Goal: Information Seeking & Learning: Learn about a topic

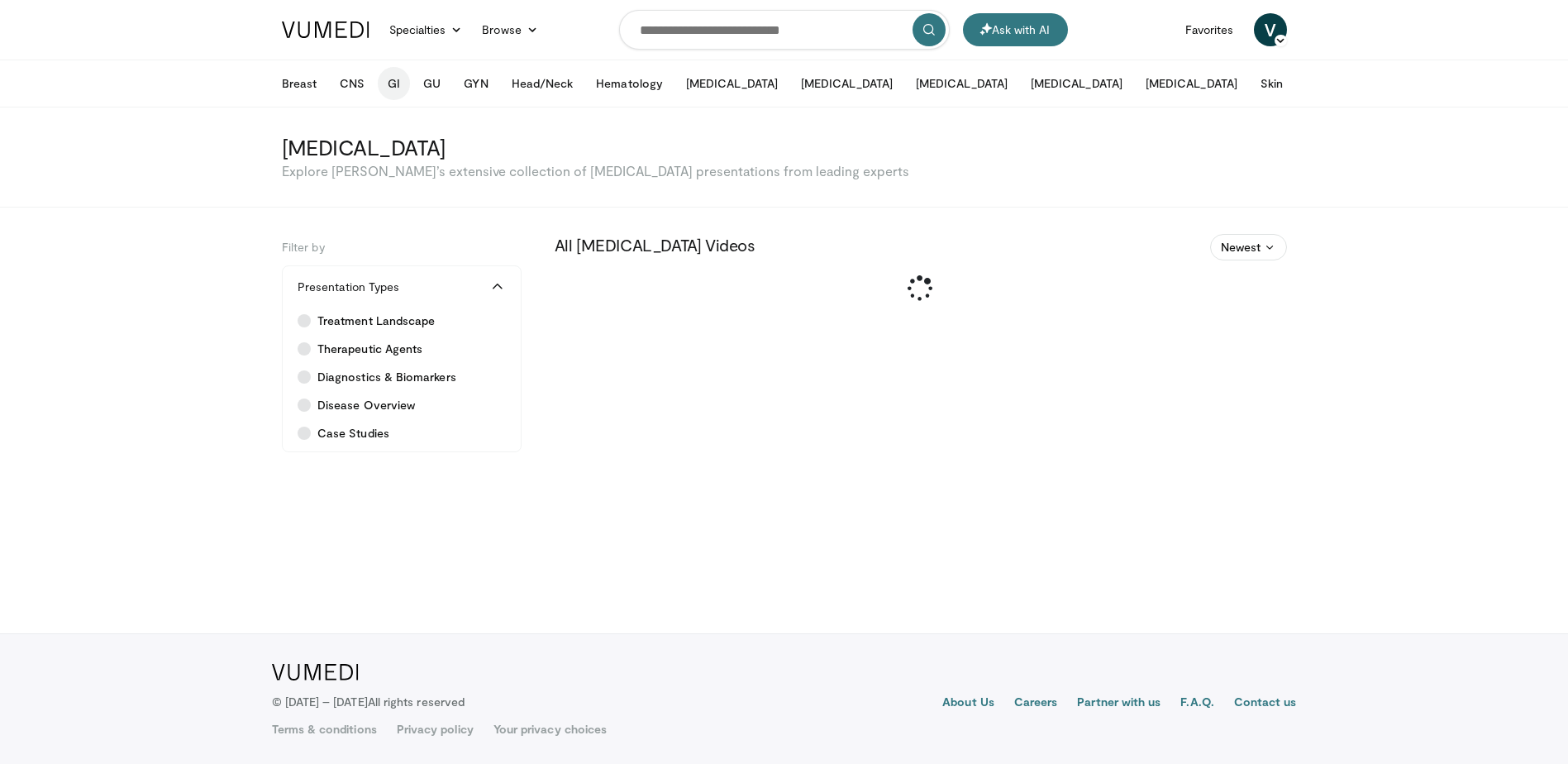
click at [402, 94] on button "GI" at bounding box center [394, 83] width 32 height 33
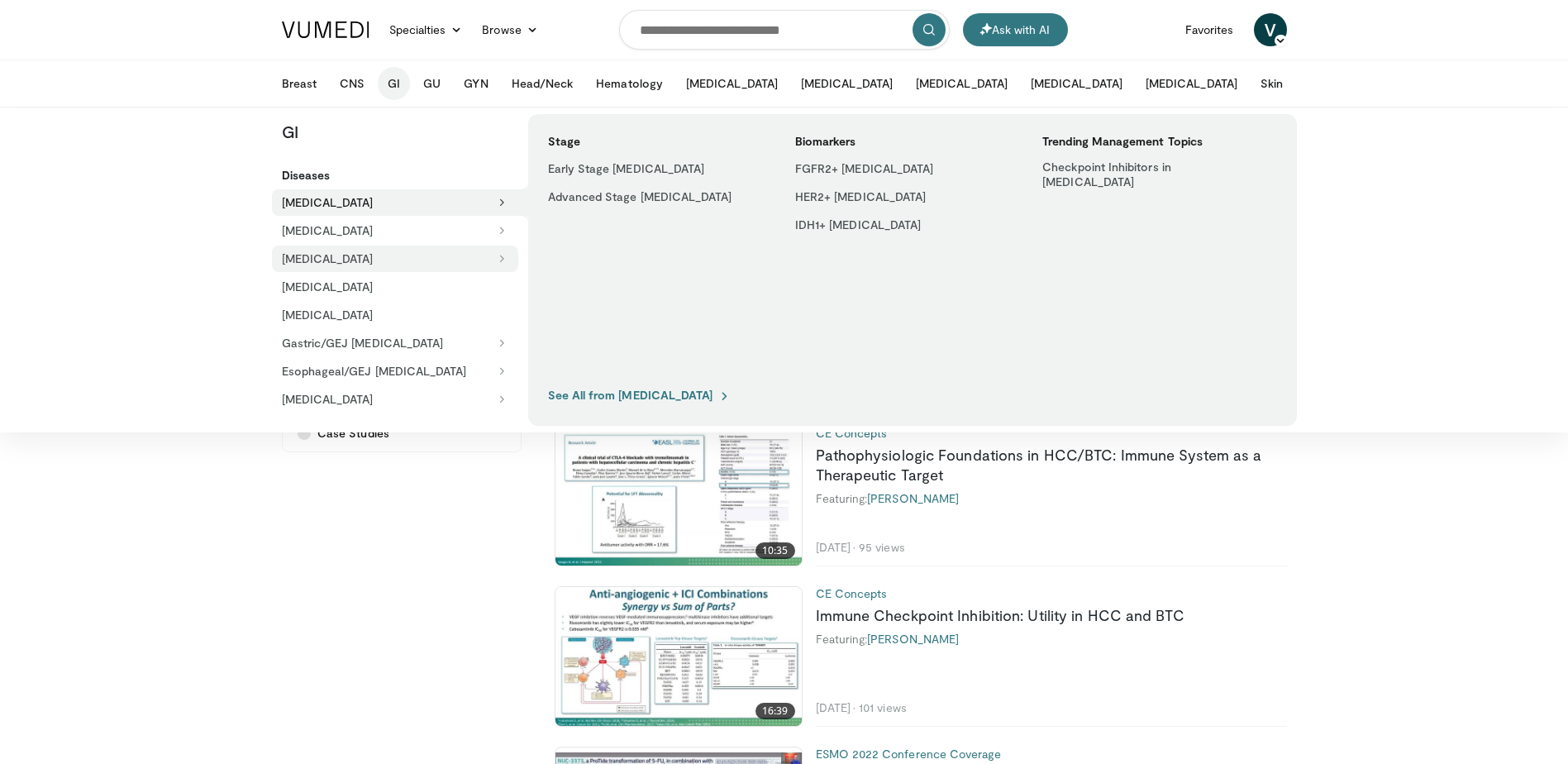
click at [340, 260] on button "[MEDICAL_DATA]" at bounding box center [395, 259] width 246 height 27
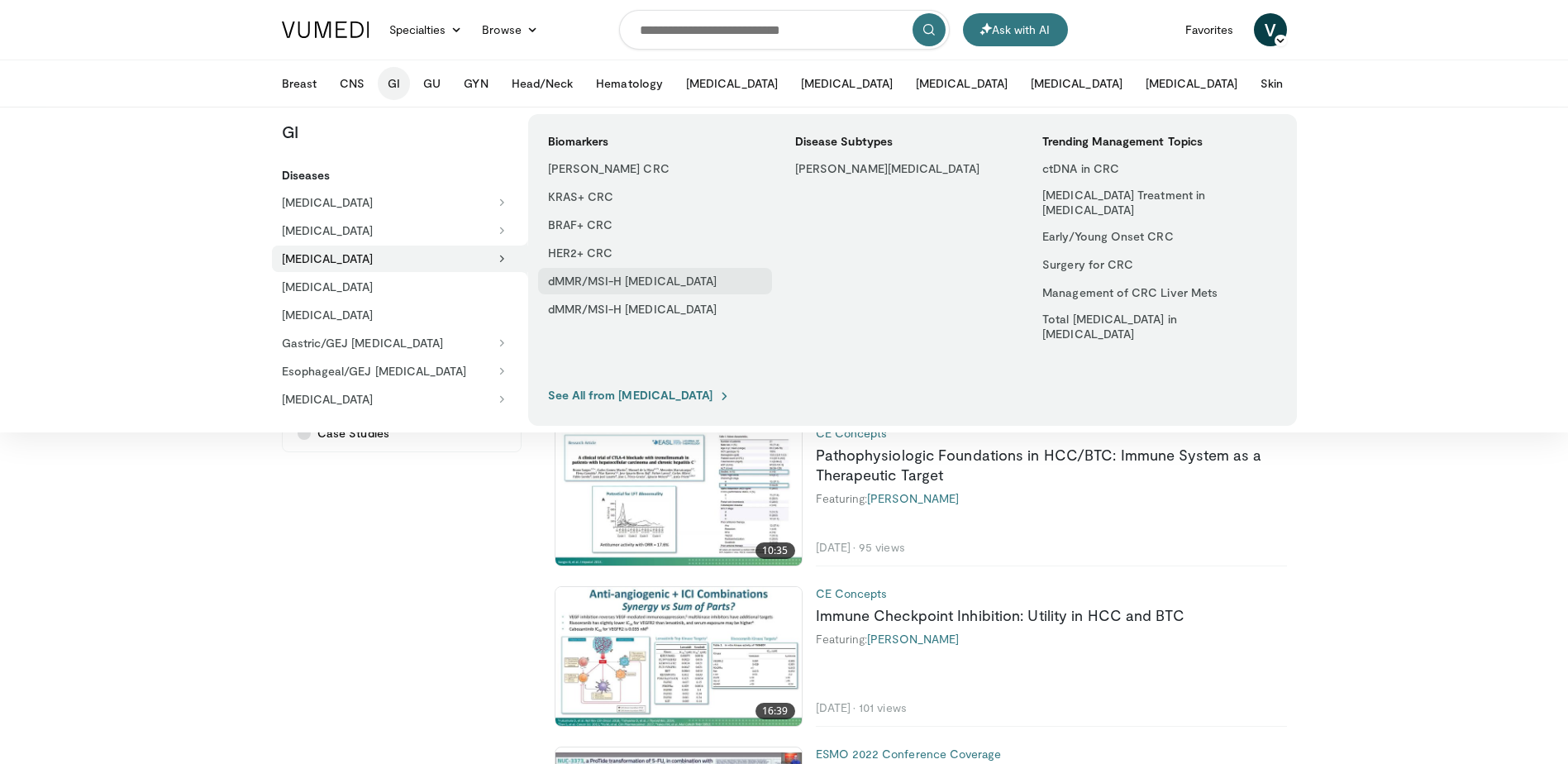
click at [654, 275] on link "dMMR/MSI-H [MEDICAL_DATA]" at bounding box center [655, 281] width 234 height 27
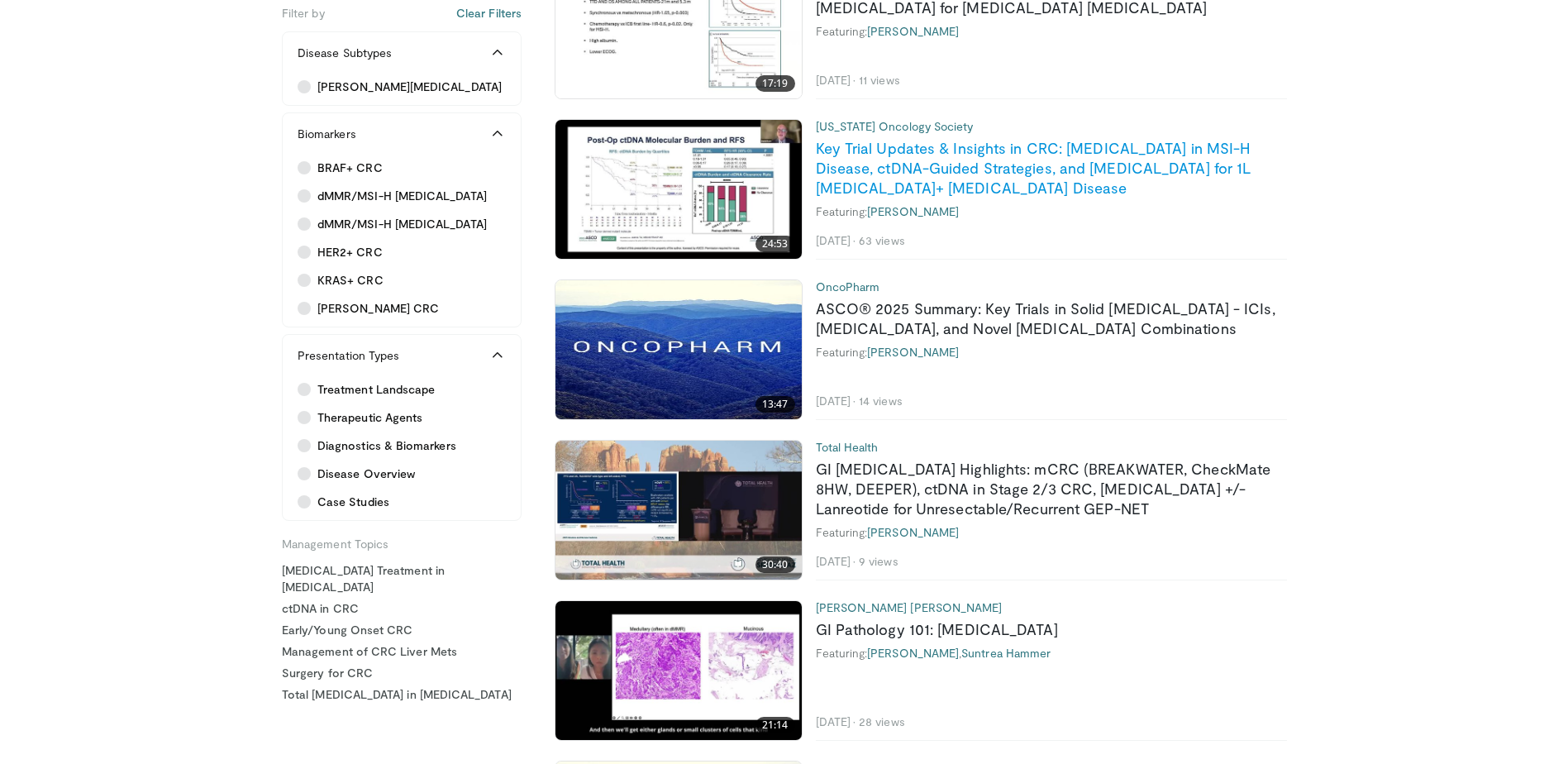
scroll to position [496, 0]
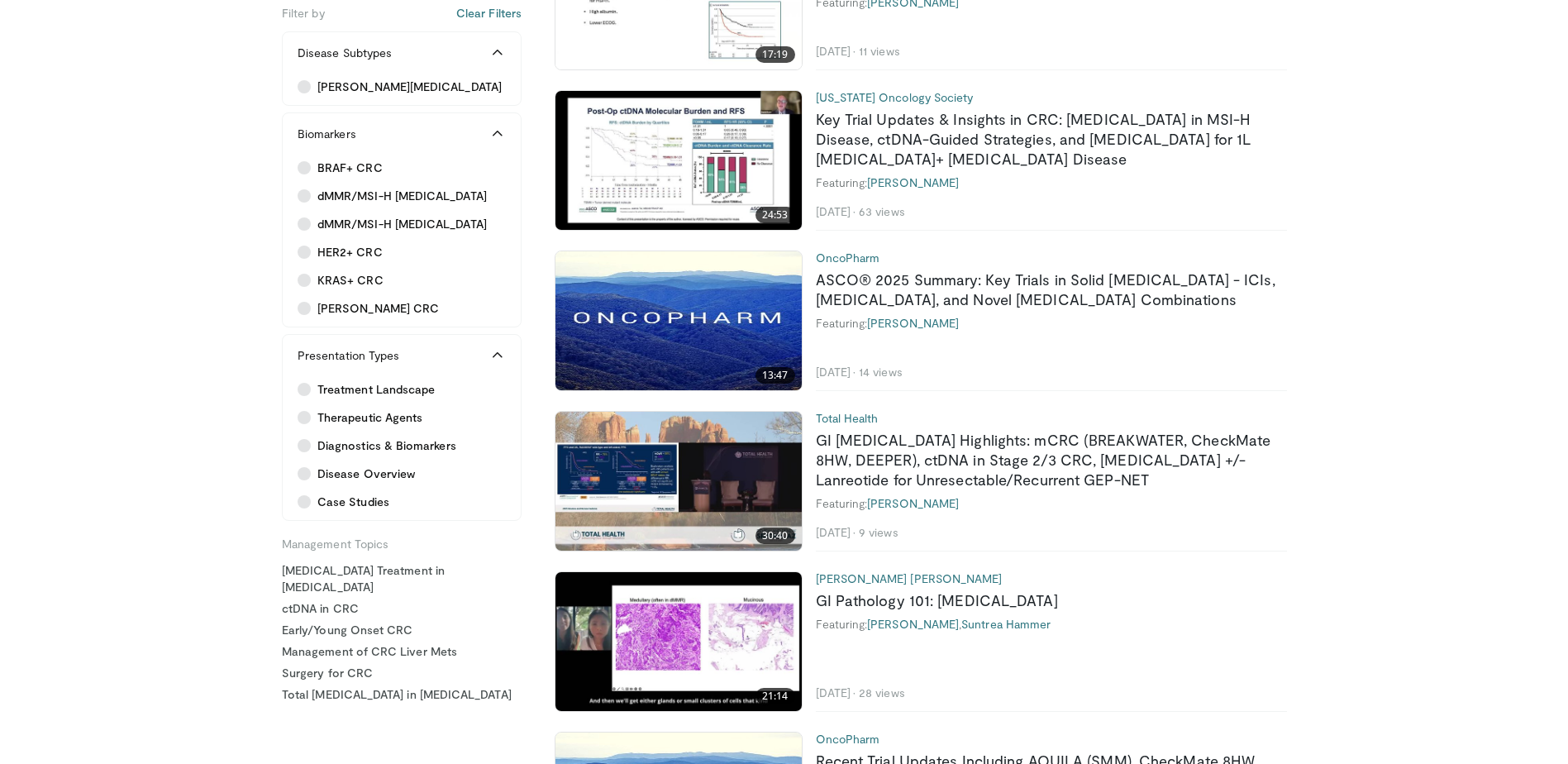
click at [603, 466] on img at bounding box center [679, 481] width 246 height 139
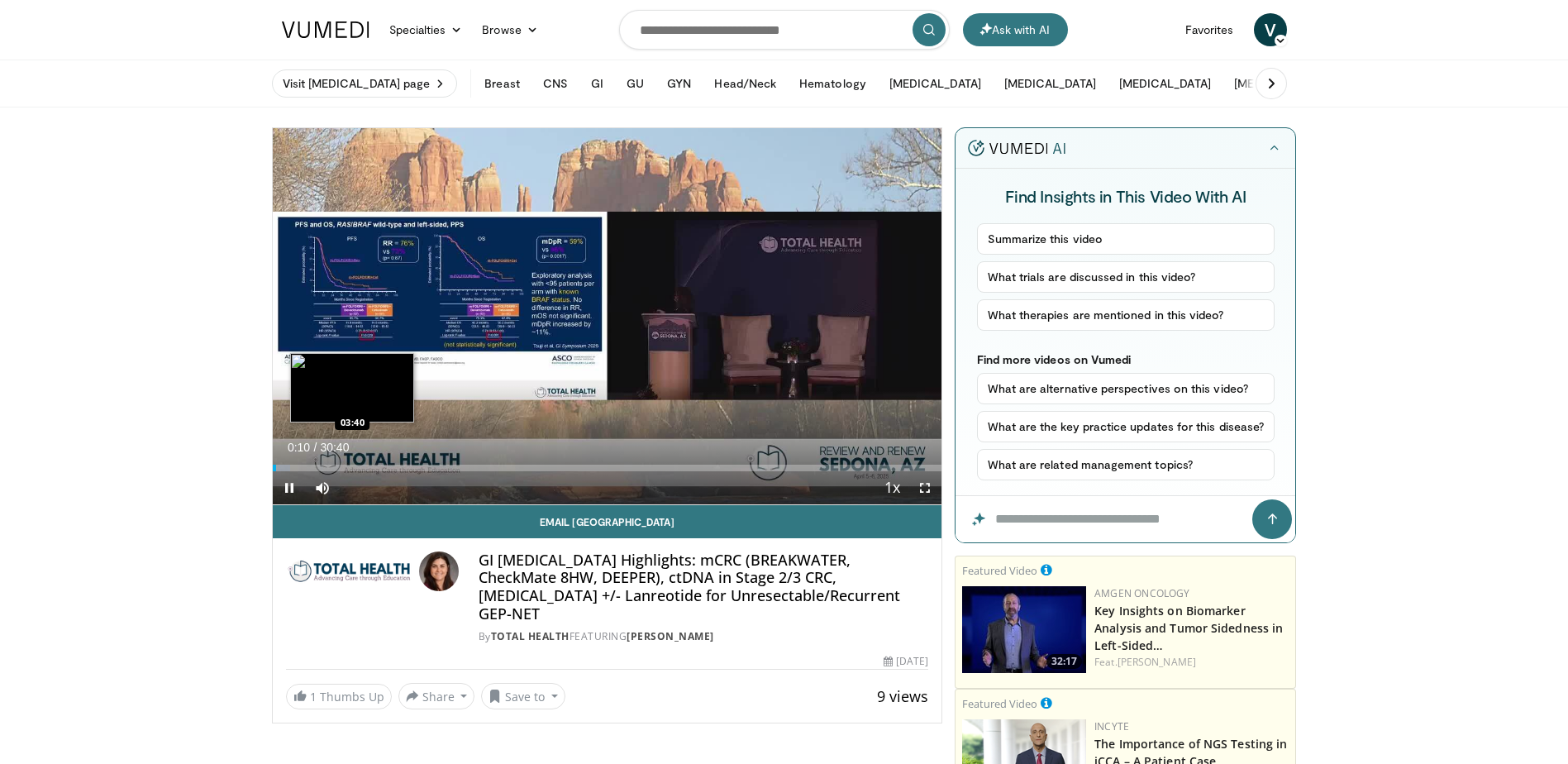
click at [352, 463] on div "Loaded : 2.71% 00:10 03:40" at bounding box center [608, 463] width 670 height 16
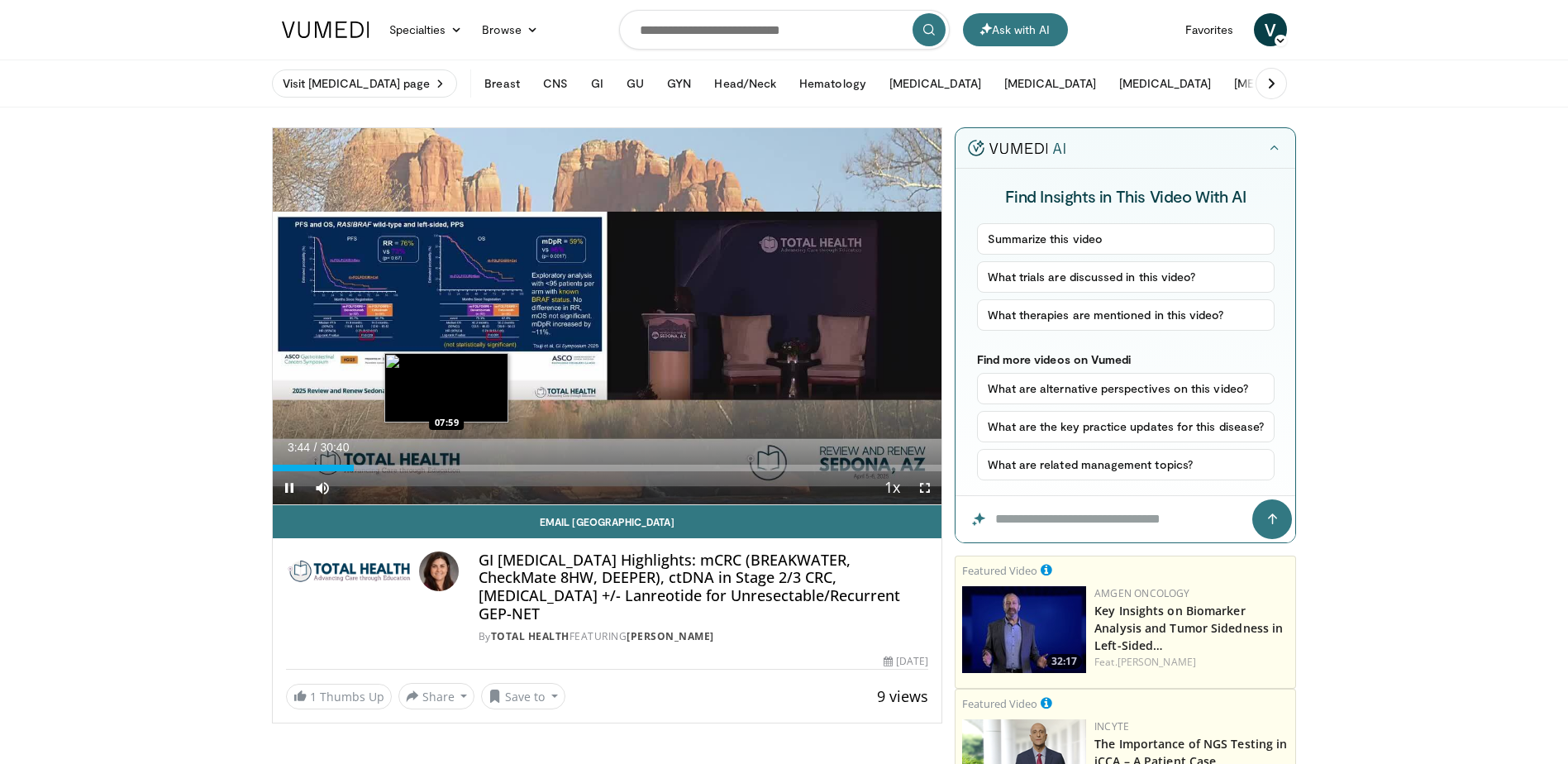
click at [446, 469] on div "Loaded : 15.73% 03:44 07:59" at bounding box center [608, 468] width 670 height 7
click at [929, 486] on span "Video Player" at bounding box center [925, 488] width 33 height 33
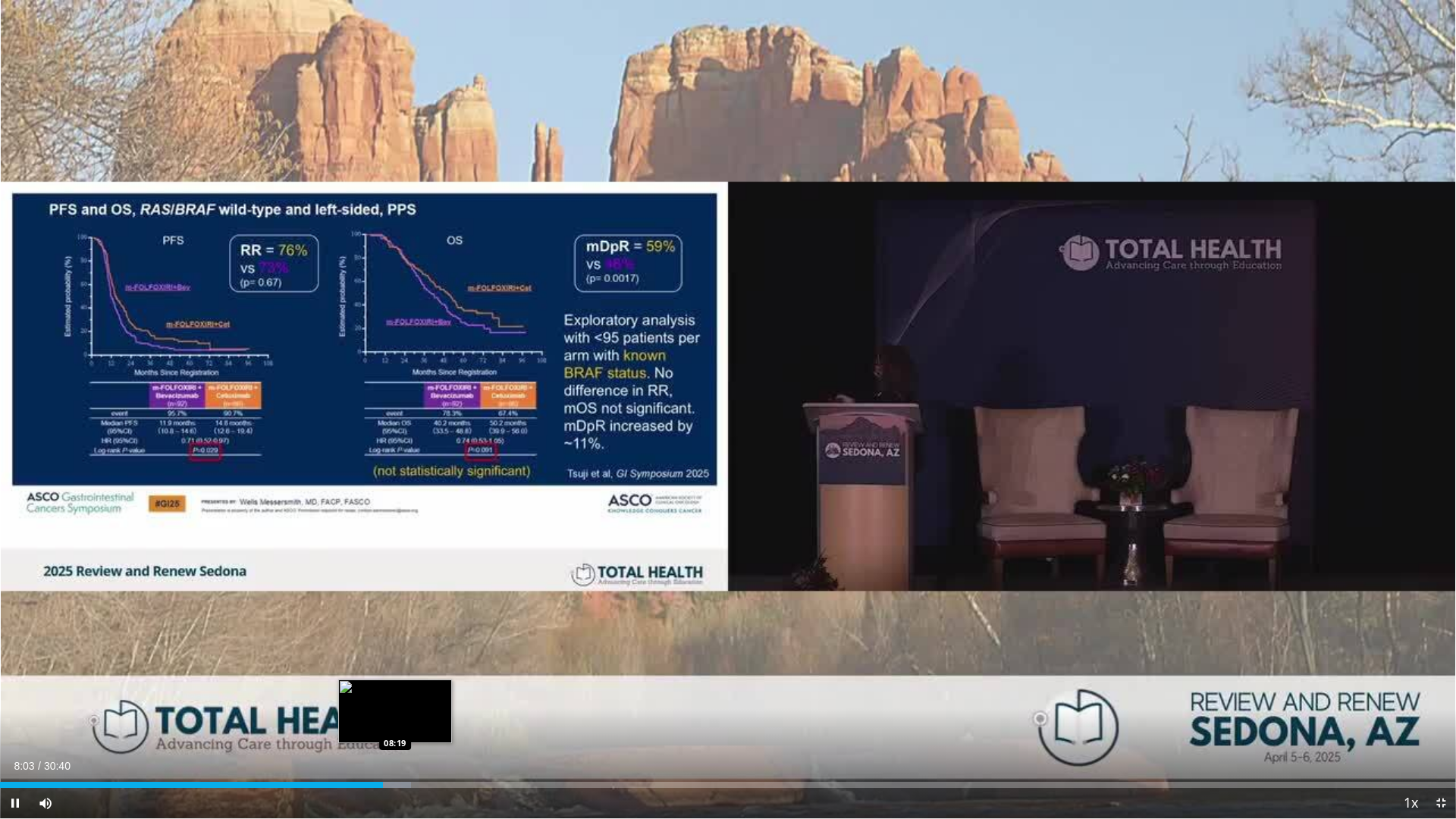
click at [395, 700] on div "Loaded : 28.21% 08:03 08:19" at bounding box center [728, 785] width 1456 height 6
click at [419, 700] on div "Loaded : 30.93% 08:21 08:49" at bounding box center [728, 780] width 1456 height 15
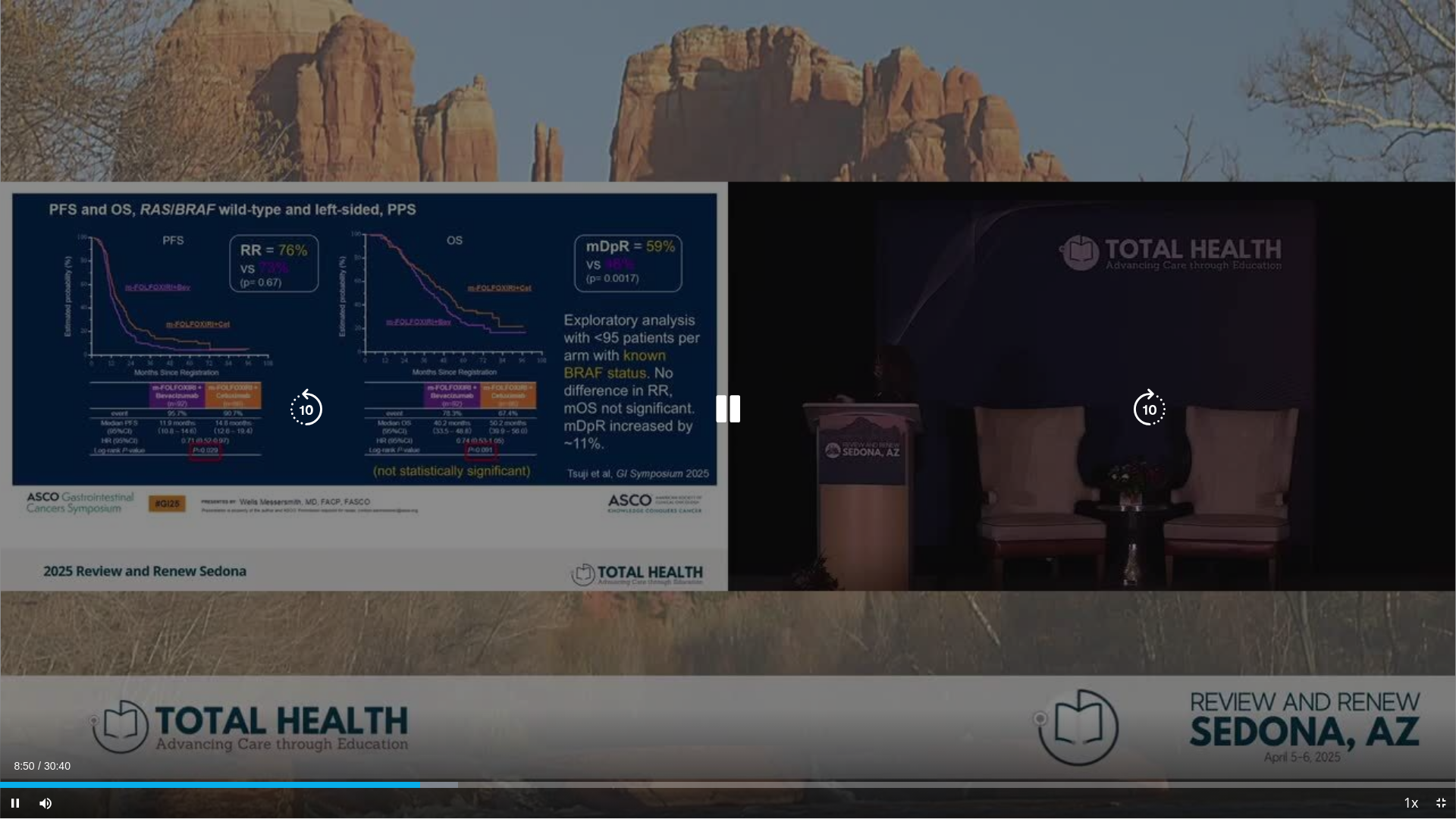
click at [416, 700] on div "Loaded : 31.47% 08:50 08:49" at bounding box center [728, 780] width 1456 height 15
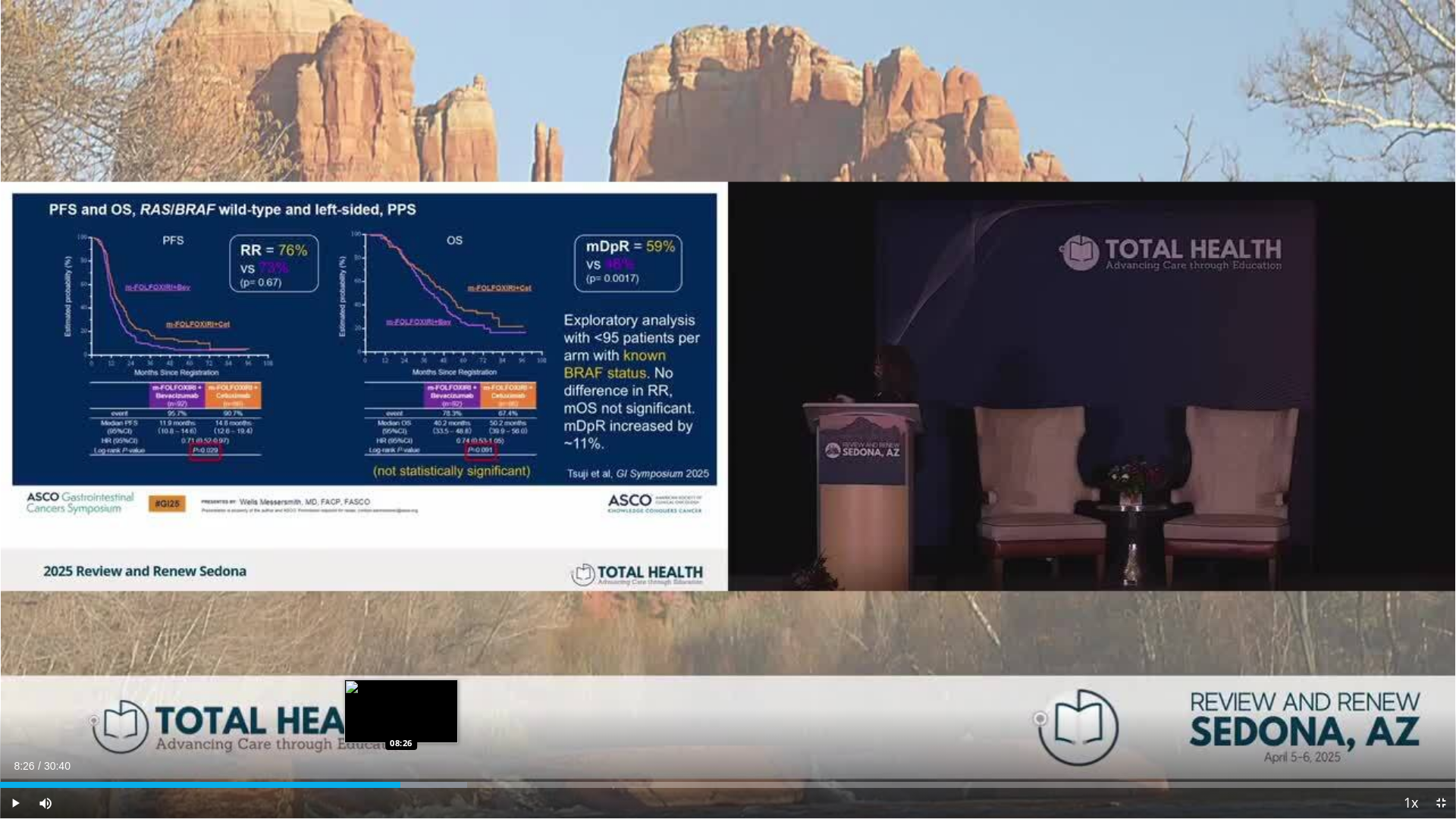
click at [400, 700] on div "Loaded : 32.10% 08:49 08:26" at bounding box center [728, 785] width 1456 height 6
click at [386, 700] on div "Loaded : 32.10% 08:27 08:07" at bounding box center [728, 785] width 1456 height 6
click at [363, 700] on div "Loaded : 29.84% 08:08 07:39" at bounding box center [728, 780] width 1456 height 15
click at [454, 700] on div "Loaded : 28.29% 07:39 09:33" at bounding box center [728, 785] width 1456 height 6
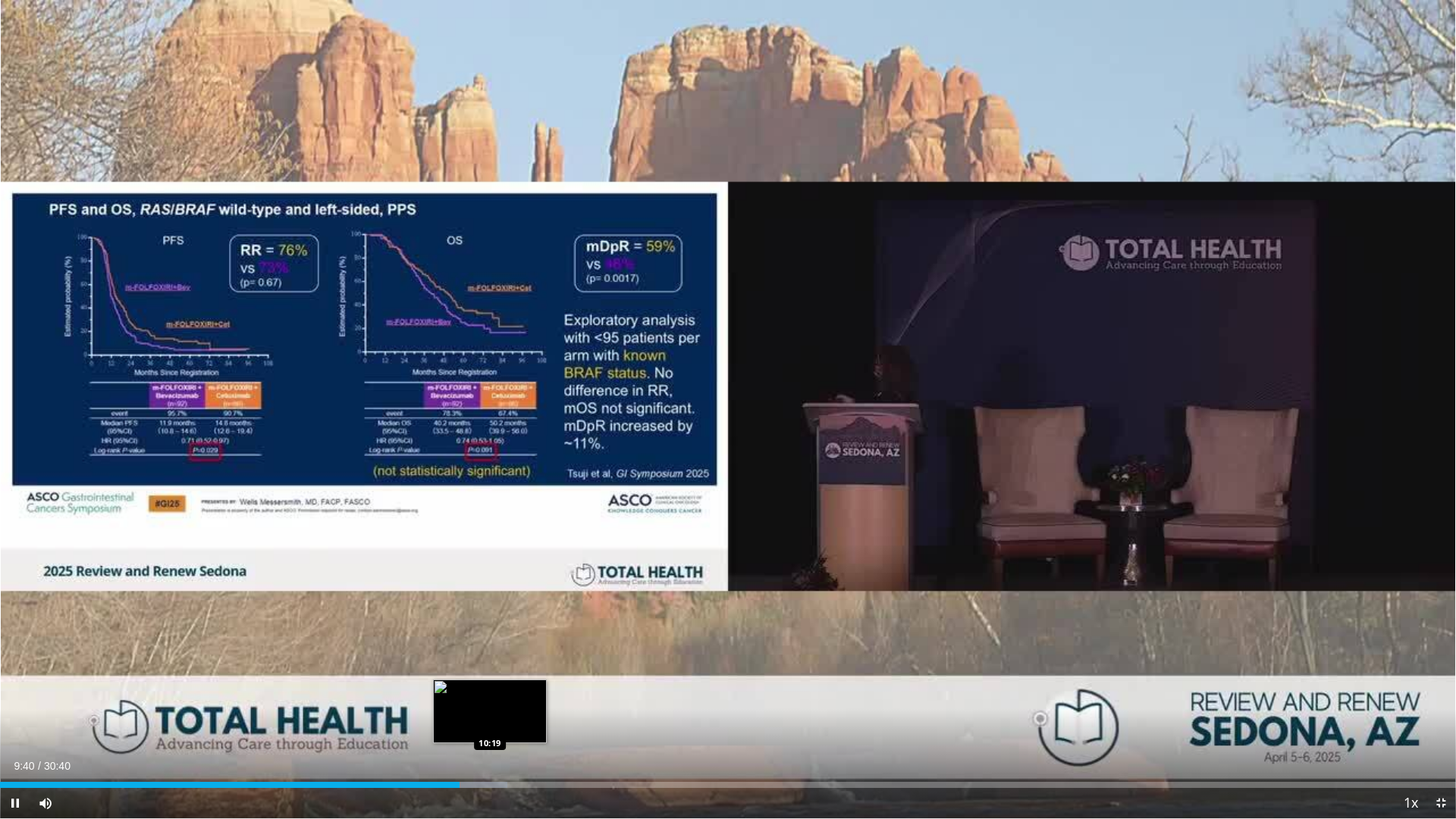
click at [490, 700] on div "Loaded : 34.82% 09:40 10:19" at bounding box center [728, 785] width 1456 height 6
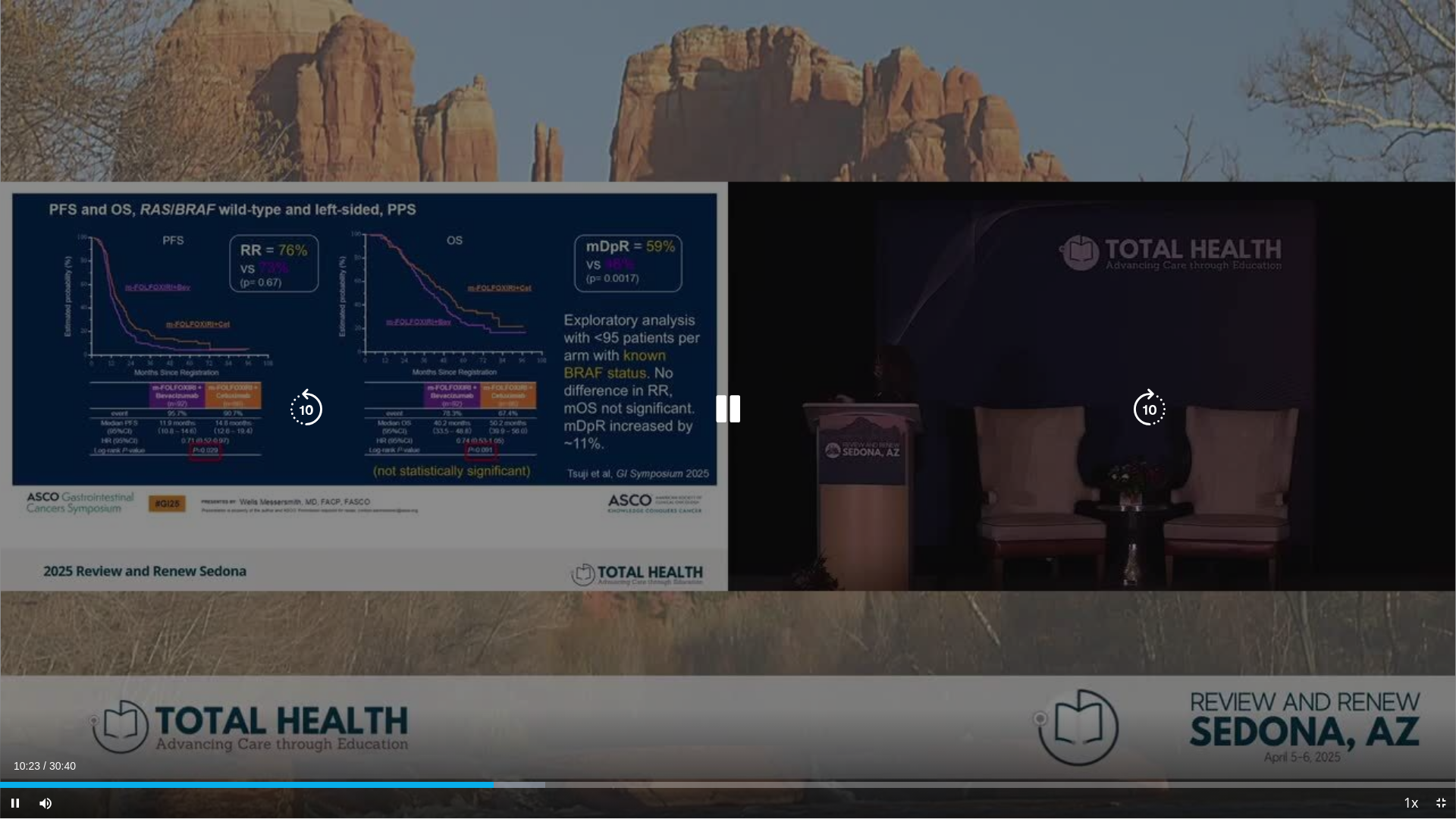
click at [425, 518] on div "10 seconds Tap to unmute" at bounding box center [728, 409] width 1456 height 818
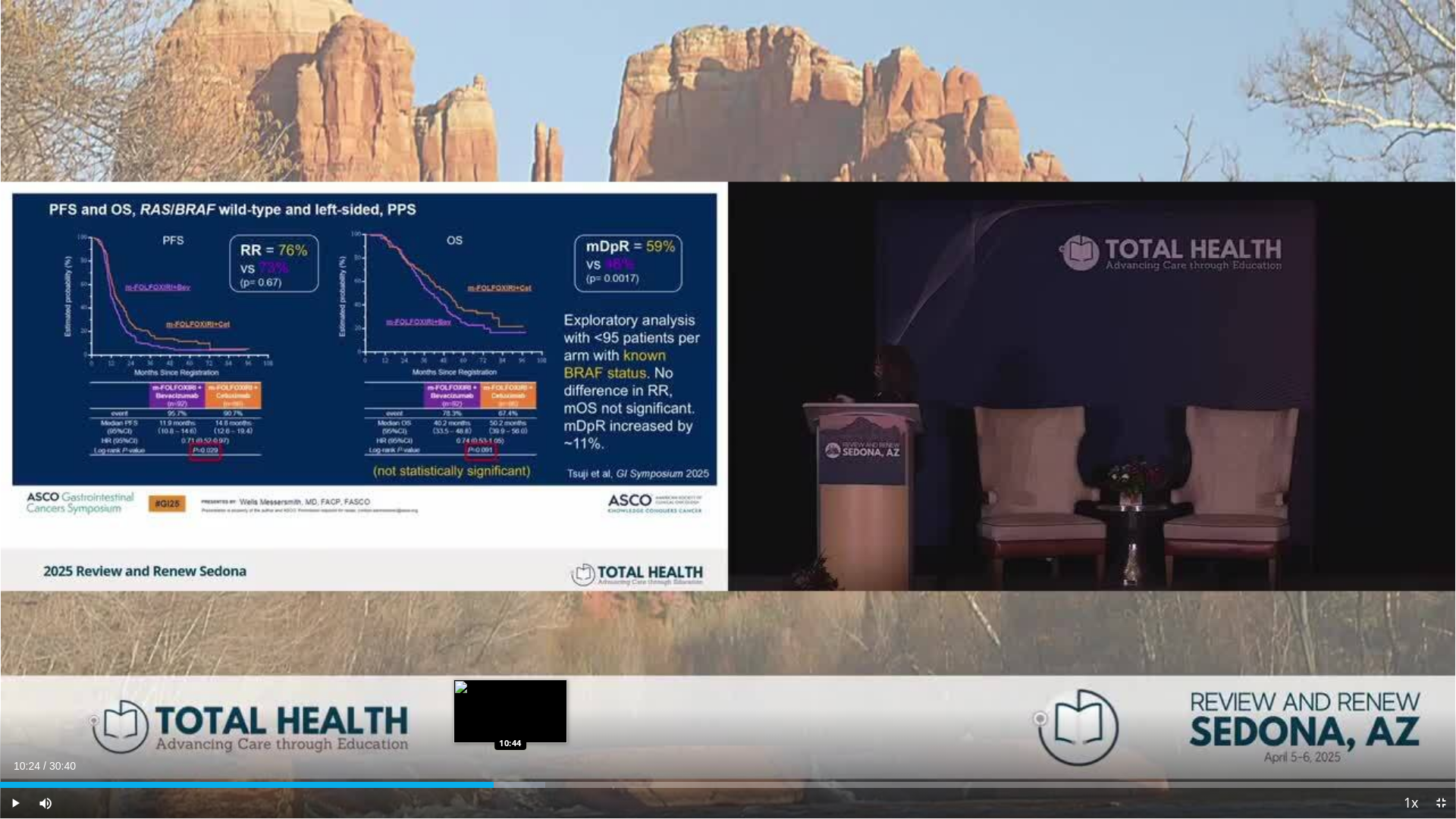
click at [511, 700] on div "Loaded : 37.44% 10:24 10:44" at bounding box center [728, 780] width 1456 height 15
click at [531, 700] on div "Loaded : 37.44% 10:44 11:10" at bounding box center [728, 785] width 1456 height 6
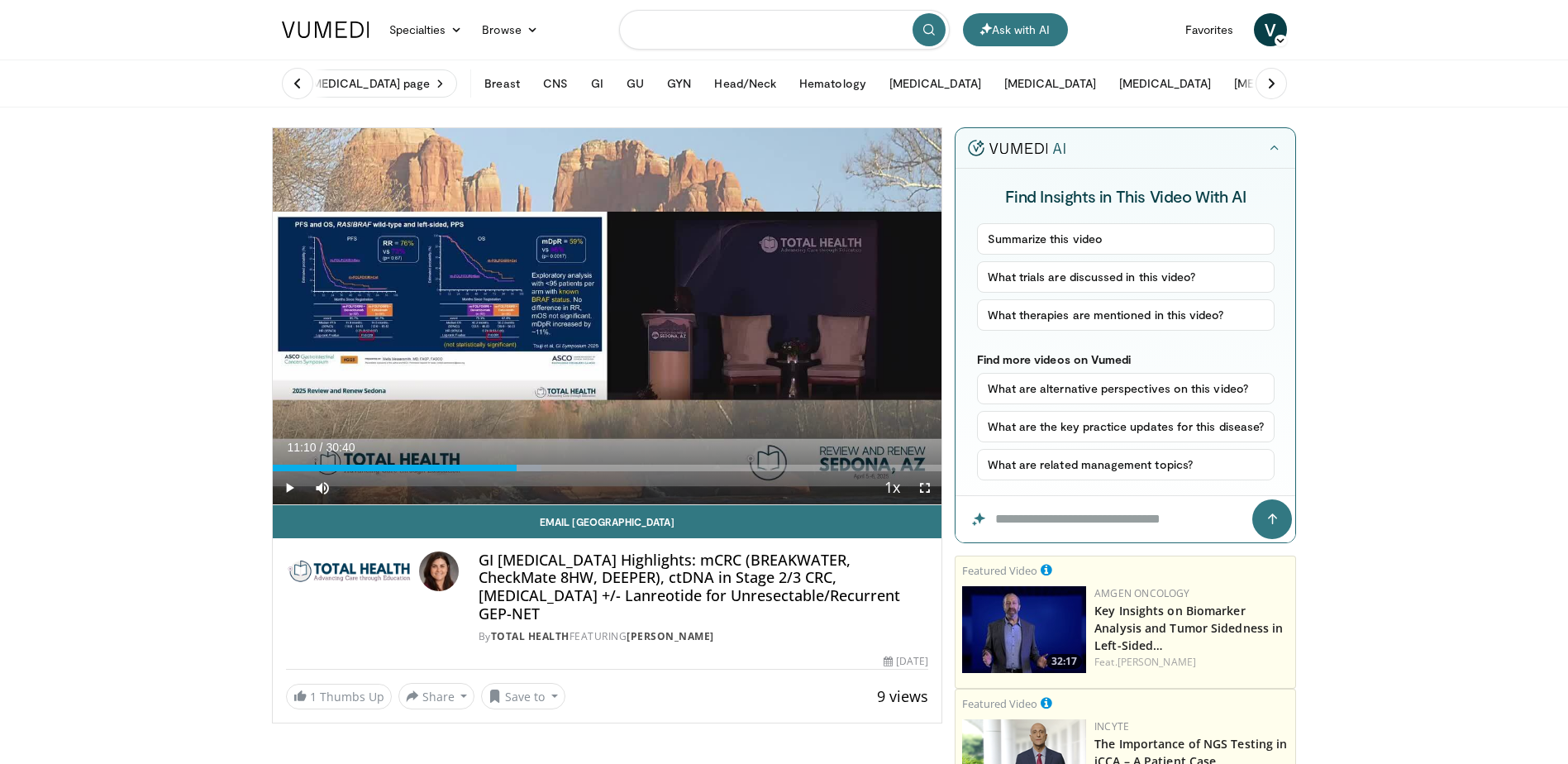
click at [693, 35] on input "Search topics, interventions" at bounding box center [784, 30] width 330 height 40
type input "**********"
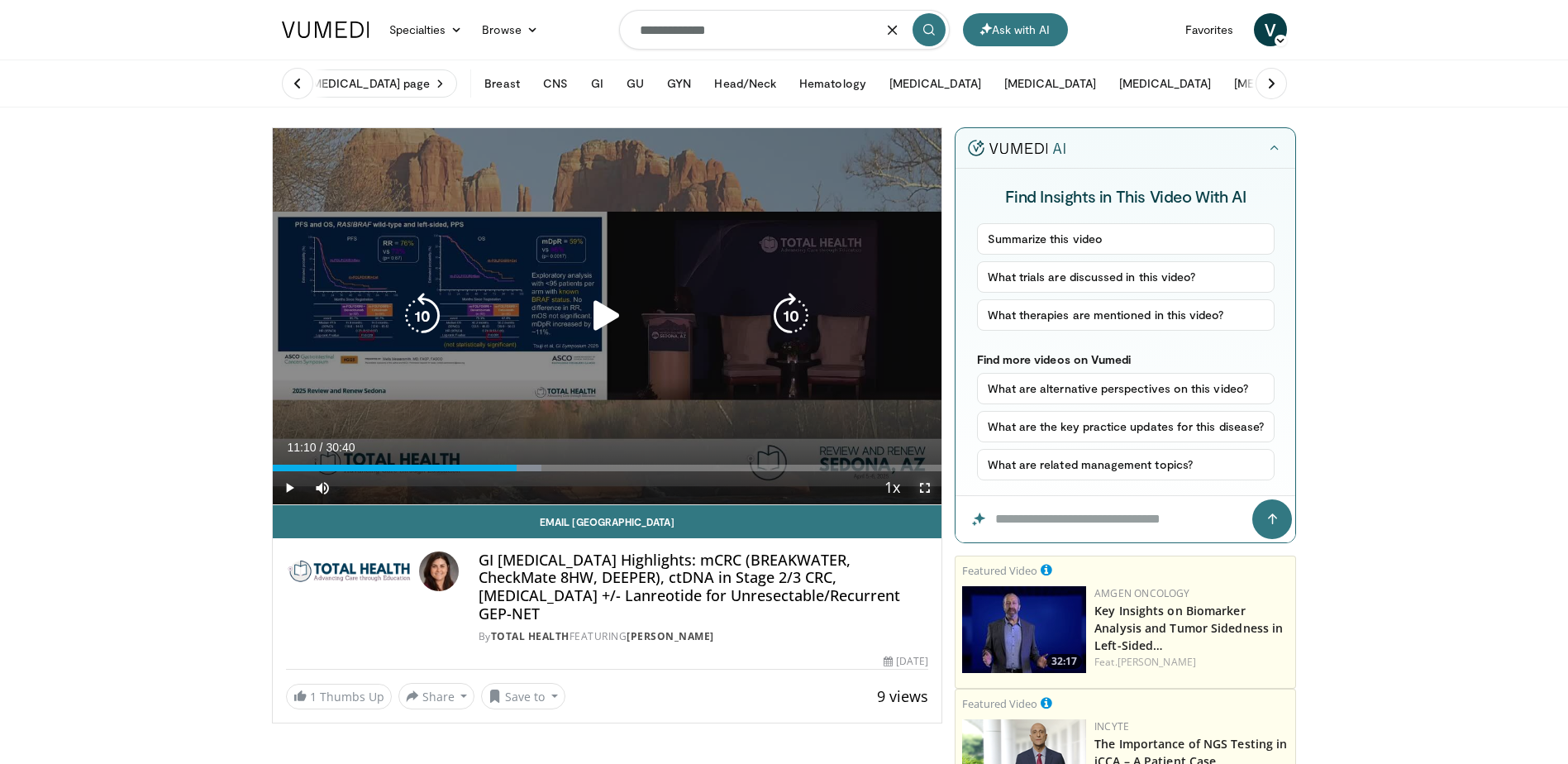
drag, startPoint x: 921, startPoint y: 484, endPoint x: 925, endPoint y: 569, distance: 85.1
click at [921, 484] on span "Video Player" at bounding box center [925, 488] width 33 height 33
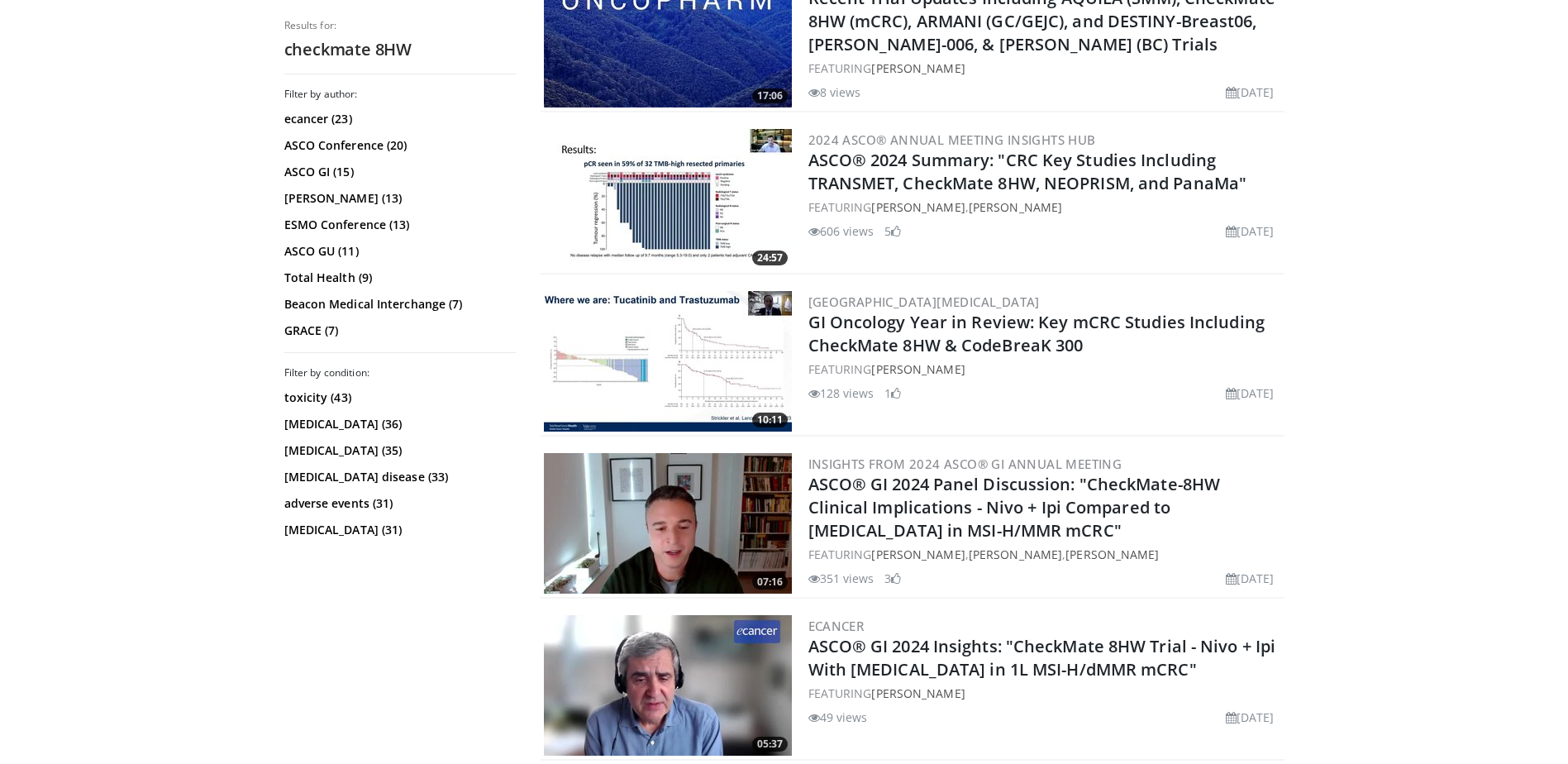
scroll to position [1818, 0]
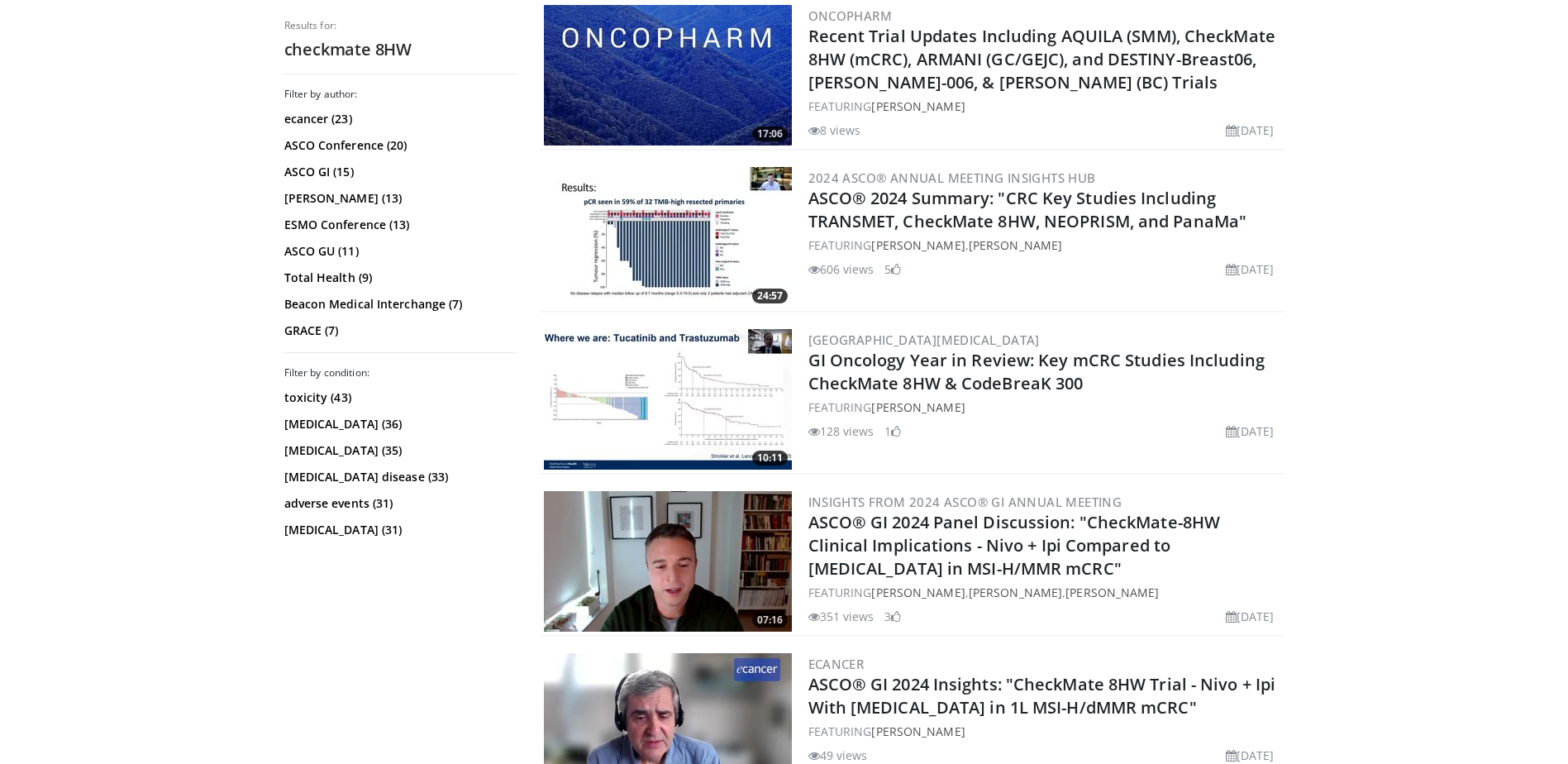
click at [912, 355] on h2 "GI Oncology Year in Review: Key mCRC Studies Including CheckMate 8HW & CodeBrea…" at bounding box center [1045, 372] width 473 height 47
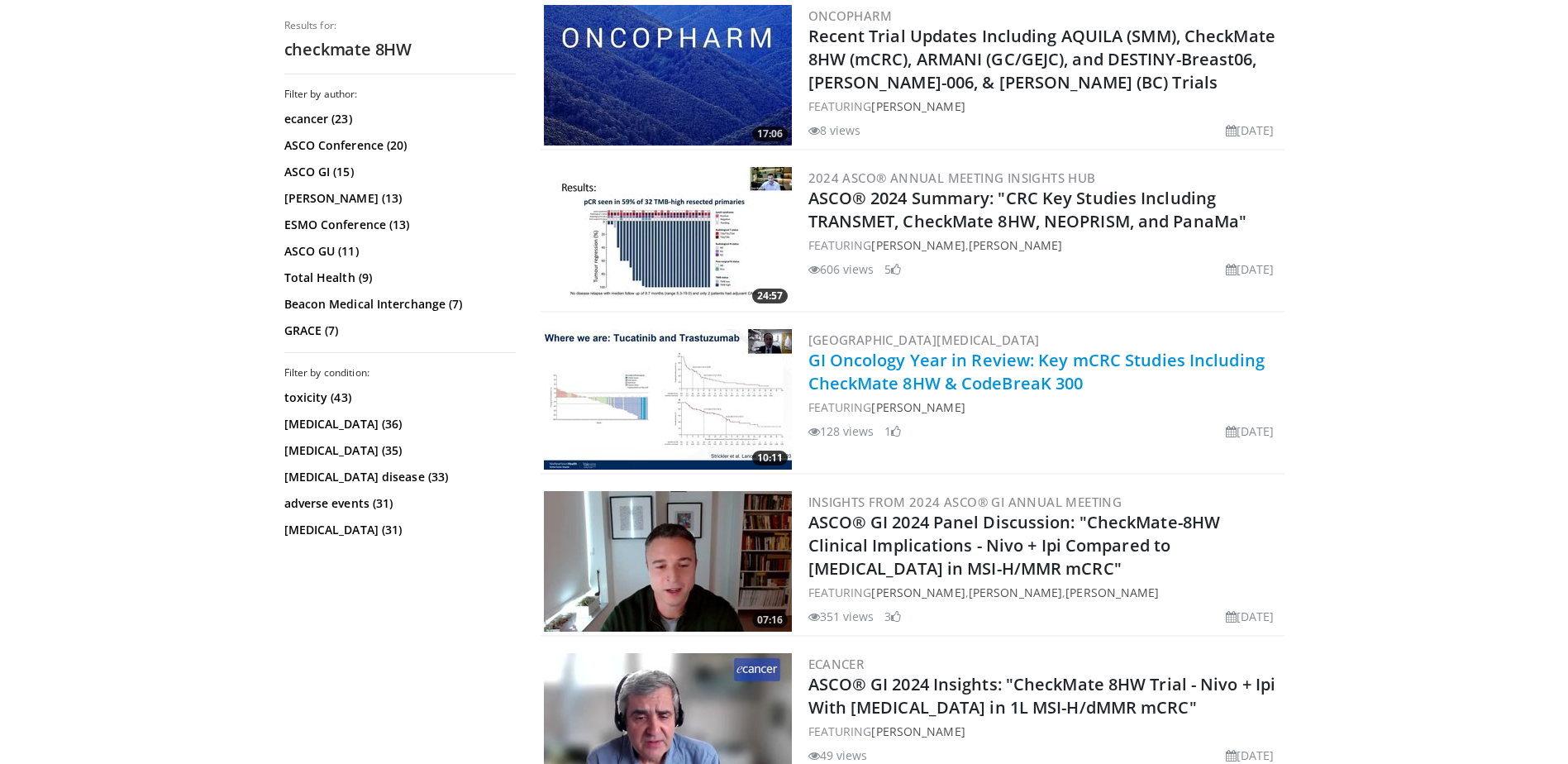
click at [901, 375] on link "GI Oncology Year in Review: Key mCRC Studies Including CheckMate 8HW & CodeBrea…" at bounding box center [1036, 371] width 456 height 46
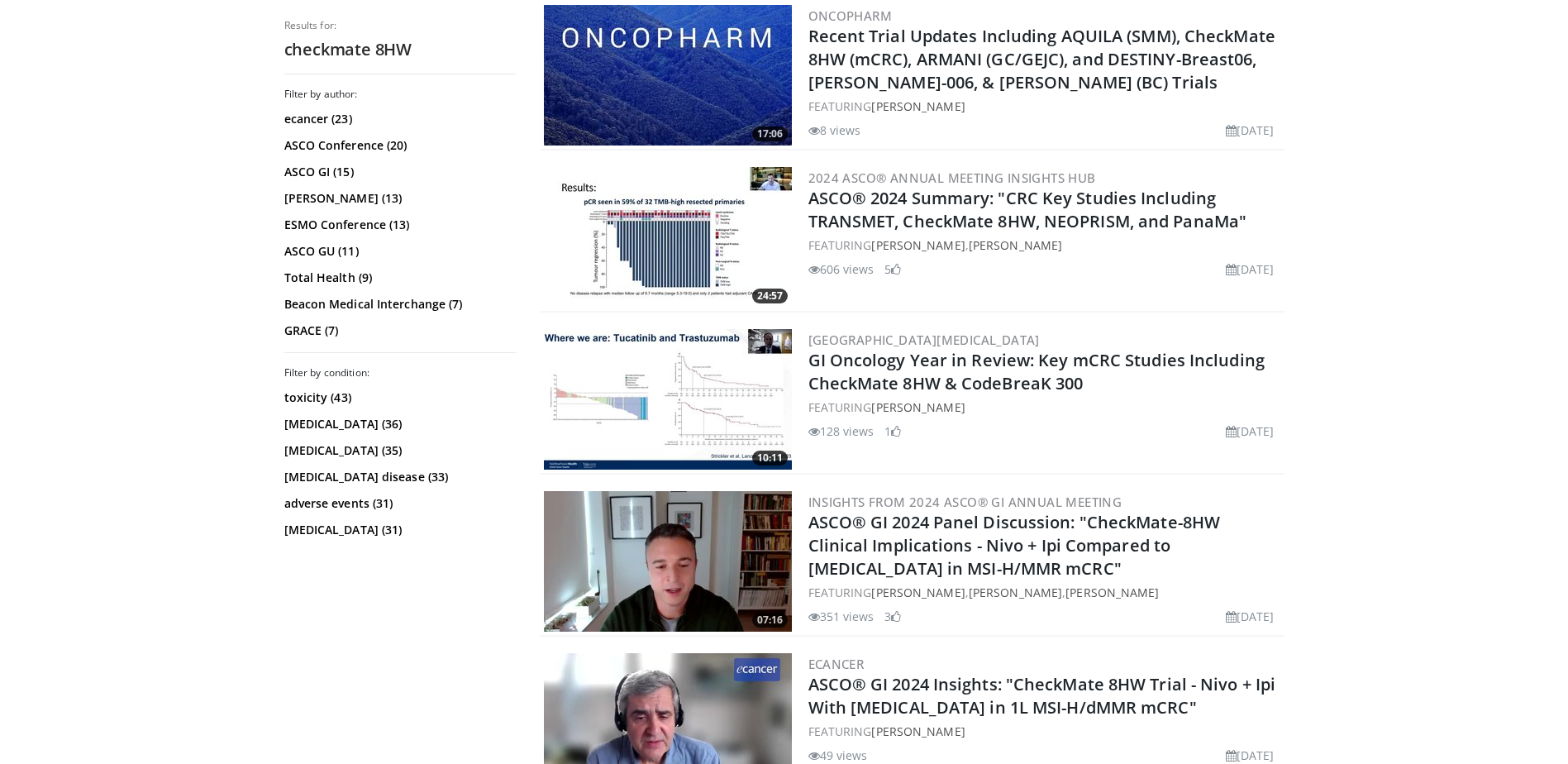
click at [826, 378] on h2 "GI Oncology Year in Review: Key mCRC Studies Including CheckMate 8HW & CodeBrea…" at bounding box center [1045, 372] width 473 height 47
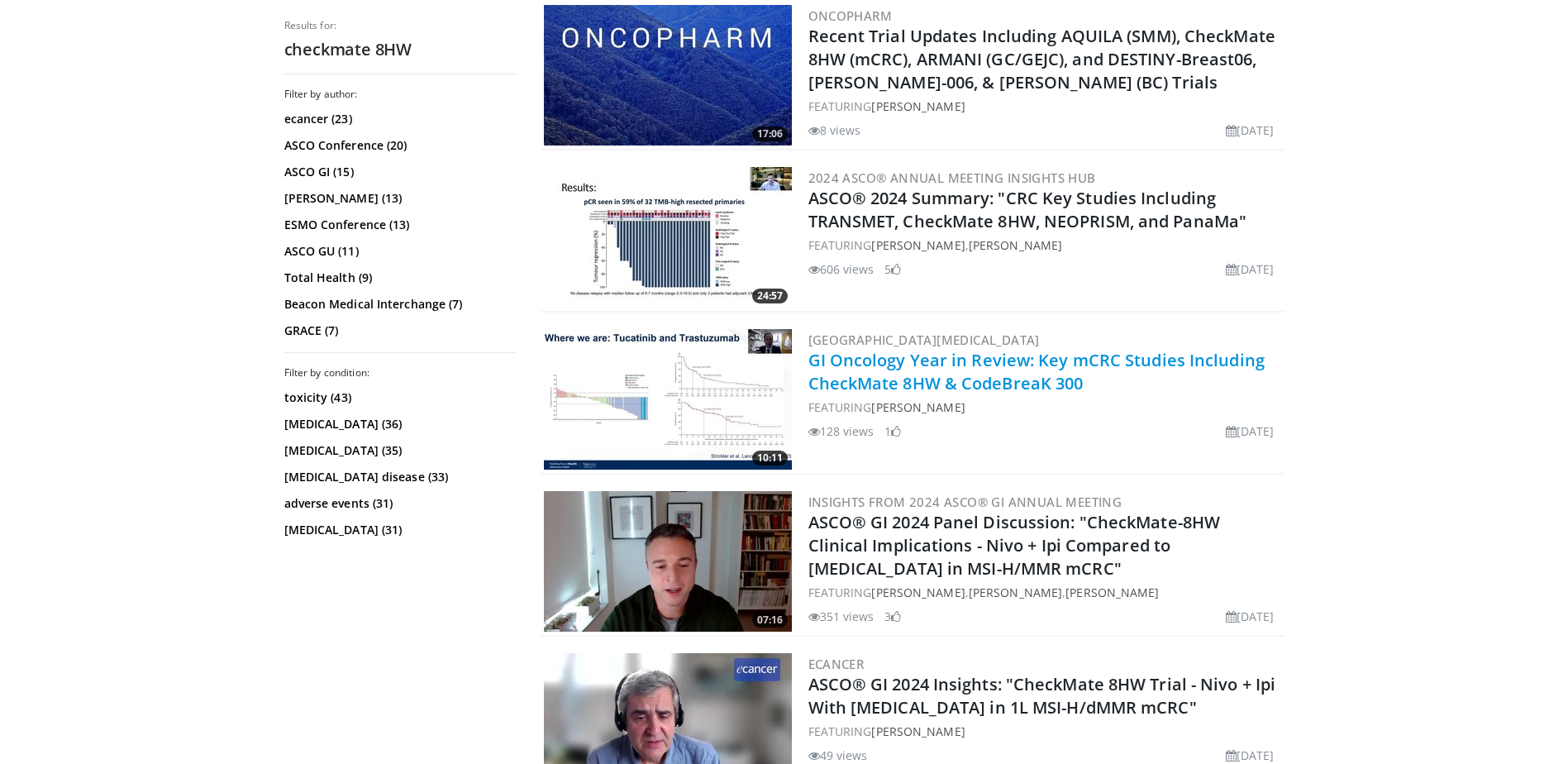
click at [868, 360] on link "GI Oncology Year in Review: Key mCRC Studies Including CheckMate 8HW & CodeBrea…" at bounding box center [1036, 371] width 456 height 46
click at [932, 349] on link "GI Oncology Year in Review: Key mCRC Studies Including CheckMate 8HW & CodeBrea…" at bounding box center [1036, 371] width 456 height 46
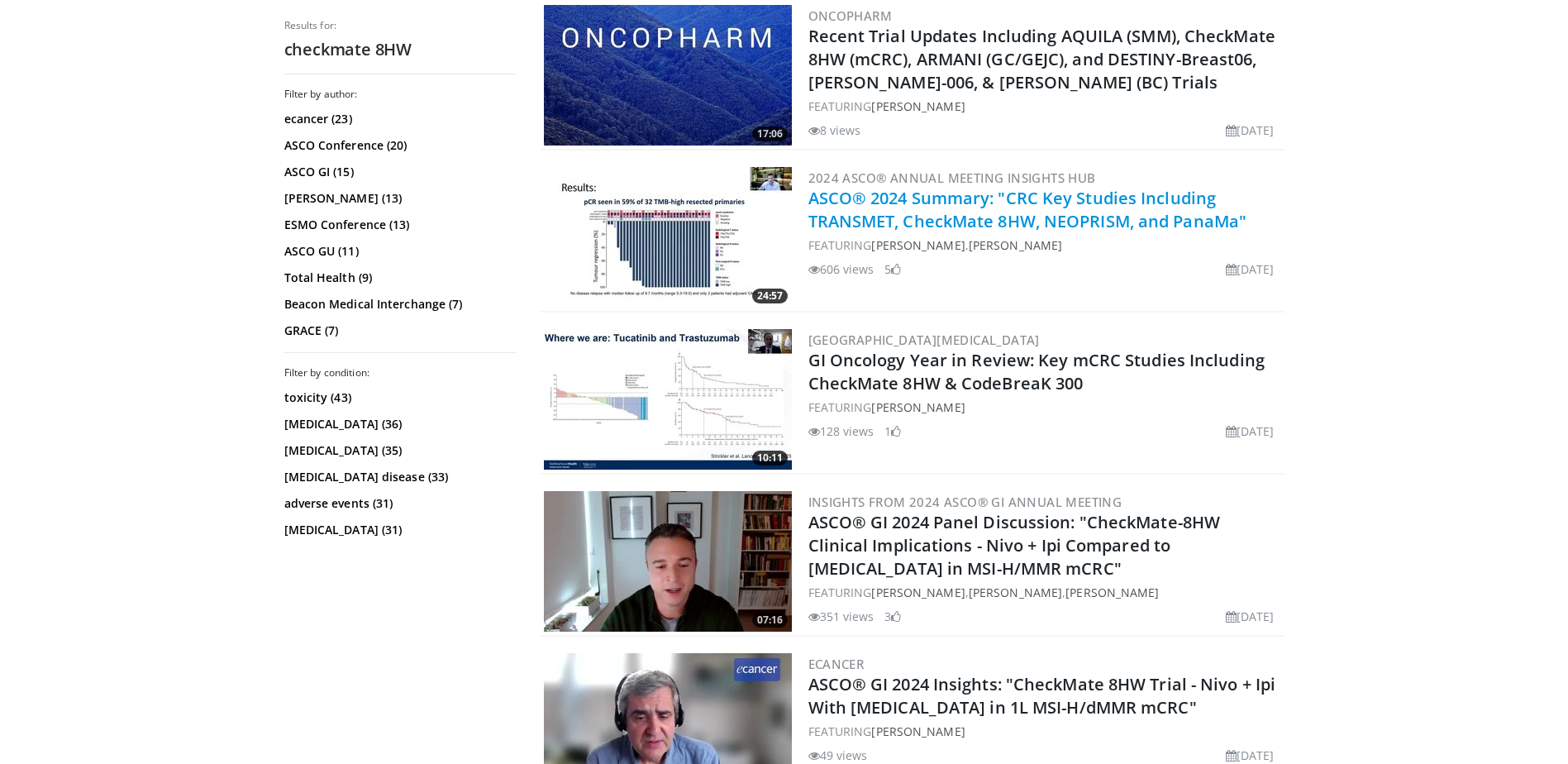
click at [905, 201] on link "ASCO® 2024 Summary: "CRC Key Studies Including TRANSMET, CheckMate 8HW, NEOPRIS…" at bounding box center [1027, 209] width 439 height 46
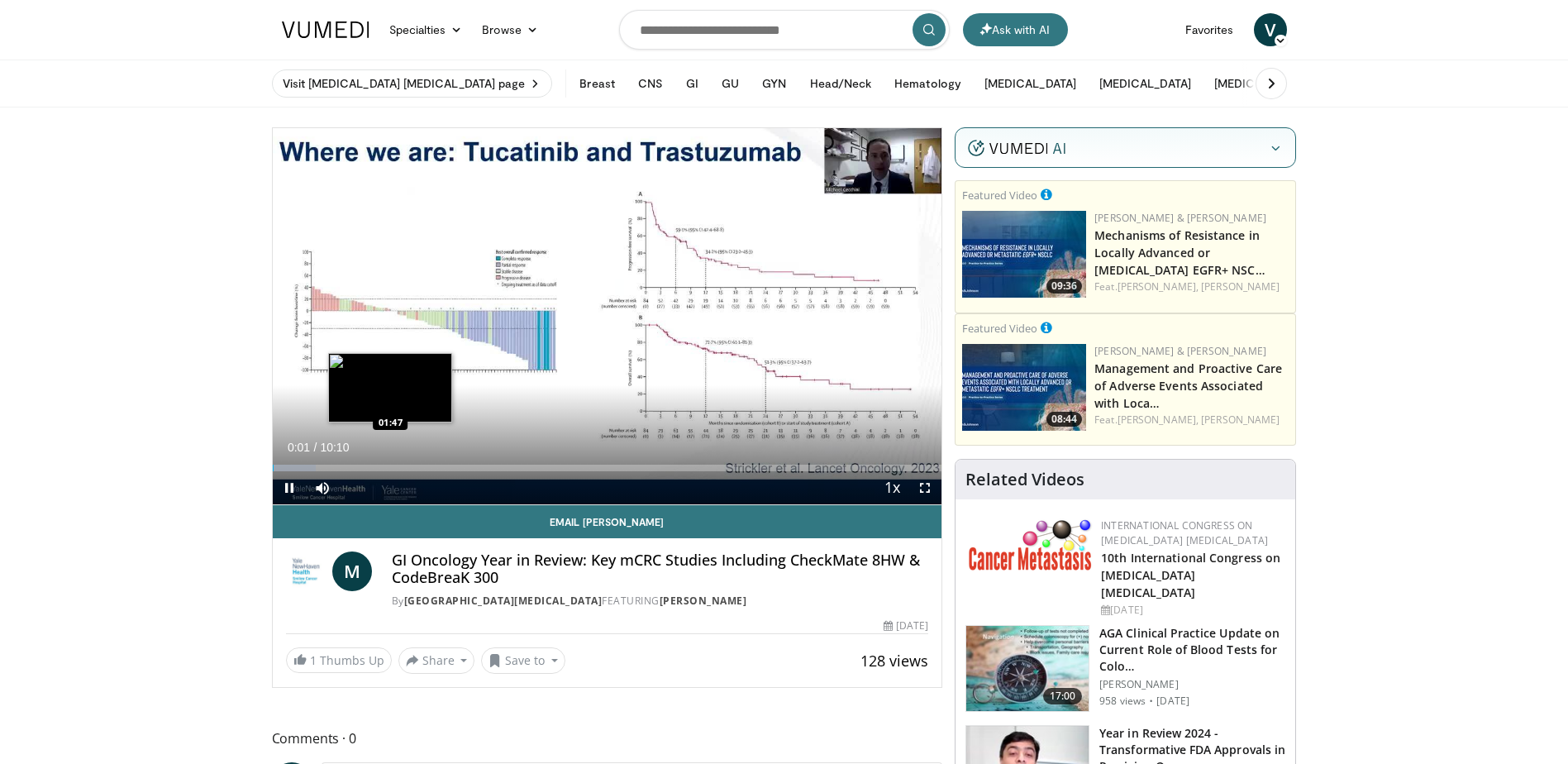
click at [390, 464] on div "Loaded : 6.53% 00:01 01:47" at bounding box center [608, 468] width 670 height 7
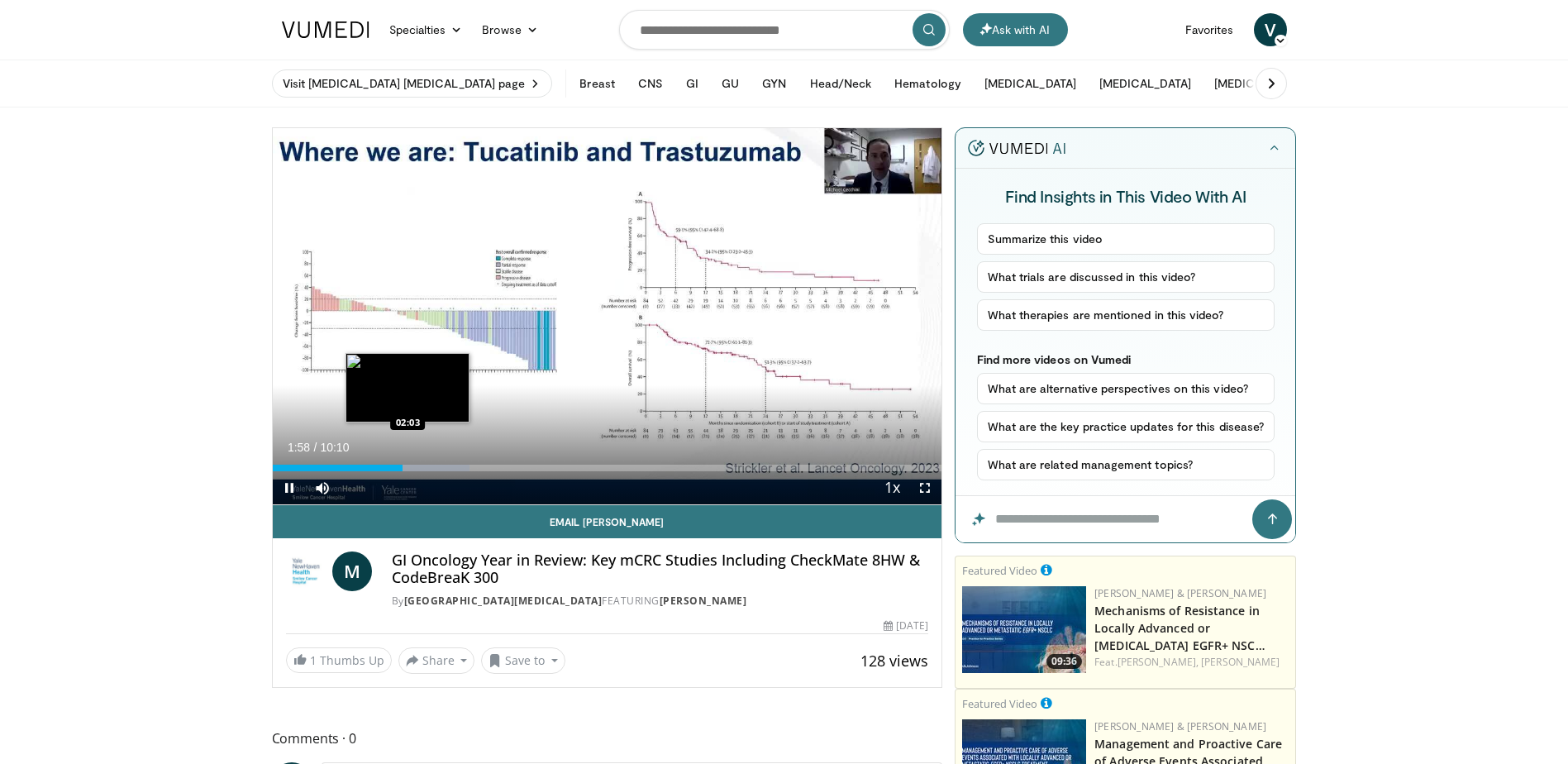
click at [408, 467] on div "Loaded : 29.45% 01:58 02:03" at bounding box center [608, 468] width 670 height 7
click at [431, 472] on div "Current Time 2:06 / Duration 10:10 Pause Skip Backward Skip Forward Mute Loaded…" at bounding box center [608, 488] width 670 height 33
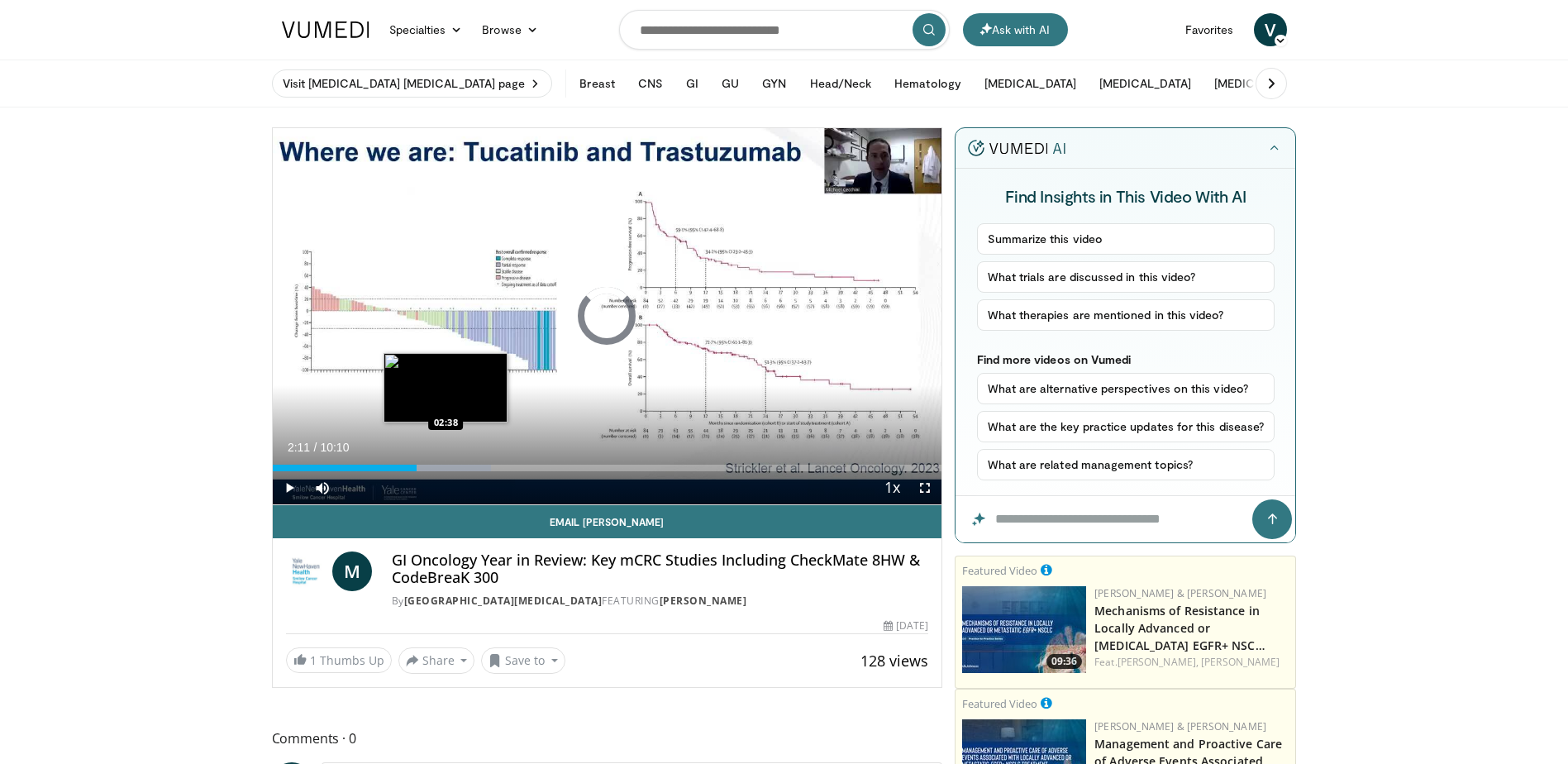
click at [447, 463] on div "Loaded : 32.72% 02:11 02:38" at bounding box center [608, 463] width 670 height 16
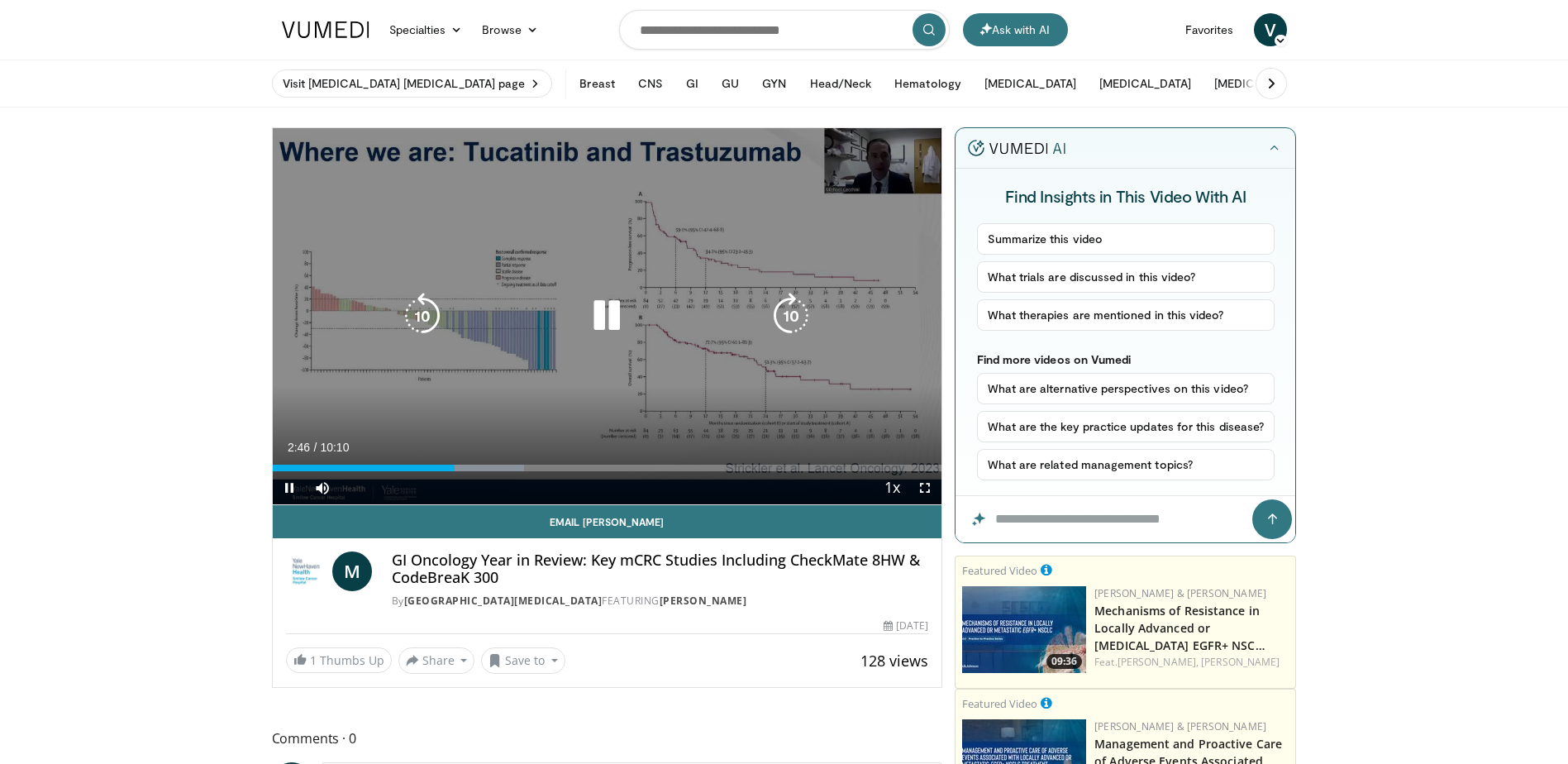
click at [298, 330] on div "10 seconds Tap to unmute" at bounding box center [608, 316] width 670 height 376
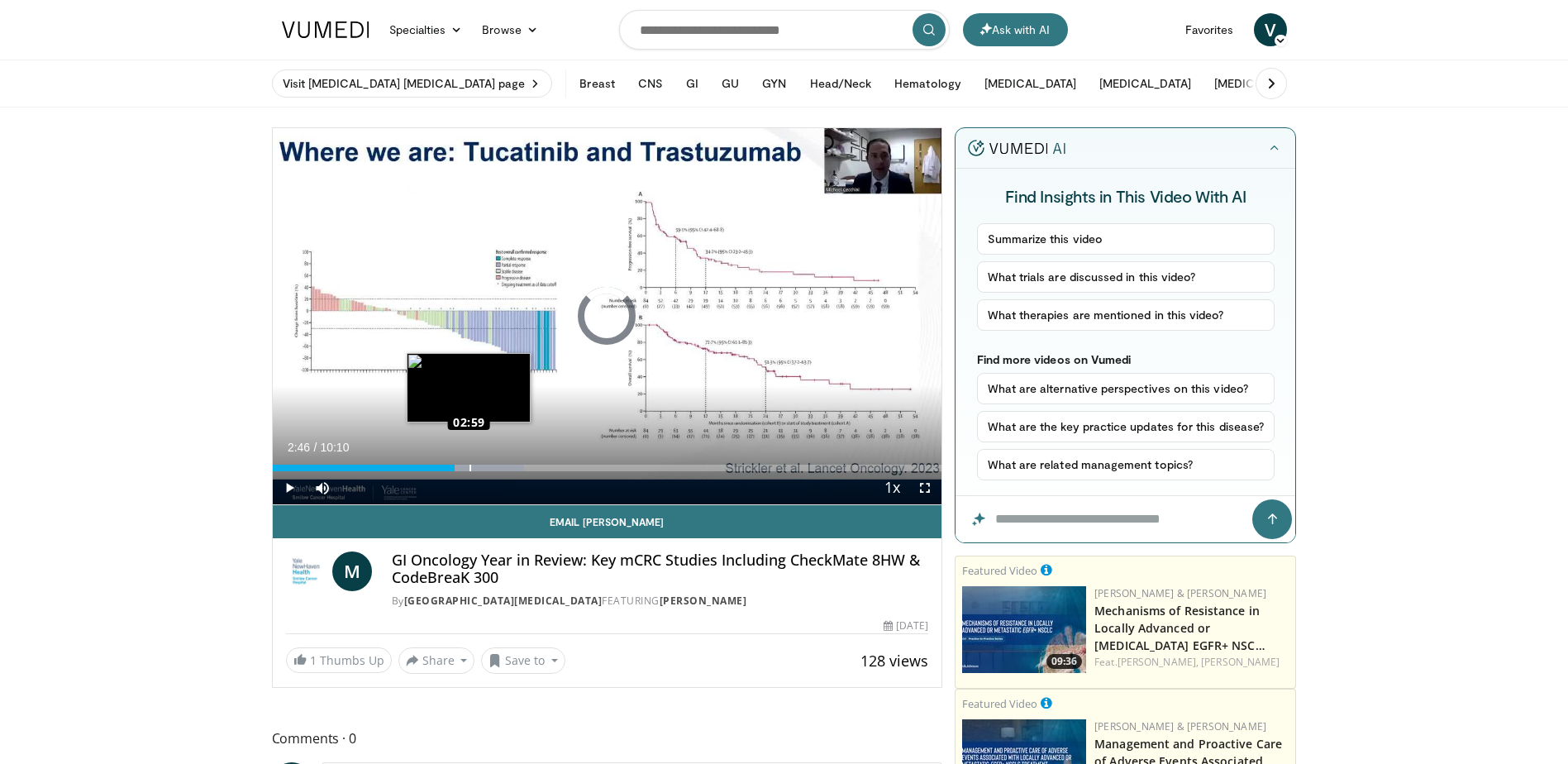
click at [469, 468] on div "Loaded : 37.63% 02:59 02:59" at bounding box center [608, 468] width 670 height 7
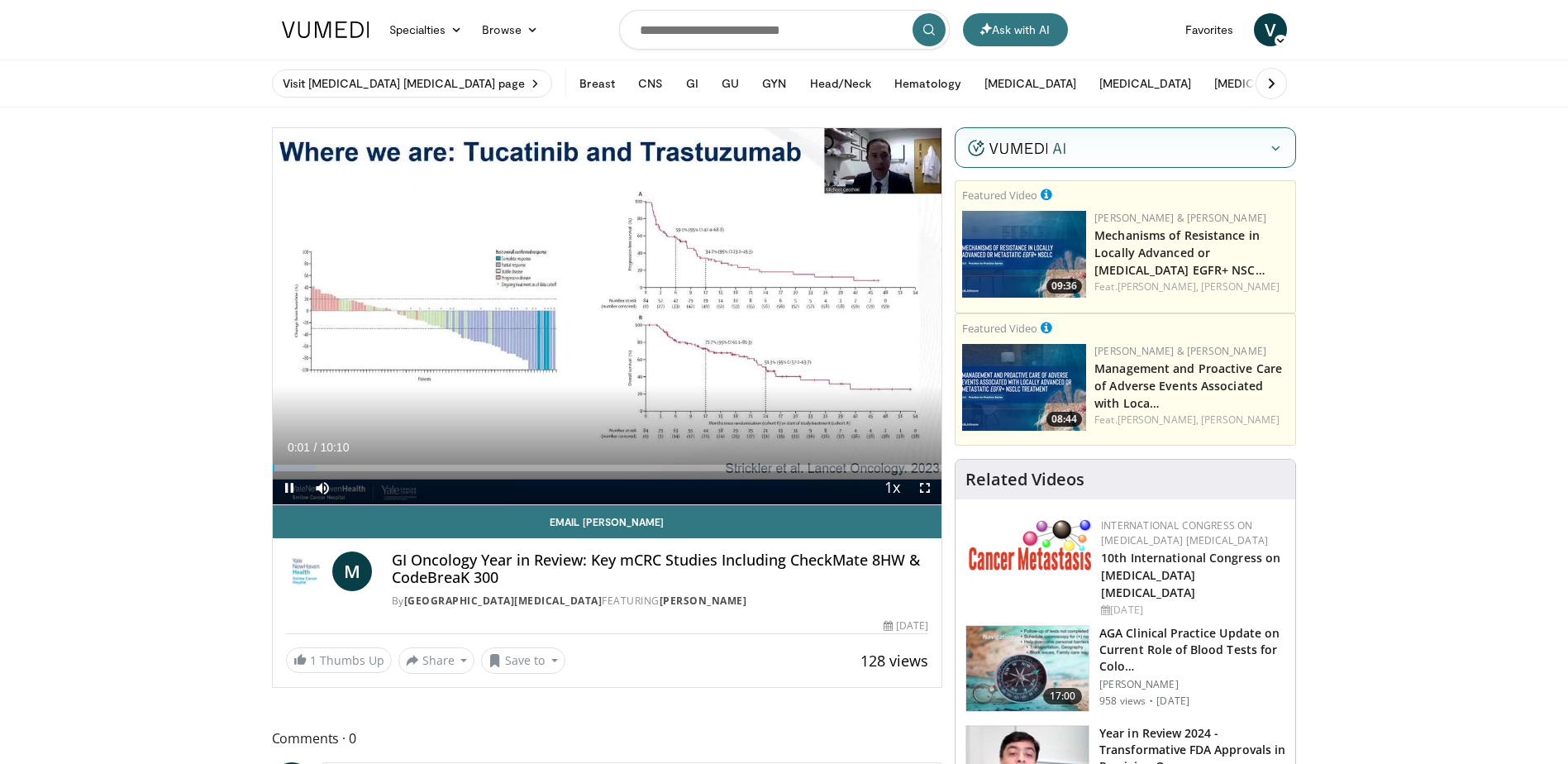
click at [423, 473] on div "Current Time 0:01 / Duration 10:10 Pause Skip Backward Skip Forward Mute Loaded…" at bounding box center [608, 488] width 670 height 33
click at [485, 465] on div "Loaded : 6.53% 00:02 03:15" at bounding box center [608, 468] width 670 height 7
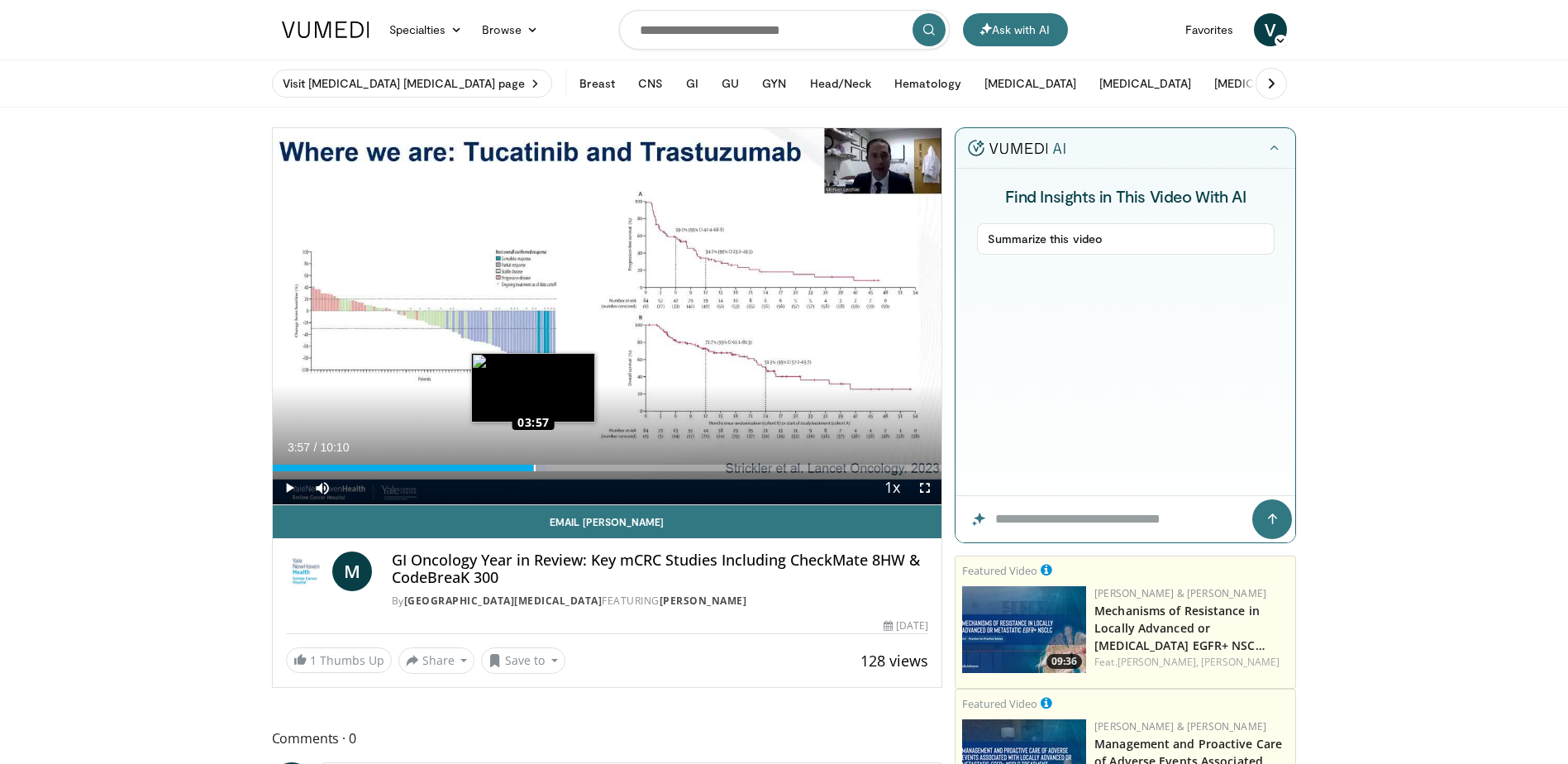
click at [534, 469] on div "Loaded : 40.91% 03:57 03:57" at bounding box center [608, 468] width 670 height 7
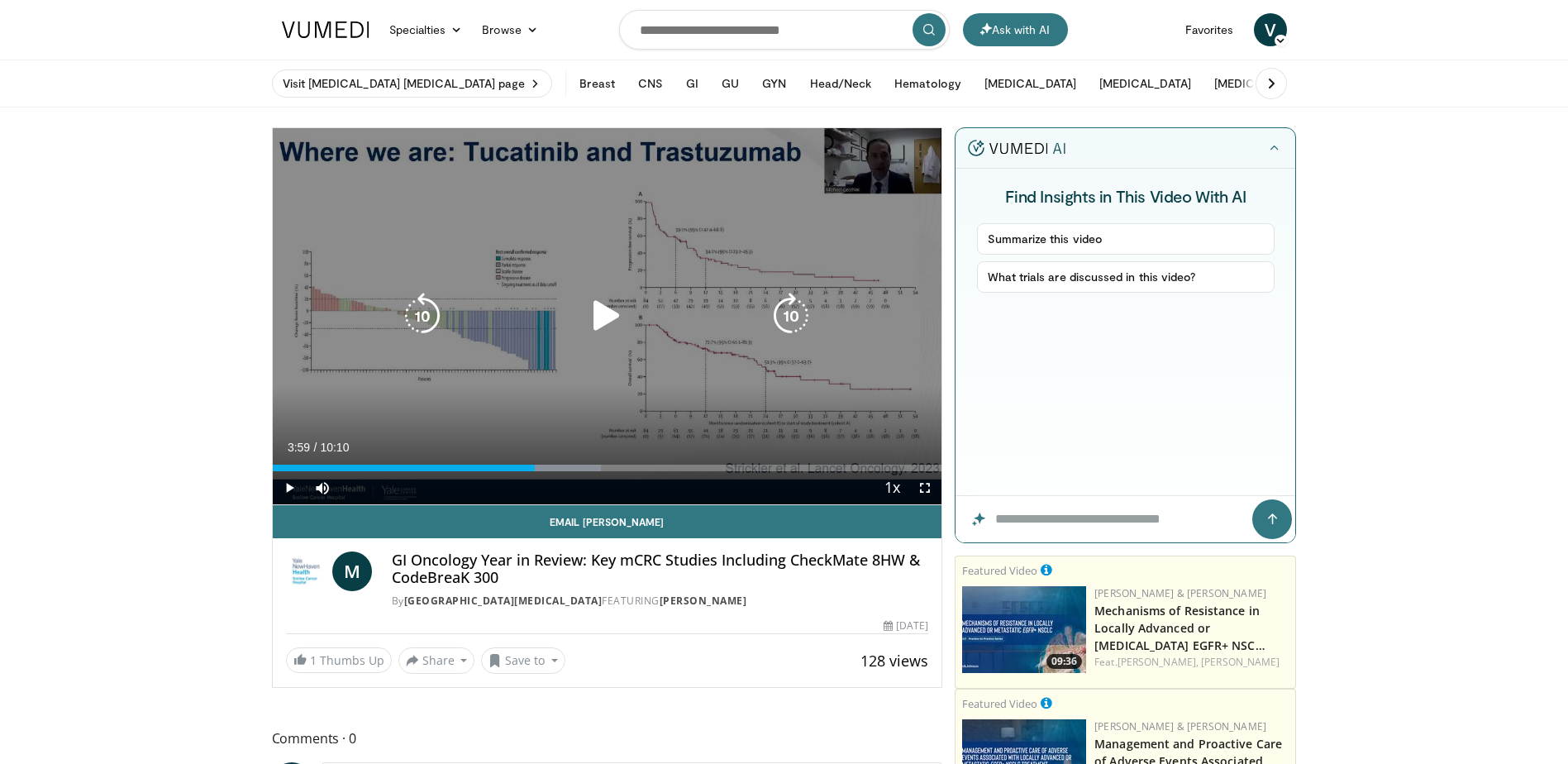
click at [587, 468] on div "Loaded : 49.09% 03:59 04:28" at bounding box center [608, 468] width 670 height 7
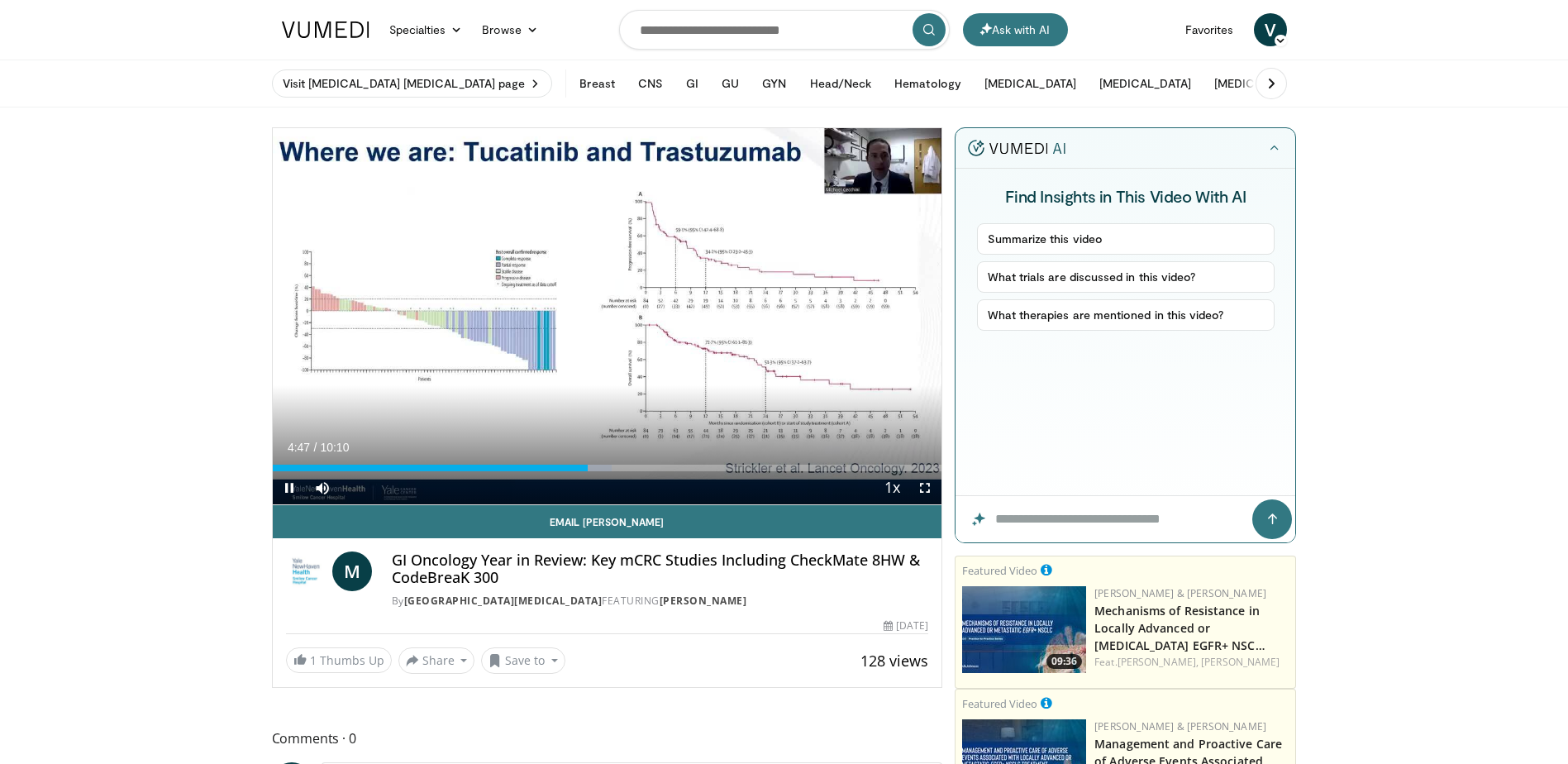
click at [633, 475] on div "Current Time 4:47 / Duration 10:10 Pause Skip Backward Skip Forward Mute Loaded…" at bounding box center [608, 488] width 670 height 33
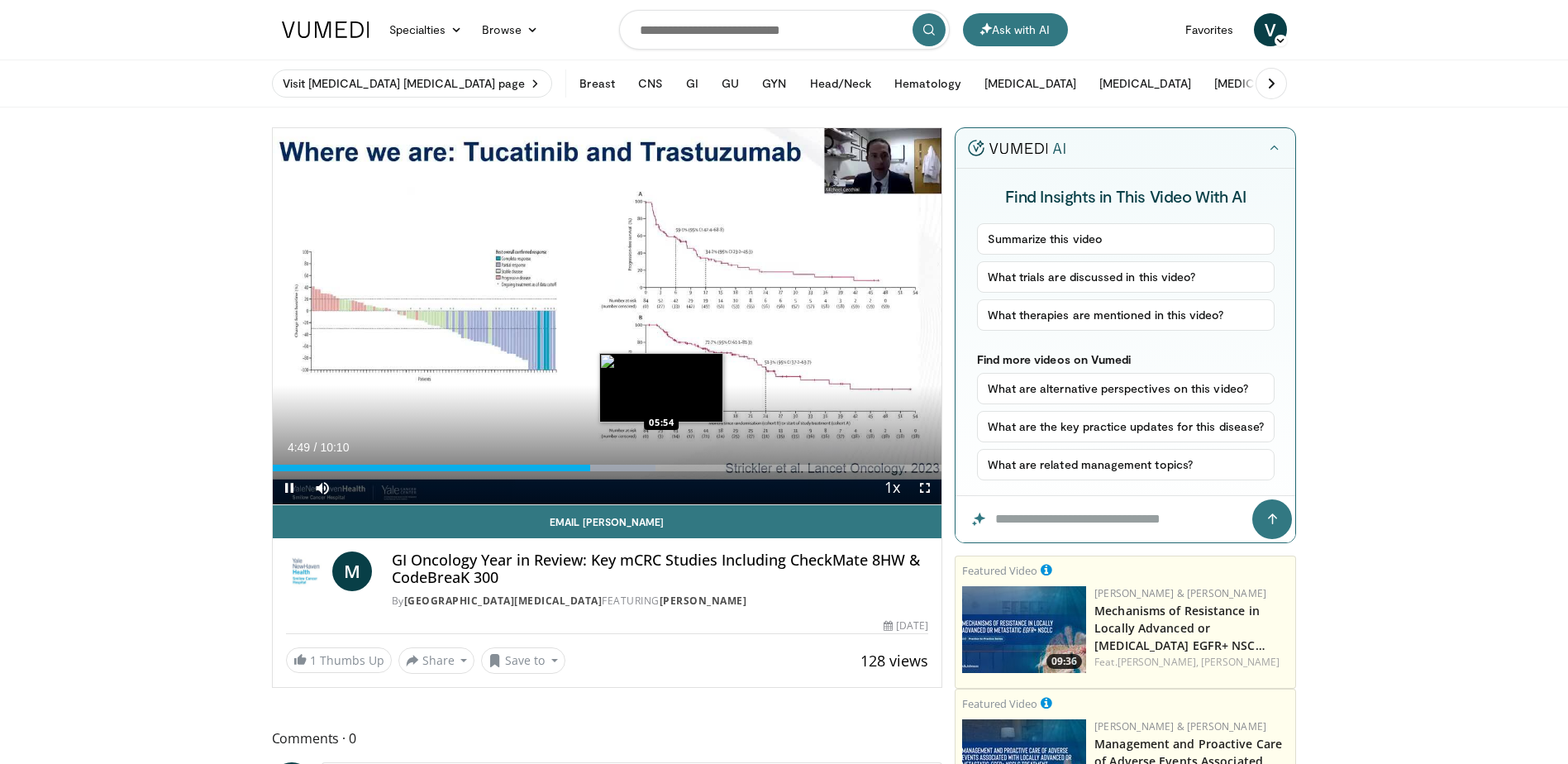
click at [662, 469] on div "Loaded : 57.28% 04:49 05:54" at bounding box center [608, 468] width 670 height 7
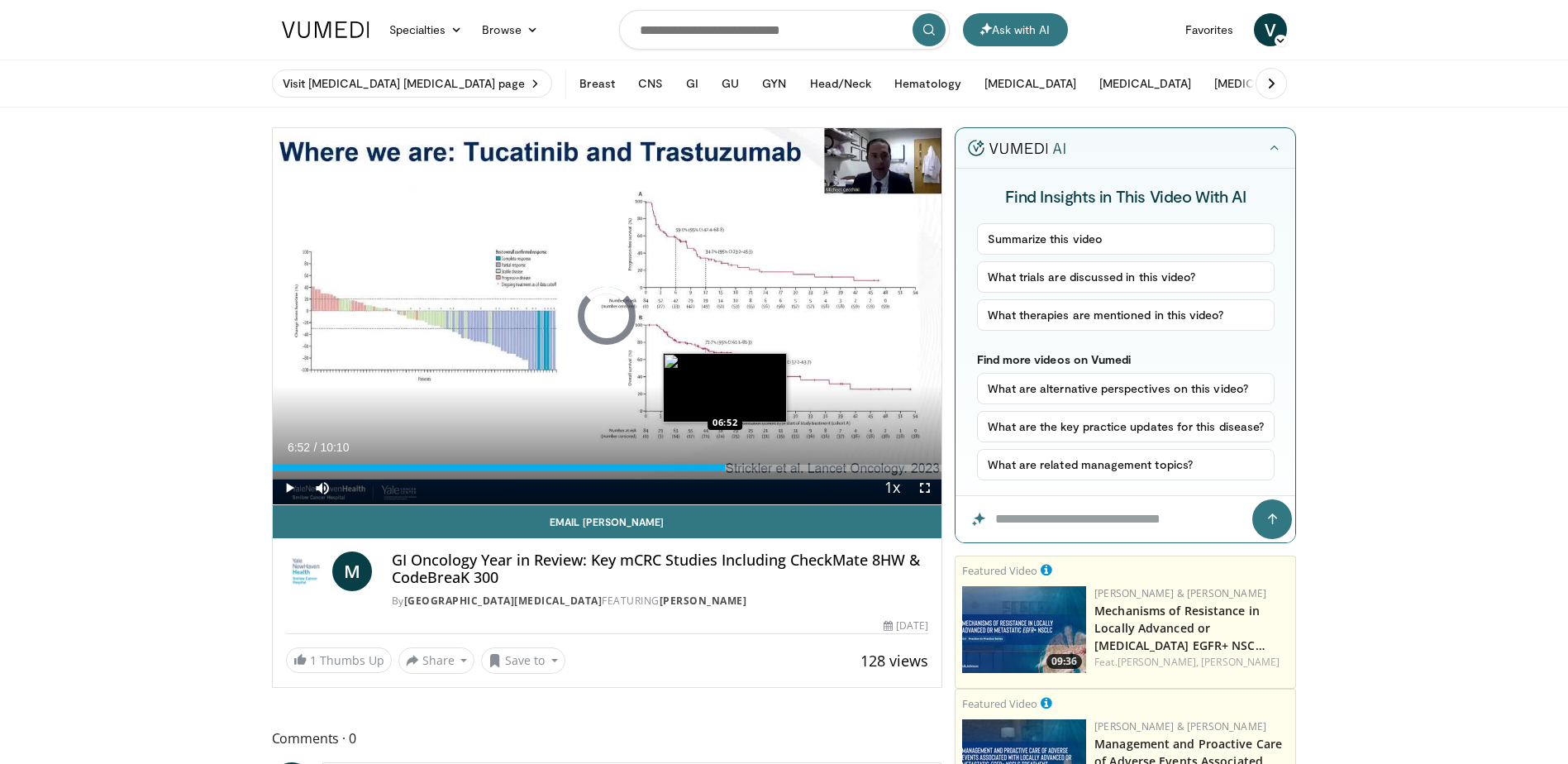
click at [725, 465] on div "Loaded : 60.55% 06:52 06:52" at bounding box center [608, 468] width 670 height 7
click at [762, 461] on div "Loaded : 78.55% 06:55 07:25" at bounding box center [608, 463] width 670 height 16
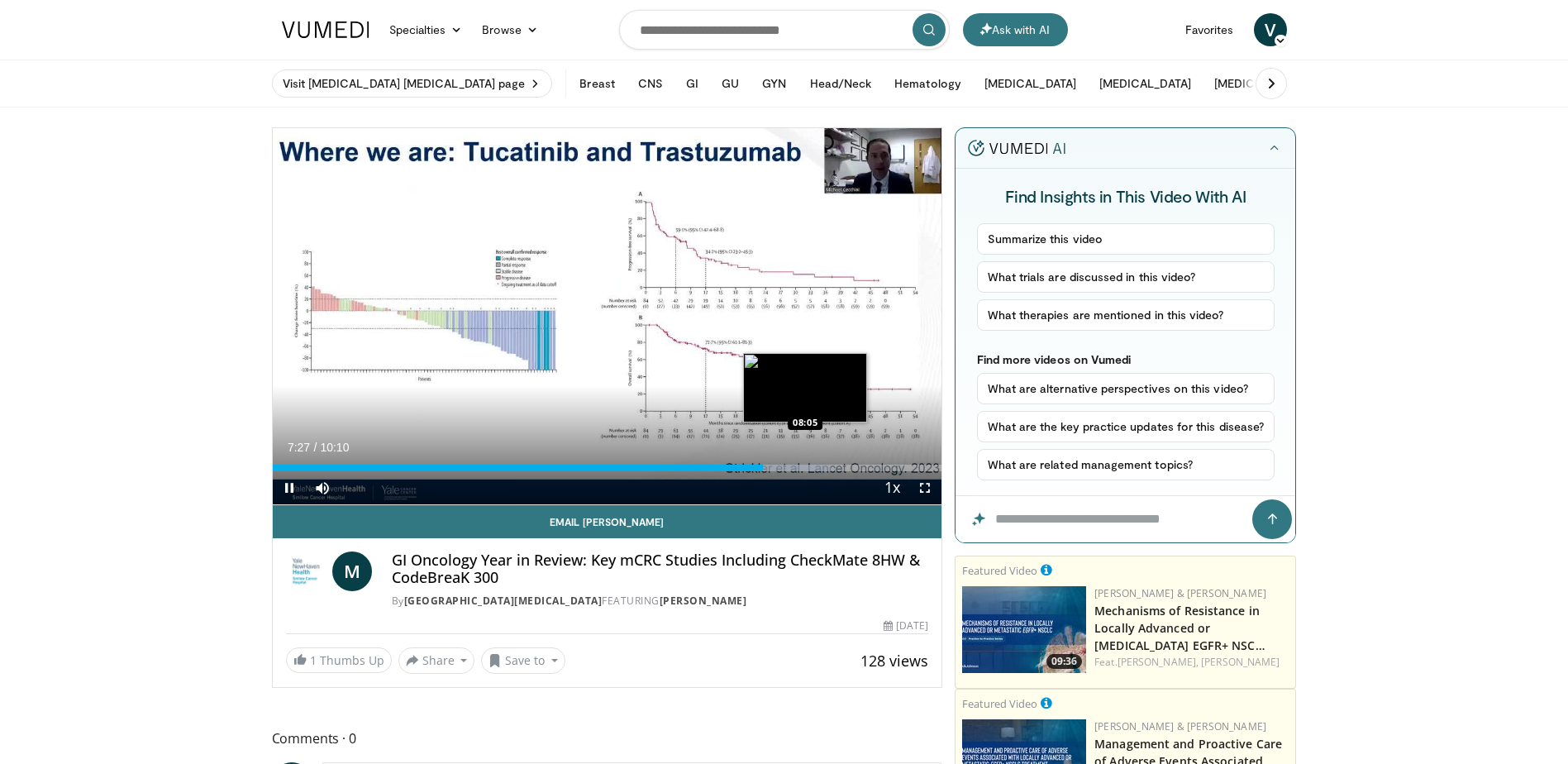
click at [806, 468] on div "Progress Bar" at bounding box center [781, 468] width 100 height 7
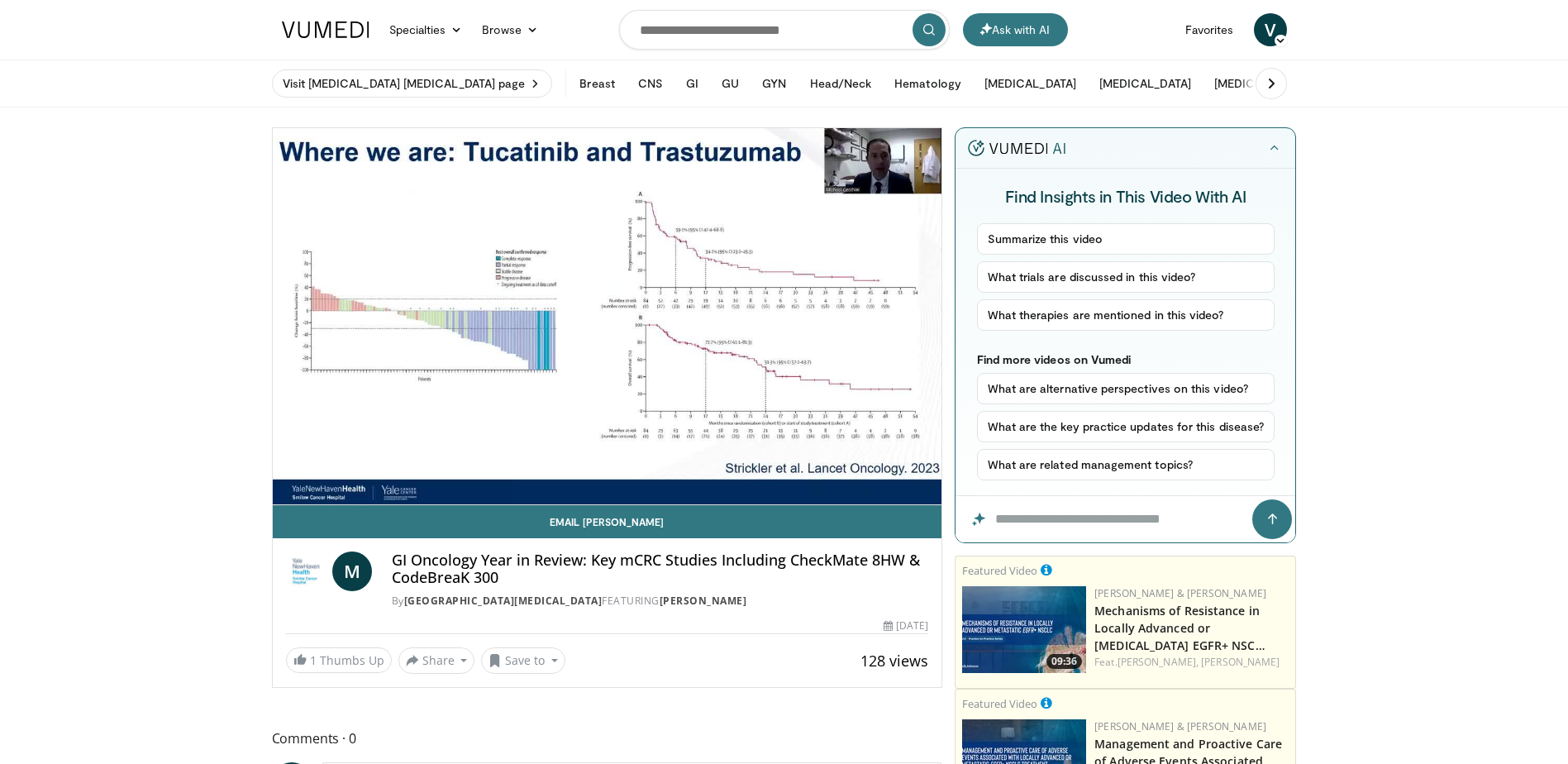
click at [862, 463] on video-js "**********" at bounding box center [608, 316] width 670 height 377
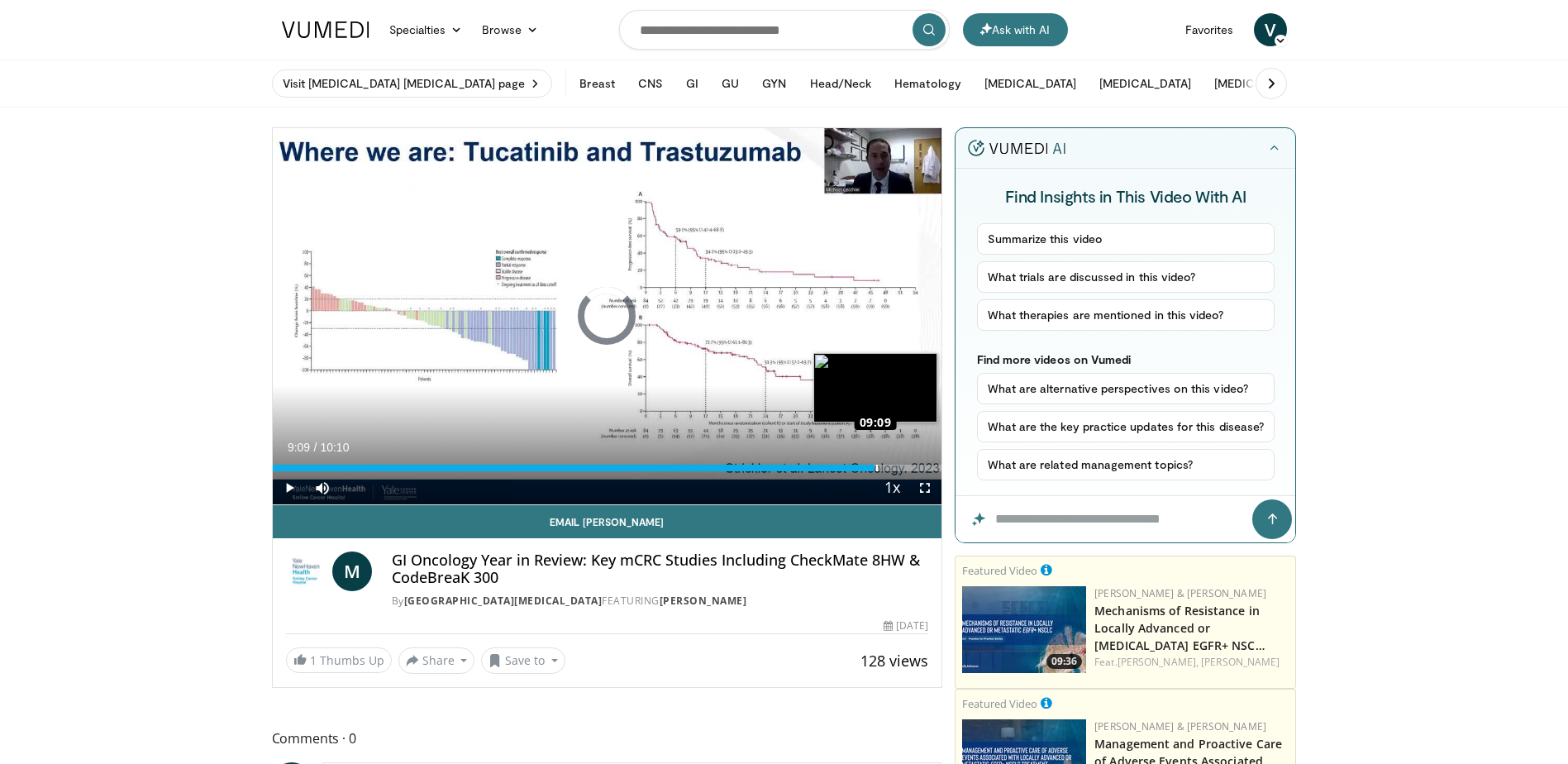
click at [876, 461] on div "Loaded : 90.01% 08:08 09:09" at bounding box center [608, 463] width 670 height 16
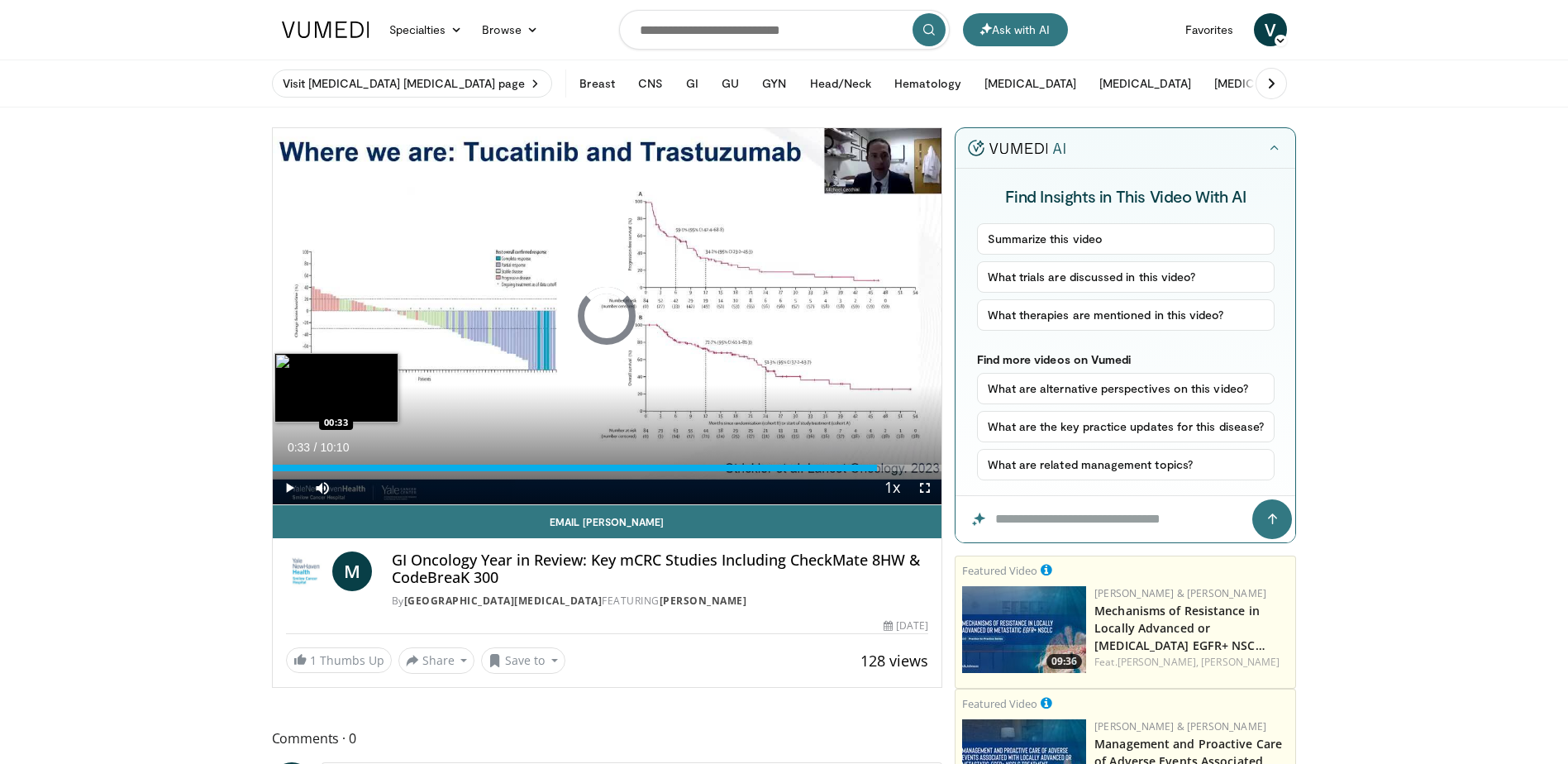
click at [309, 465] on div "00:33" at bounding box center [575, 468] width 605 height 7
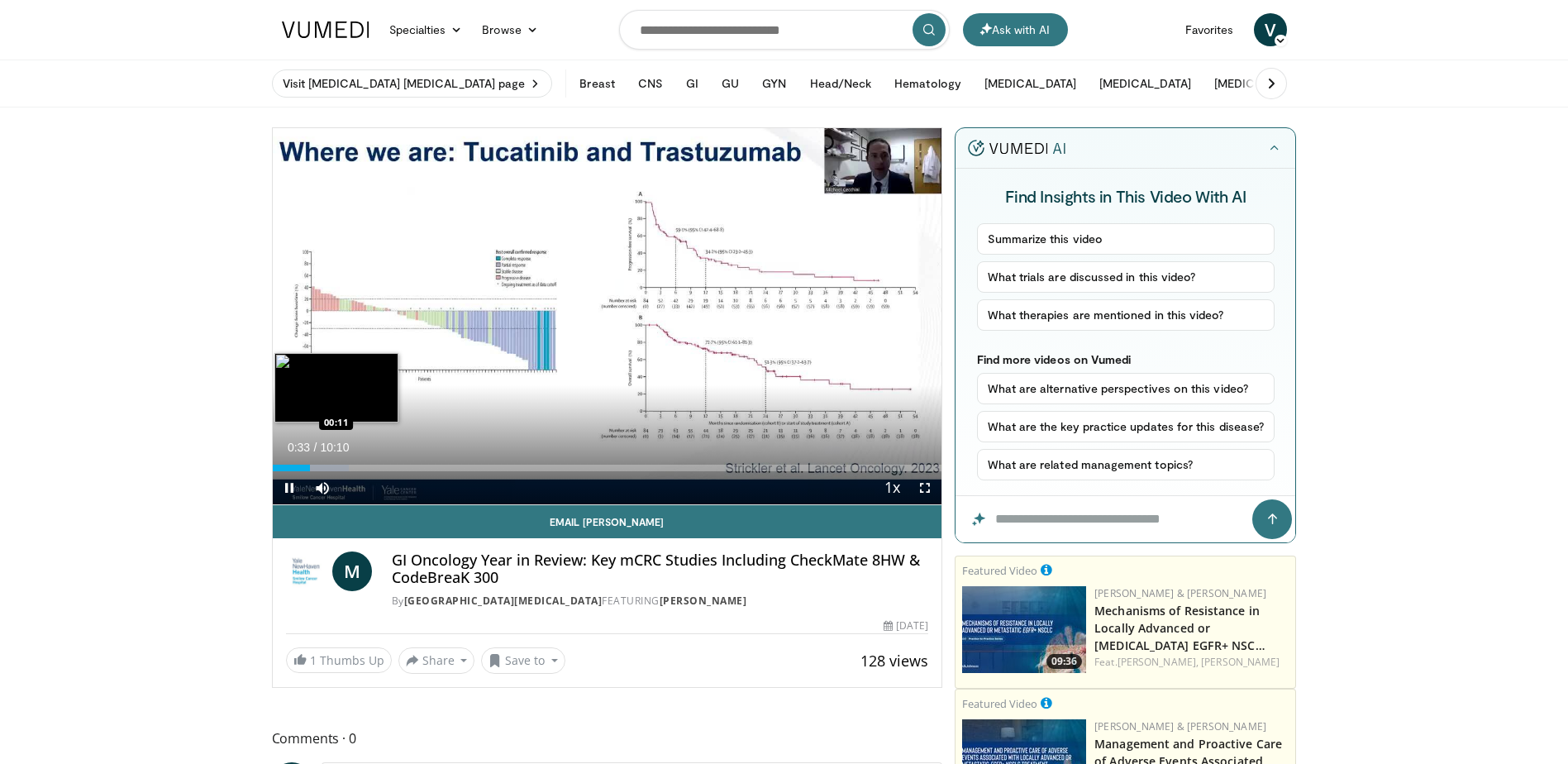
click at [285, 464] on div "00:33" at bounding box center [291, 468] width 37 height 7
click at [336, 459] on div "Loaded : 9.81% 00:11 00:58" at bounding box center [608, 463] width 670 height 16
click at [360, 463] on div "Loaded : 21.27% 01:08 01:19" at bounding box center [608, 463] width 670 height 16
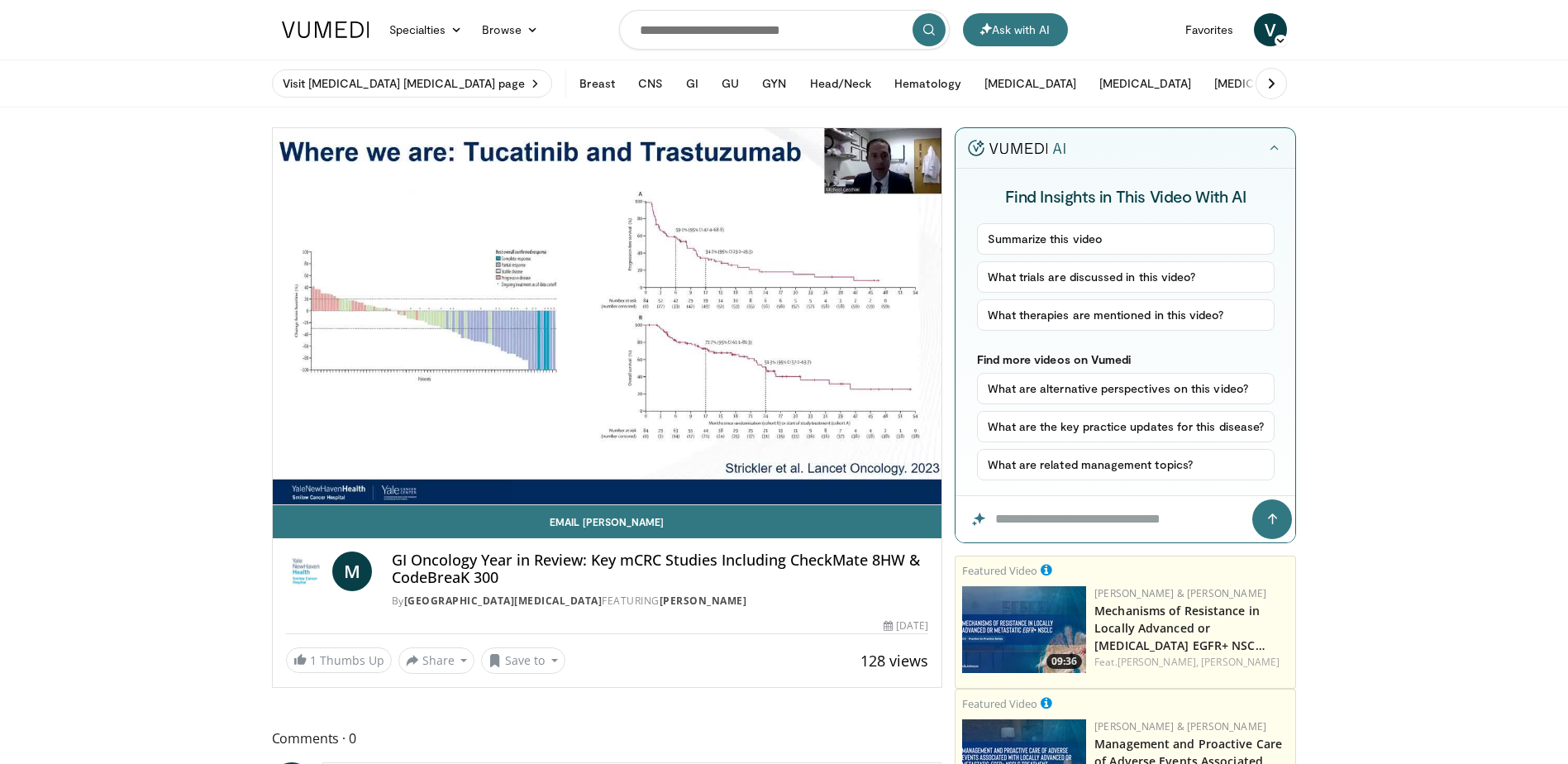
click at [374, 469] on div "10 seconds Tap to unmute" at bounding box center [608, 316] width 670 height 376
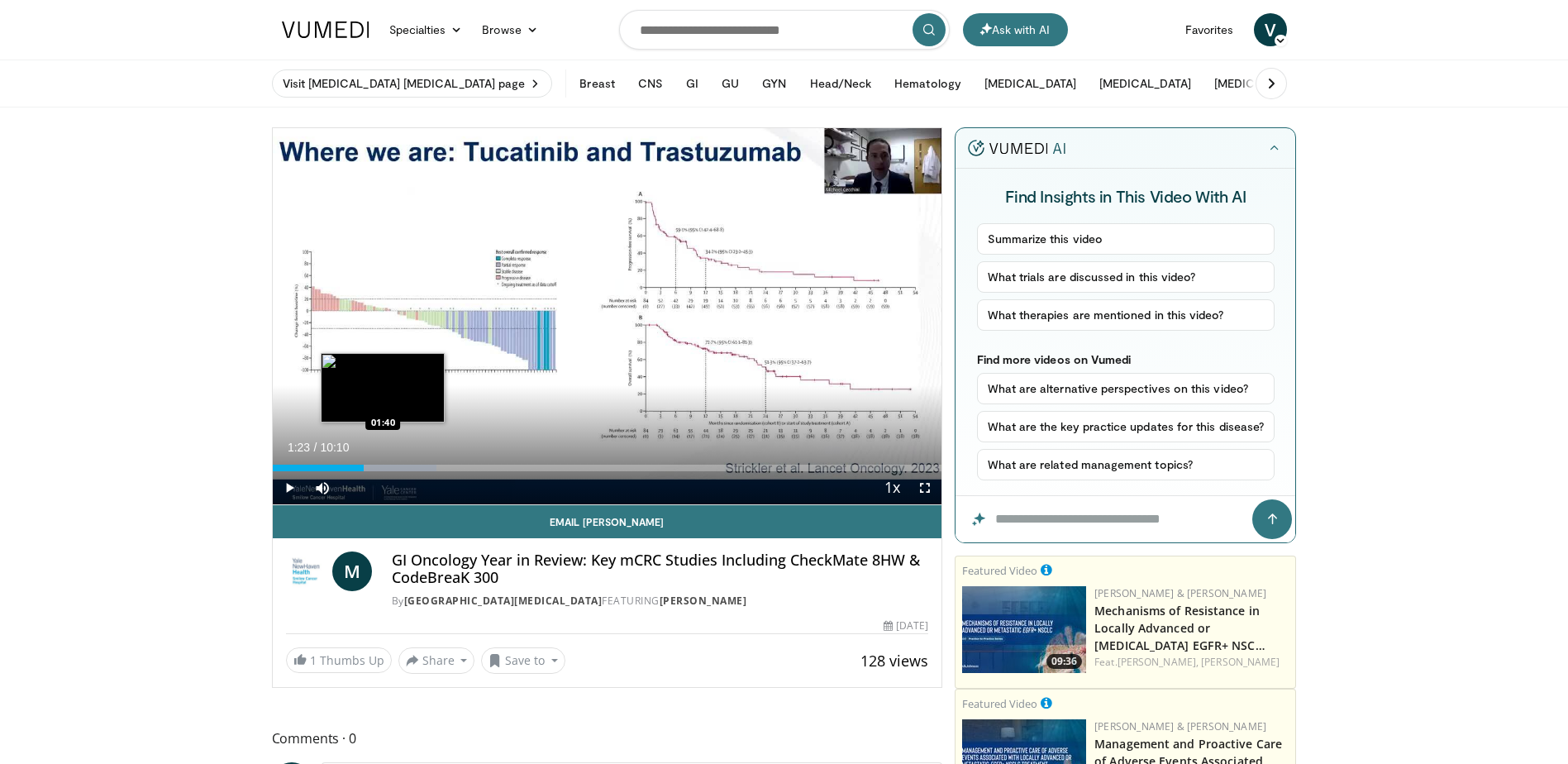
click at [385, 465] on div "Progress Bar" at bounding box center [383, 468] width 107 height 7
click at [398, 469] on div "Loaded : 27.81% 01:41 01:54" at bounding box center [608, 468] width 670 height 7
click at [421, 467] on div "Loaded : 29.45% 01:54 02:14" at bounding box center [608, 468] width 670 height 7
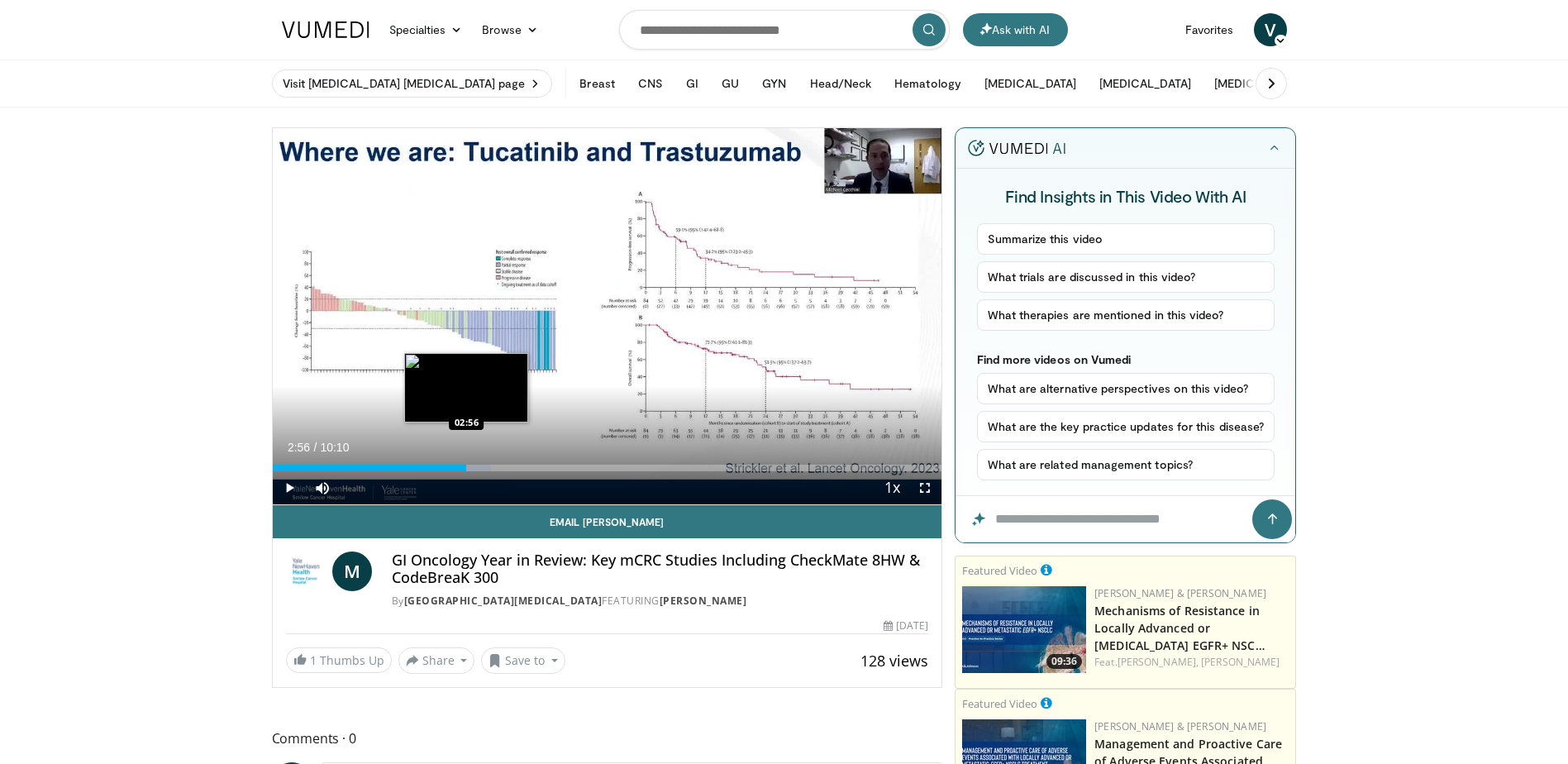
click at [466, 469] on div "Loaded : 32.72% 02:14 02:56" at bounding box center [608, 468] width 670 height 7
click at [439, 468] on div "02:56" at bounding box center [370, 468] width 194 height 7
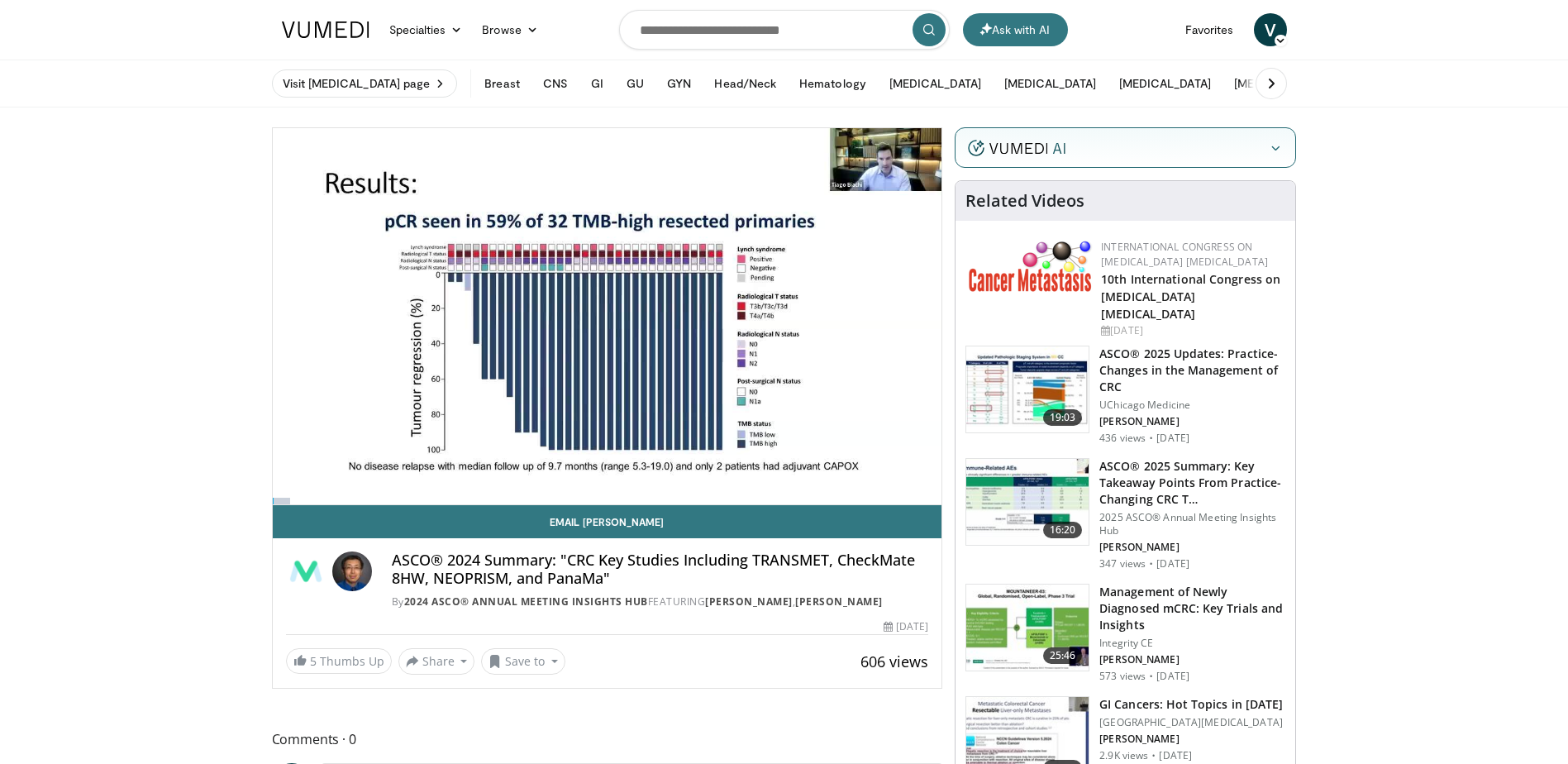
click at [314, 465] on video-js "**********" at bounding box center [608, 316] width 670 height 377
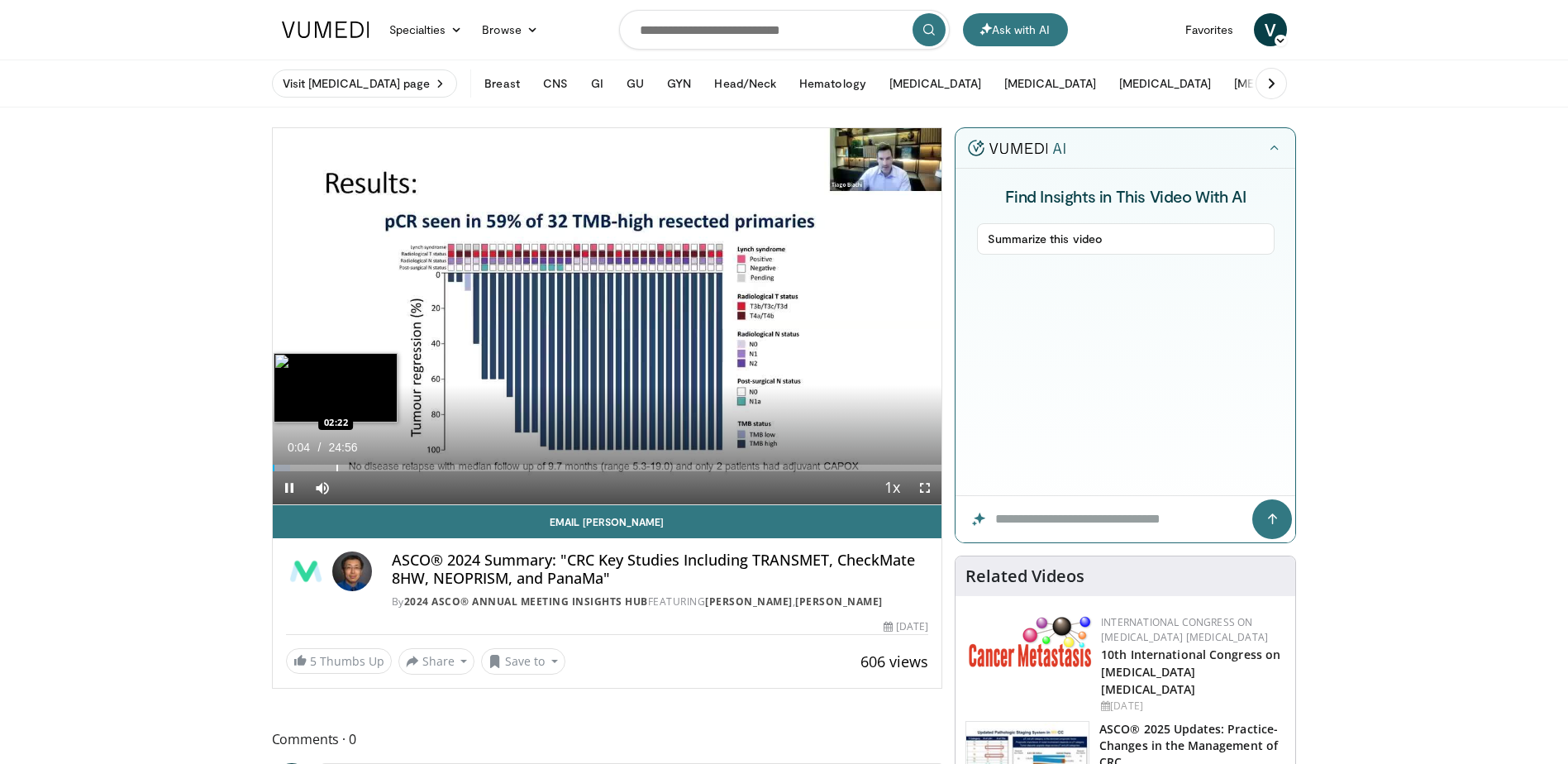
click at [335, 463] on div "Loaded : 2.65% 00:04 02:22" at bounding box center [608, 463] width 670 height 16
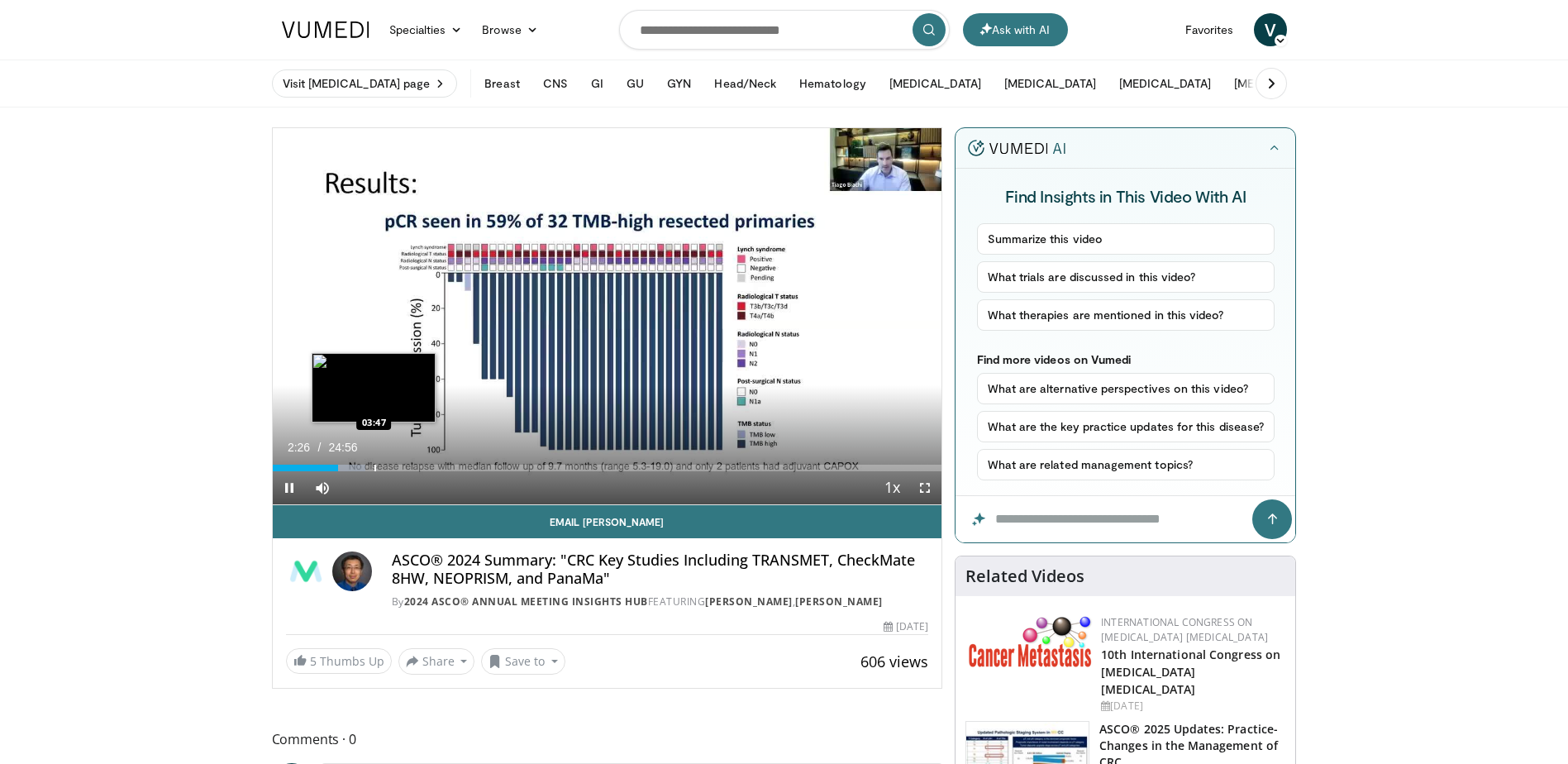
click at [374, 460] on div "Loaded : 13.92% 02:26 03:47" at bounding box center [608, 463] width 670 height 16
click at [413, 467] on div "Progress Bar" at bounding box center [414, 468] width 2 height 7
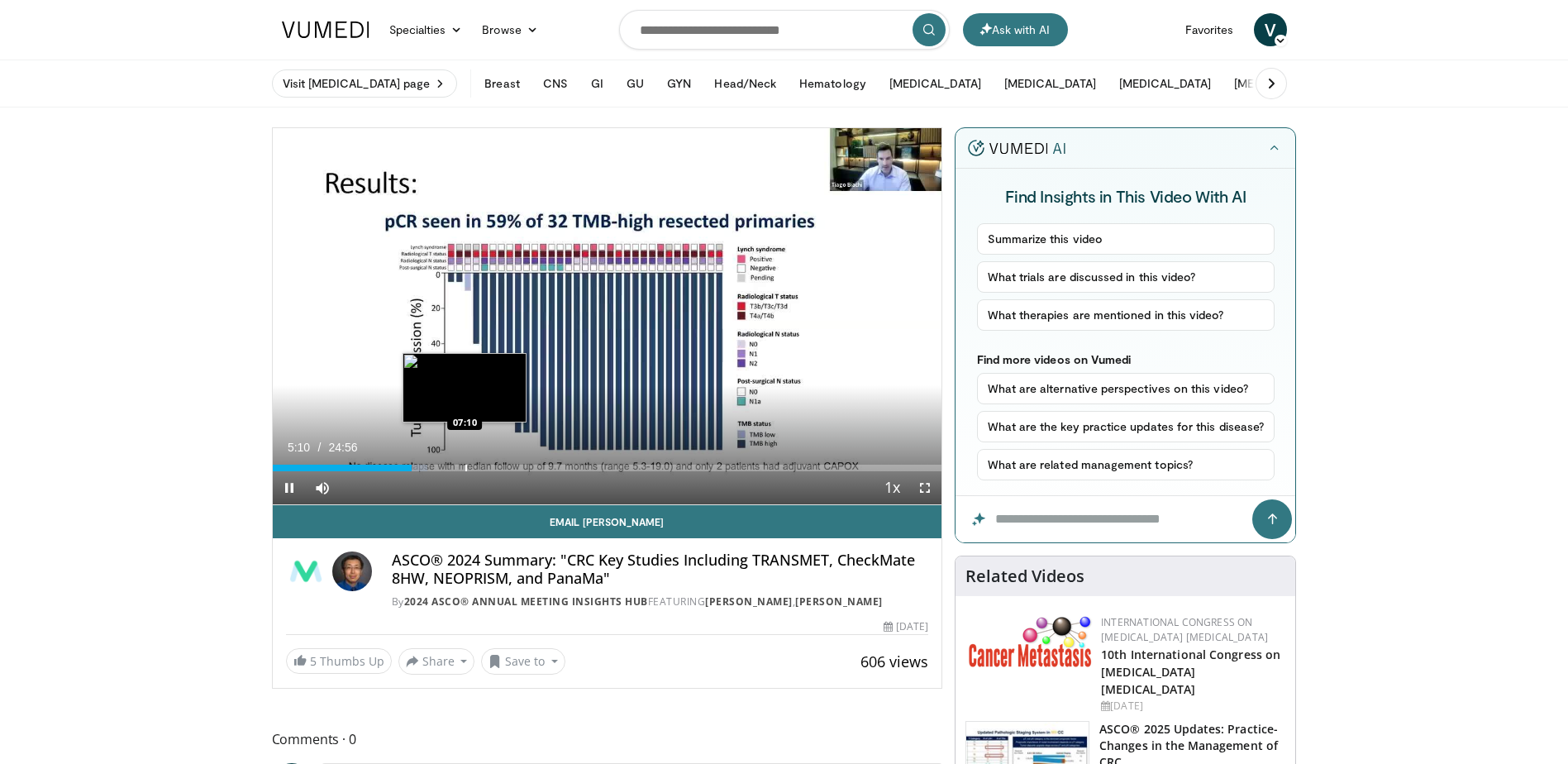
click at [465, 469] on div "Progress Bar" at bounding box center [466, 468] width 2 height 7
click at [479, 469] on div "Progress Bar" at bounding box center [480, 468] width 2 height 7
click at [495, 464] on div "Progress Bar" at bounding box center [496, 468] width 2 height 7
click at [509, 464] on div "Progress Bar" at bounding box center [509, 468] width 2 height 7
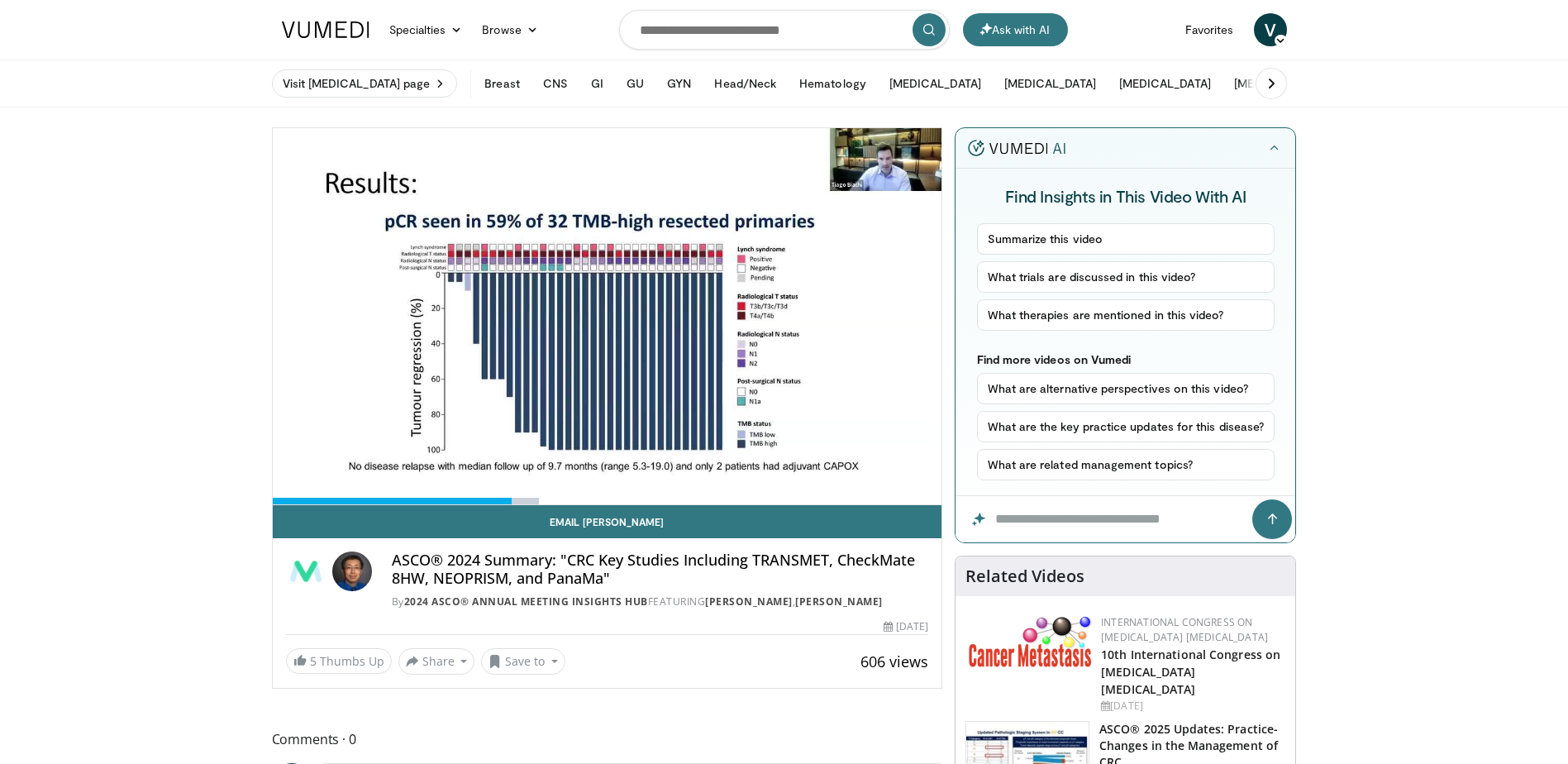
click at [525, 466] on video-js "**********" at bounding box center [608, 316] width 670 height 377
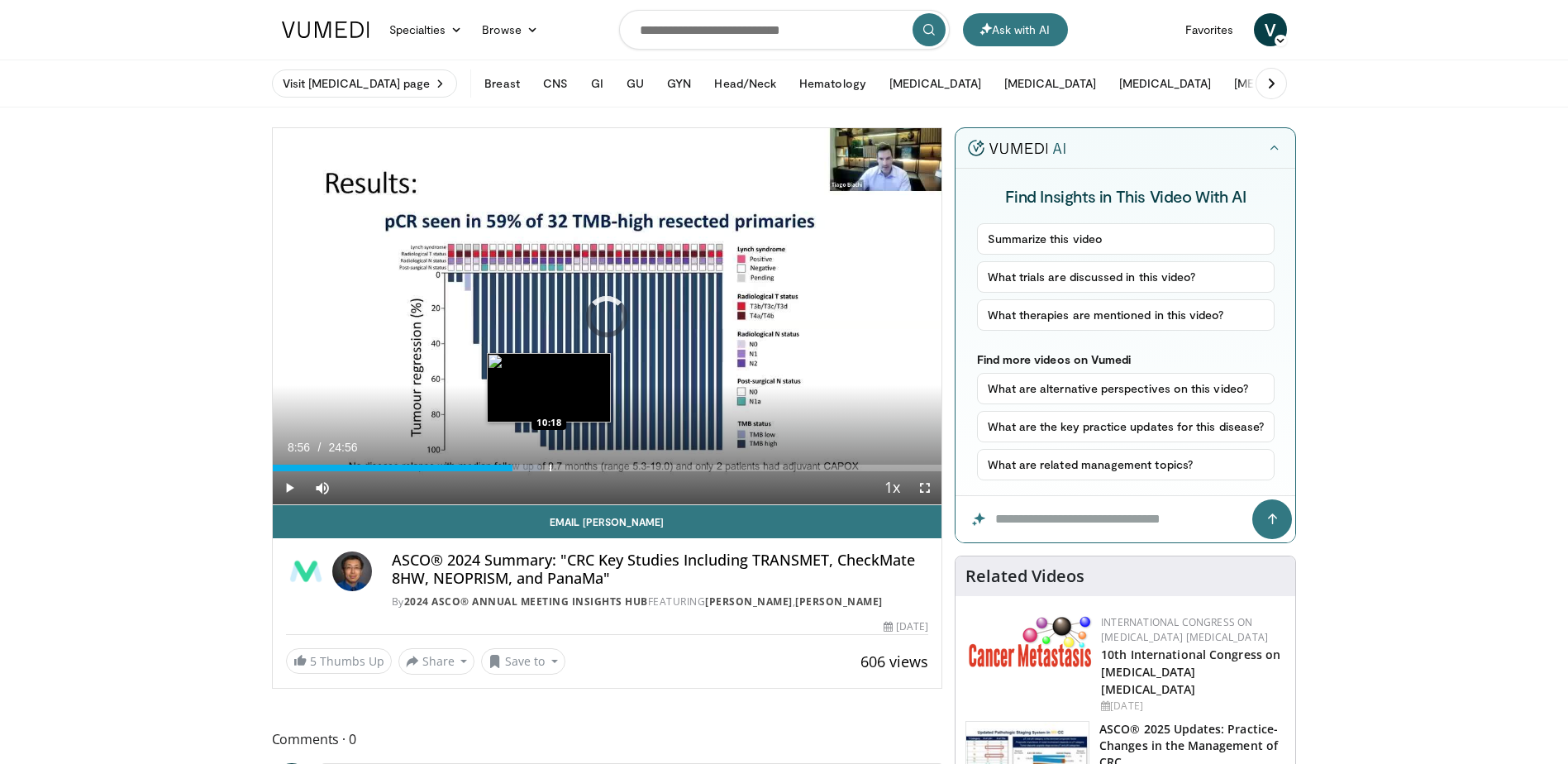
click at [550, 465] on div "Progress Bar" at bounding box center [551, 468] width 2 height 7
click at [578, 465] on div "Progress Bar" at bounding box center [579, 468] width 2 height 7
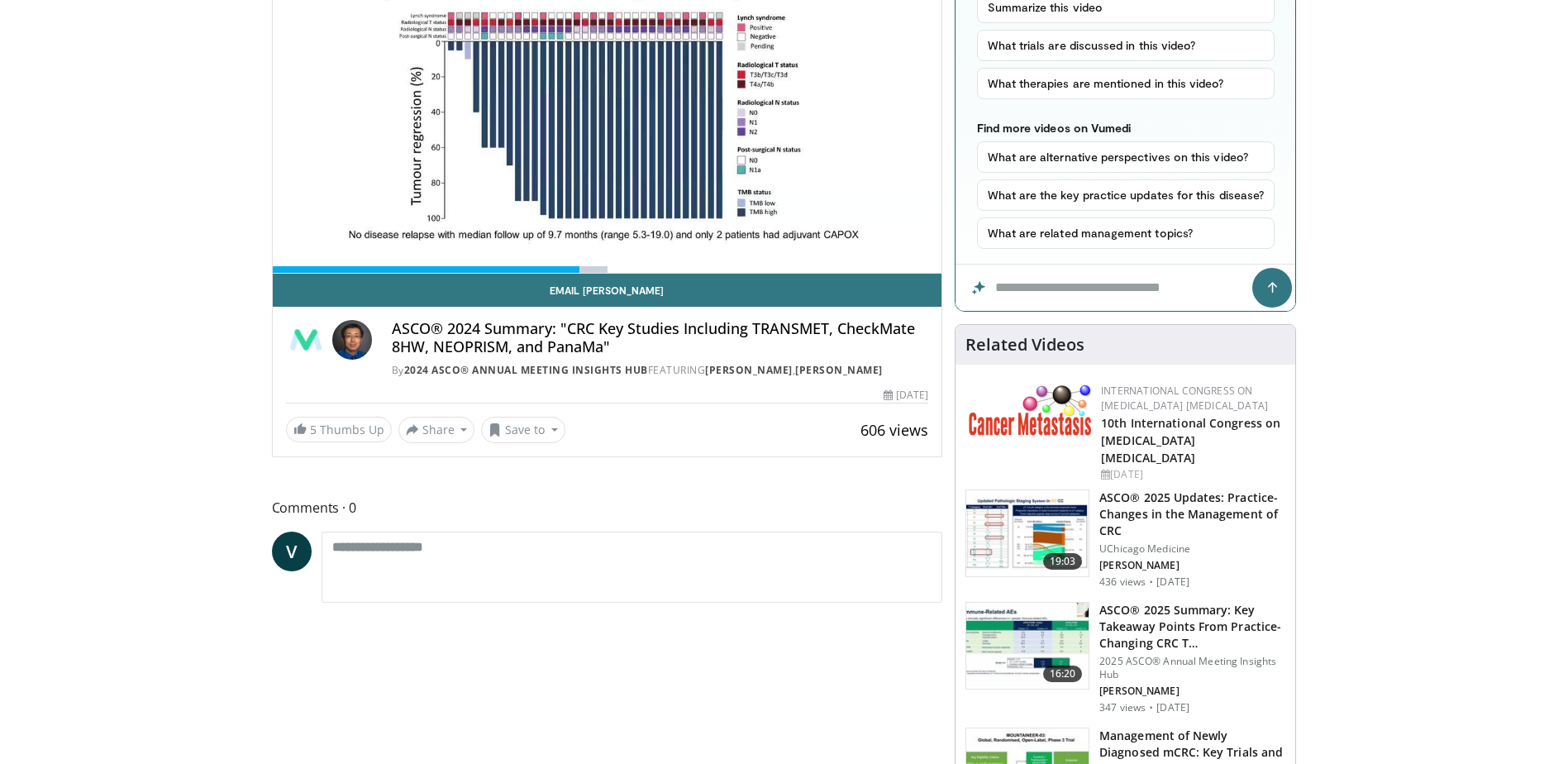
scroll to position [330, 0]
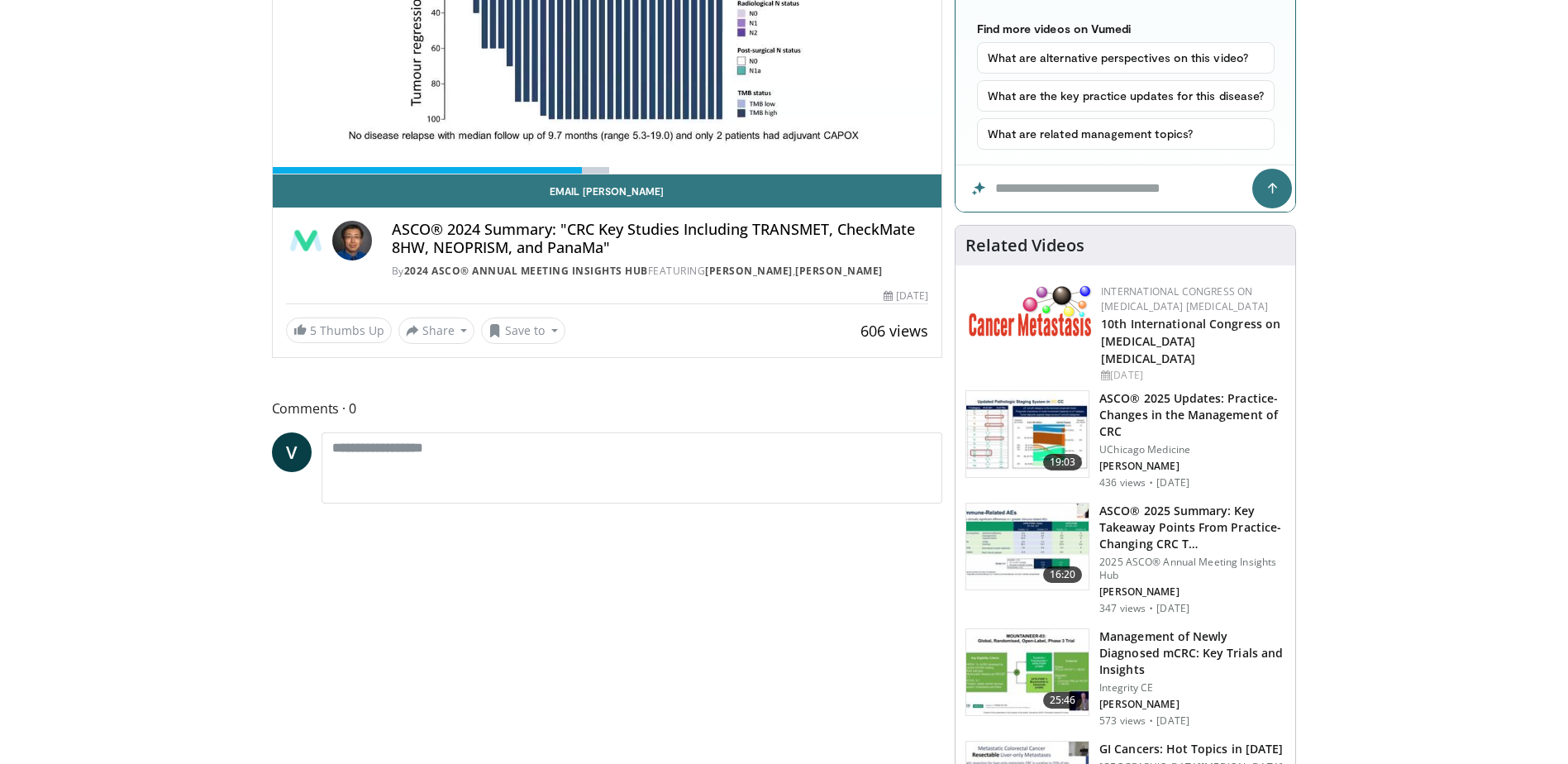
click at [1178, 396] on h3 "ASCO® 2025 Updates: Practice-Changes in the Management of CRC" at bounding box center [1193, 415] width 186 height 50
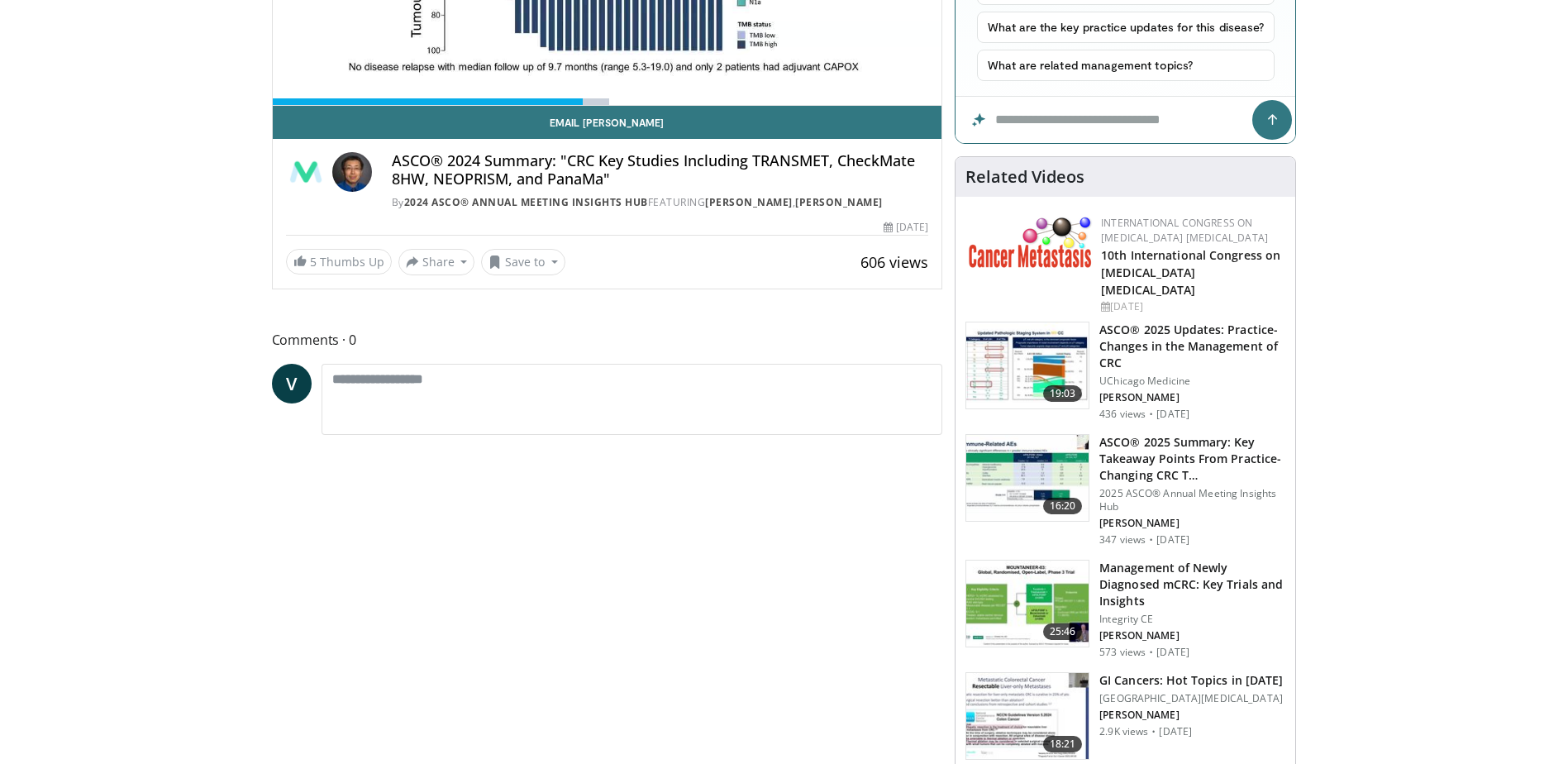
scroll to position [248, 0]
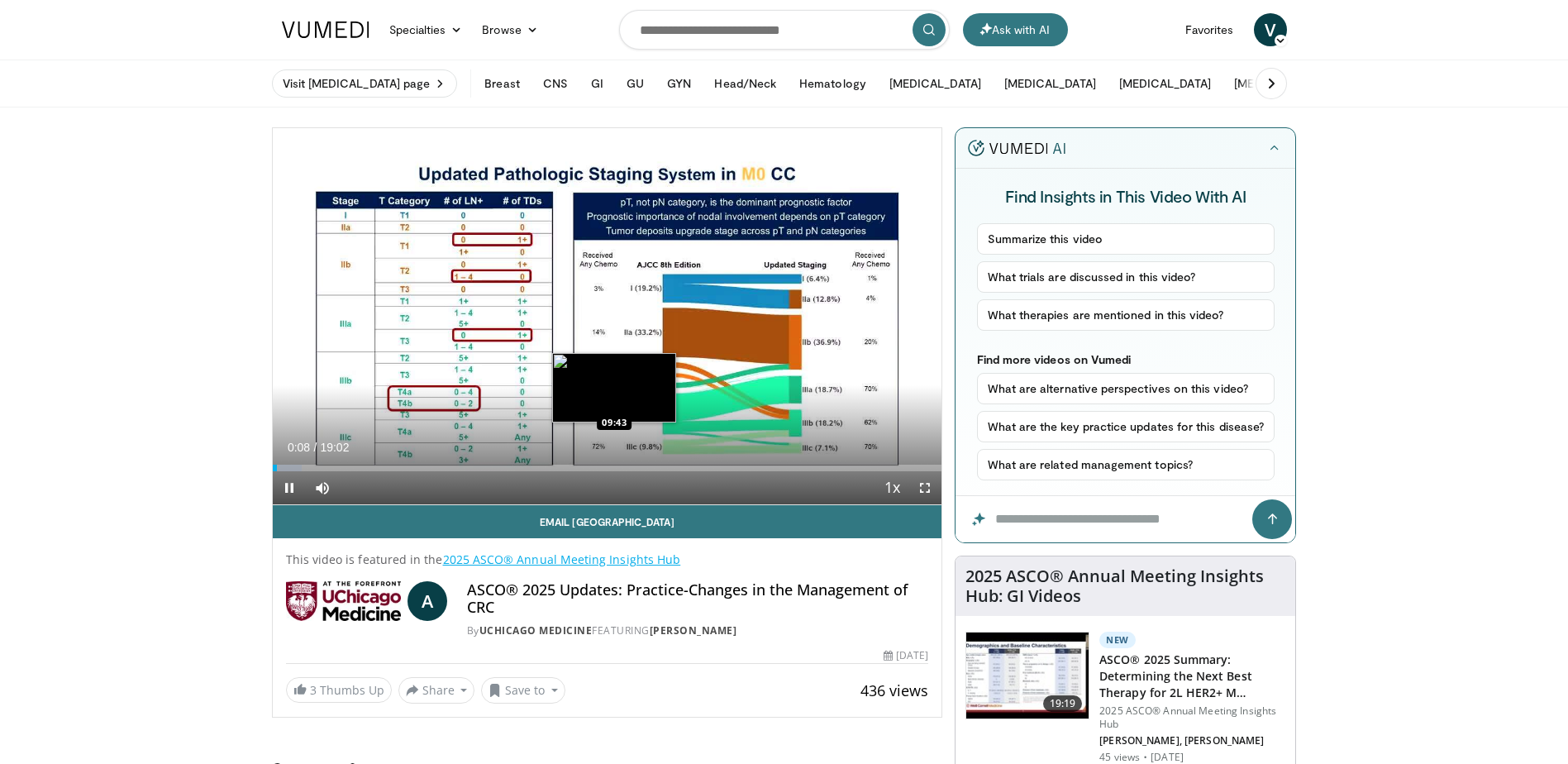
click at [614, 463] on div "Loaded : 4.34% 00:08 09:43" at bounding box center [608, 463] width 670 height 16
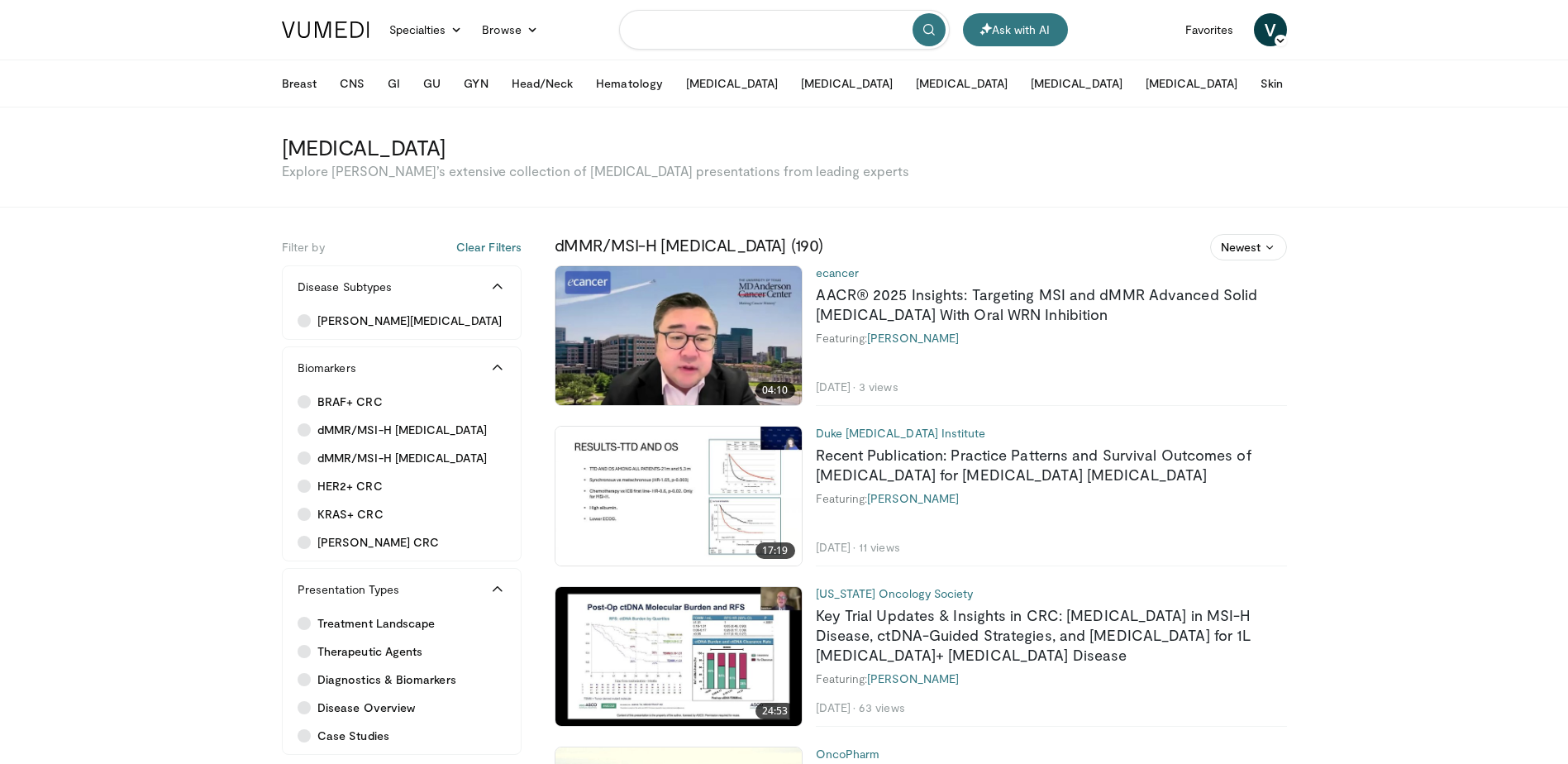
click at [698, 34] on input "Search topics, interventions" at bounding box center [784, 30] width 330 height 40
type input "*"
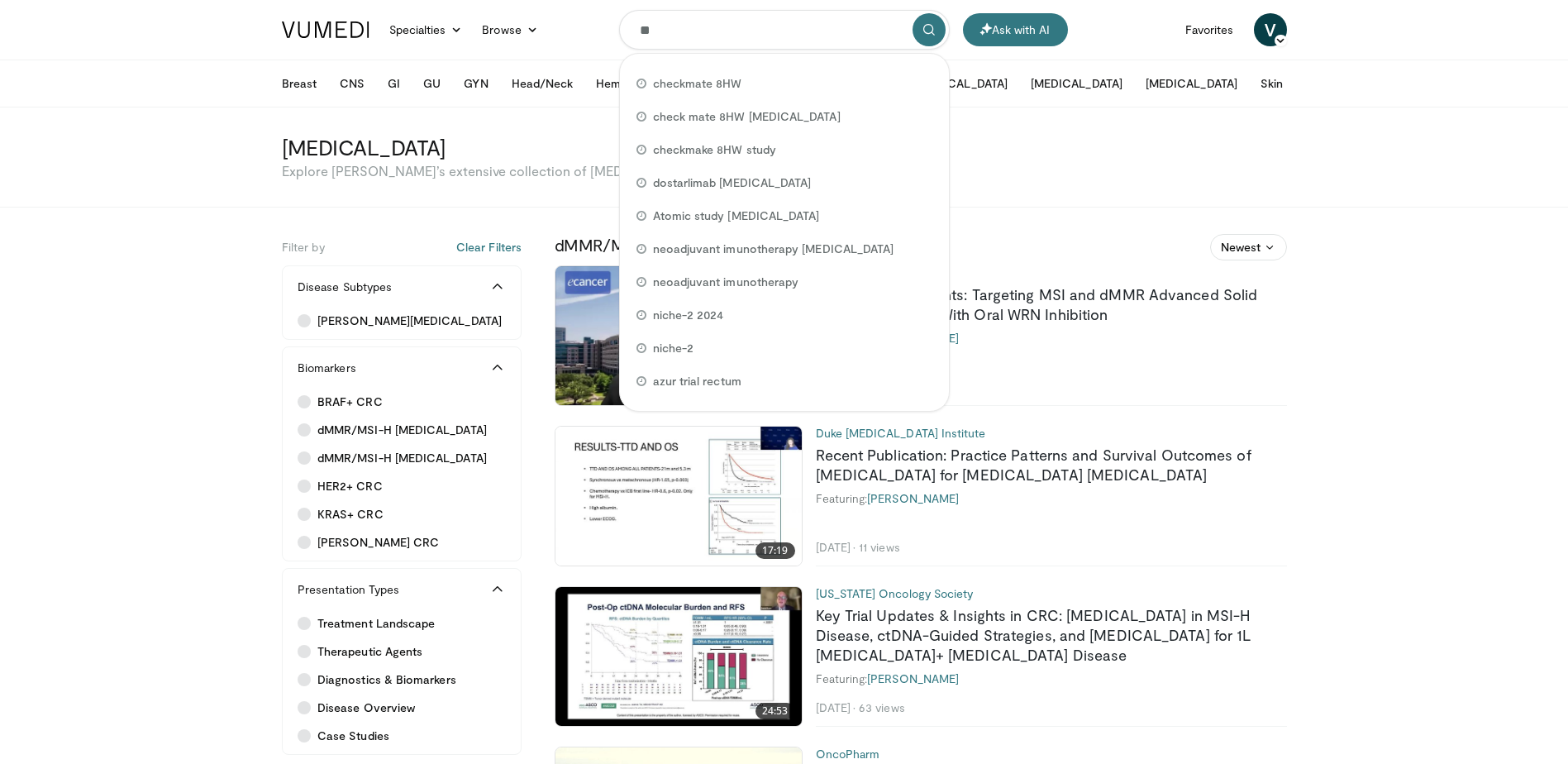
type input "*"
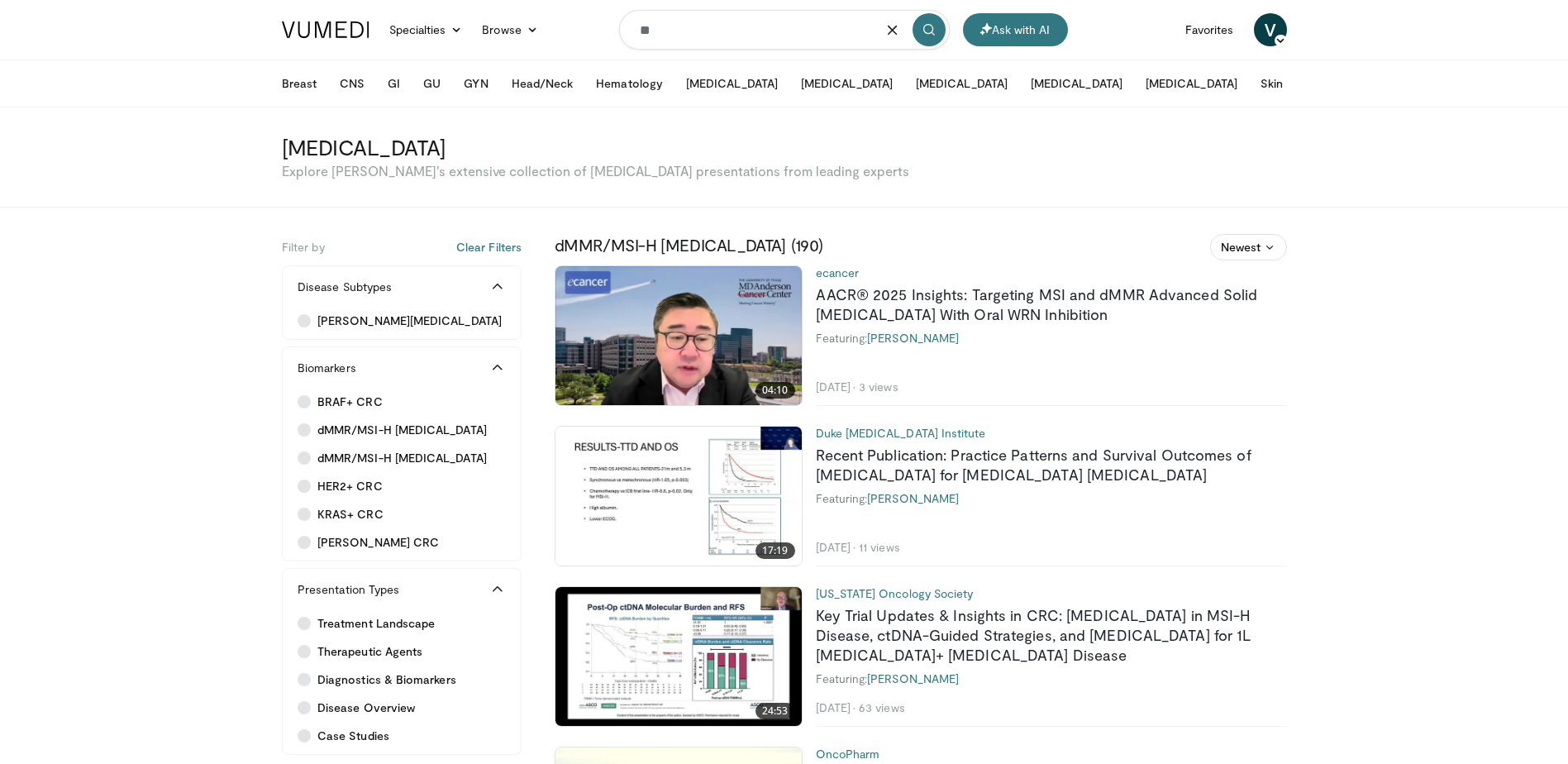
type input "*"
type input "**********"
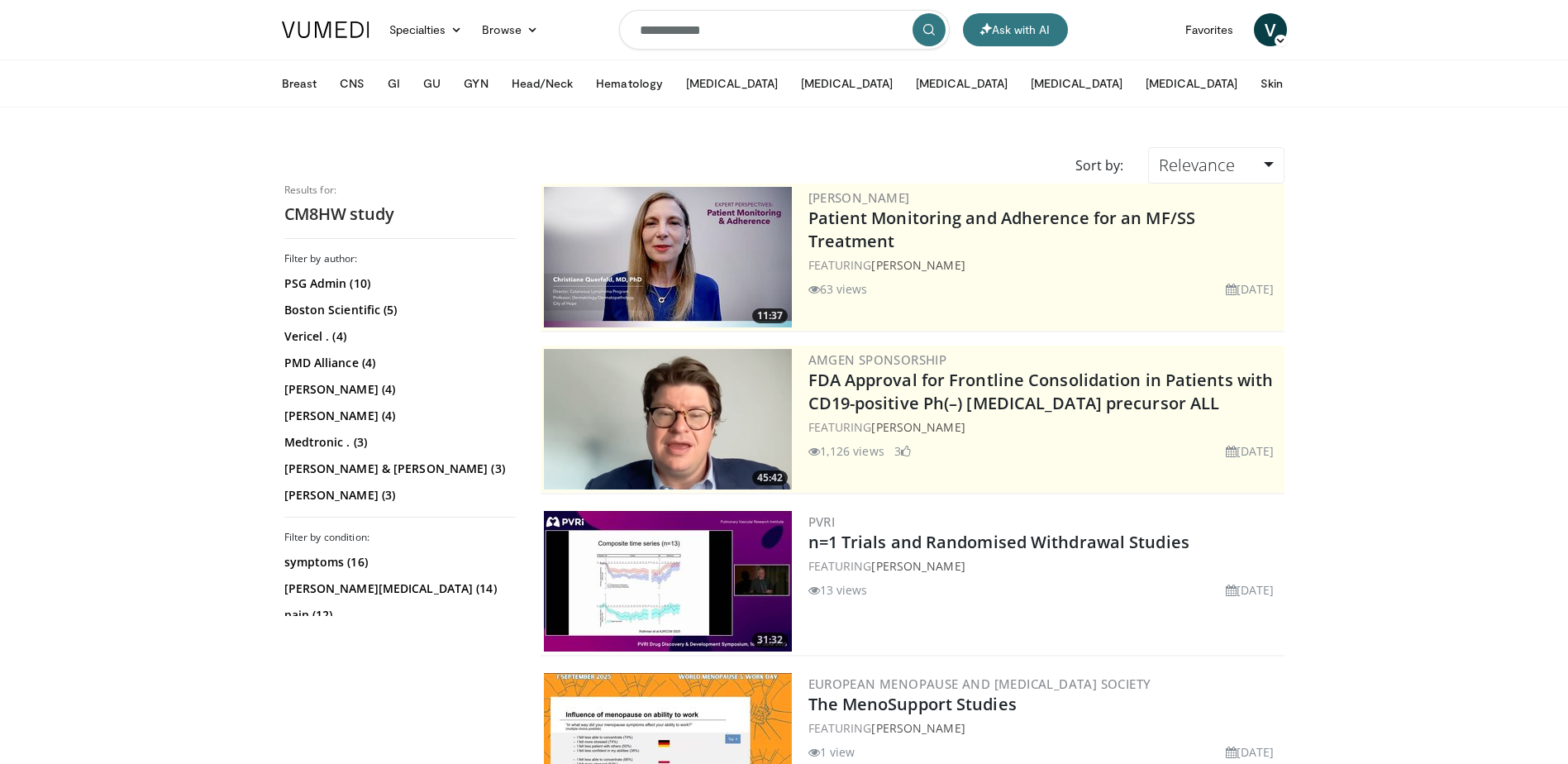
click at [812, 26] on input "**********" at bounding box center [784, 30] width 330 height 40
type input "**********"
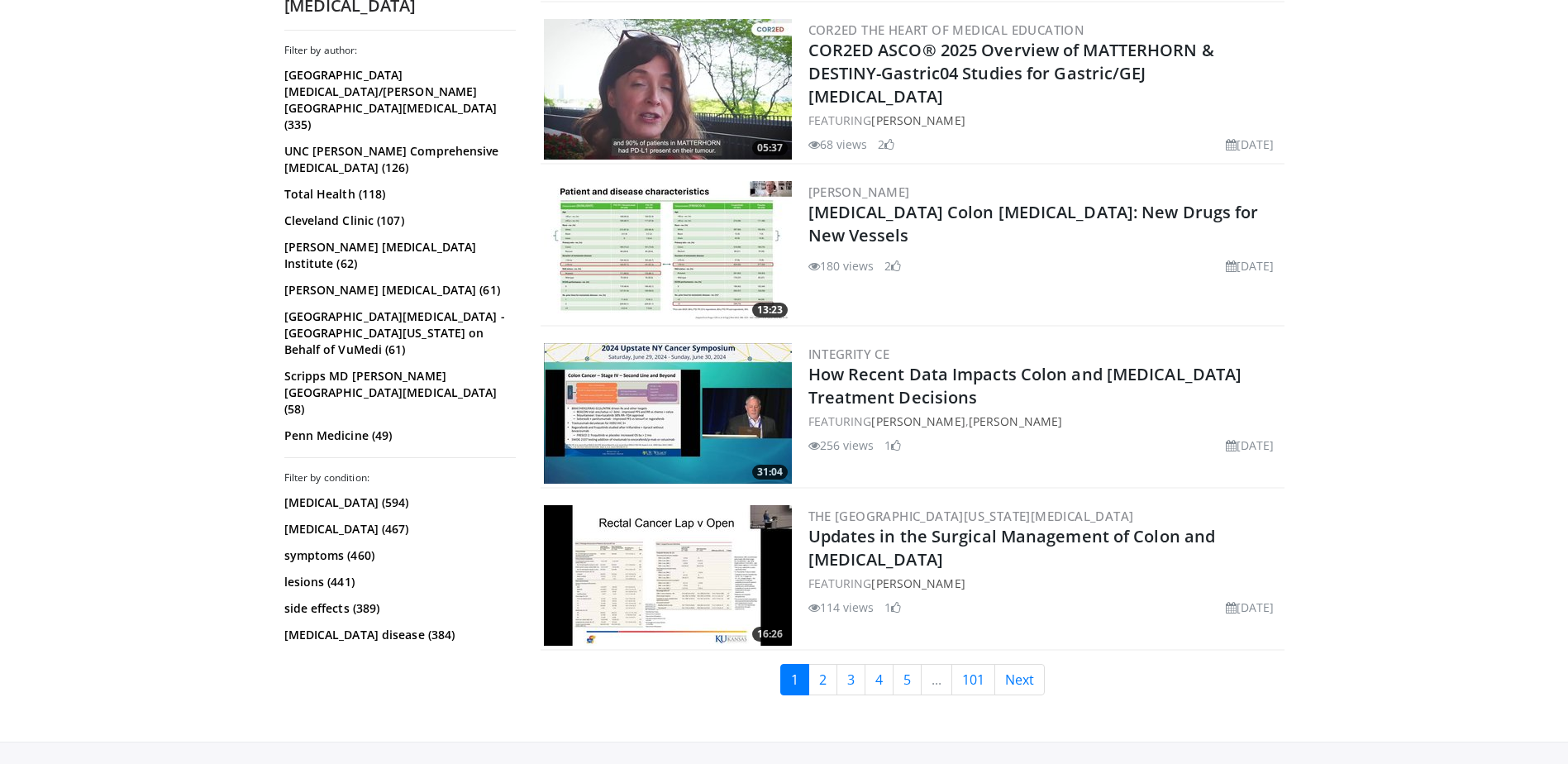
scroll to position [4028, 0]
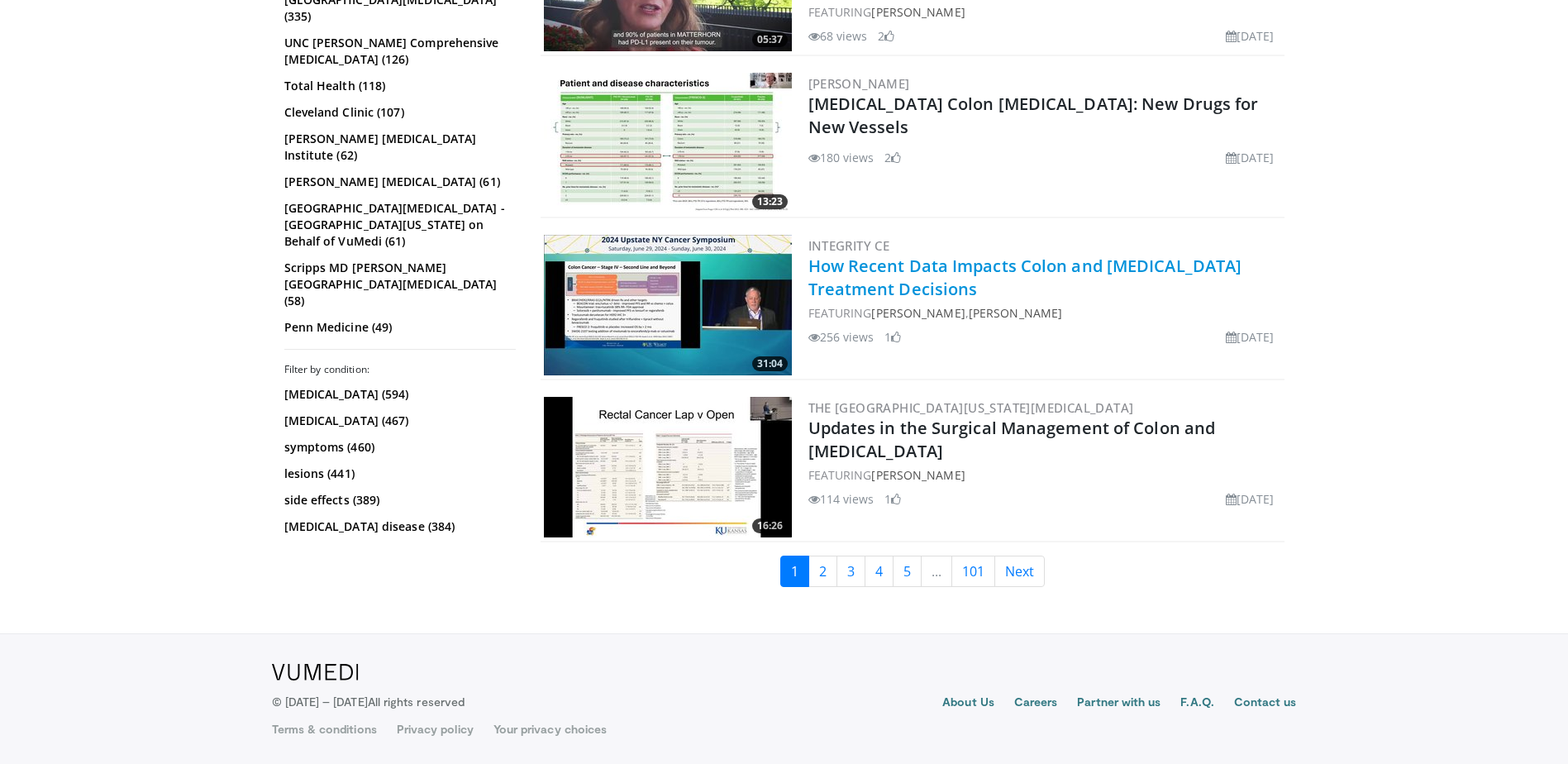
click at [885, 280] on link "How Recent Data Impacts Colon and [MEDICAL_DATA] Treatment Decisions" at bounding box center [1025, 277] width 434 height 46
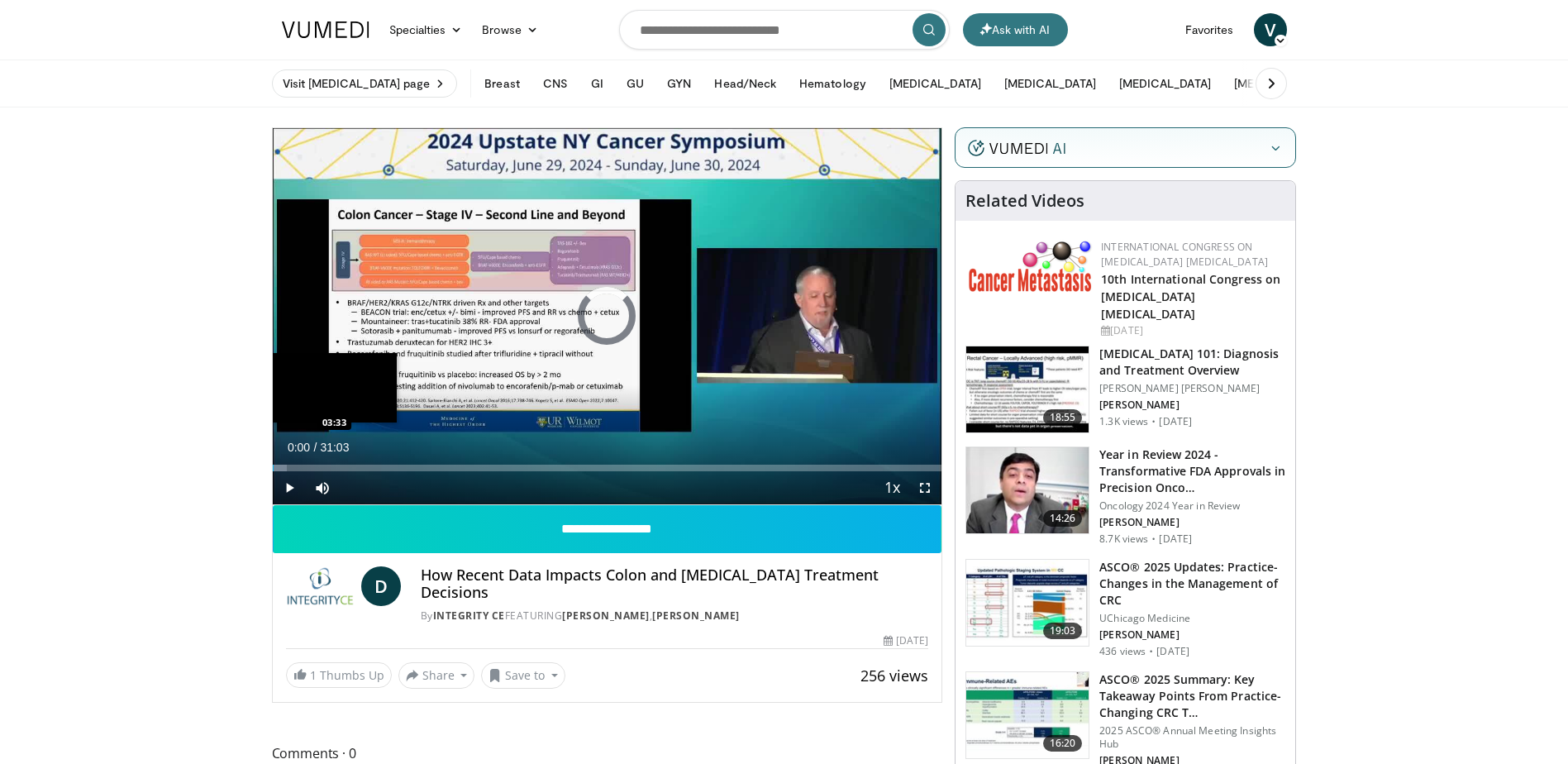
click at [349, 465] on div "Loaded : 2.13% 00:01 03:33" at bounding box center [608, 468] width 670 height 7
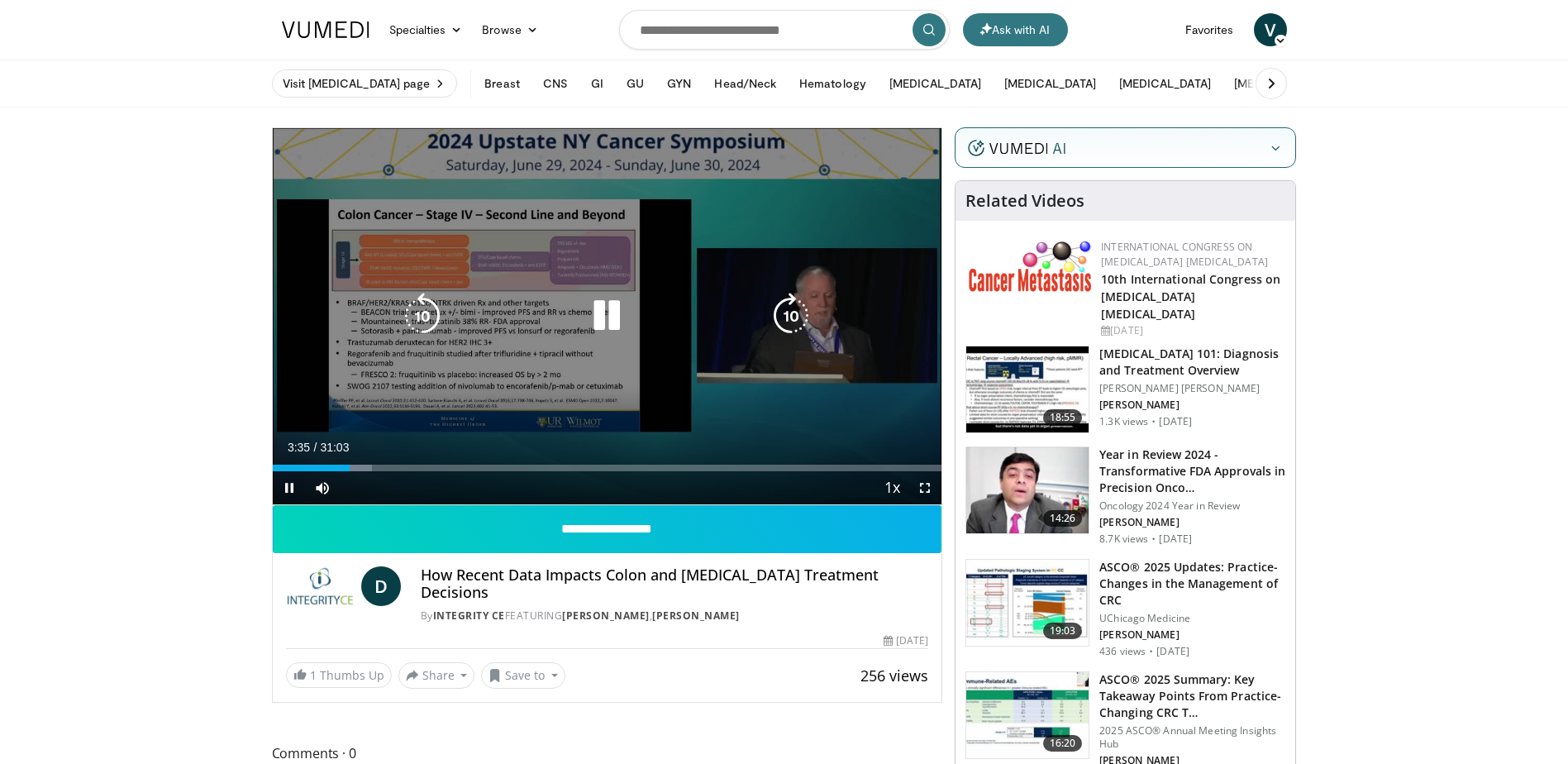
click at [395, 464] on div "Loaded : 14.91% 03:35 05:15" at bounding box center [608, 468] width 670 height 7
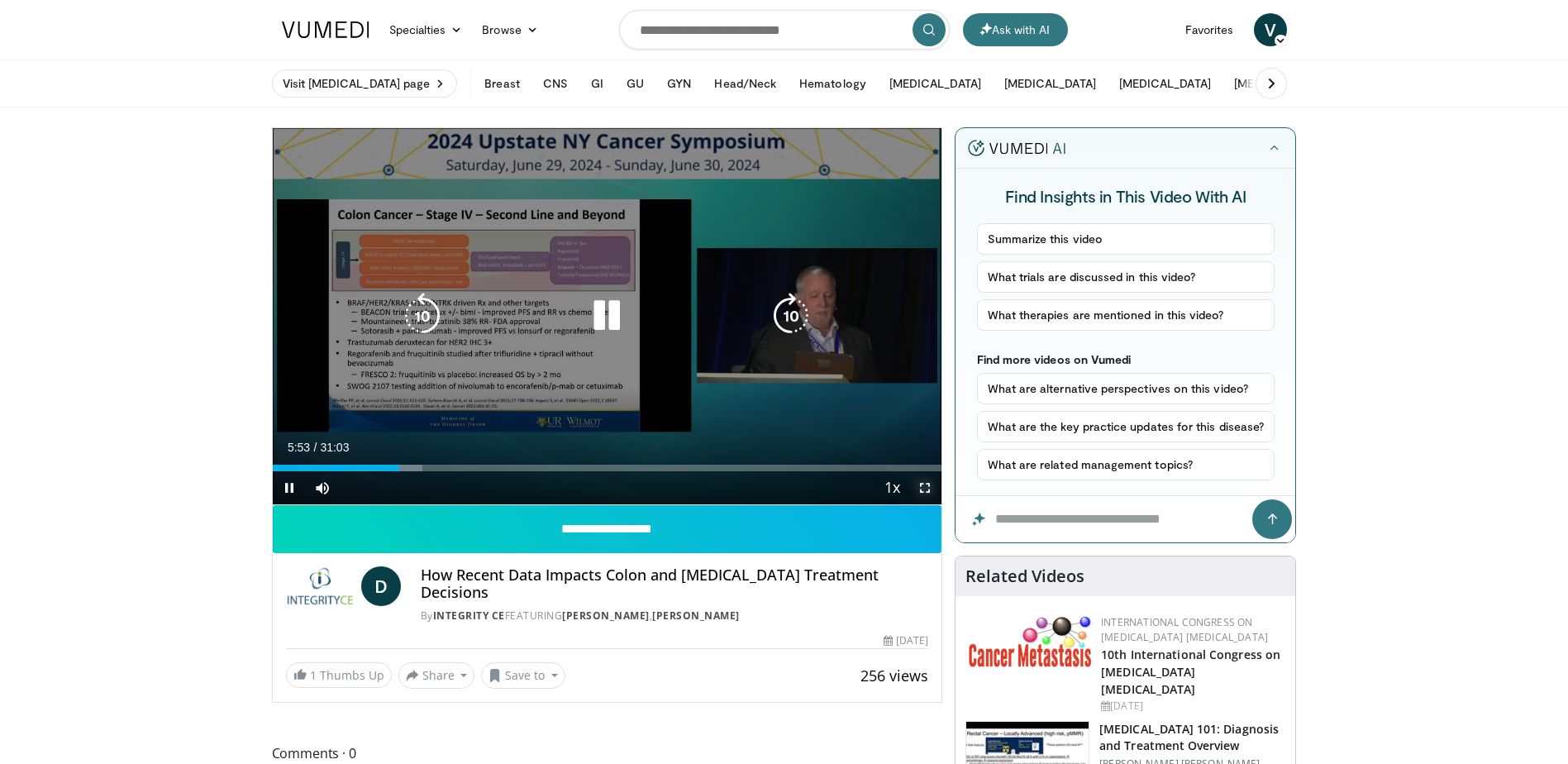
drag, startPoint x: 925, startPoint y: 488, endPoint x: 928, endPoint y: 573, distance: 85.1
click at [925, 488] on span "Video Player" at bounding box center [925, 488] width 33 height 33
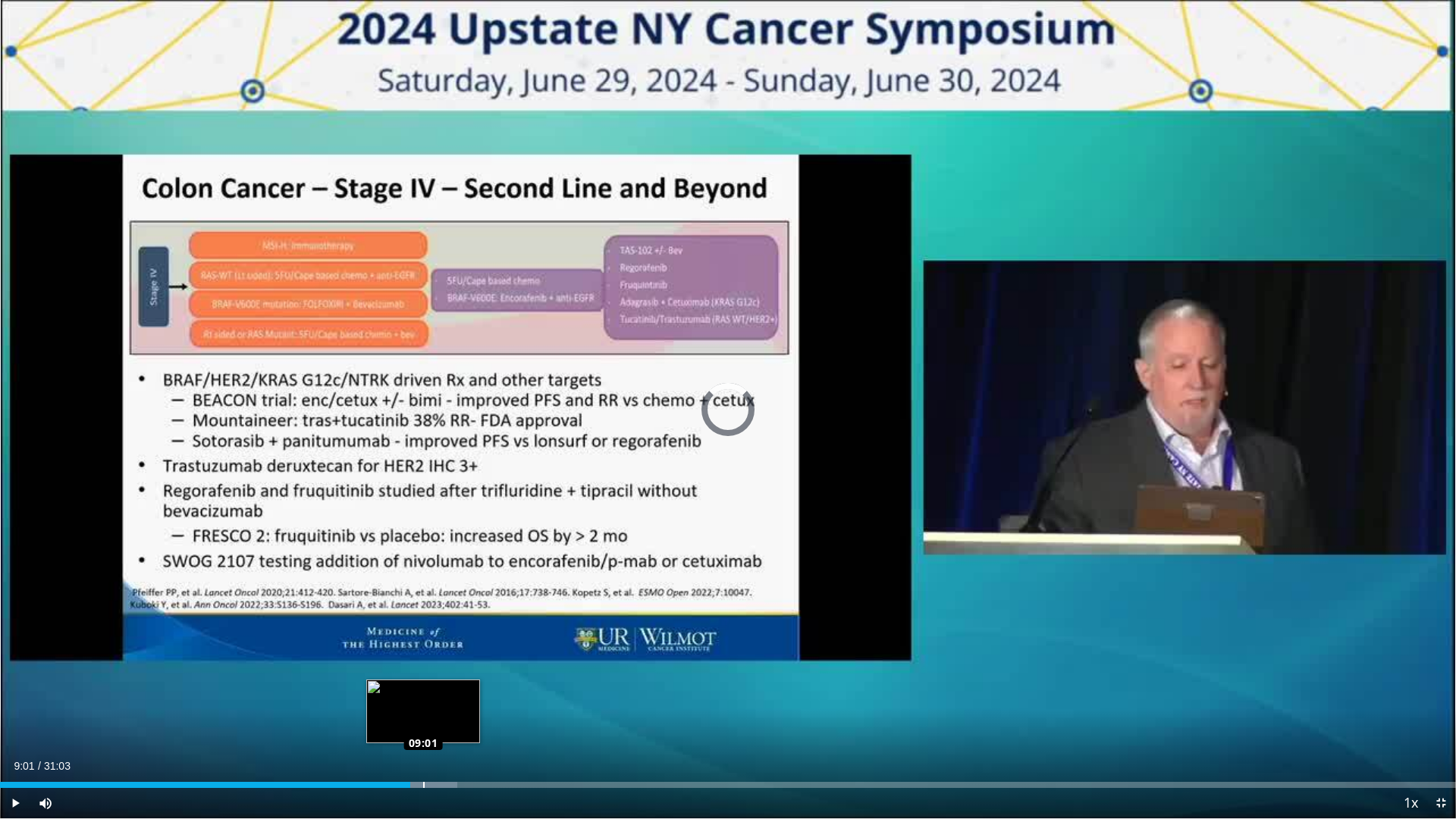
click at [423, 700] on div "Loaded : 31.41% 08:44 09:01" at bounding box center [728, 780] width 1456 height 15
click at [437, 700] on div "Progress Bar" at bounding box center [439, 785] width 74 height 6
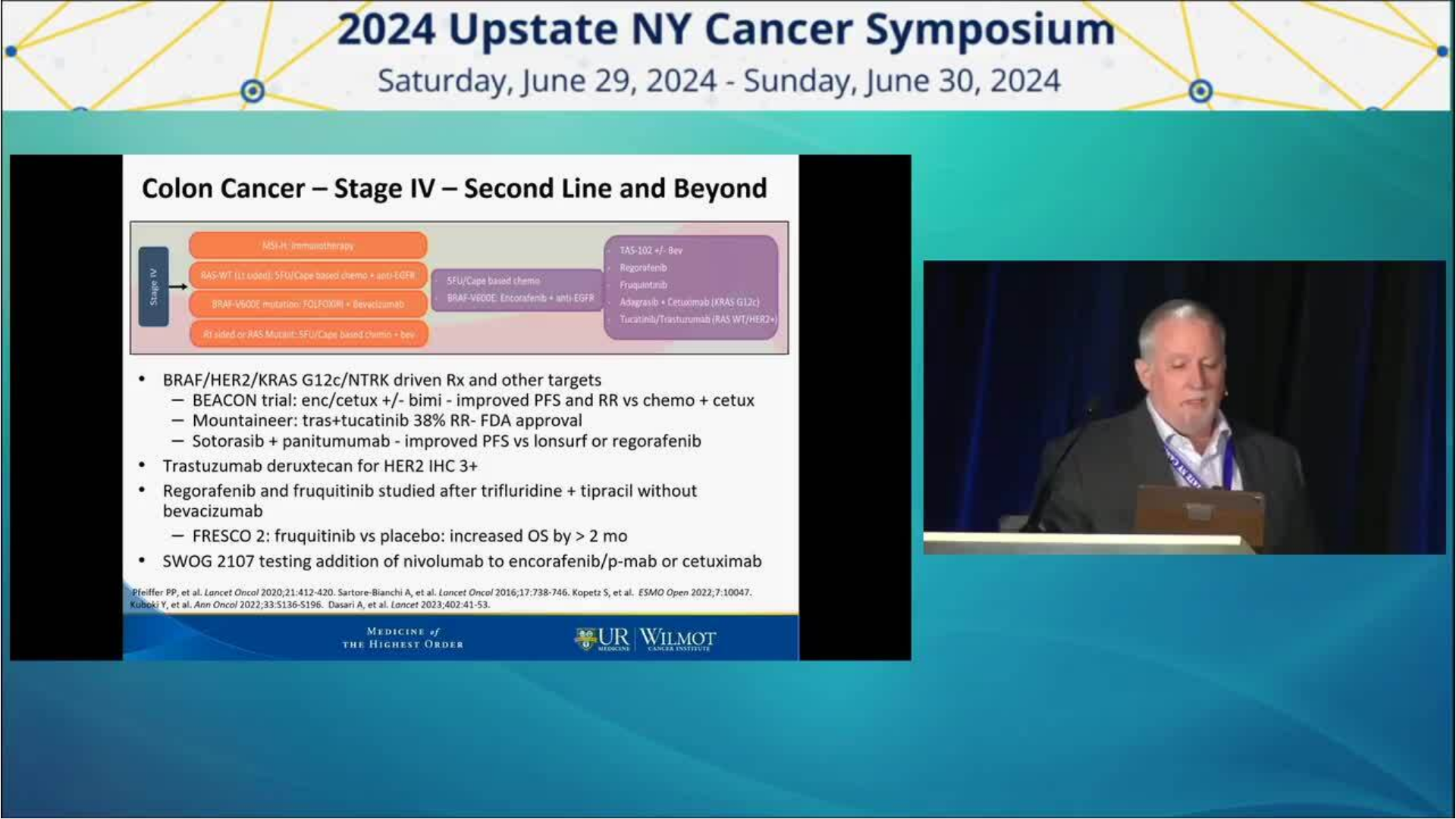
click at [440, 700] on div "10 seconds Tap to unmute" at bounding box center [728, 409] width 1456 height 818
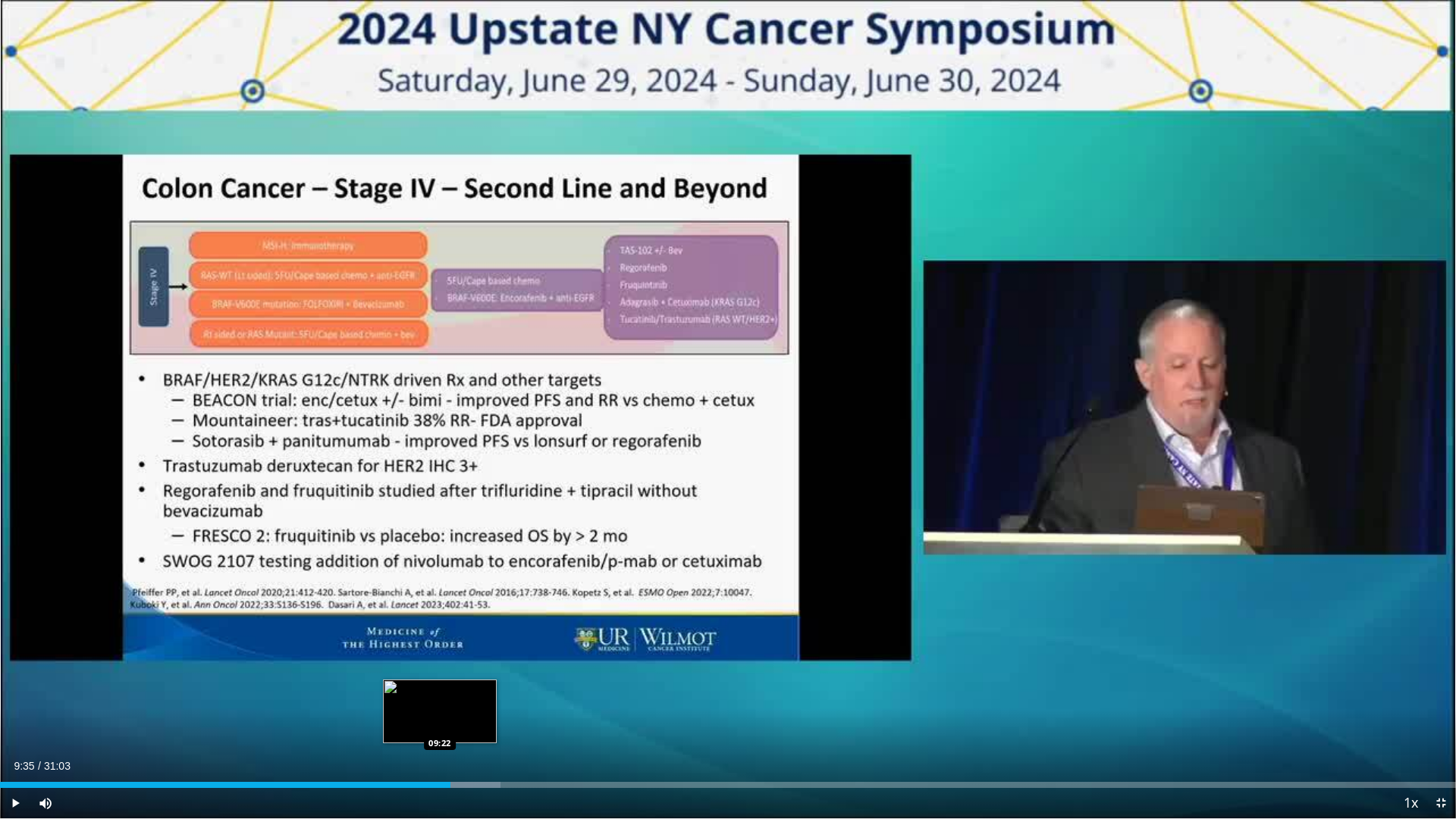
click at [440, 700] on div "09:35" at bounding box center [225, 785] width 450 height 6
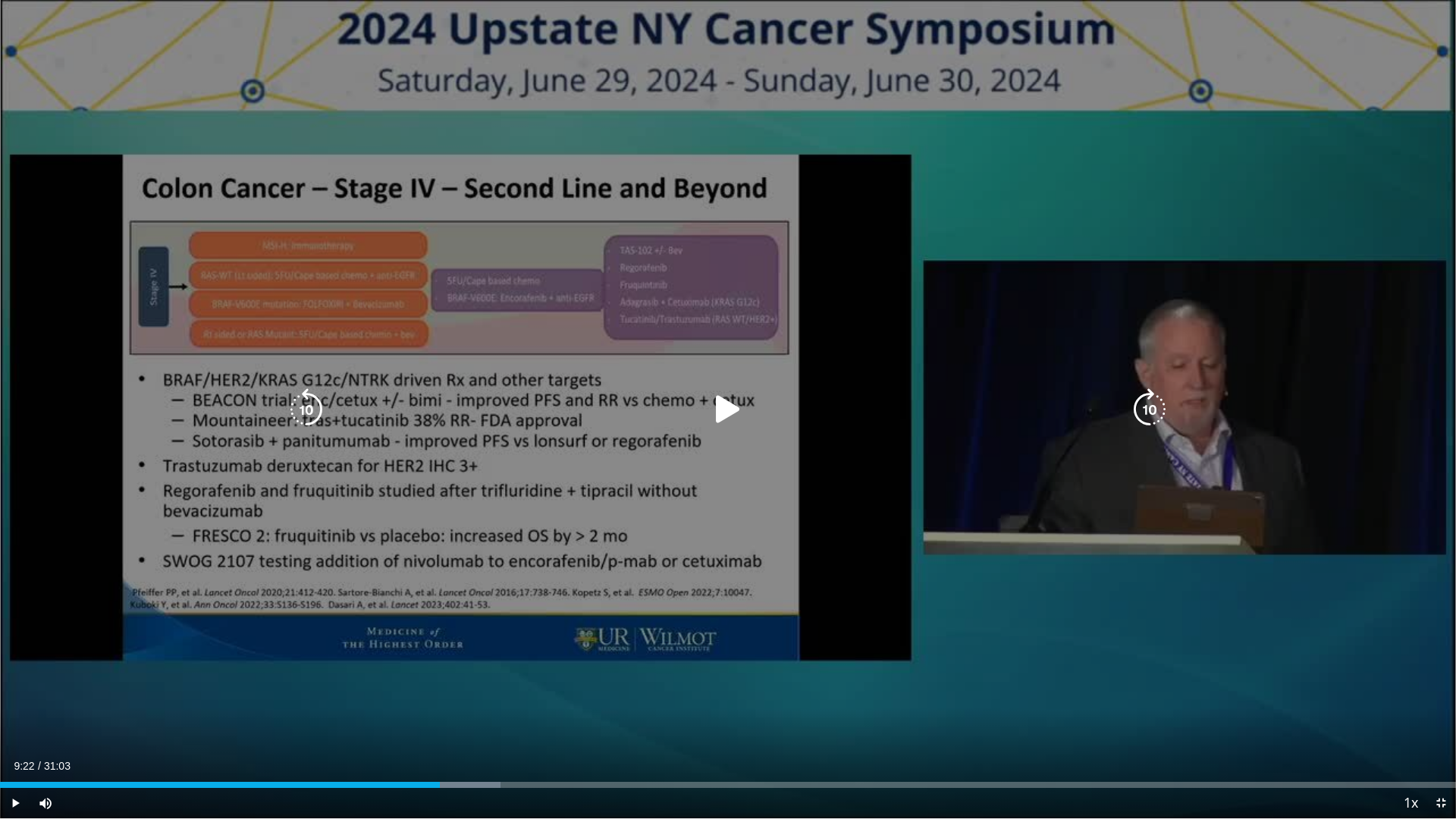
click at [570, 475] on div "10 seconds Tap to unmute" at bounding box center [728, 409] width 1456 height 818
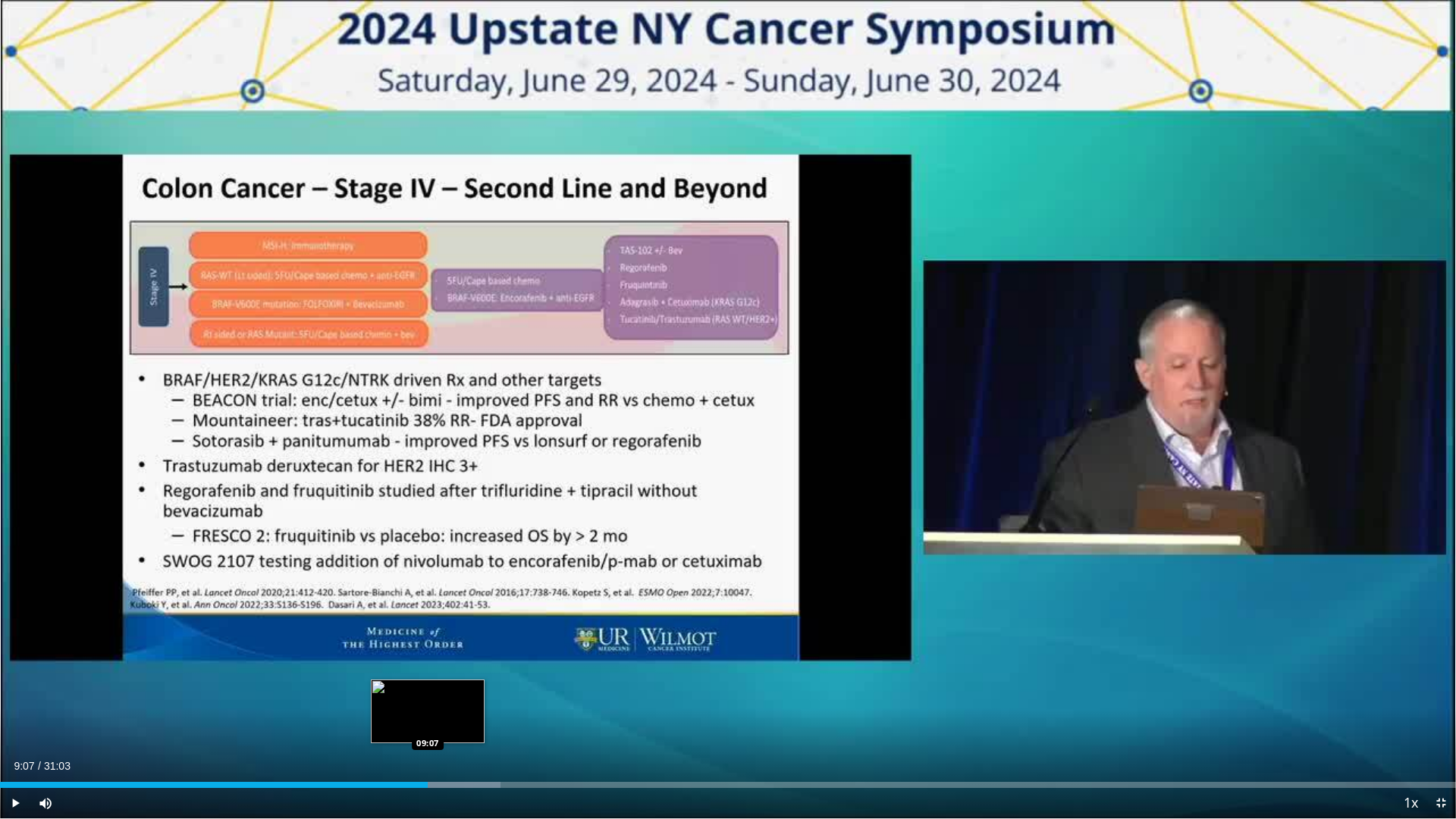
click at [428, 700] on div "Loaded : 34.39% 09:07 09:07" at bounding box center [728, 785] width 1456 height 6
click at [450, 700] on div "Loaded : 34.39% 09:21 09:36" at bounding box center [728, 785] width 1456 height 6
click at [475, 700] on div "Loaded : 34.39% 10:08 10:08" at bounding box center [728, 785] width 1456 height 6
click at [497, 700] on div "Progress Bar" at bounding box center [489, 785] width 70 height 6
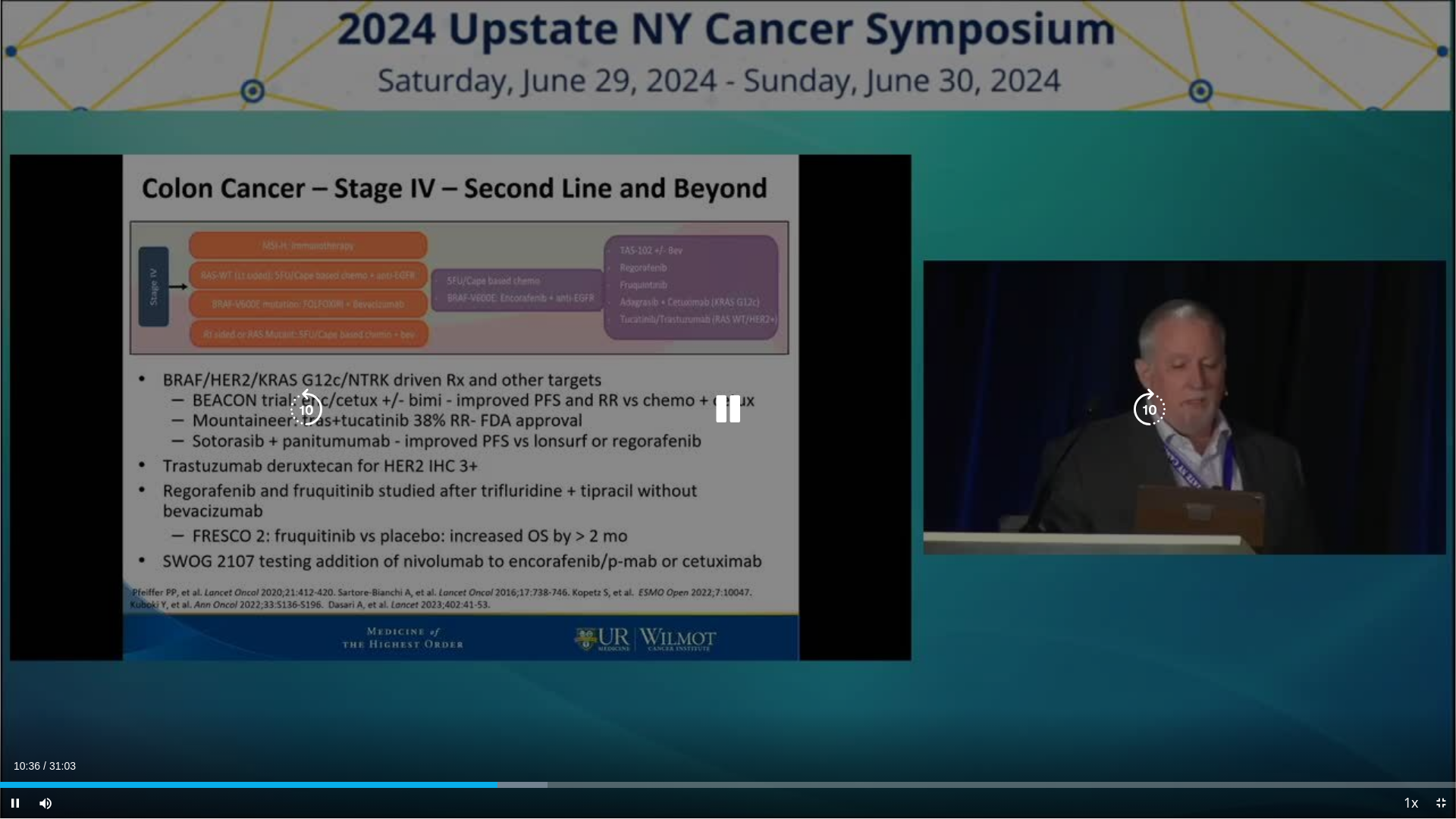
click at [512, 700] on video-js "**********" at bounding box center [728, 409] width 1456 height 819
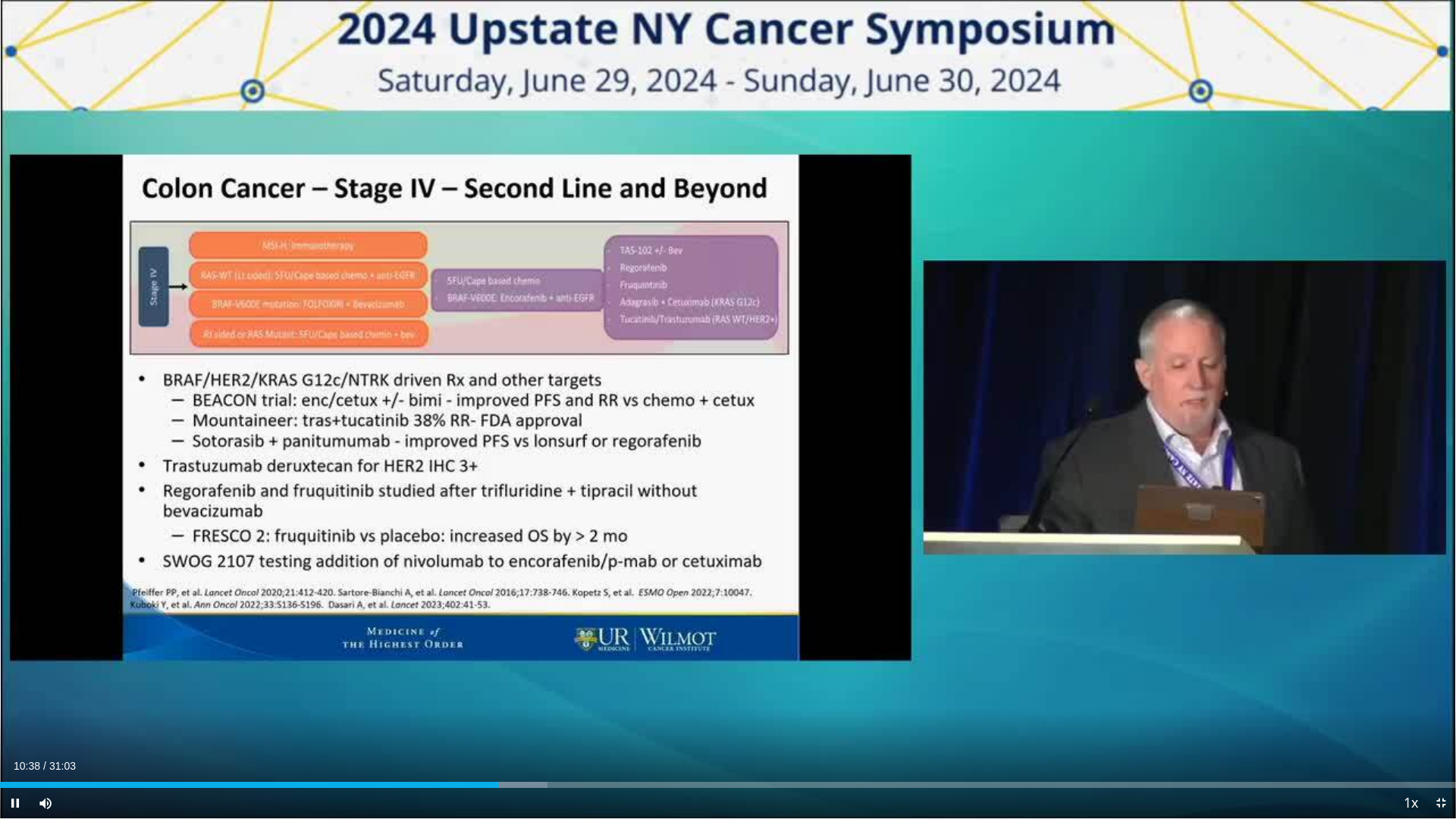
click at [542, 700] on div "Current Time 10:38 / Duration 31:03 Pause Skip Backward Skip Forward Mute 4% Lo…" at bounding box center [728, 803] width 1456 height 31
click at [555, 700] on div "Loaded : 37.61% 10:39 11:50" at bounding box center [728, 780] width 1456 height 15
click at [576, 700] on div "Progress Bar" at bounding box center [569, 785] width 37 height 6
click at [560, 700] on div "Loaded : 43.13% 12:22 11:56" at bounding box center [728, 785] width 1456 height 6
click at [634, 700] on div "Progress Bar" at bounding box center [611, 785] width 76 height 6
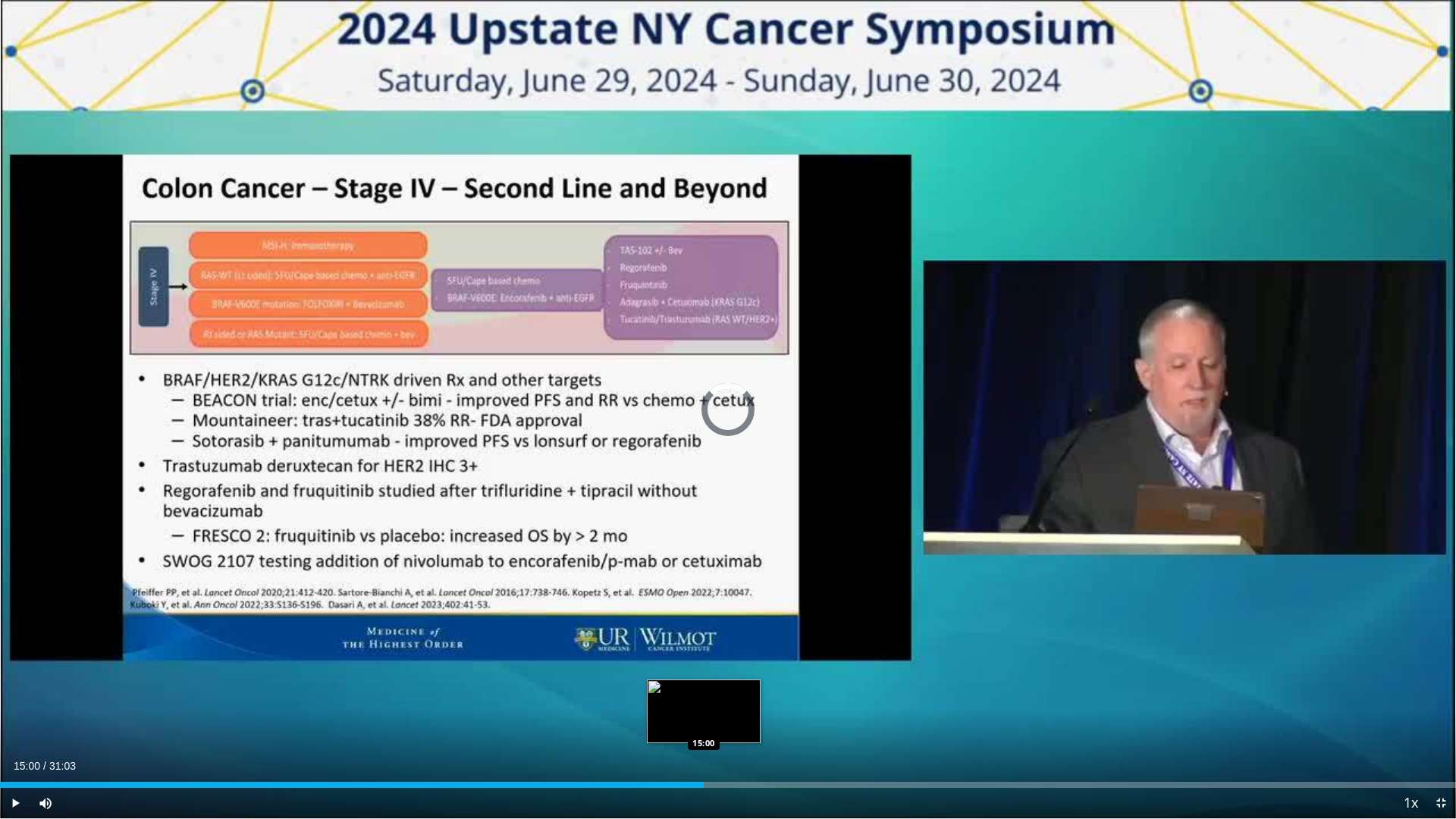
click at [704, 700] on div "Loaded : 47.28% 13:34 15:00" at bounding box center [728, 785] width 1456 height 6
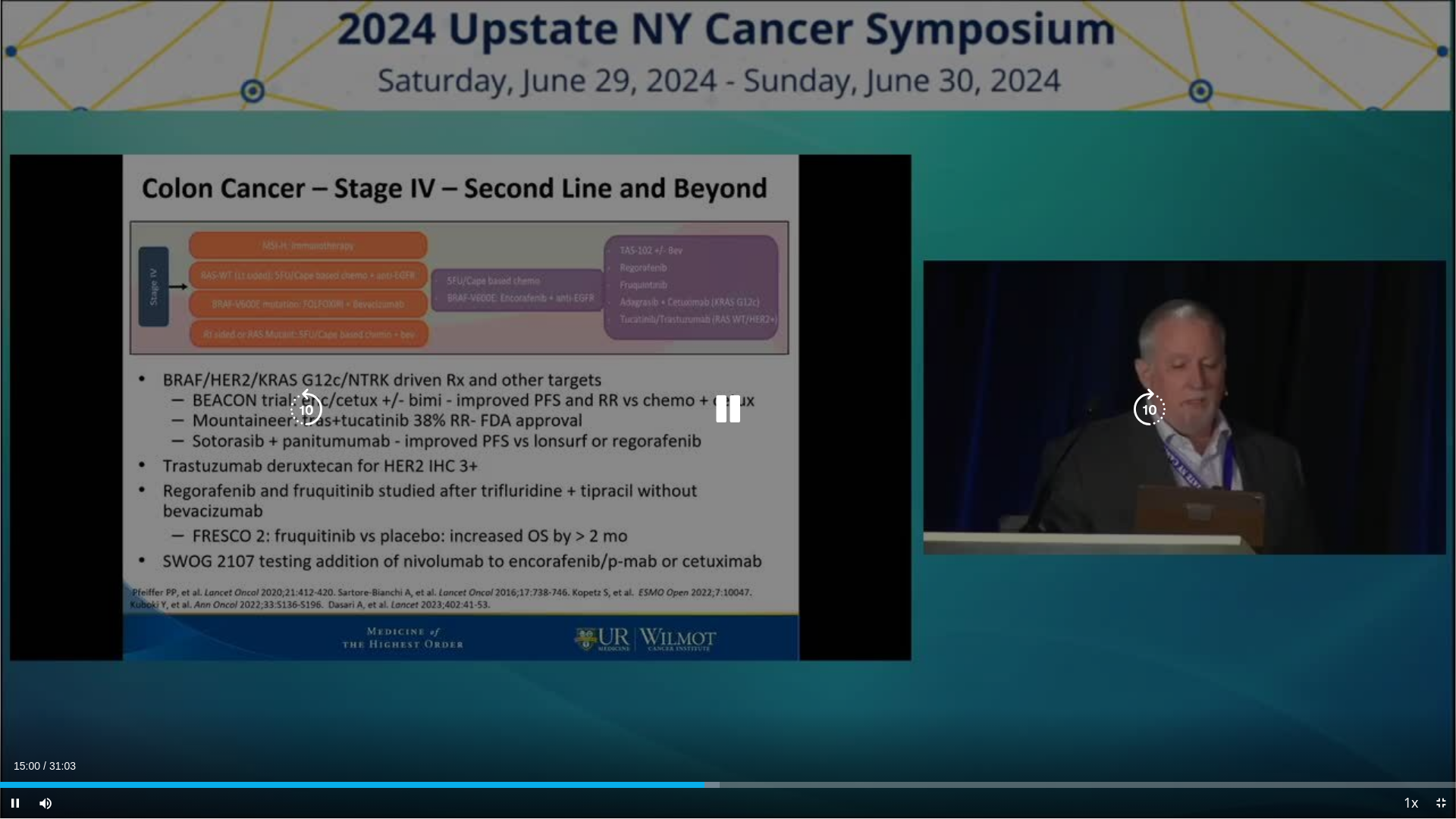
click at [768, 700] on div "Loaded : 49.43% 15:00 16:21" at bounding box center [728, 780] width 1456 height 15
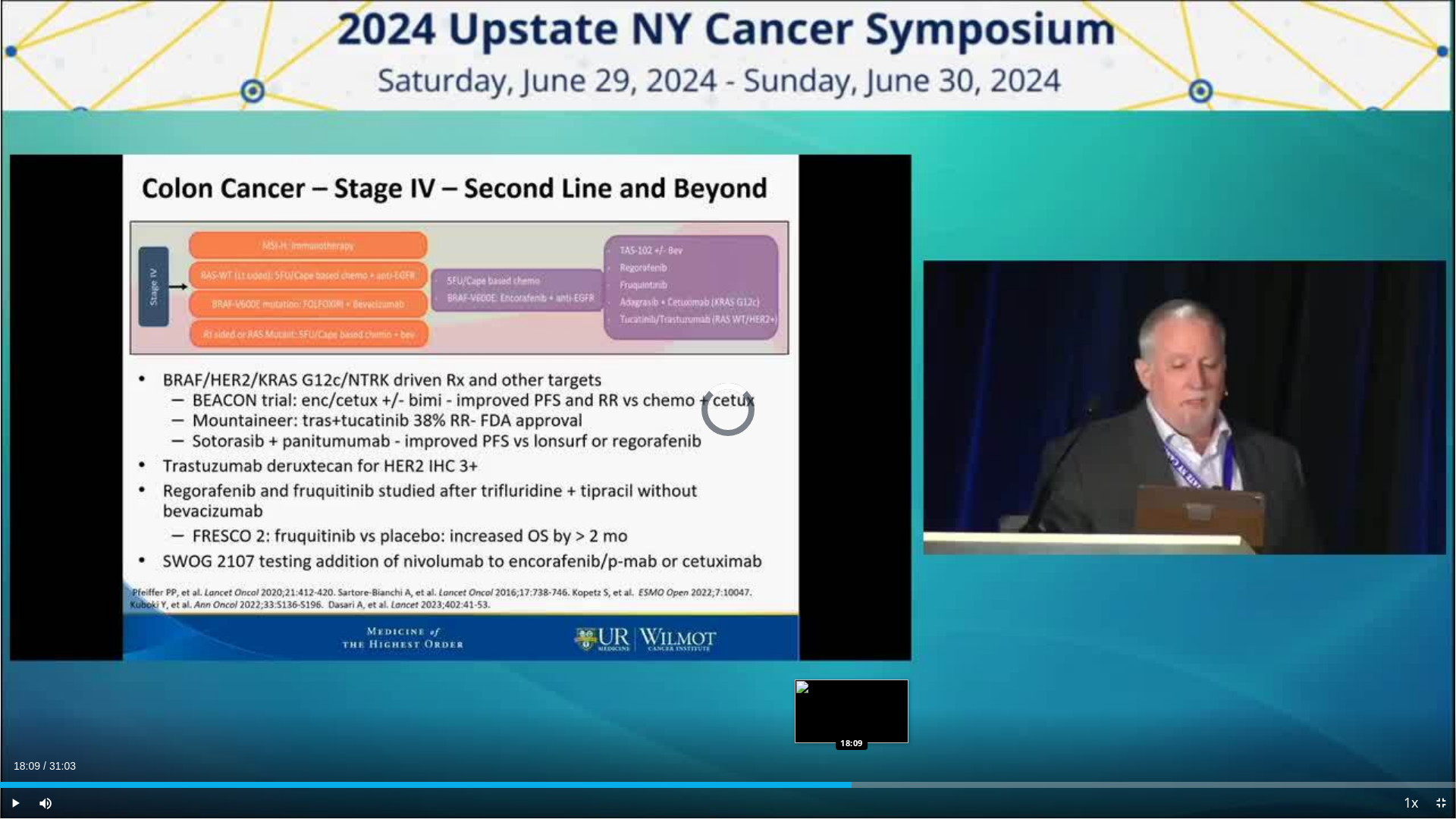
click at [852, 700] on div "Loaded : 54.80% 16:24 18:09" at bounding box center [728, 780] width 1456 height 15
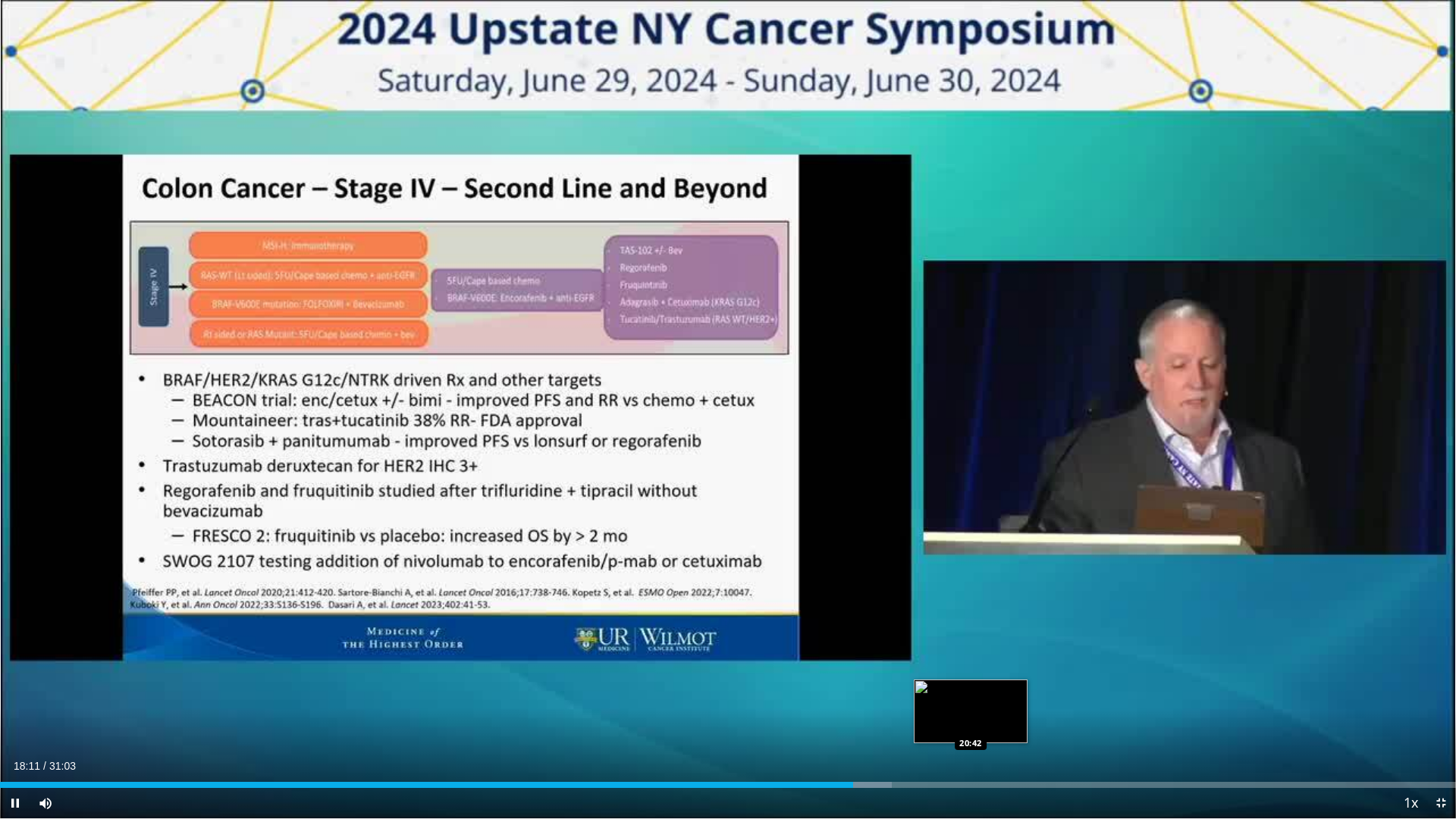
click at [971, 700] on div "Loaded : 61.25% 18:11 20:42" at bounding box center [728, 780] width 1456 height 15
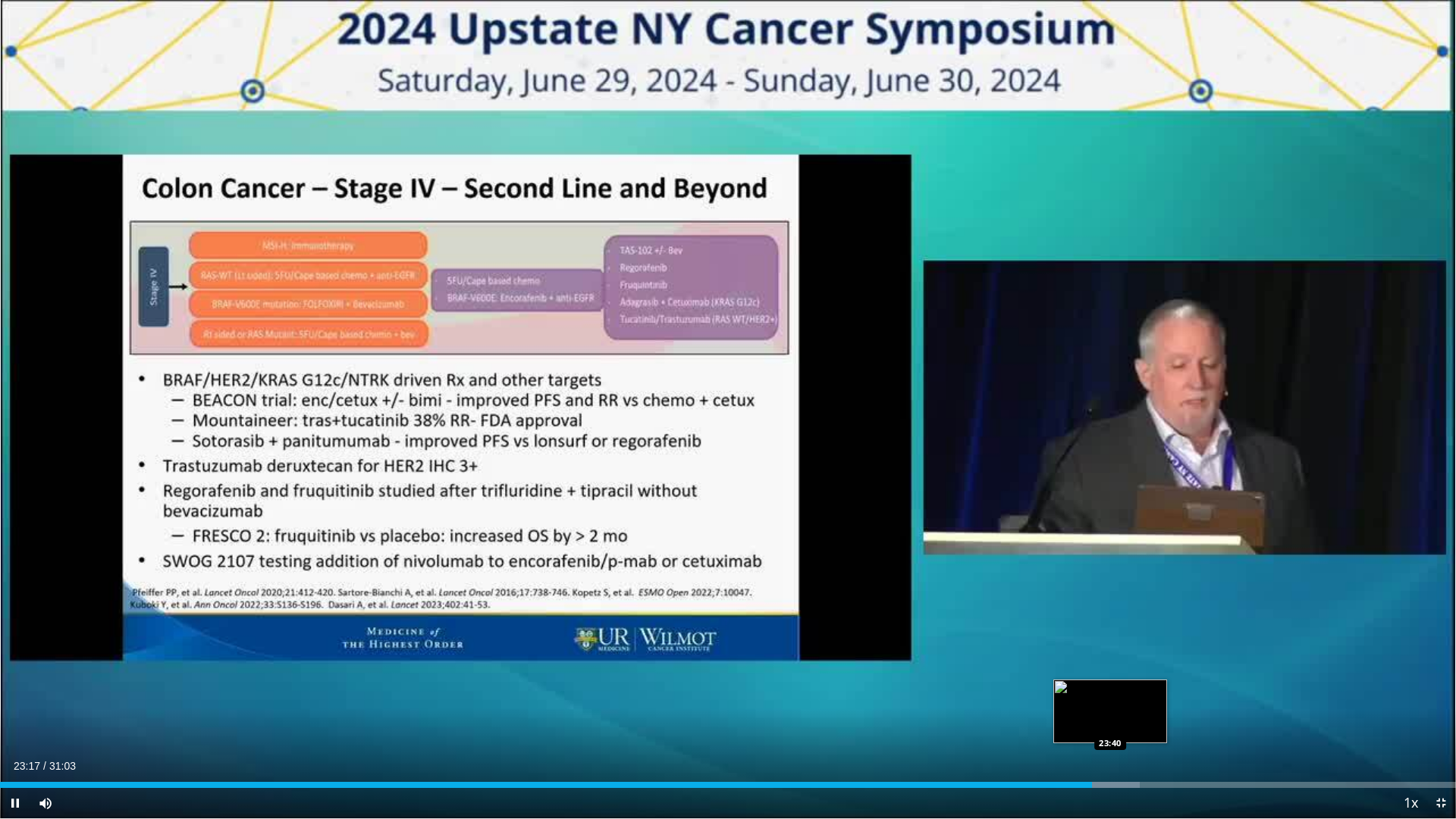
click at [1111, 700] on div "Progress Bar" at bounding box center [1102, 785] width 74 height 6
click at [1134, 700] on div "Progress Bar" at bounding box center [1114, 785] width 51 height 6
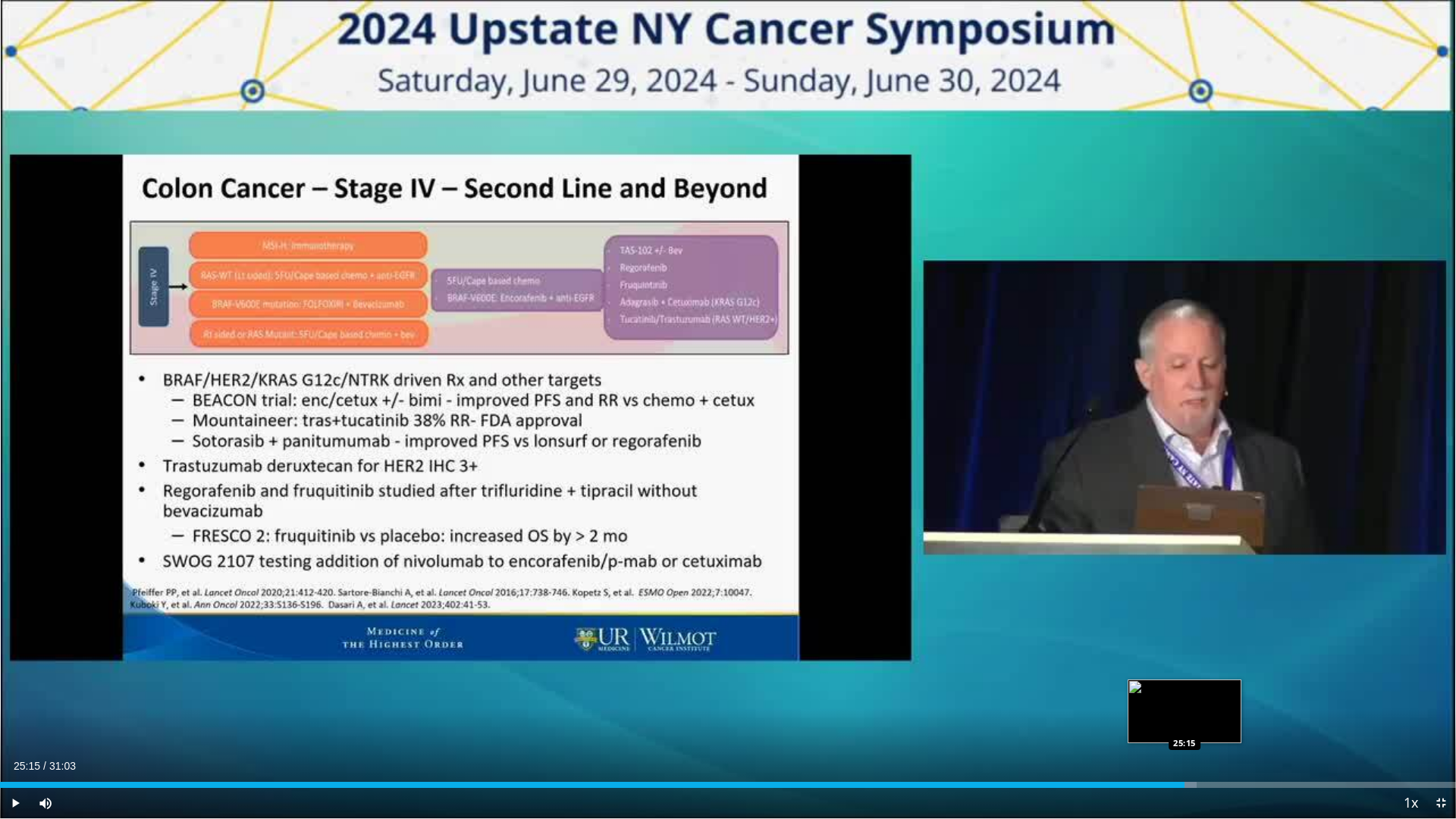
click at [1185, 700] on div "Progress Bar" at bounding box center [1160, 785] width 73 height 6
click at [1226, 700] on div "Current Time 25:16 / Duration 31:03 Pause Skip Backward Skip Forward Mute 4% Lo…" at bounding box center [728, 803] width 1456 height 31
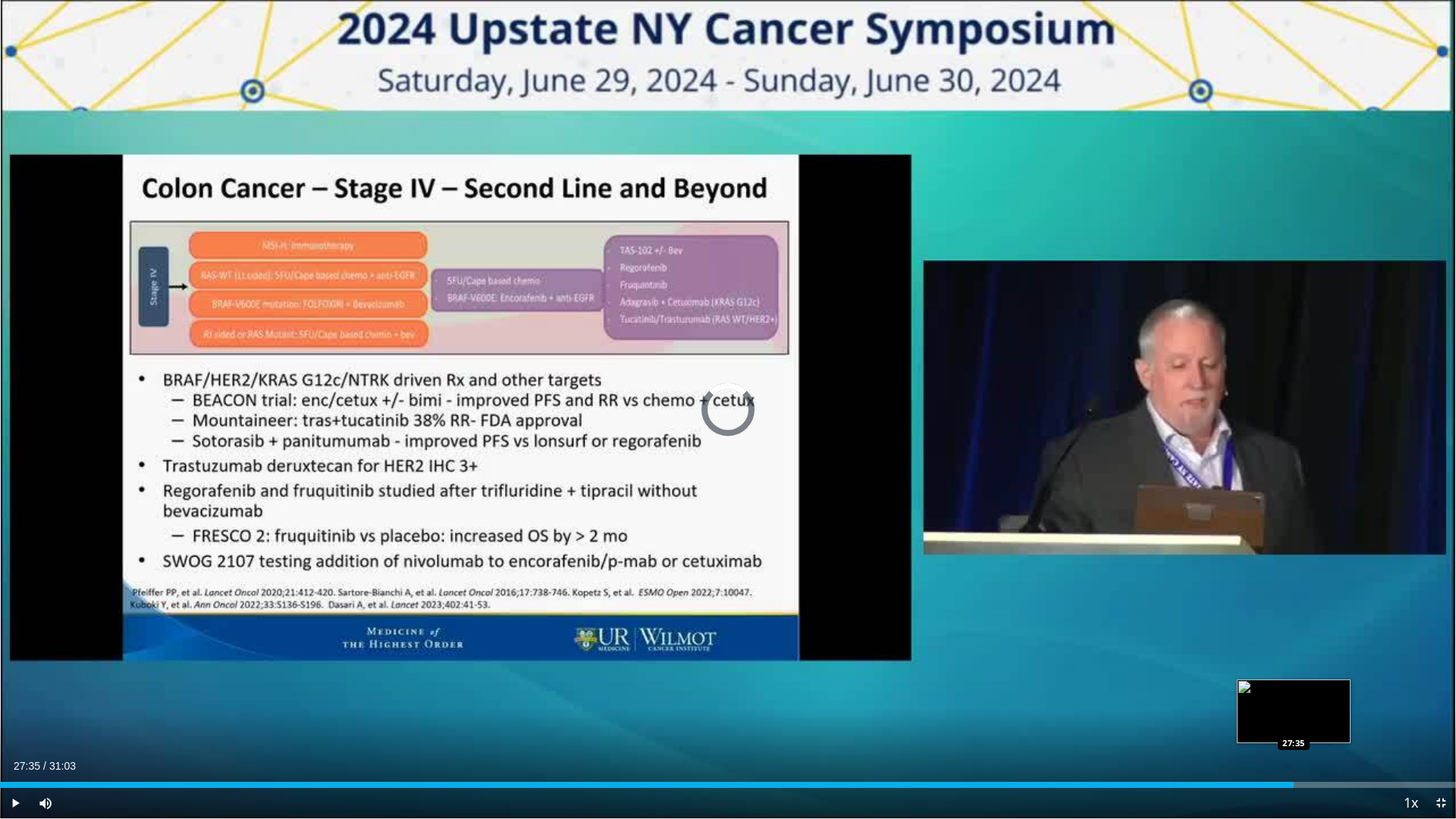
click at [1294, 700] on div "Loaded : 84.66% 27:35 27:35" at bounding box center [728, 785] width 1456 height 6
click at [1327, 700] on div "Loaded : 92.42% 27:38 28:19" at bounding box center [728, 780] width 1456 height 15
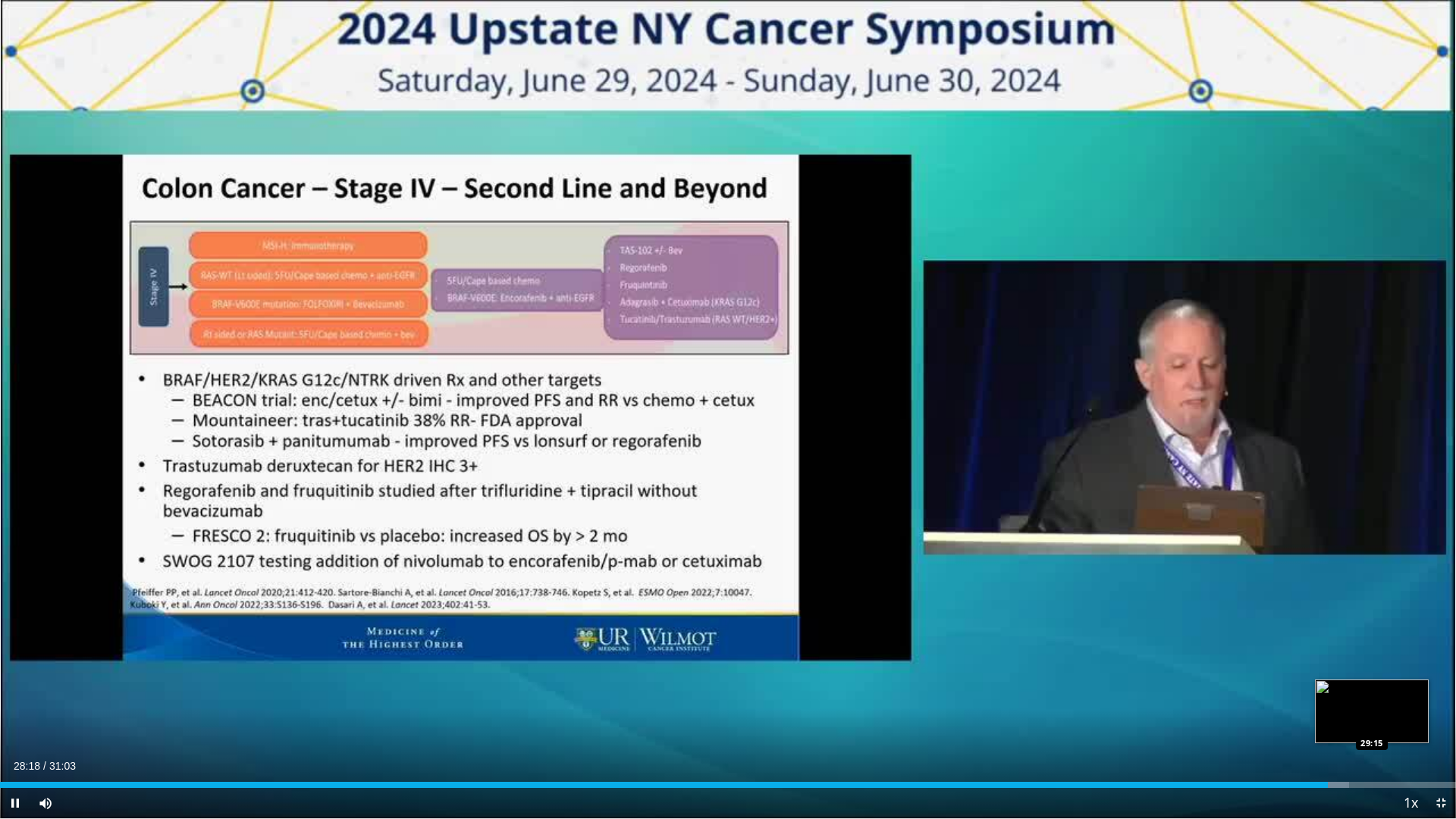
click at [1373, 700] on div "Loaded : 92.65% 28:18 29:15" at bounding box center [728, 785] width 1456 height 6
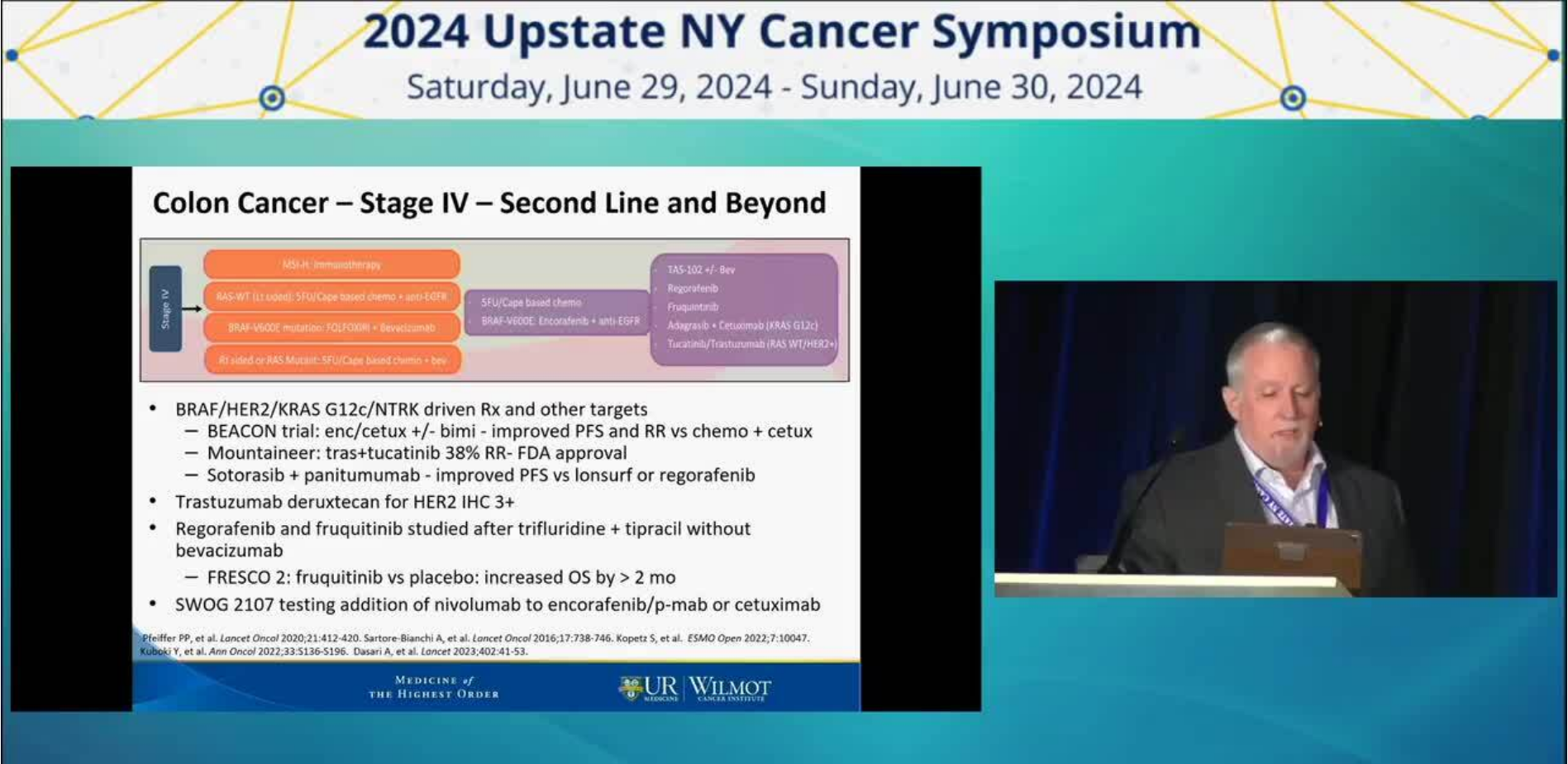
scroll to position [662, 0]
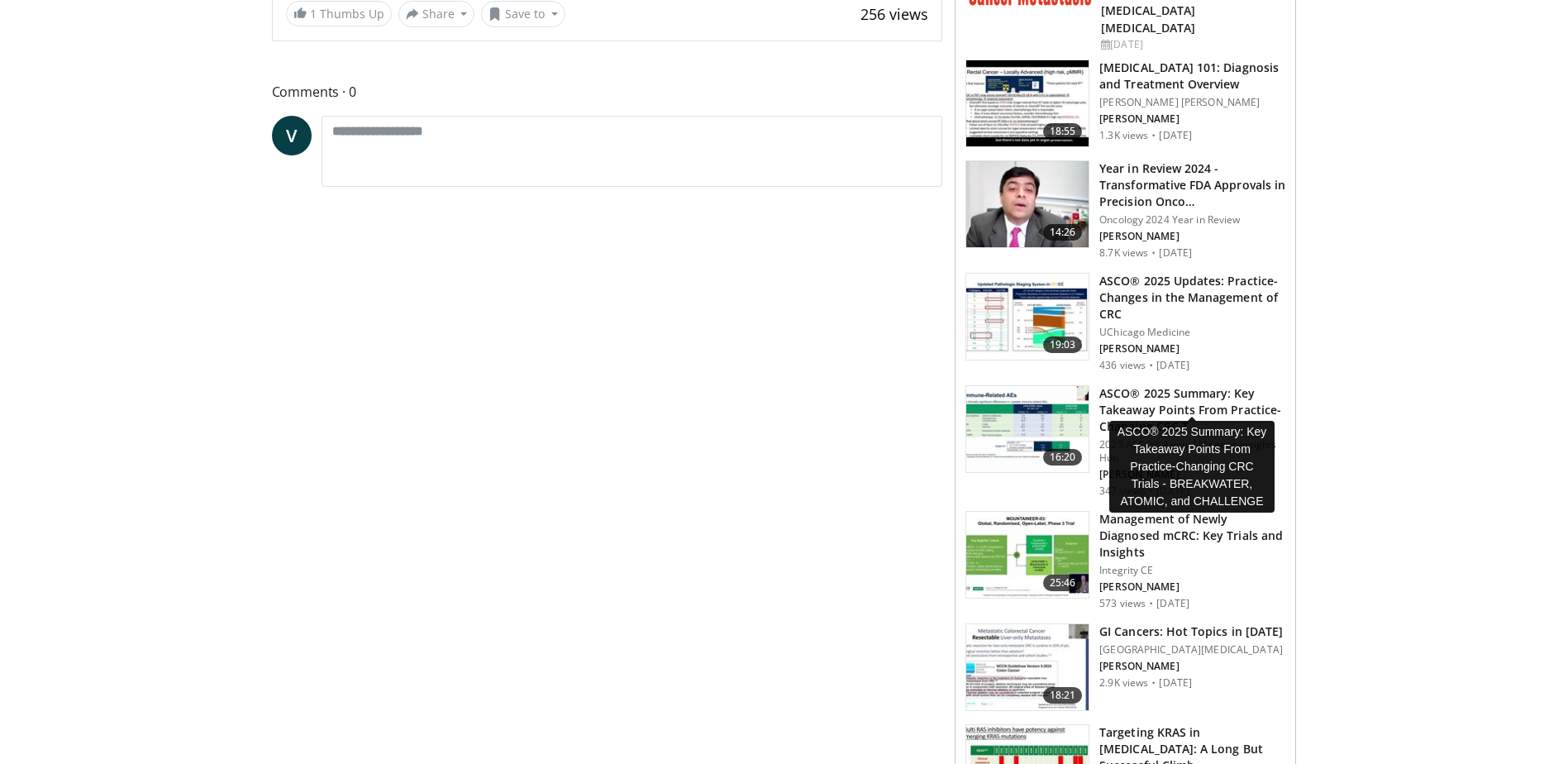
click at [1148, 393] on h3 "ASCO® 2025 Summary: Key Takeaway Points From Practice-Changing CRC T…" at bounding box center [1193, 410] width 186 height 50
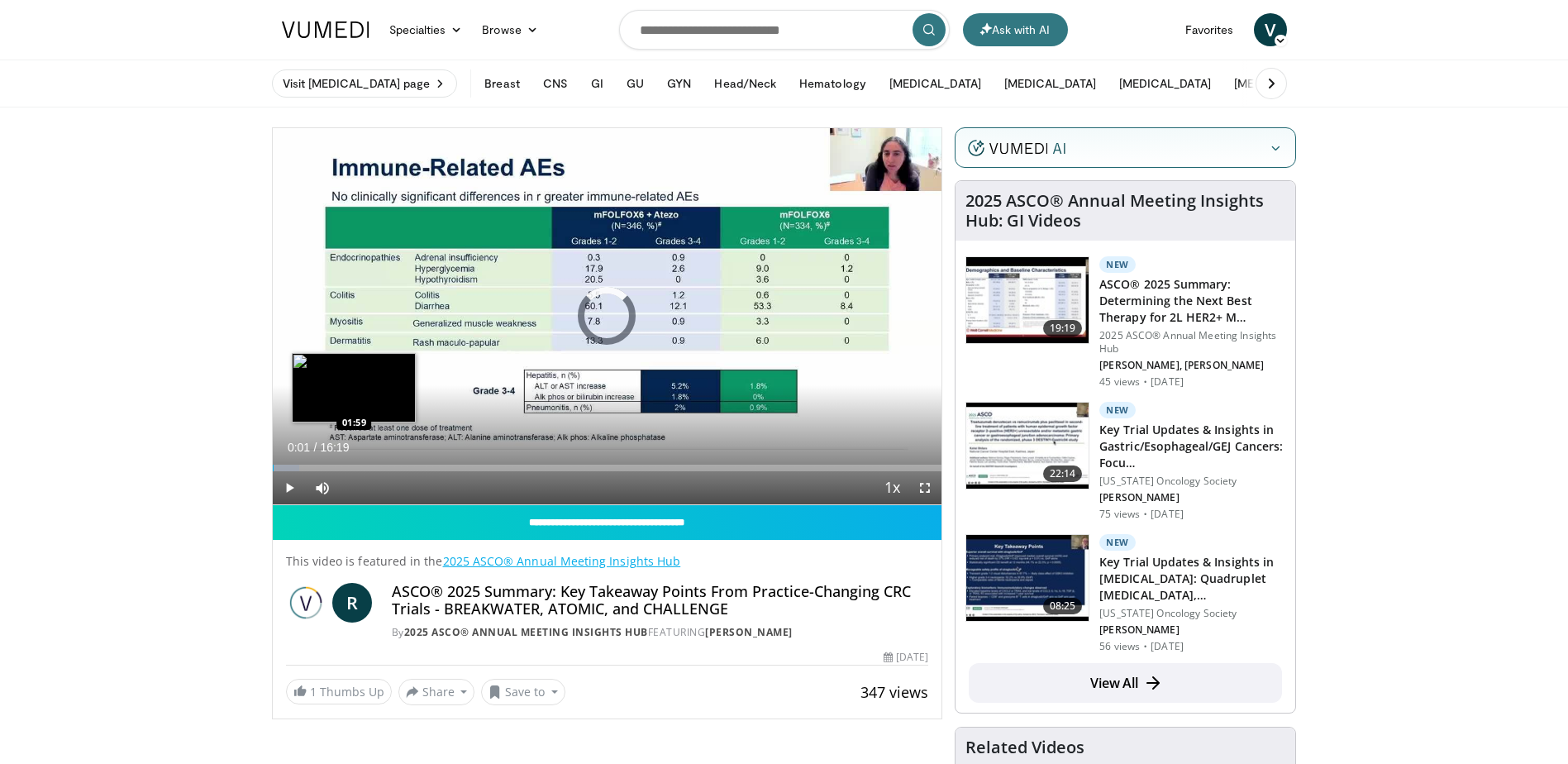
click at [353, 457] on div "Loaded : 4.04% 00:01 01:59" at bounding box center [608, 463] width 670 height 16
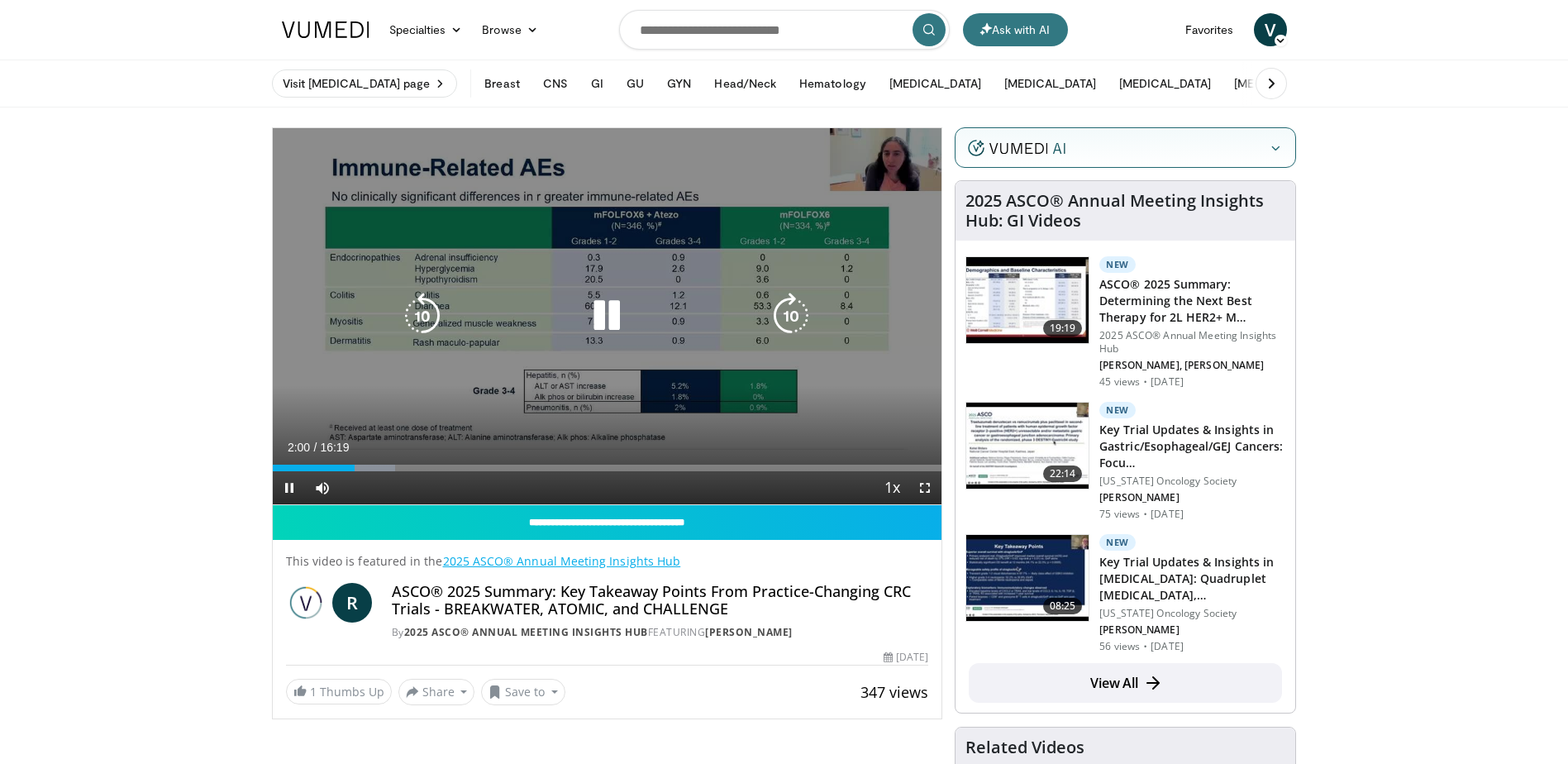
drag, startPoint x: 394, startPoint y: 461, endPoint x: 403, endPoint y: 464, distance: 9.5
click at [395, 461] on div "Loaded : 18.38% 02:00 02:58" at bounding box center [608, 463] width 670 height 16
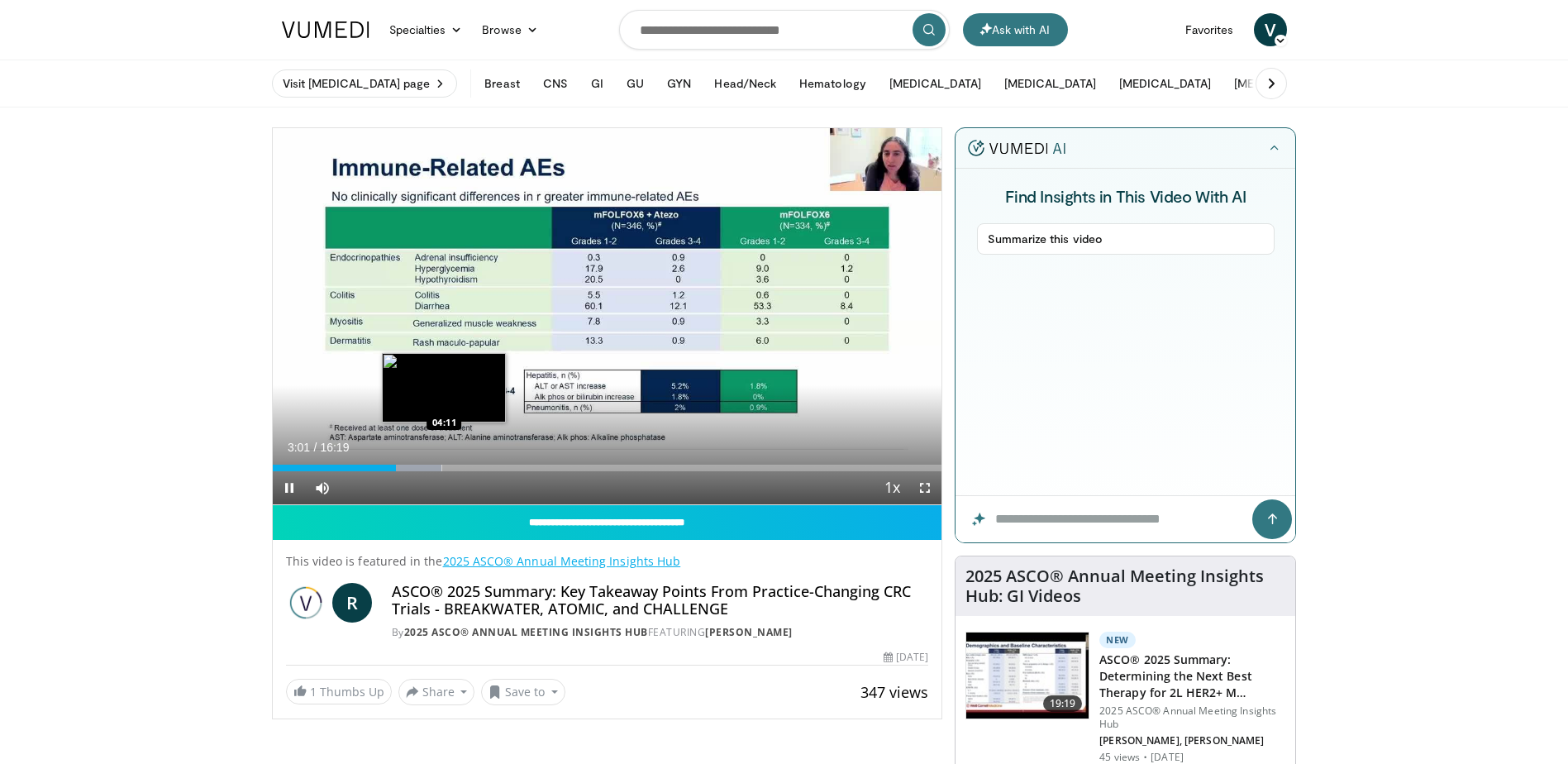
click at [444, 468] on div "Loaded : 25.32% 03:01 04:11" at bounding box center [608, 468] width 670 height 7
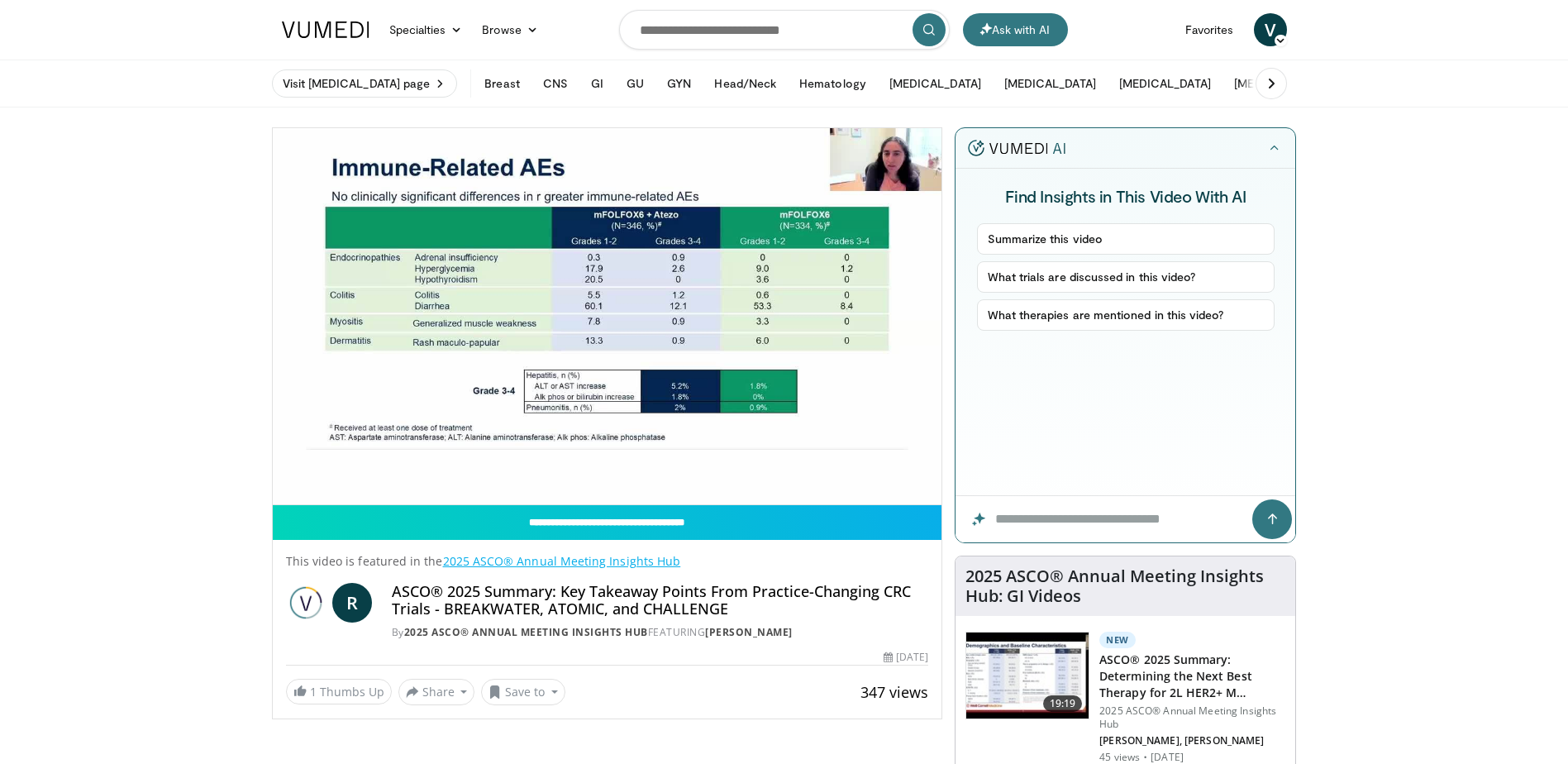
click at [496, 465] on div "10 seconds Tap to unmute" at bounding box center [608, 316] width 670 height 376
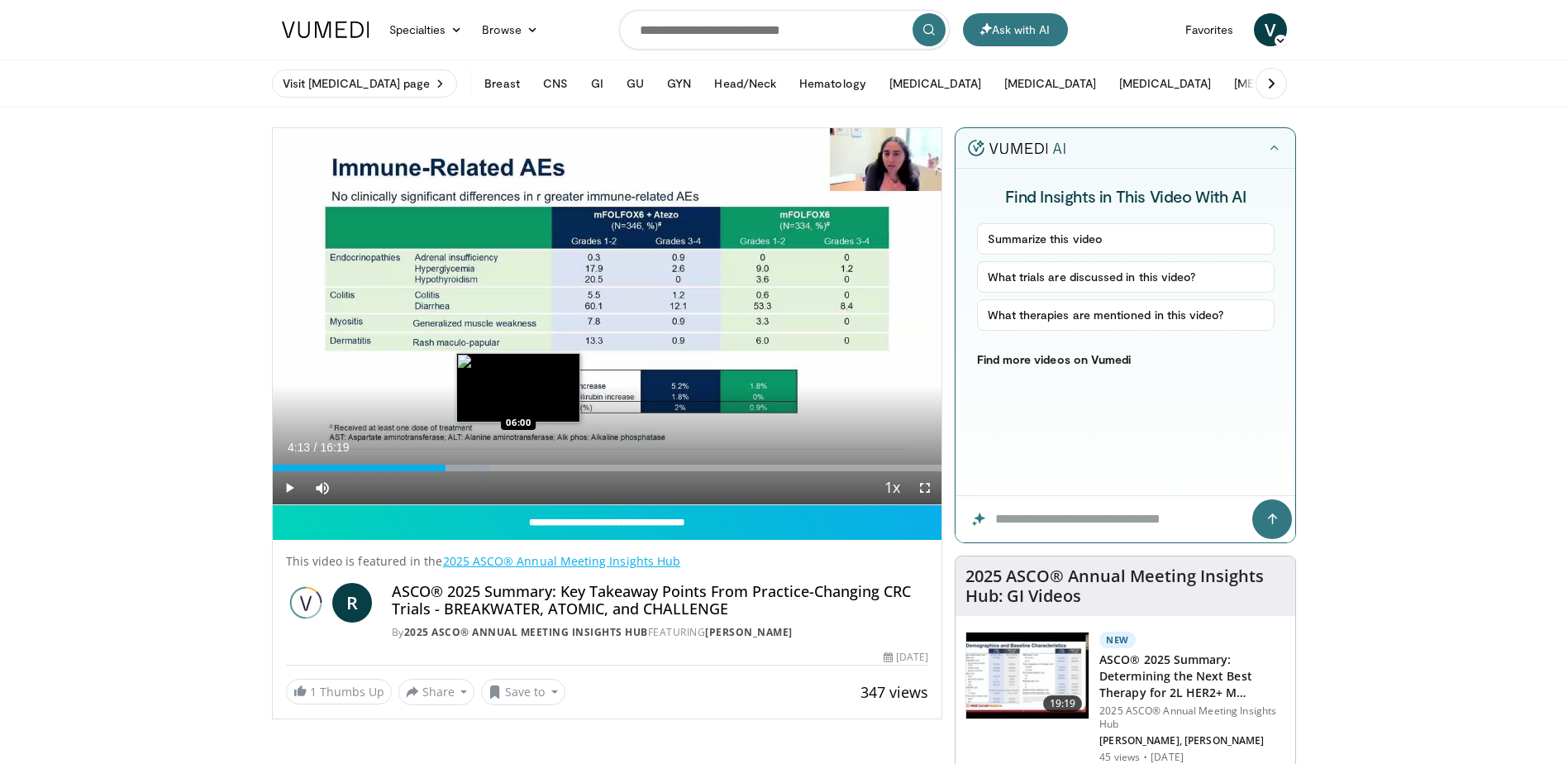
click at [519, 470] on div "Loaded : 32.41% 04:13 06:00" at bounding box center [608, 468] width 670 height 7
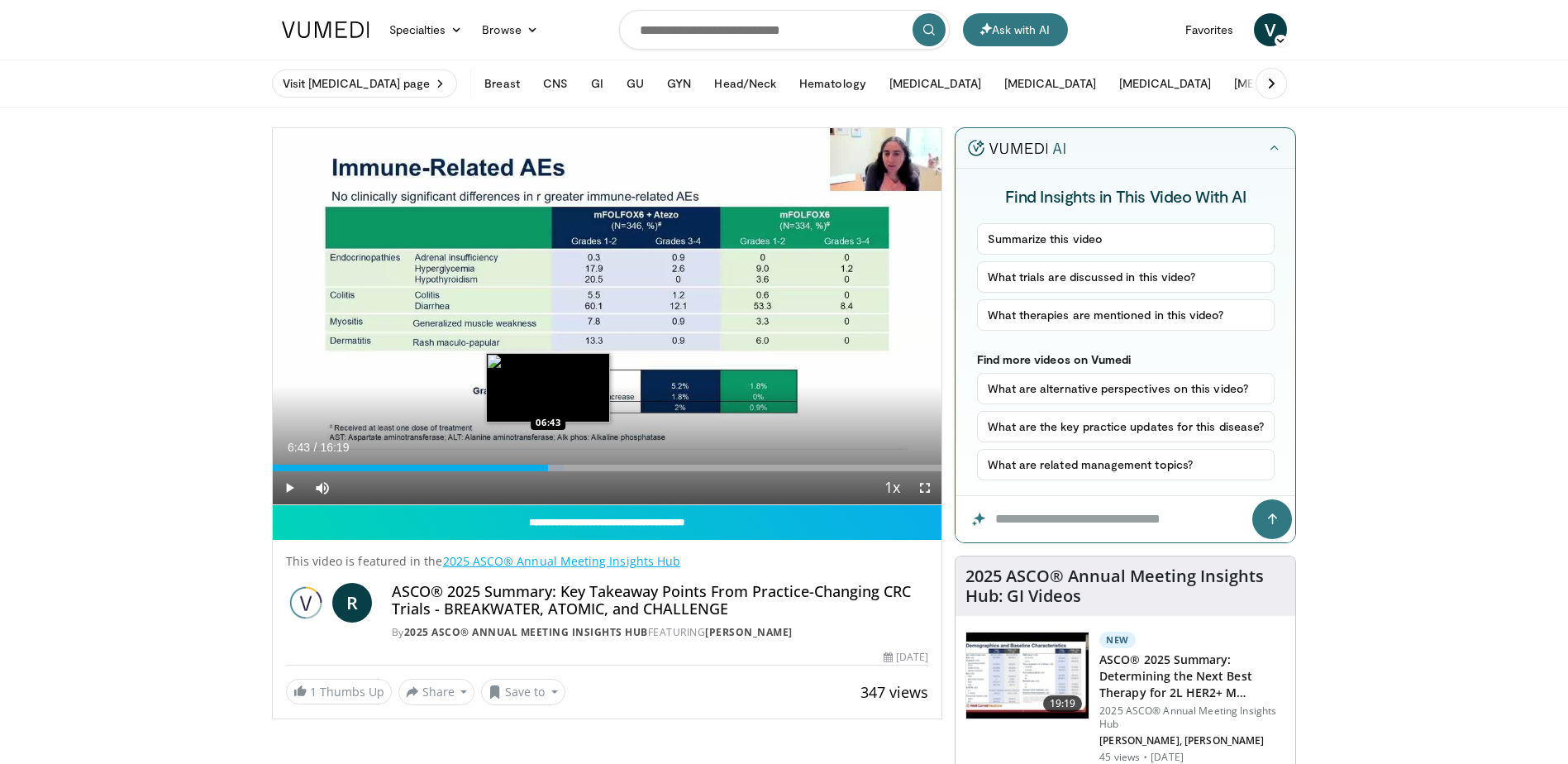
click at [548, 470] on div "Loaded : 43.56% 06:43 06:43" at bounding box center [608, 468] width 670 height 7
click at [592, 467] on div "Loaded : 43.92% 06:43 07:45" at bounding box center [608, 468] width 670 height 7
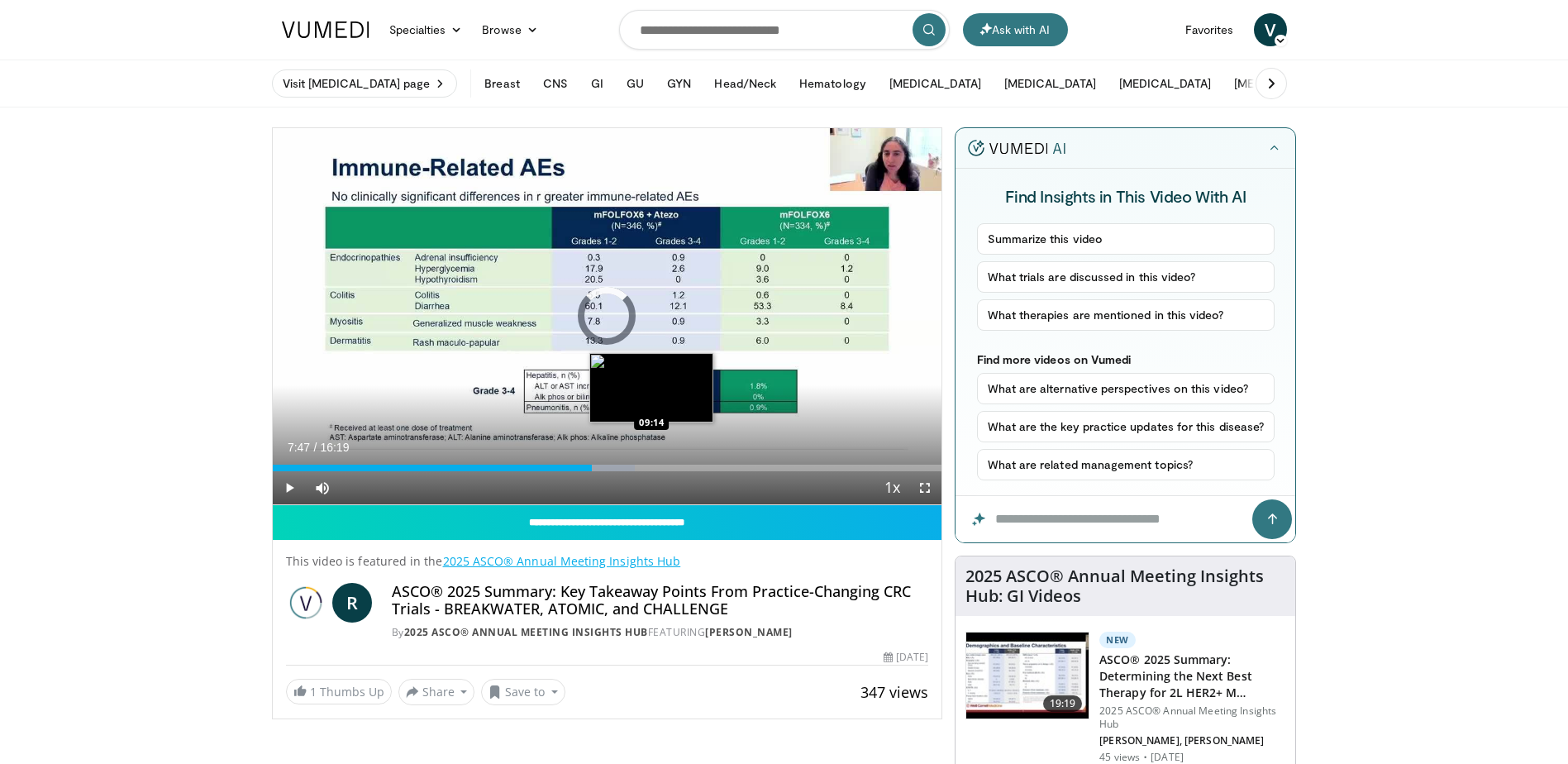
click at [653, 469] on div "Loaded : 54.13% 07:47 09:14" at bounding box center [608, 468] width 670 height 7
click at [699, 465] on div "Loaded : 57.19% 09:16 10:24" at bounding box center [608, 468] width 670 height 7
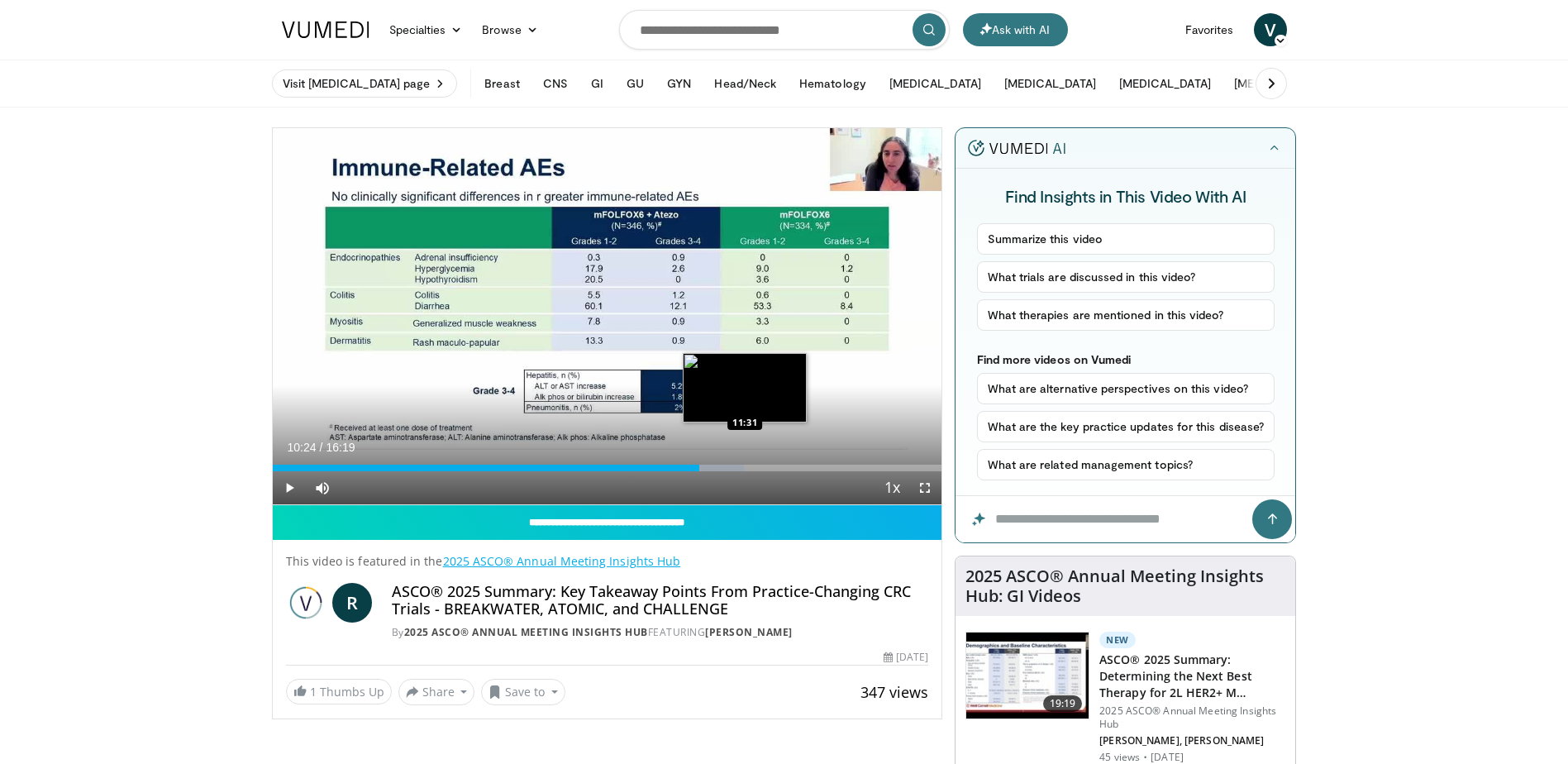
click at [746, 464] on div "Loaded : 70.47% 10:24 11:31" at bounding box center [608, 468] width 670 height 7
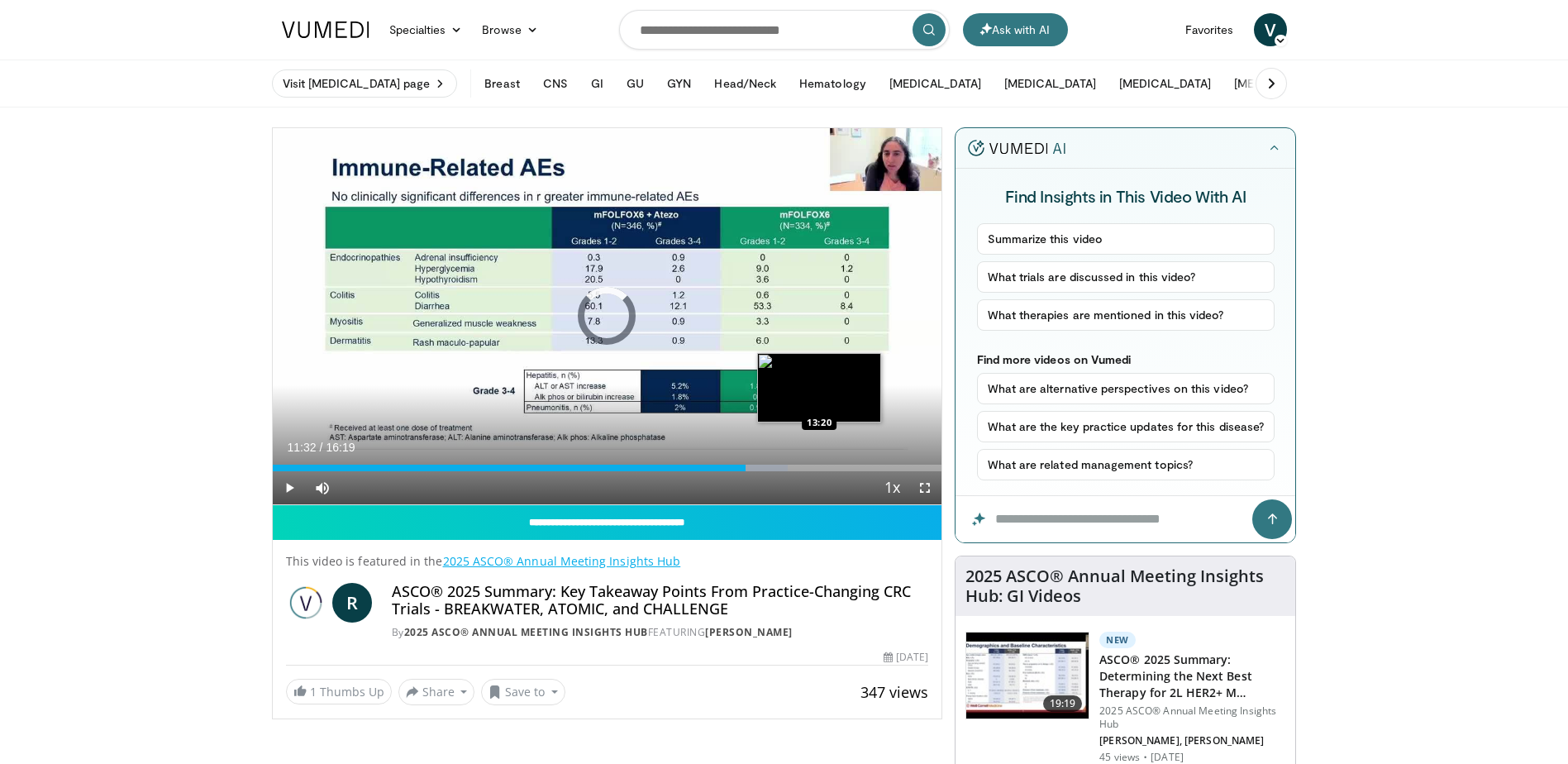
click at [820, 467] on div "Loaded : 76.99% 11:32 13:20" at bounding box center [608, 468] width 670 height 7
click at [854, 460] on div "Loaded : 0.00% 13:21 14:09" at bounding box center [608, 463] width 670 height 16
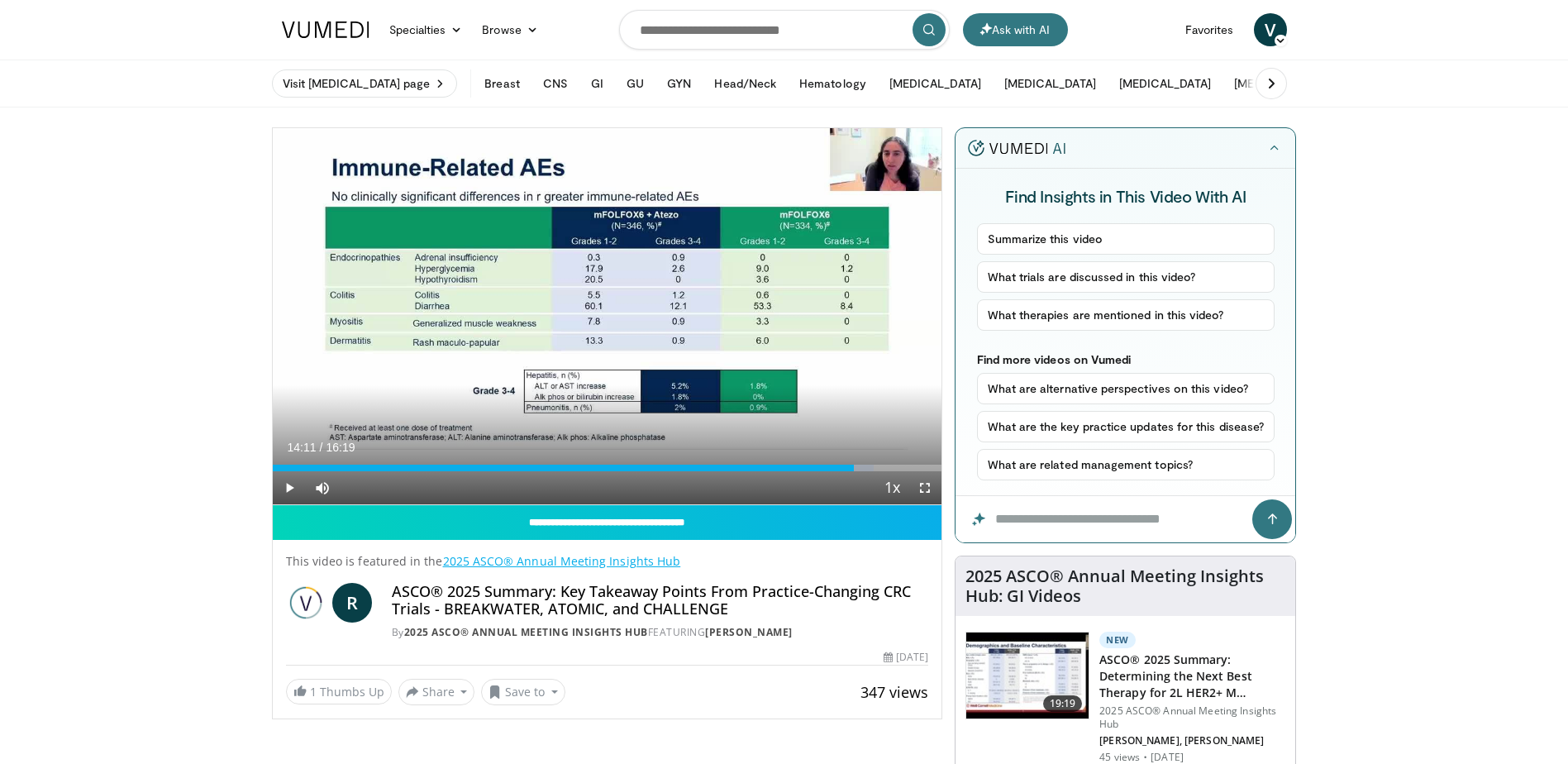
click at [903, 702] on li "2x" at bounding box center [854, 719] width 166 height 33
click at [871, 466] on div "Loaded : 93.20% 14:11 14:07" at bounding box center [608, 468] width 670 height 7
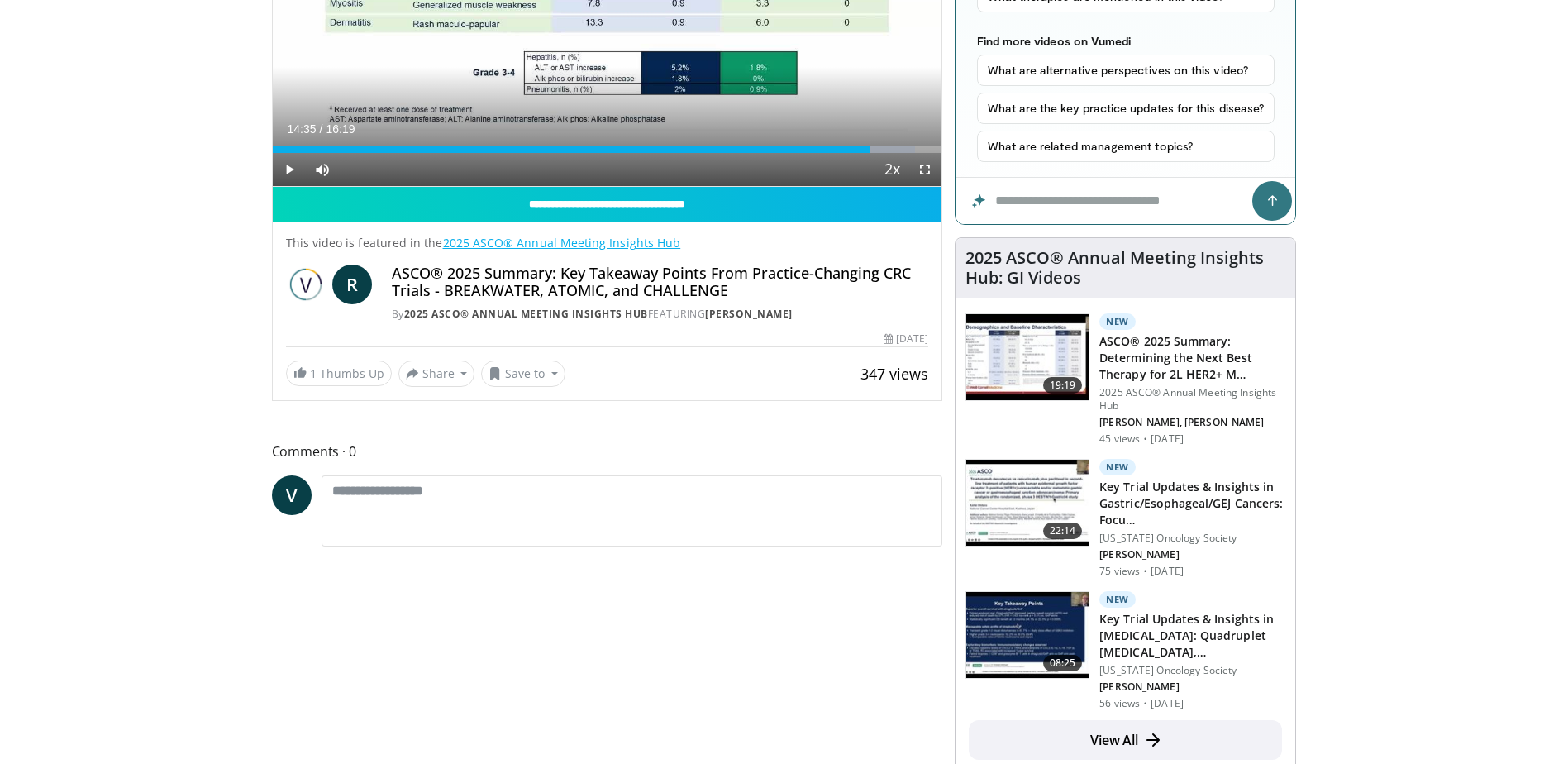
scroll to position [330, 0]
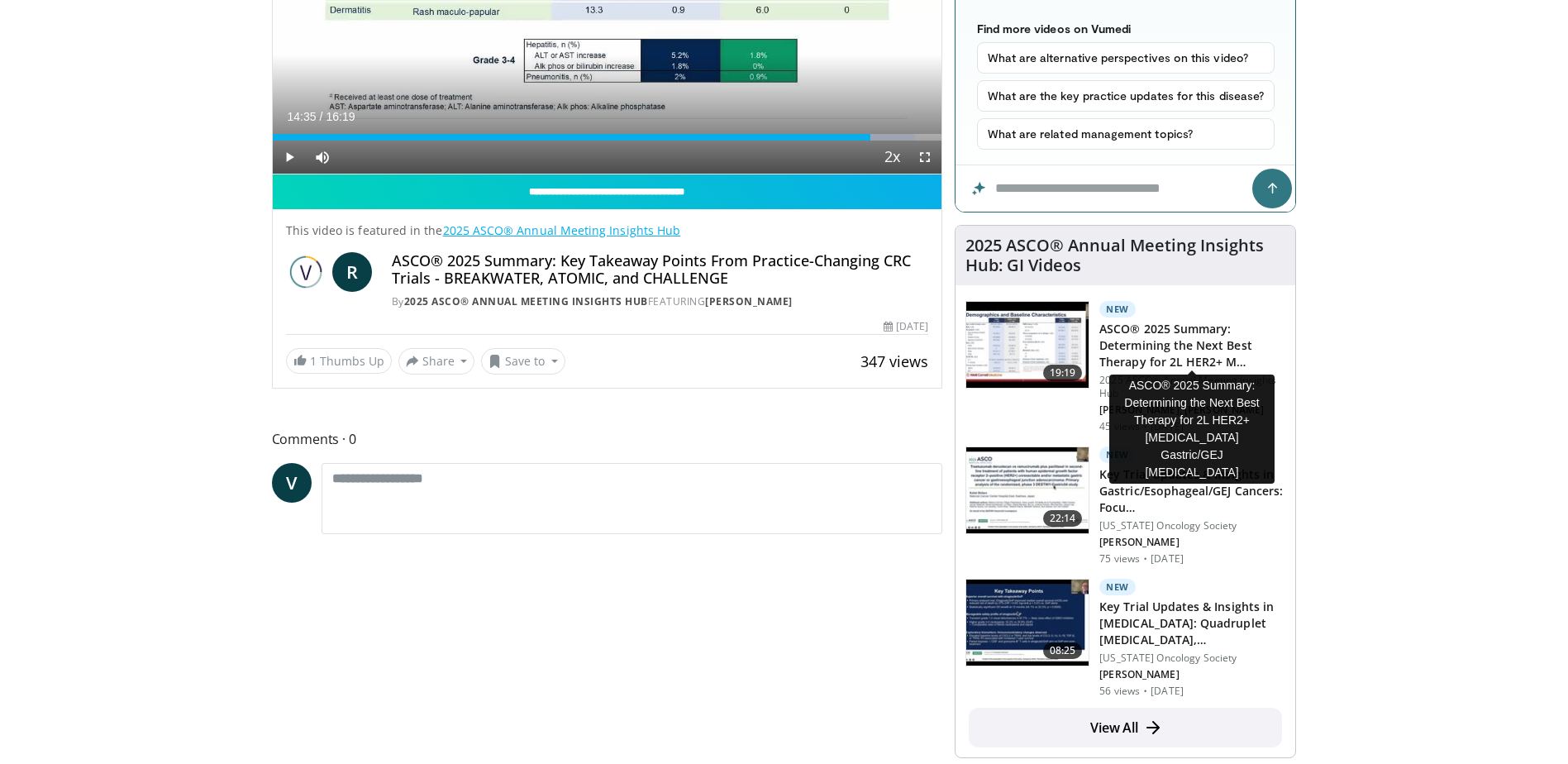
click at [1188, 341] on h3 "ASCO® 2025 Summary: Determining the Next Best Therapy for 2L HER2+ M…" at bounding box center [1193, 345] width 186 height 50
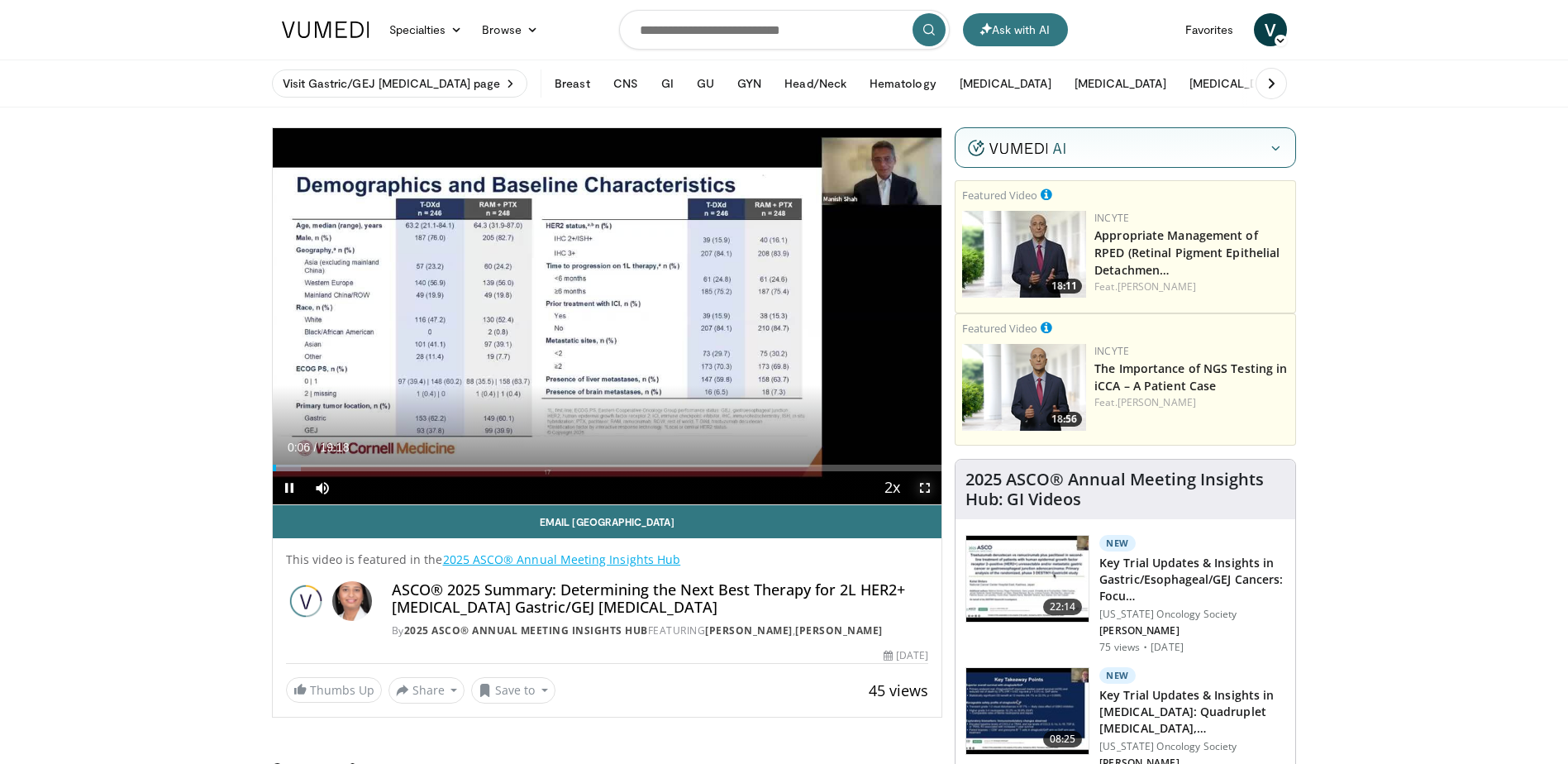
click at [925, 490] on span "Video Player" at bounding box center [925, 488] width 33 height 33
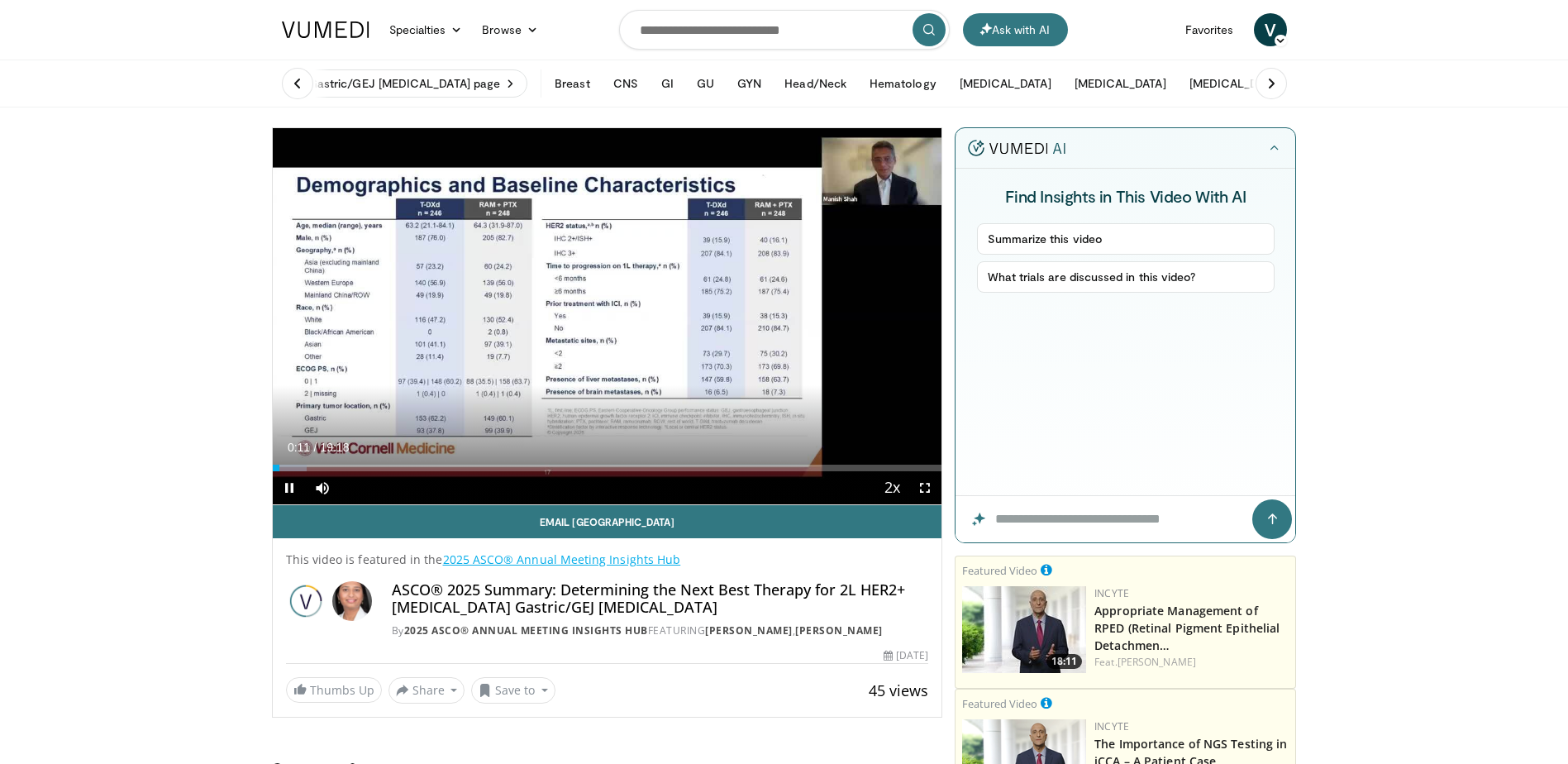
click at [425, 480] on div "Current Time 0:11 / Duration 19:18 Pause Skip Backward Skip Forward Mute 91% Lo…" at bounding box center [608, 488] width 670 height 33
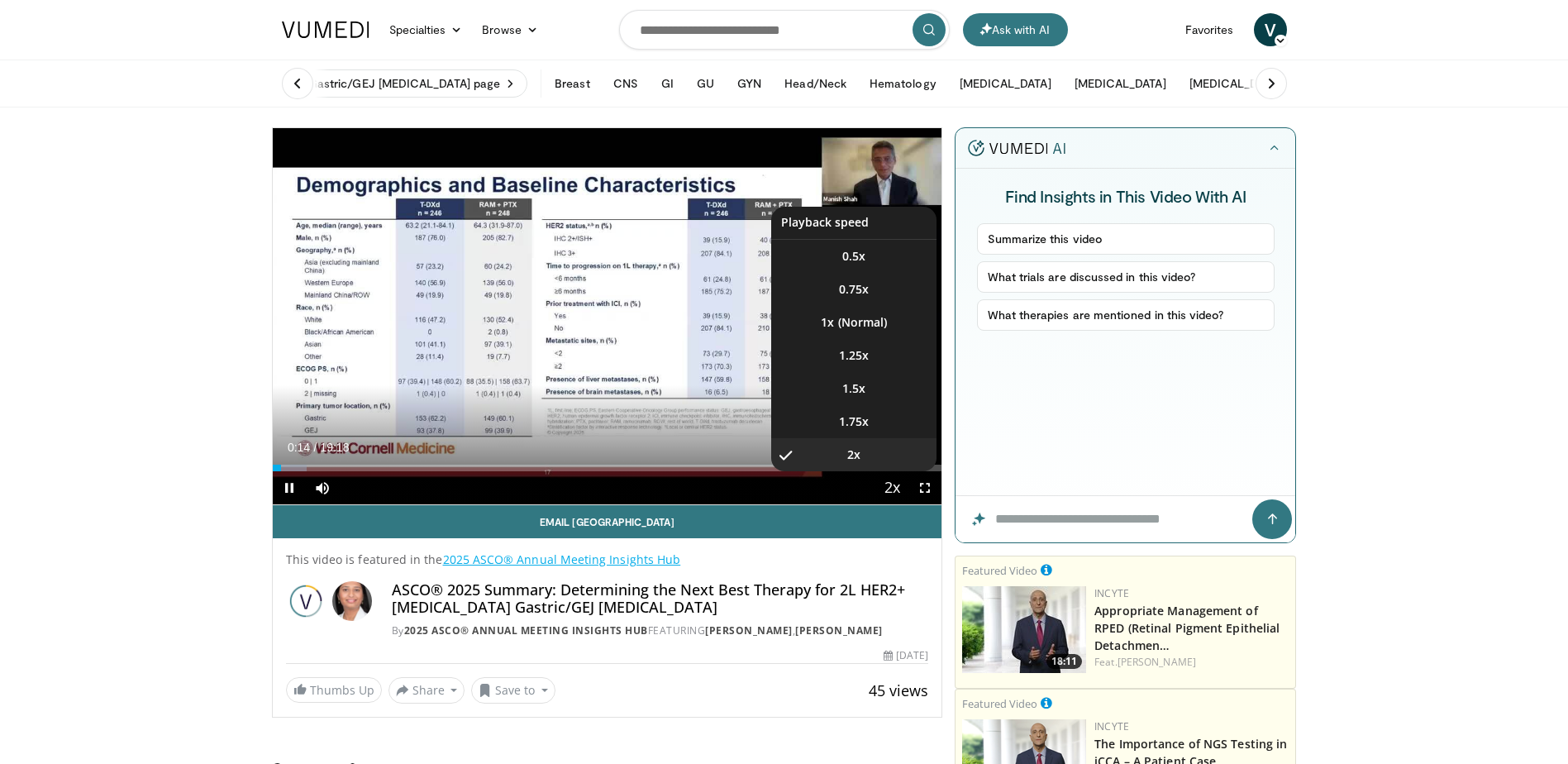
click at [887, 490] on span "Video Player" at bounding box center [892, 489] width 23 height 33
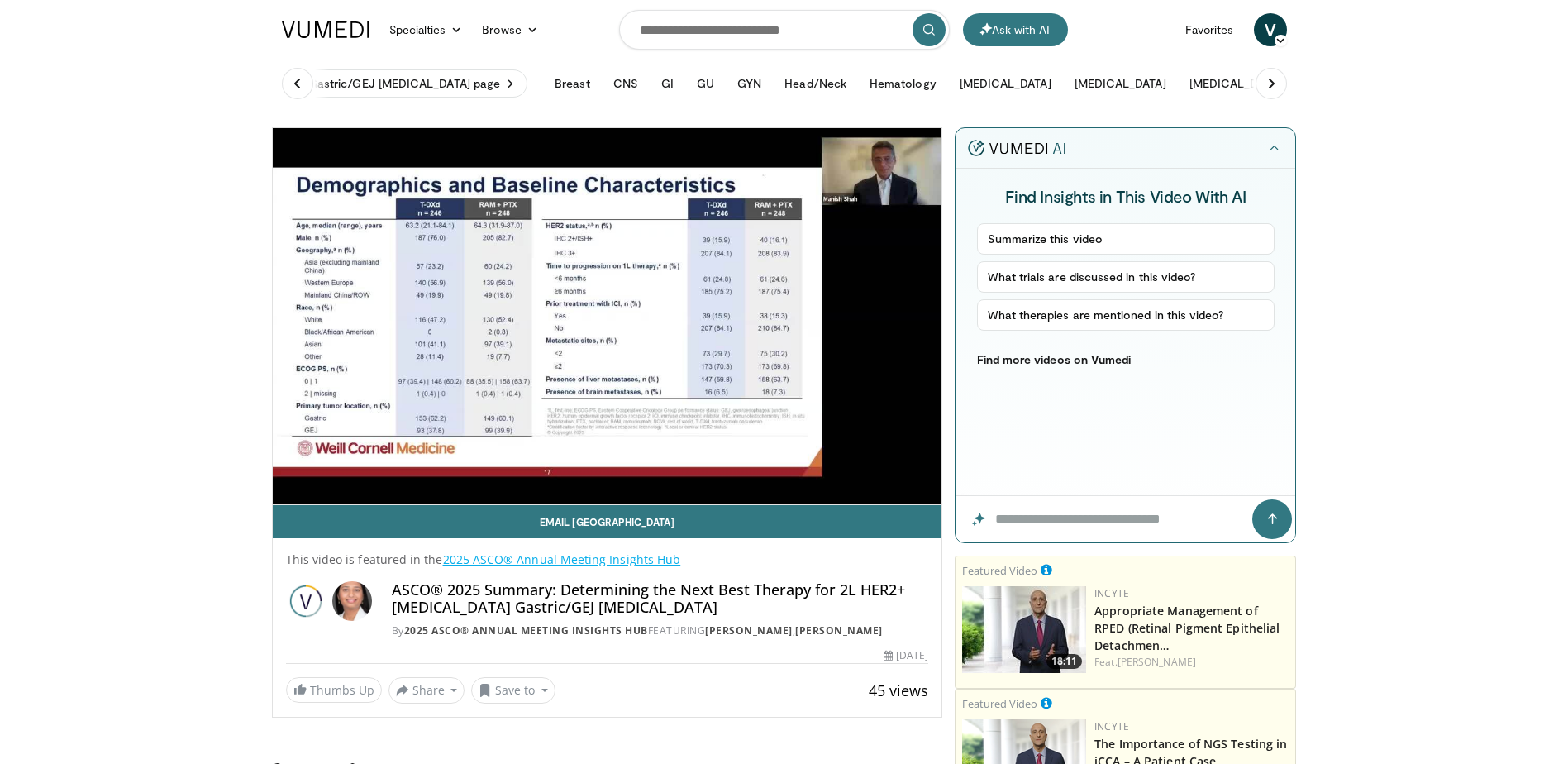
click at [887, 490] on div "10 seconds Tap to unmute" at bounding box center [608, 316] width 670 height 376
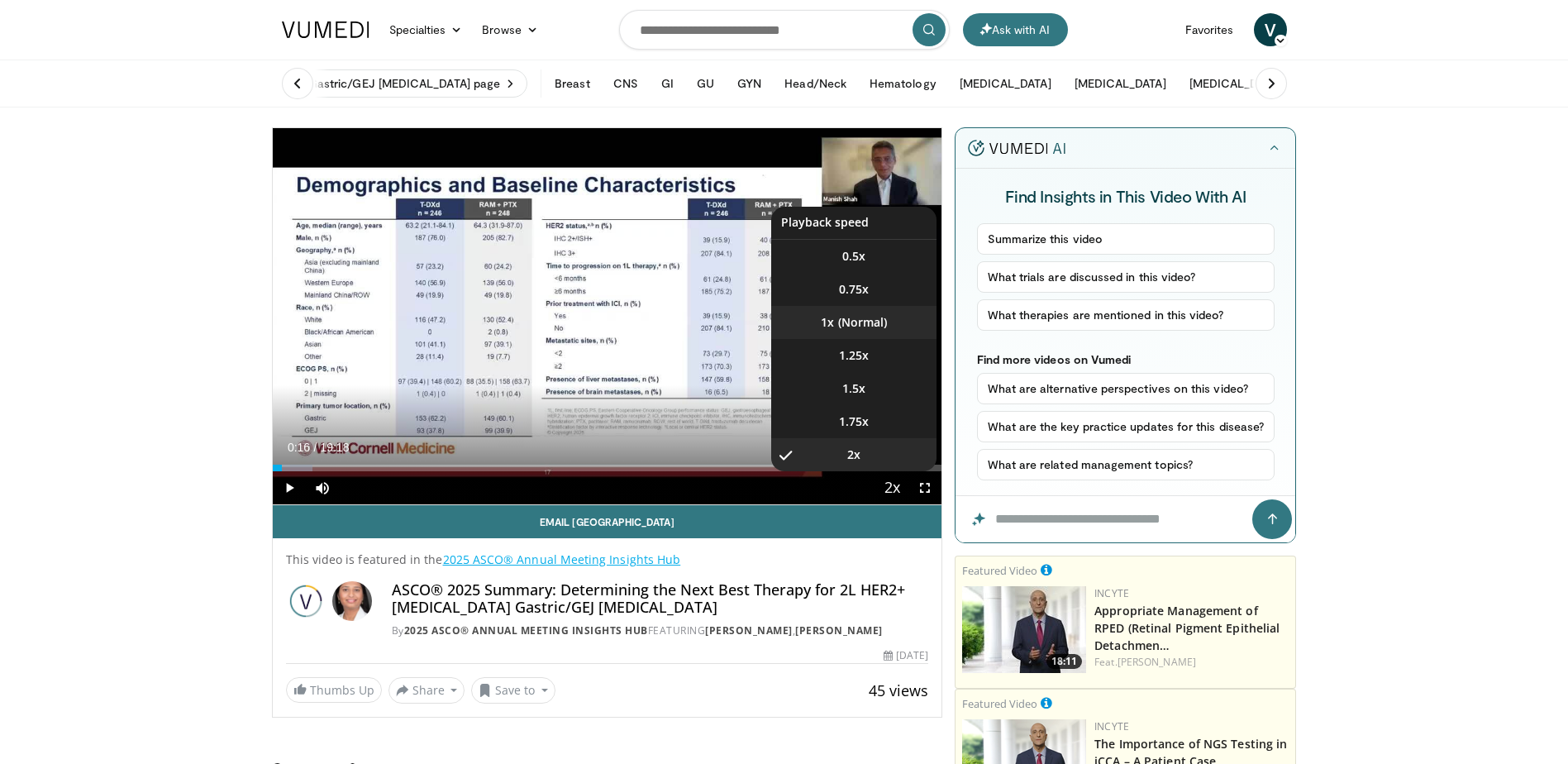
click at [843, 323] on li "1x" at bounding box center [854, 323] width 166 height 33
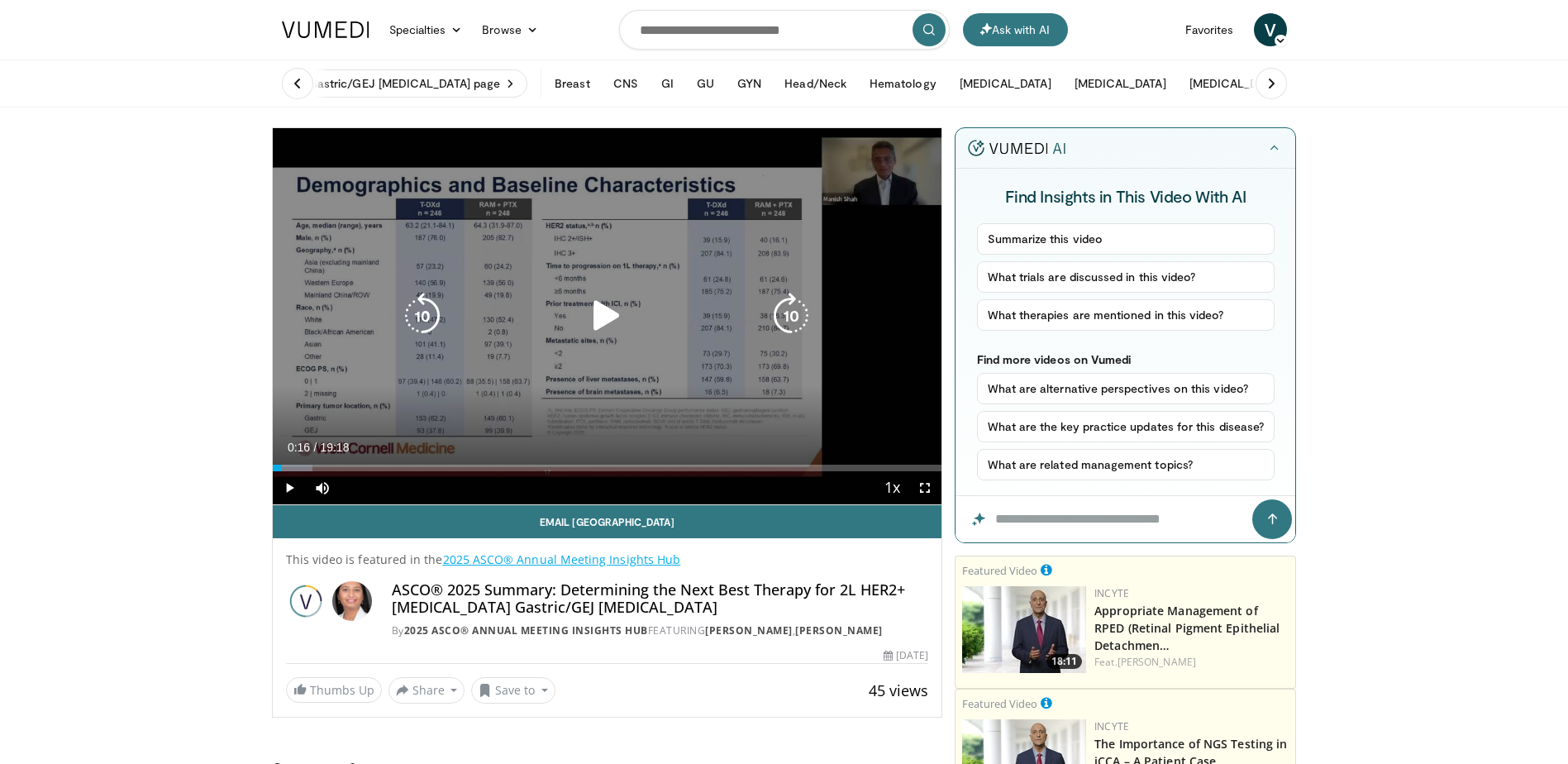
click at [630, 394] on div "10 seconds Tap to unmute" at bounding box center [608, 316] width 670 height 376
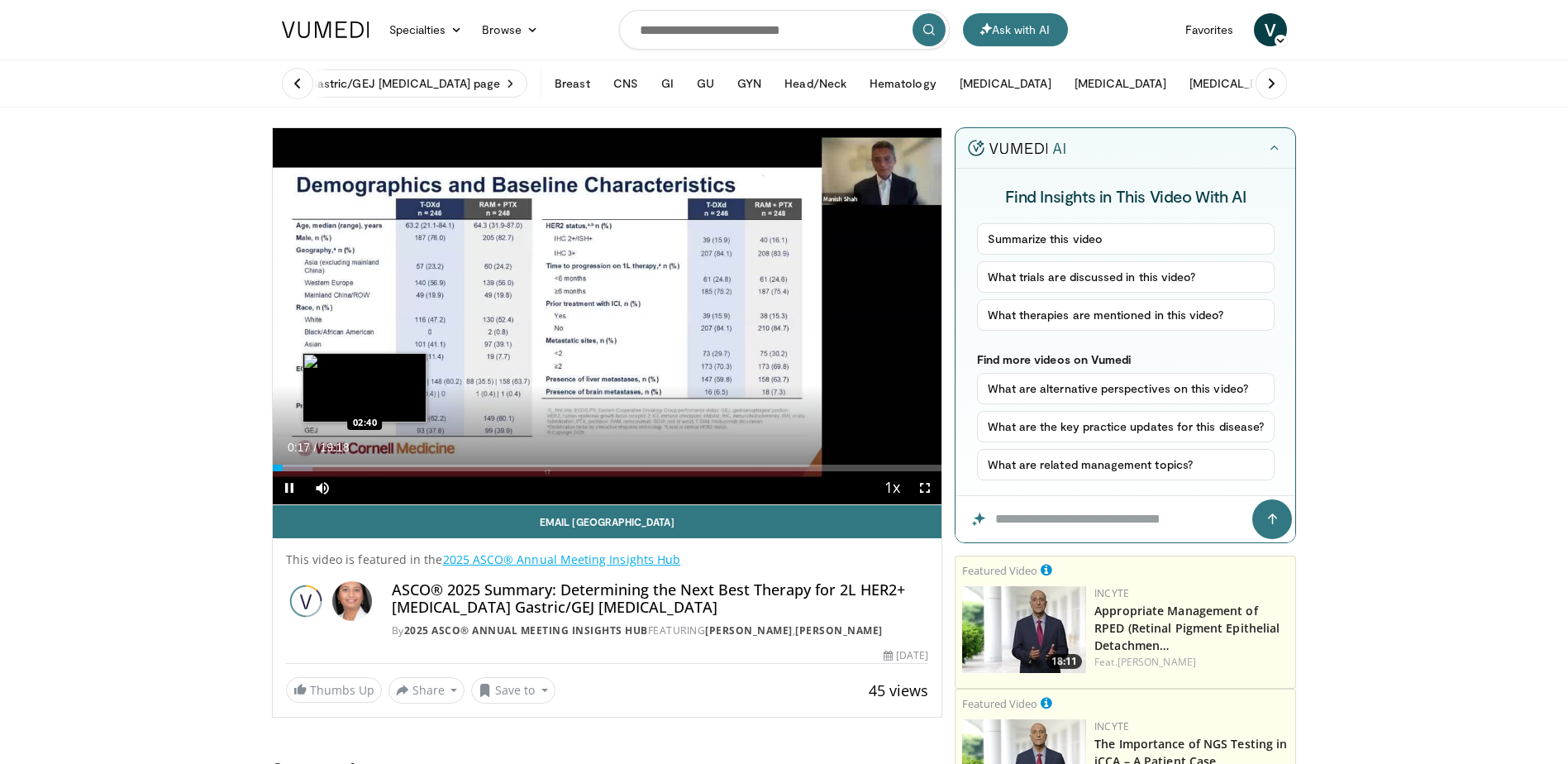
click at [365, 460] on div "Loaded : 5.99% 00:17 02:40" at bounding box center [608, 463] width 670 height 16
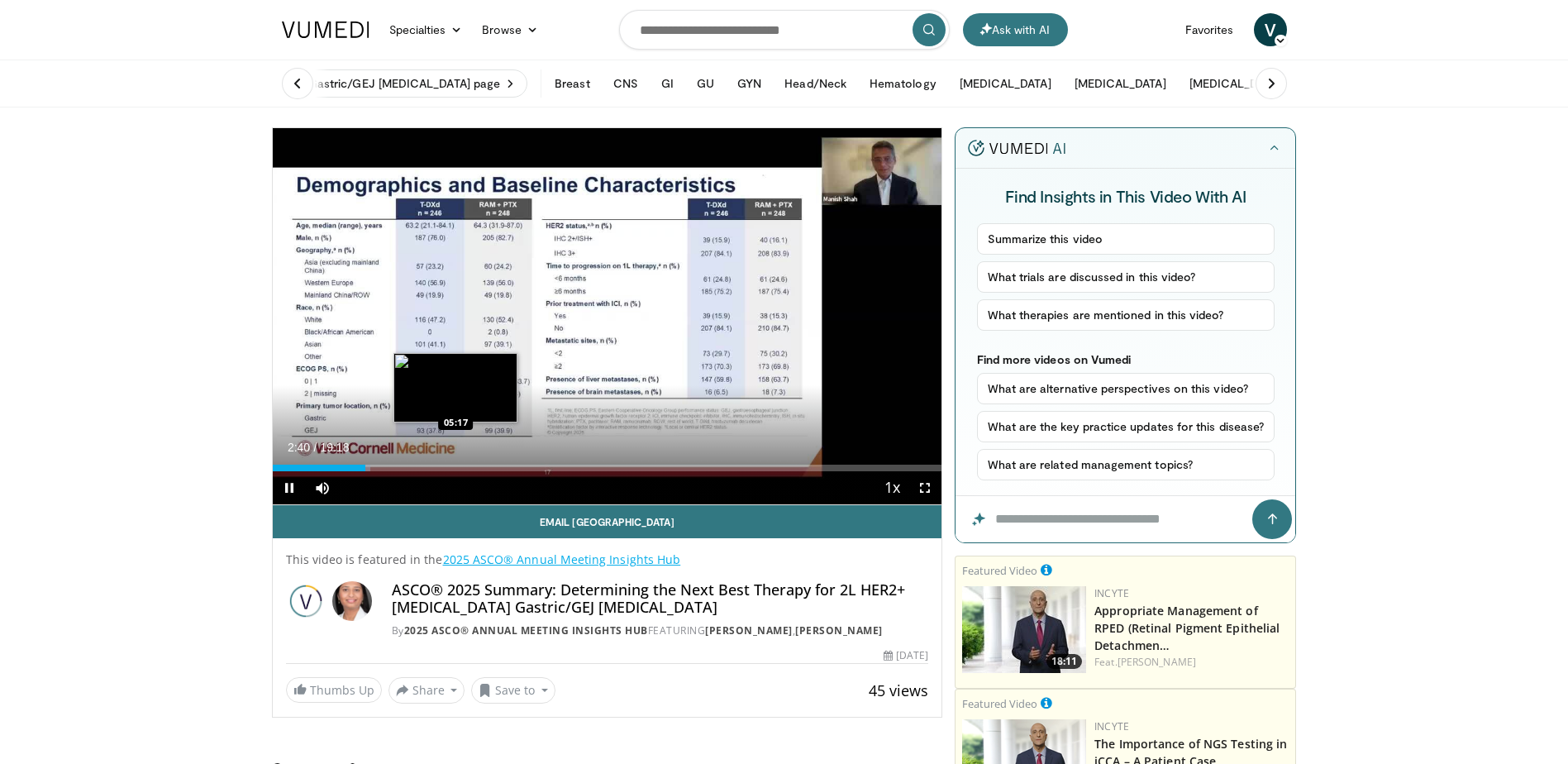
click at [455, 467] on div "Loaded : 14.67% 02:40 05:17" at bounding box center [608, 468] width 670 height 7
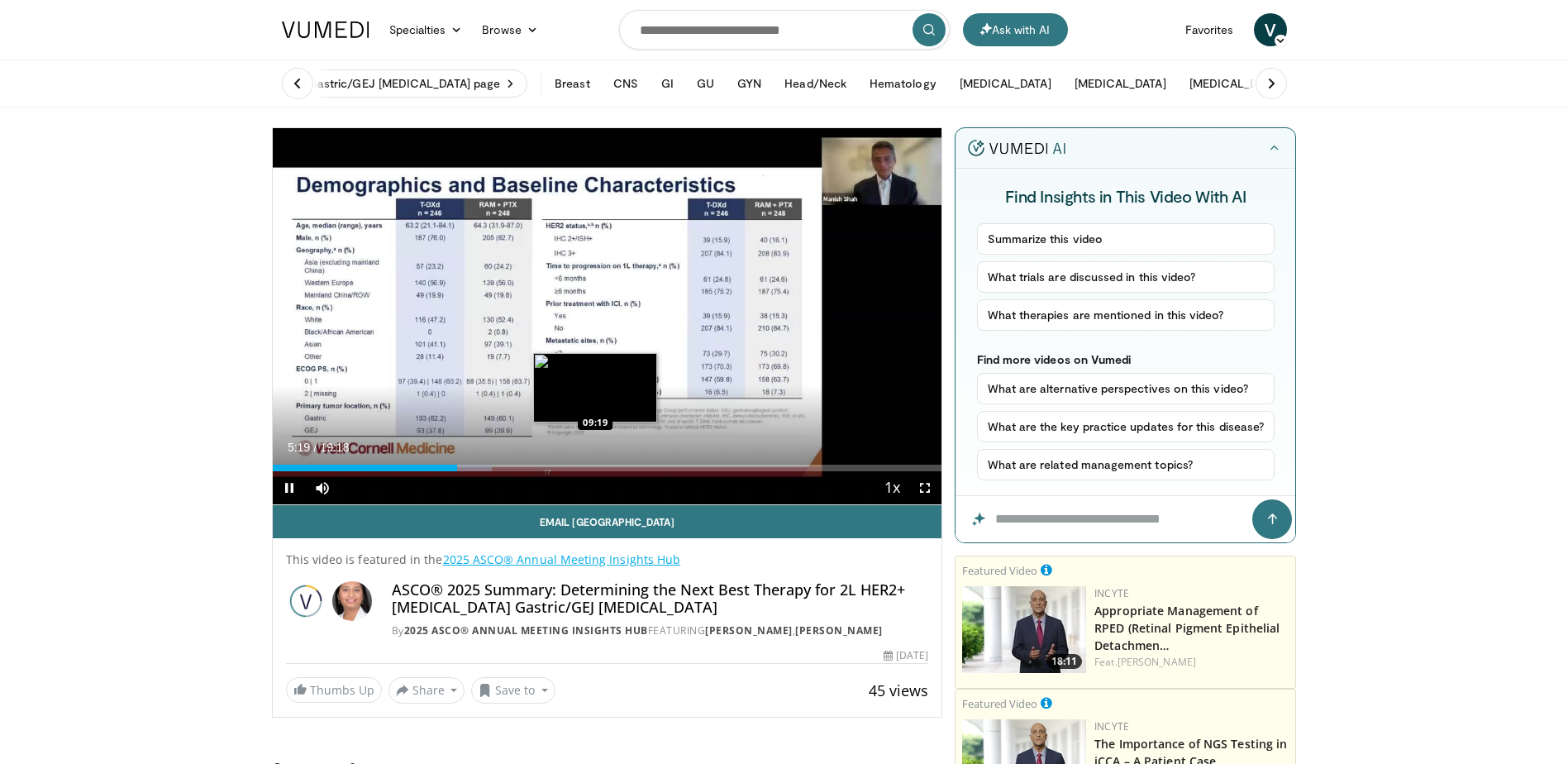
click at [596, 469] on div "Loaded : 32.80% 05:19 09:19" at bounding box center [608, 468] width 670 height 7
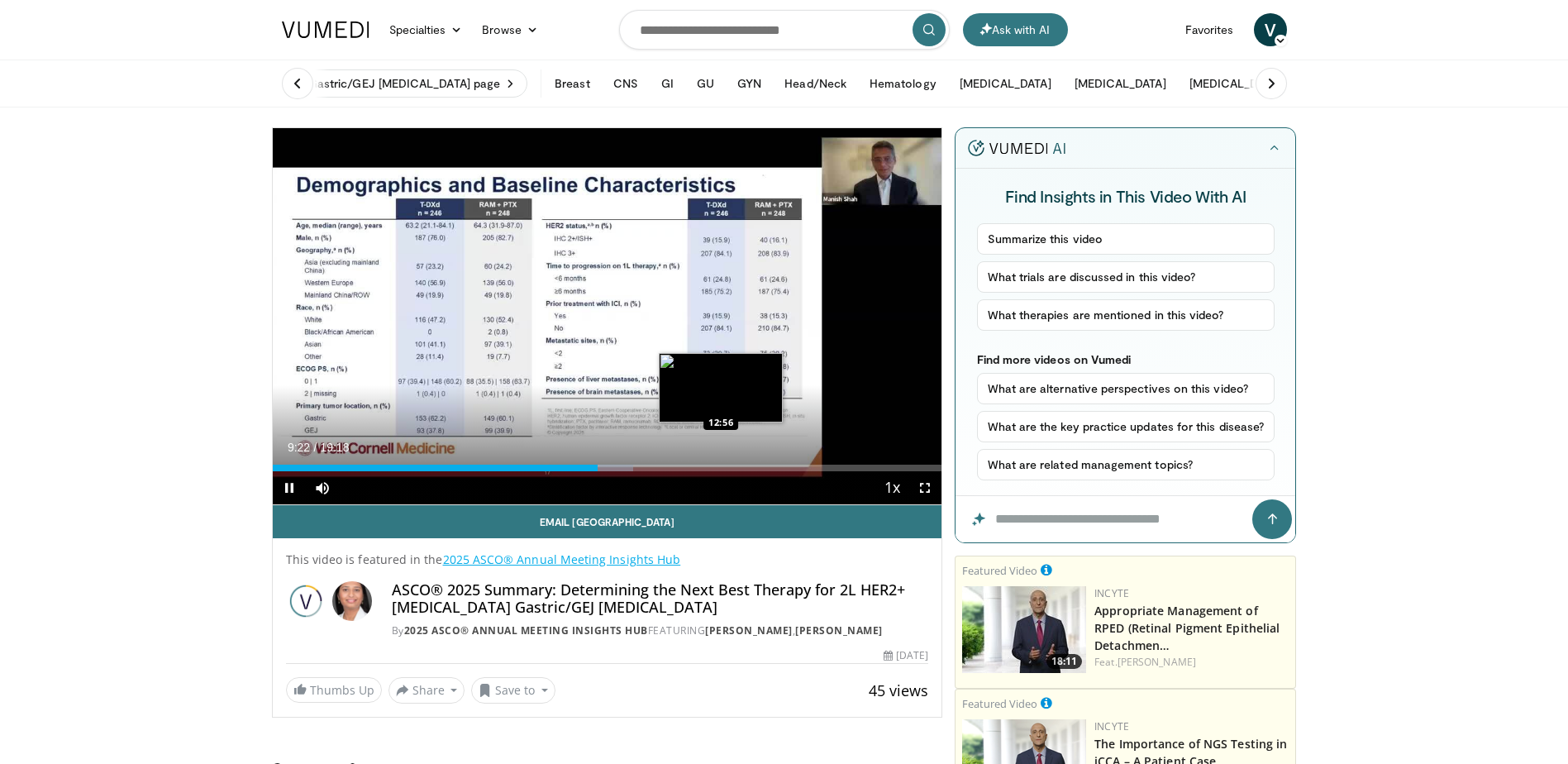
click at [720, 469] on div "Loaded : 53.93% 09:22 12:56" at bounding box center [608, 468] width 670 height 7
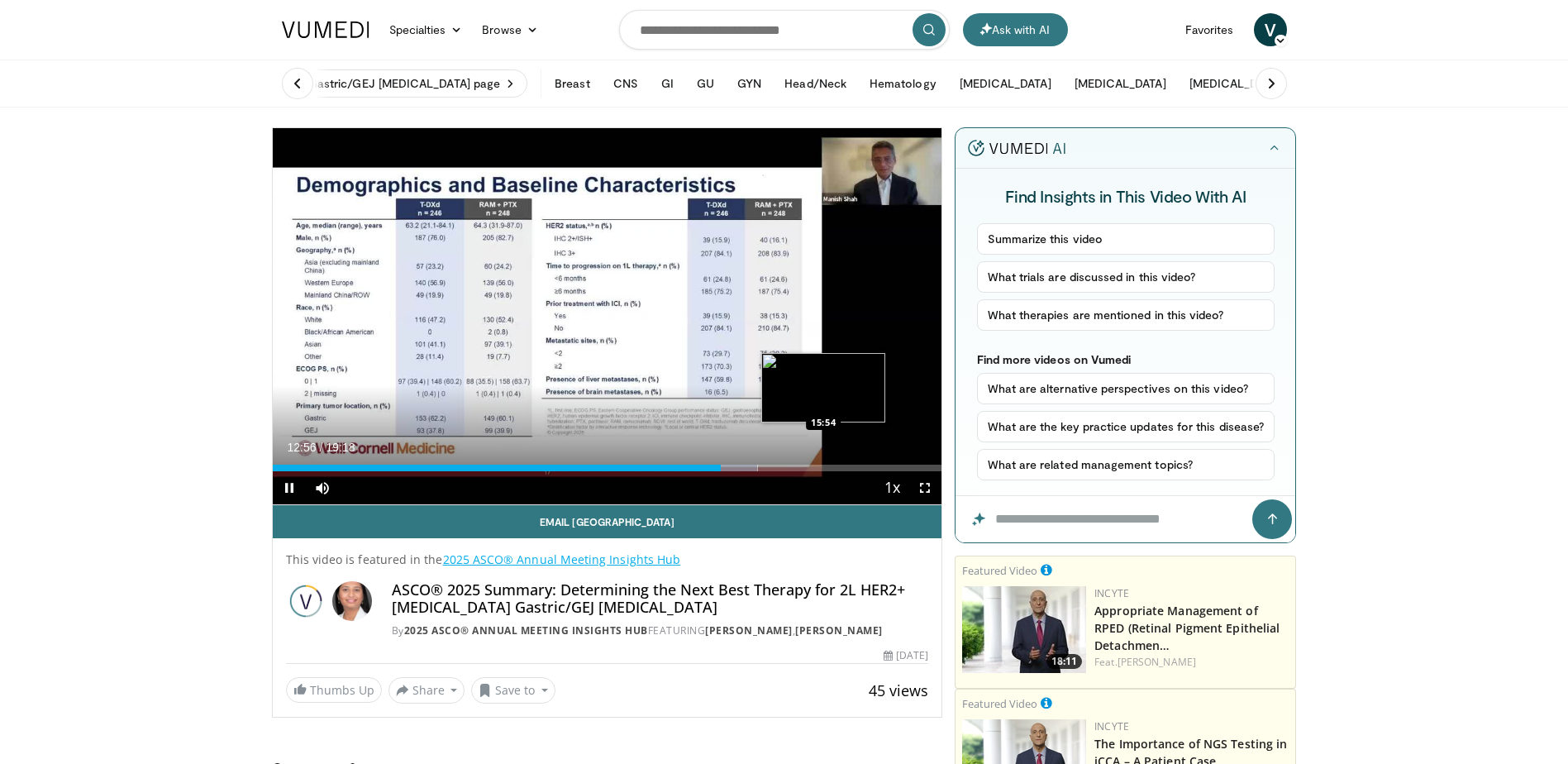
click at [823, 466] on div "Loaded : 72.50% 12:56 15:54" at bounding box center [608, 468] width 670 height 7
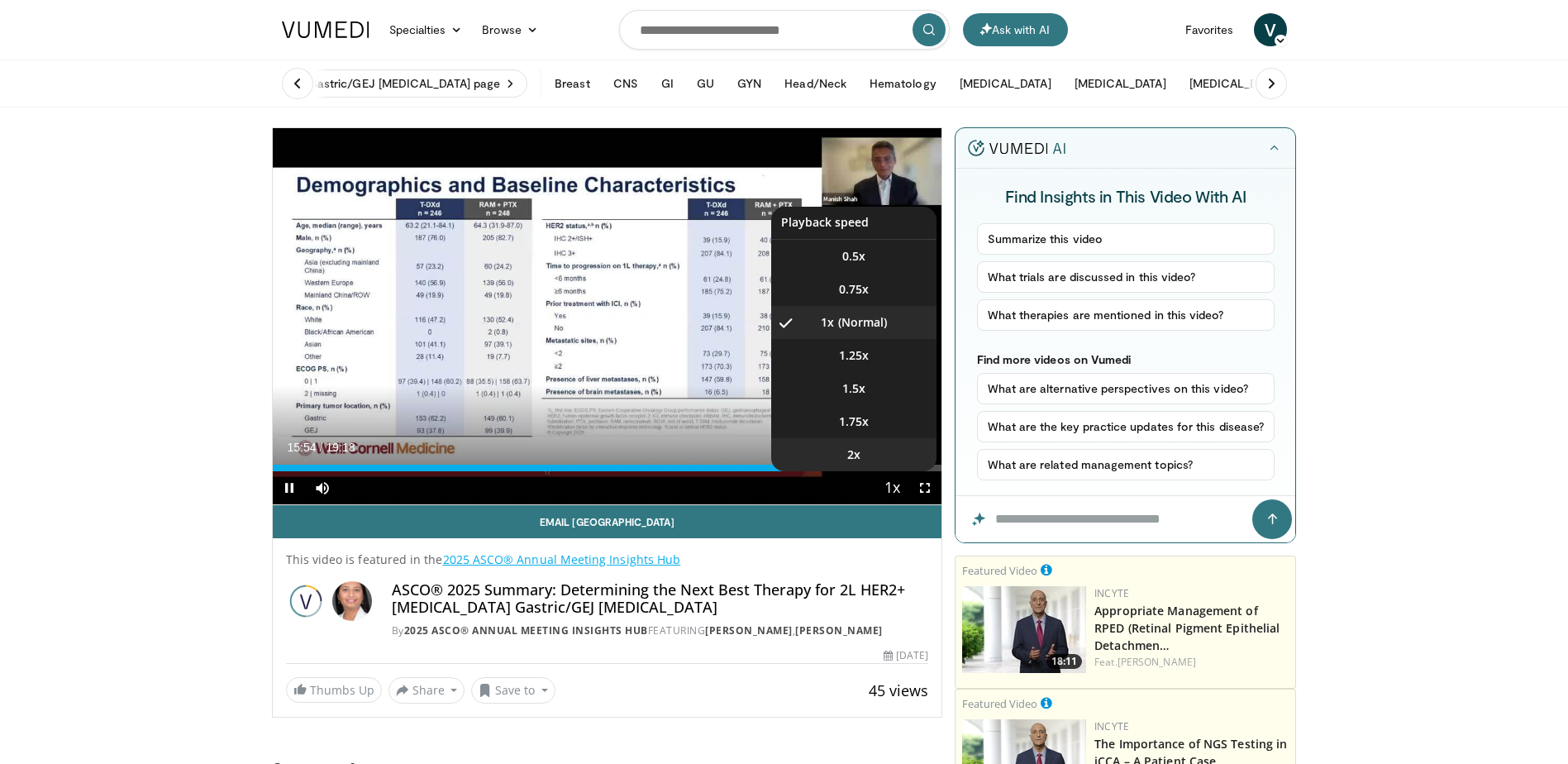
click at [904, 469] on li "2x" at bounding box center [854, 454] width 166 height 33
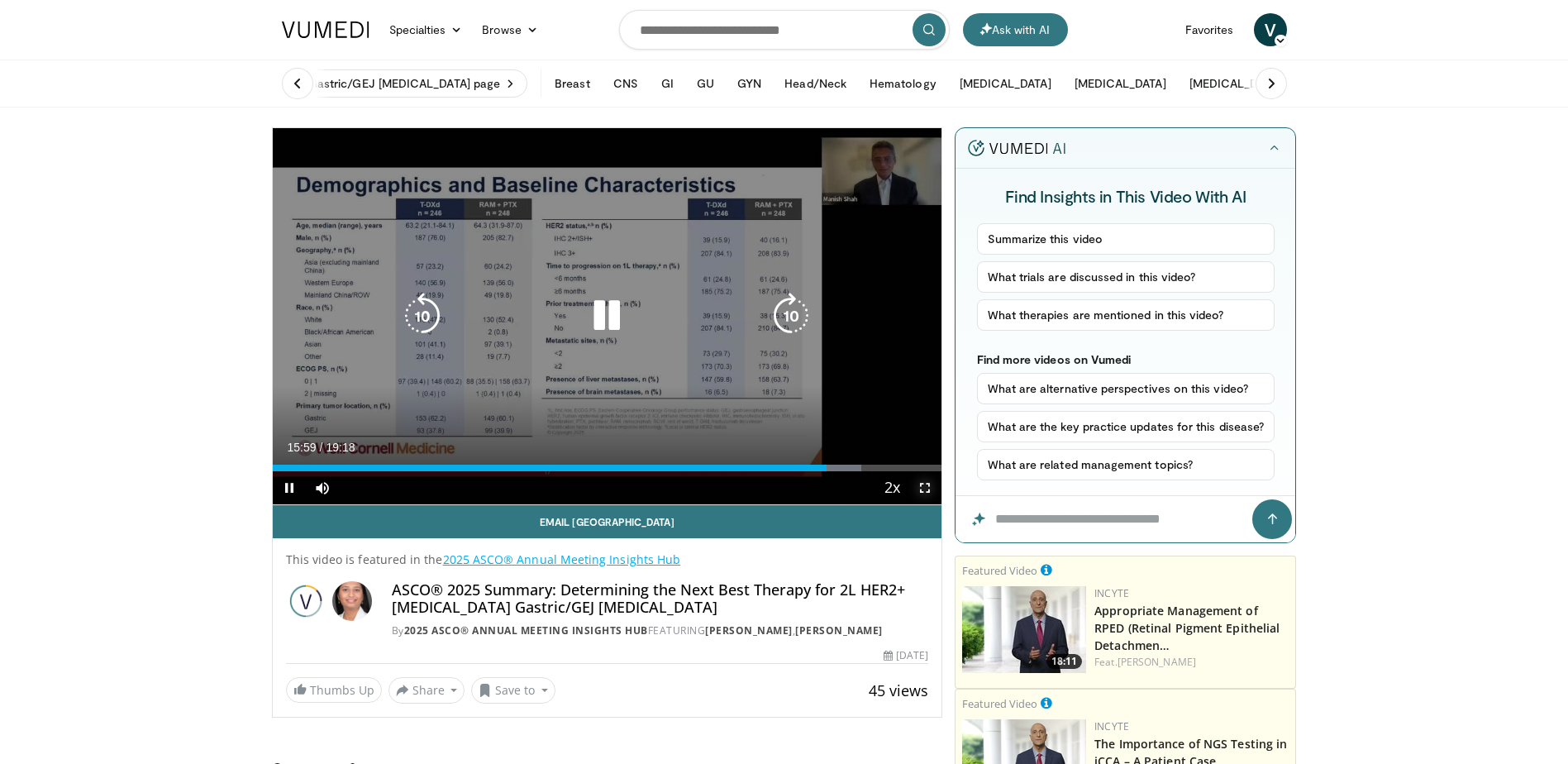
drag, startPoint x: 930, startPoint y: 487, endPoint x: 933, endPoint y: 573, distance: 86.1
click at [930, 487] on span "Video Player" at bounding box center [925, 488] width 33 height 33
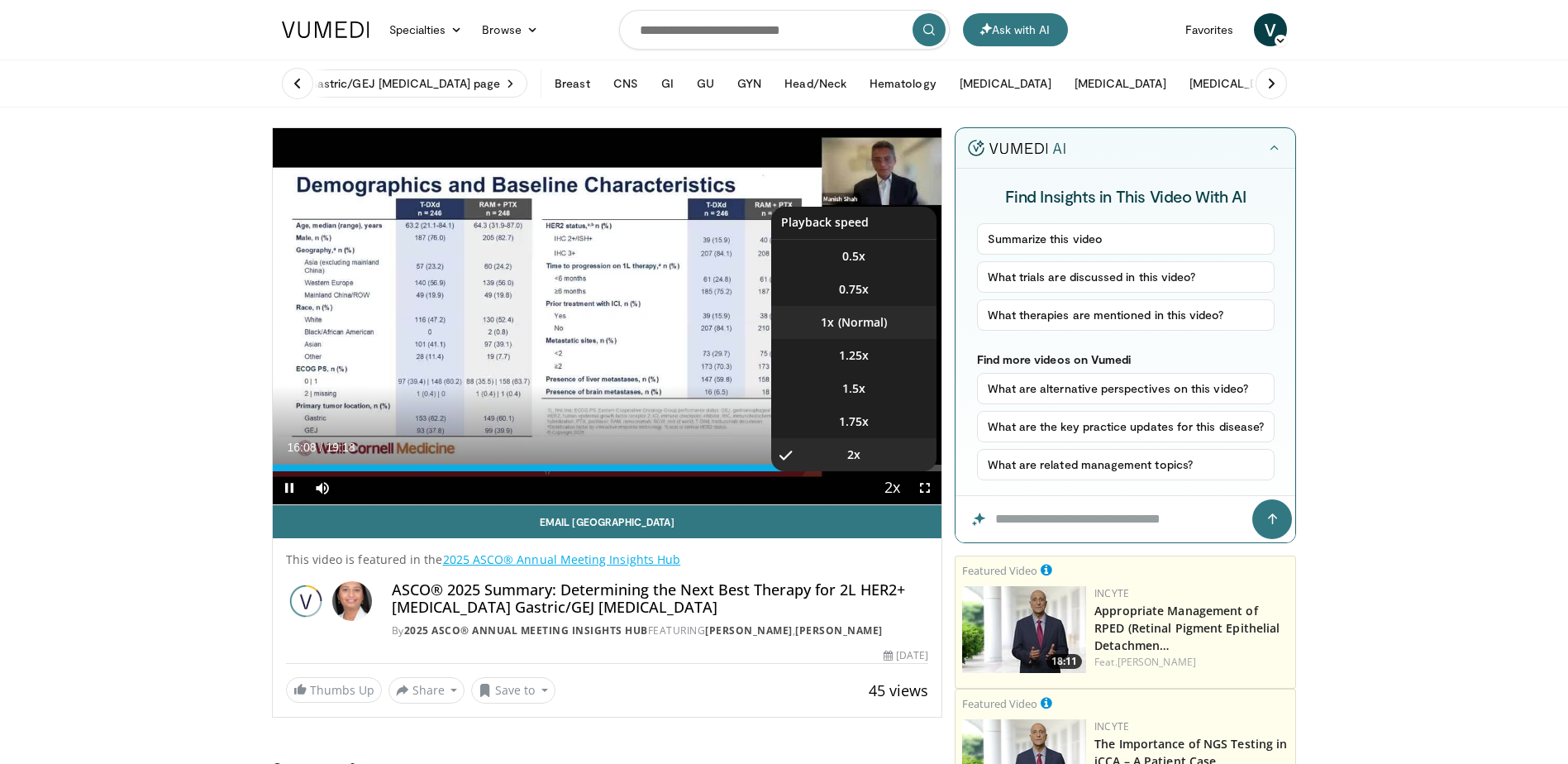
click at [861, 325] on li "1x" at bounding box center [854, 323] width 166 height 33
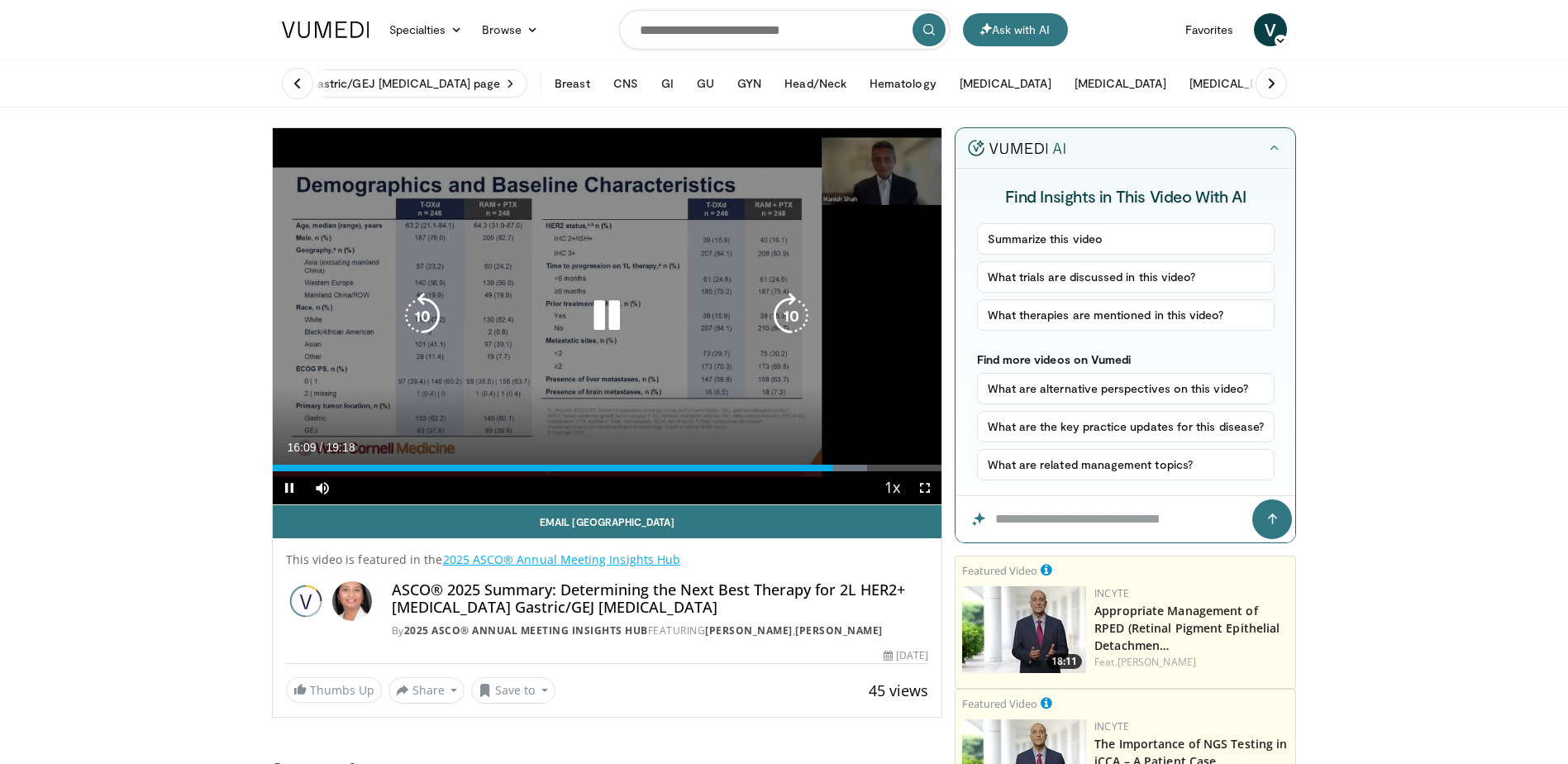
click at [648, 305] on div "Video Player" at bounding box center [607, 316] width 402 height 33
click at [590, 306] on icon "Video Player" at bounding box center [607, 316] width 47 height 47
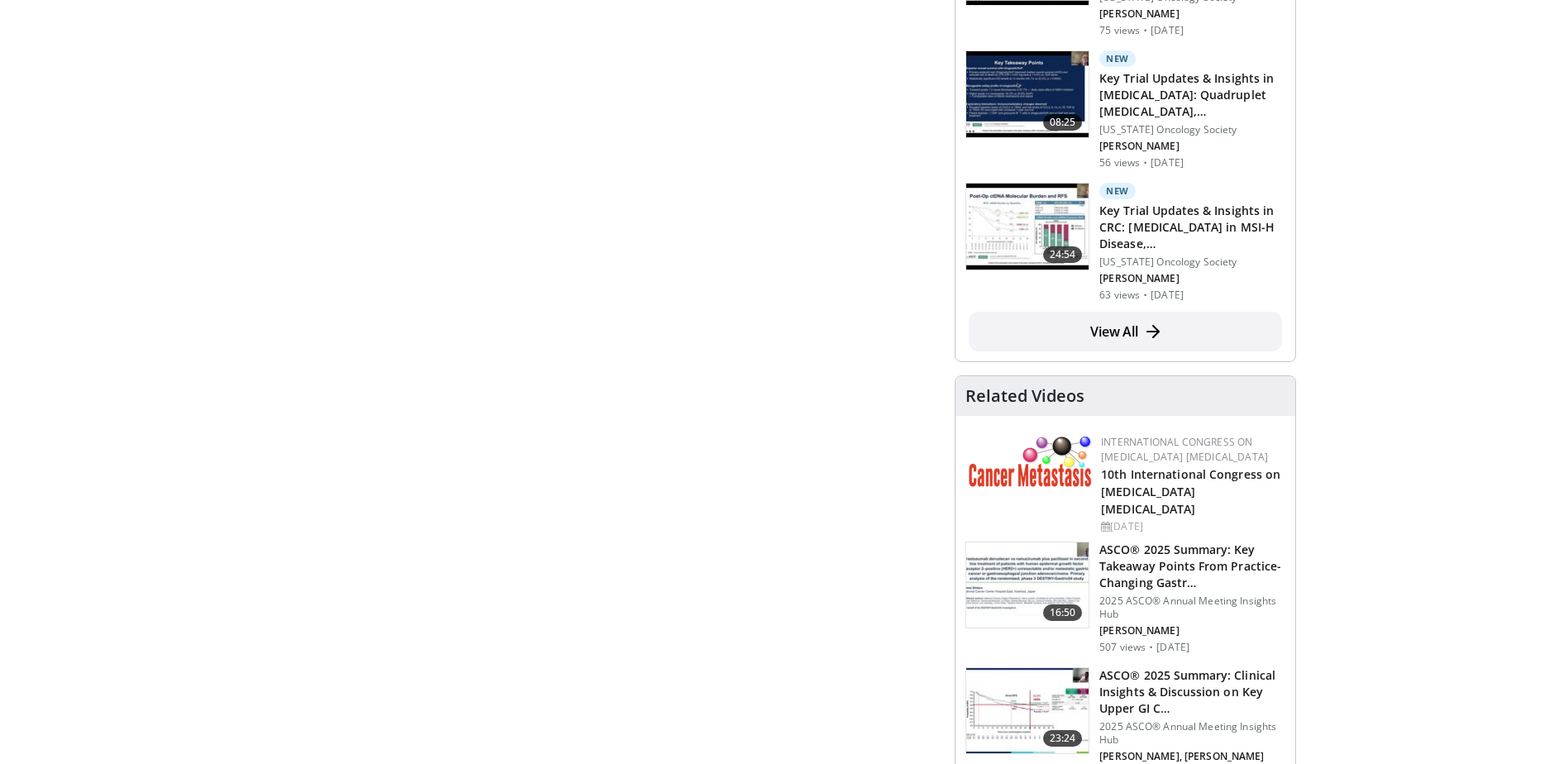
scroll to position [1240, 0]
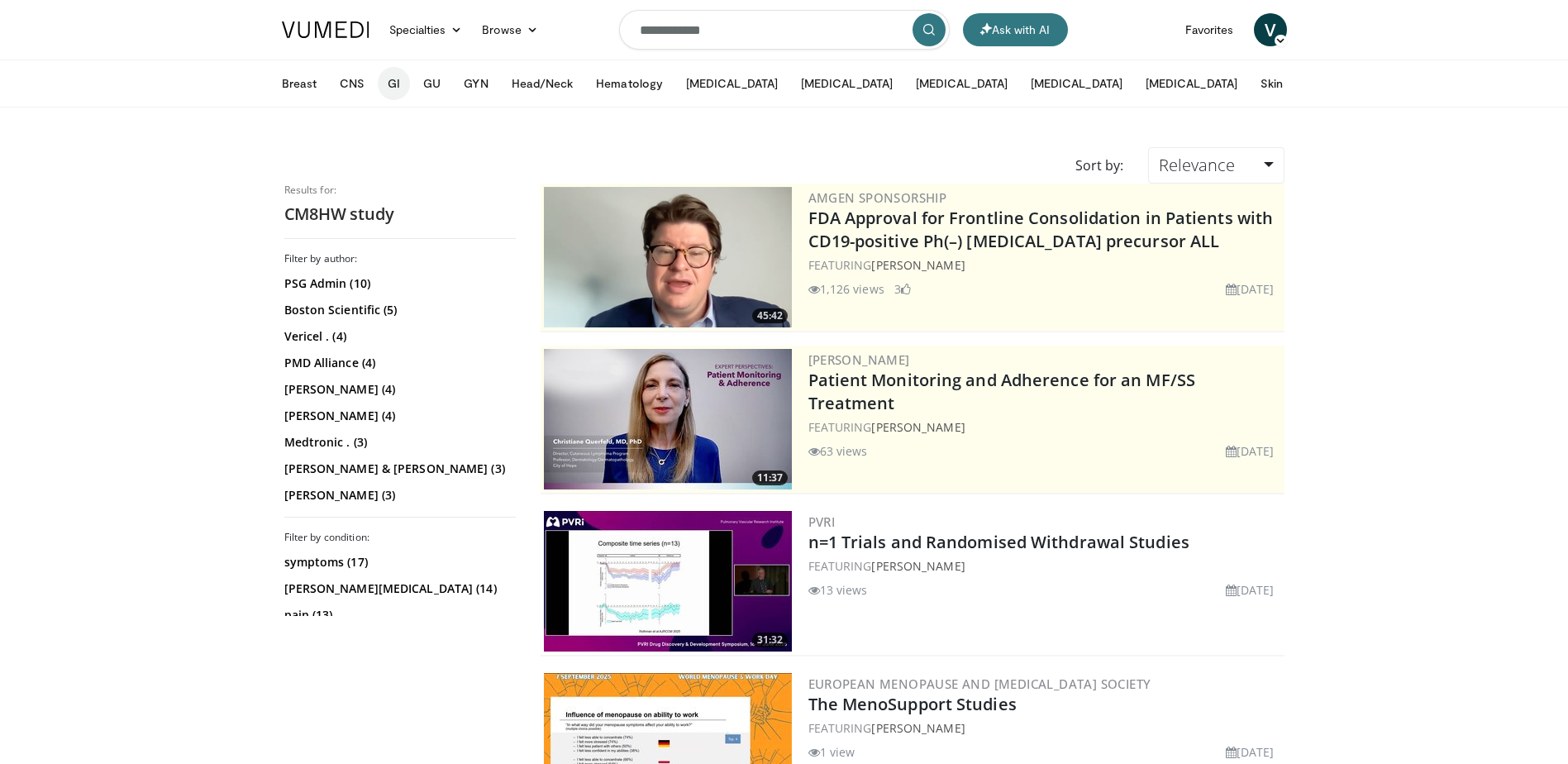
click at [388, 80] on button "GI" at bounding box center [394, 83] width 32 height 33
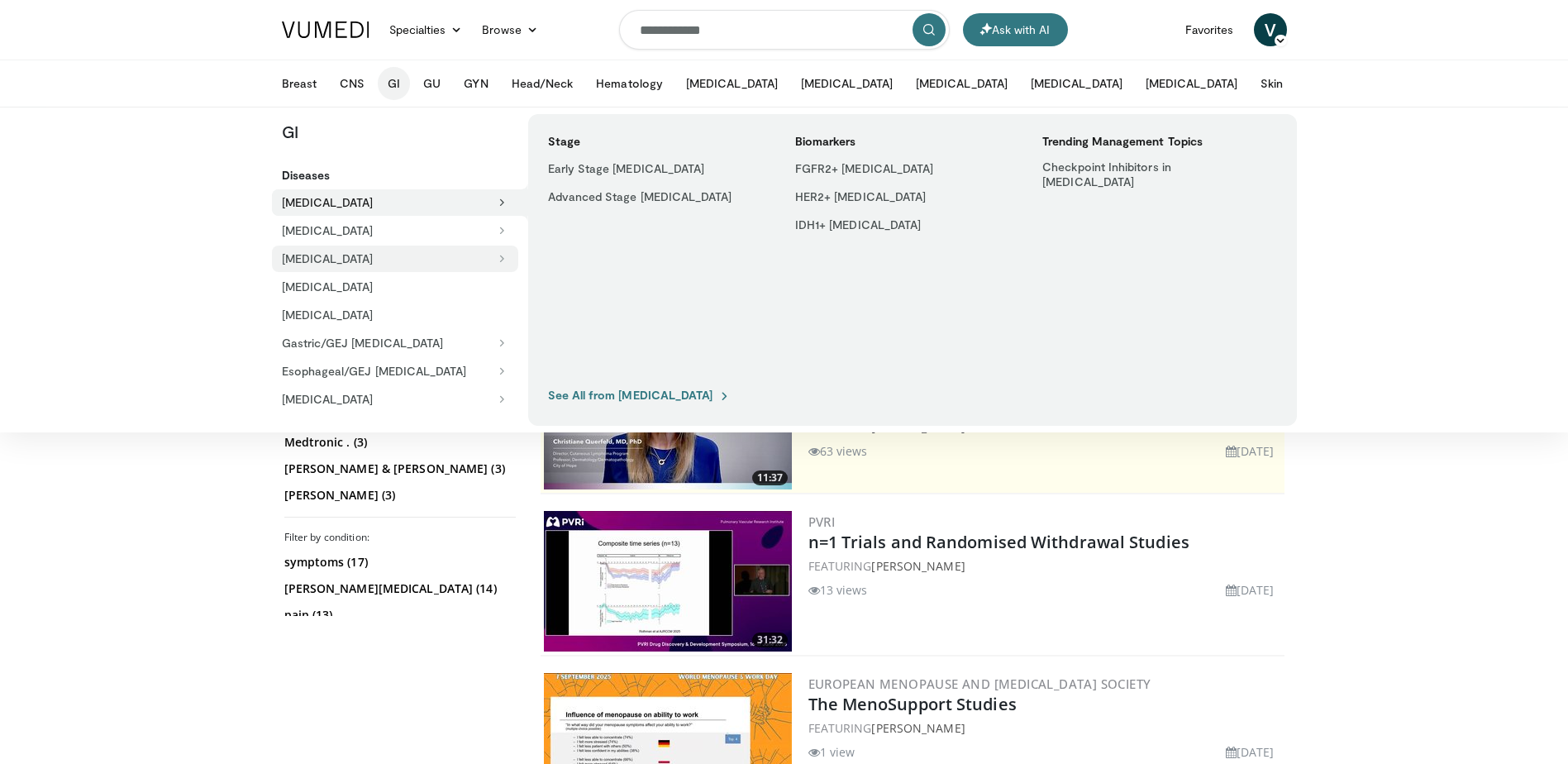
click at [458, 260] on button "[MEDICAL_DATA]" at bounding box center [395, 259] width 246 height 27
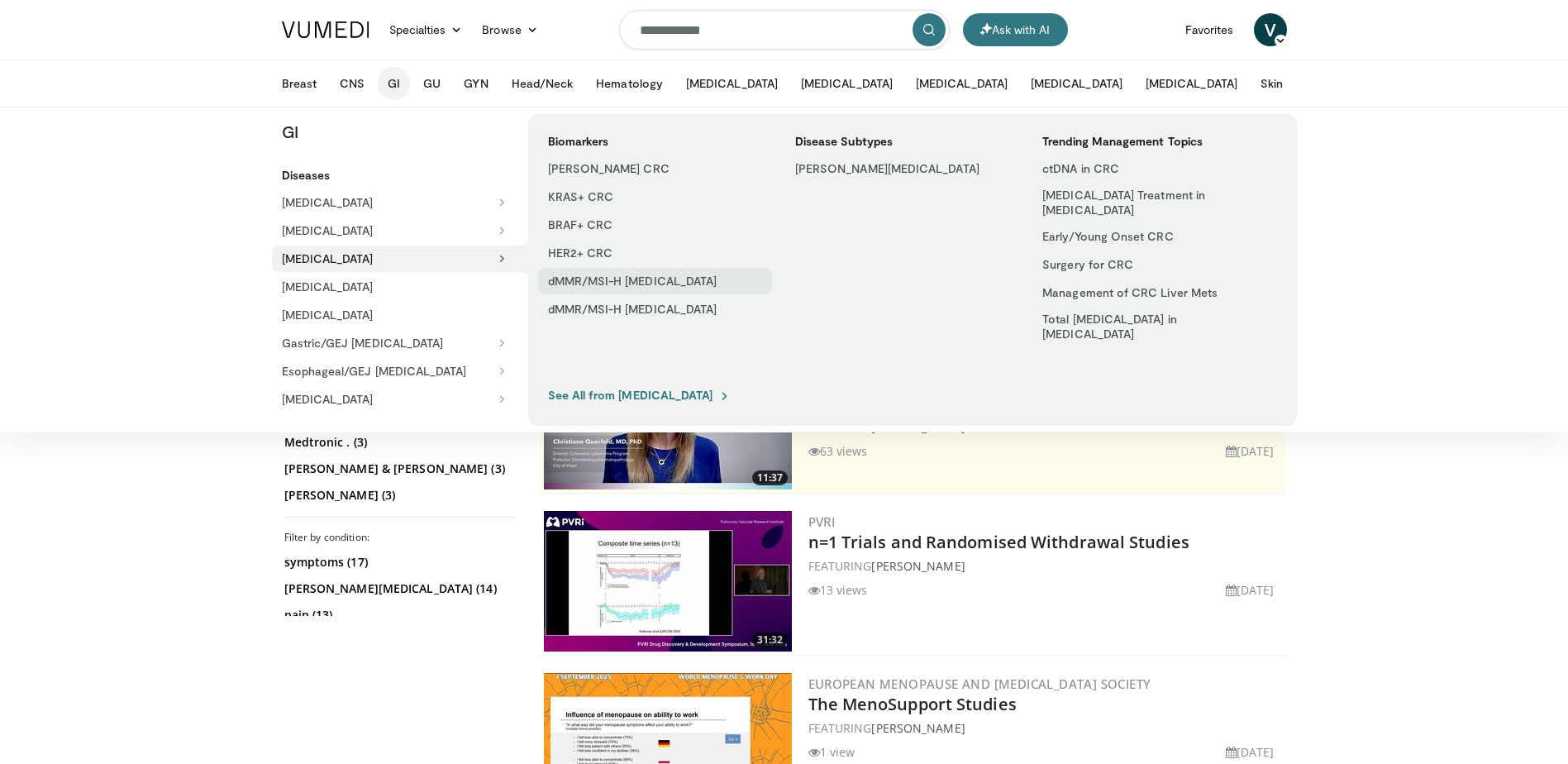
click at [603, 282] on link "dMMR/MSI-H [MEDICAL_DATA]" at bounding box center [655, 281] width 234 height 27
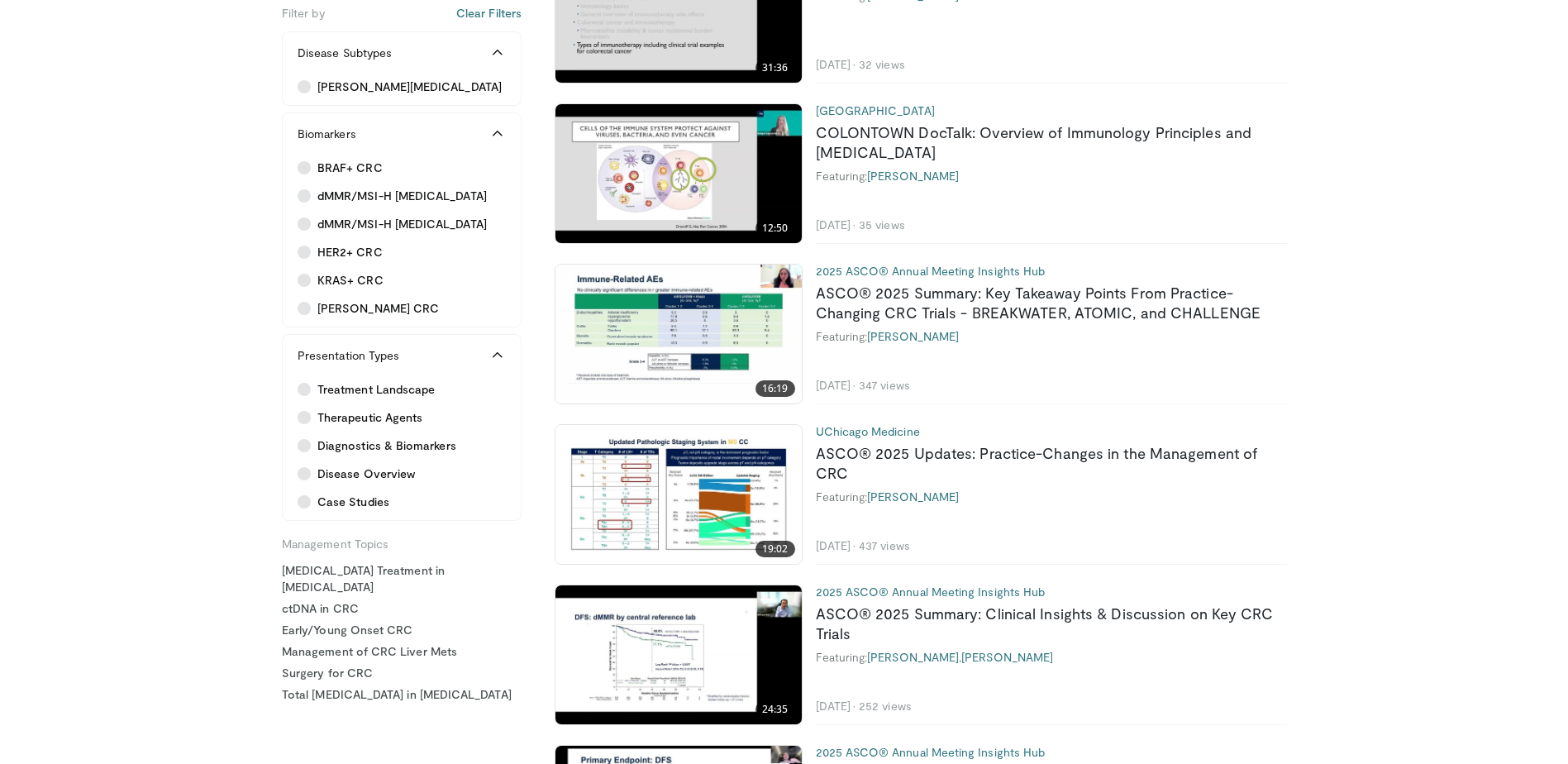
scroll to position [2810, 0]
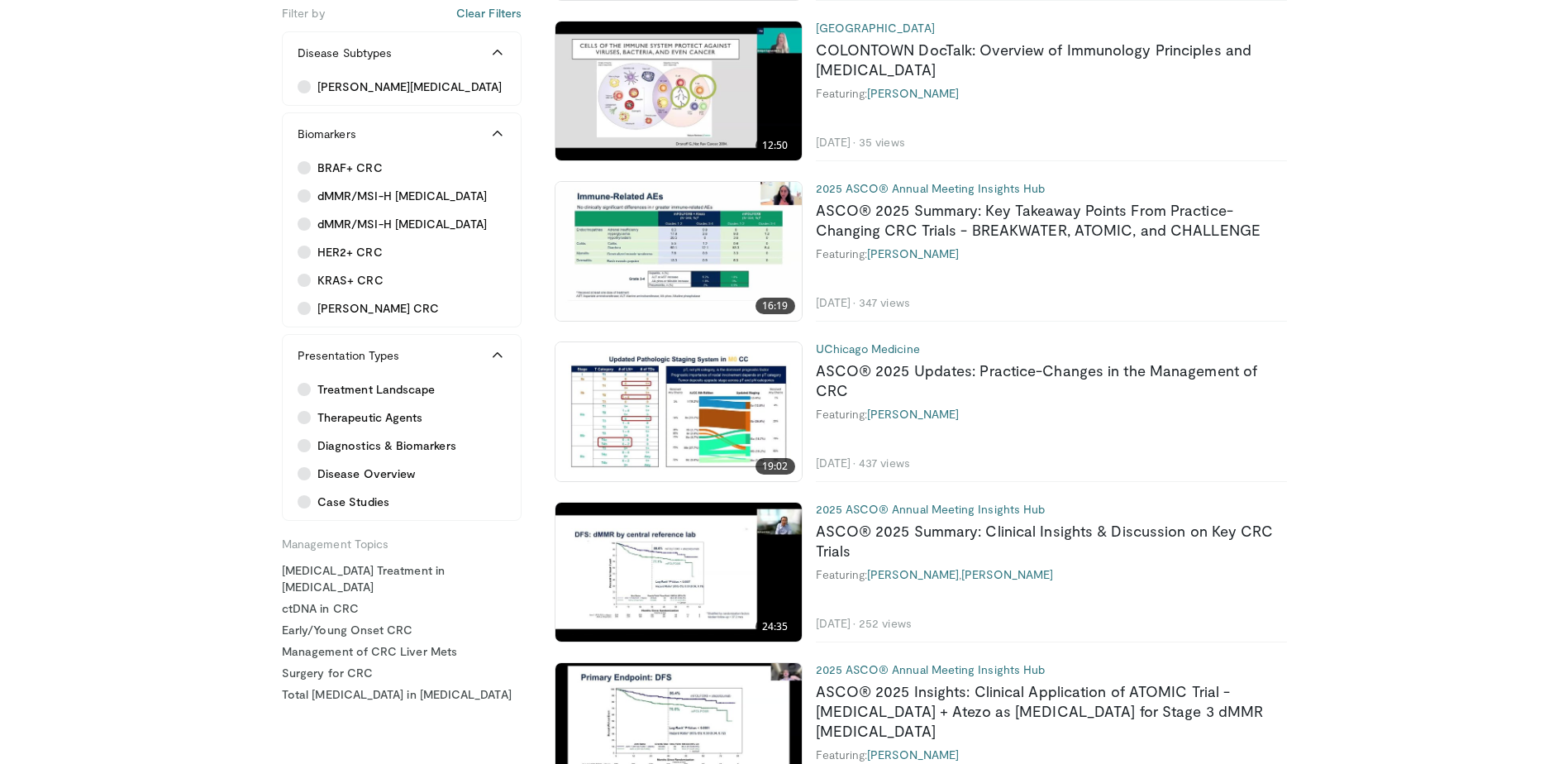
click at [642, 544] on img at bounding box center [679, 572] width 246 height 139
click at [975, 375] on link "ASCO® 2025 Updates: Practice-Changes in the Management of CRC" at bounding box center [1036, 380] width 442 height 38
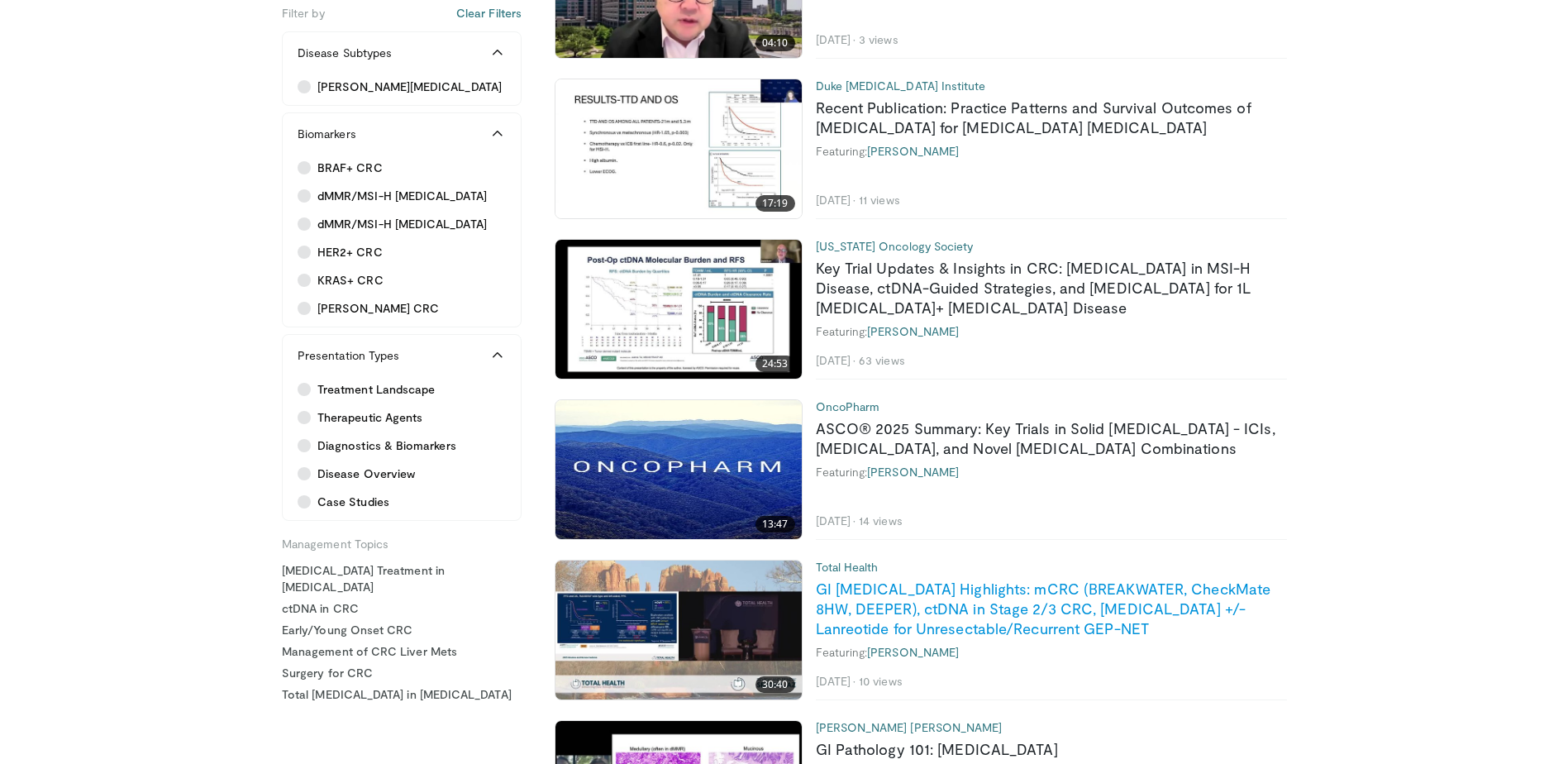
scroll to position [166, 0]
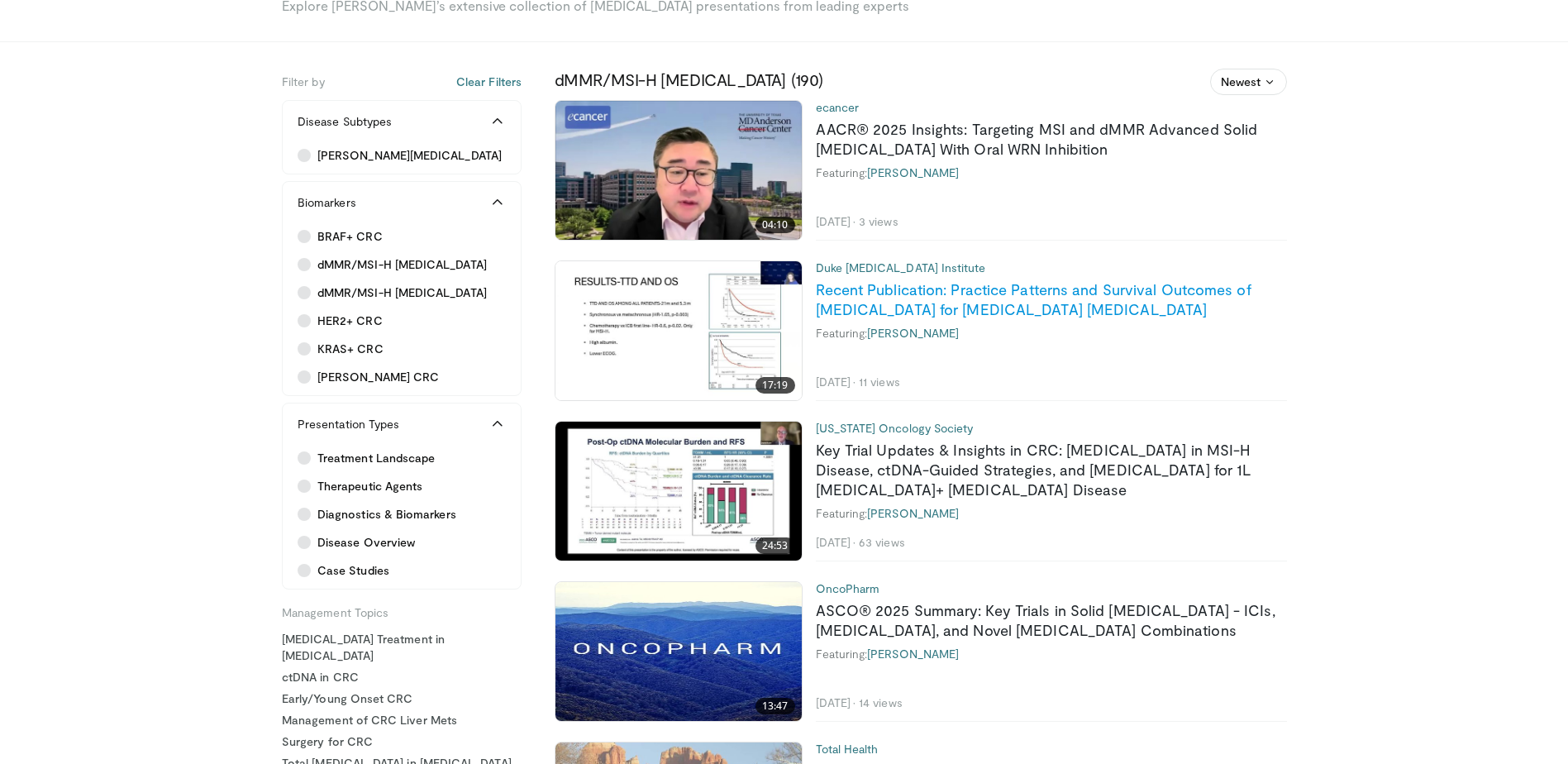
click at [975, 286] on link "Recent Publication: Practice Patterns and Survival Outcomes of [MEDICAL_DATA] f…" at bounding box center [1033, 300] width 435 height 38
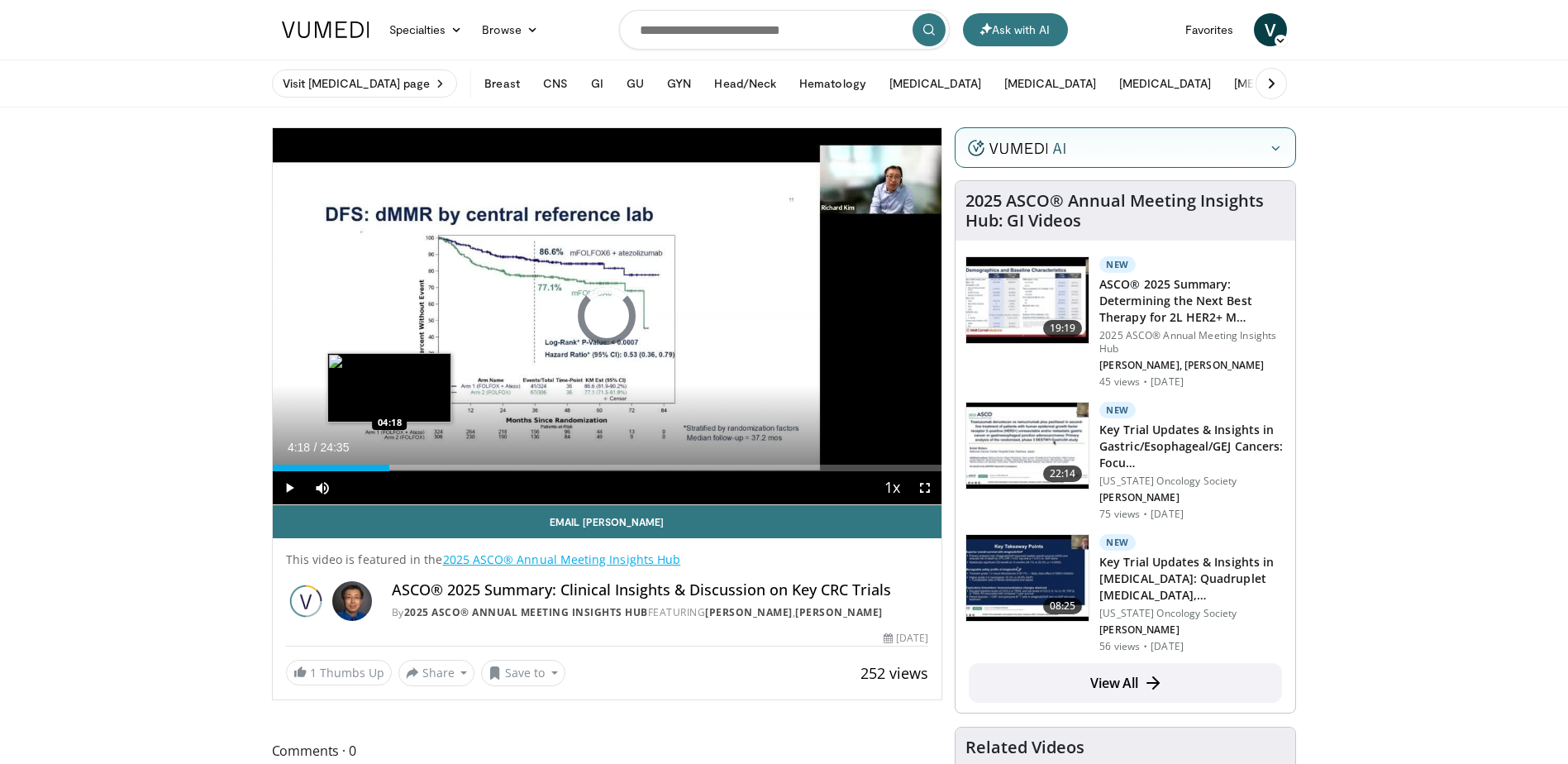
click at [390, 464] on div "Loaded : 2.69% 04:18 04:18" at bounding box center [608, 468] width 670 height 7
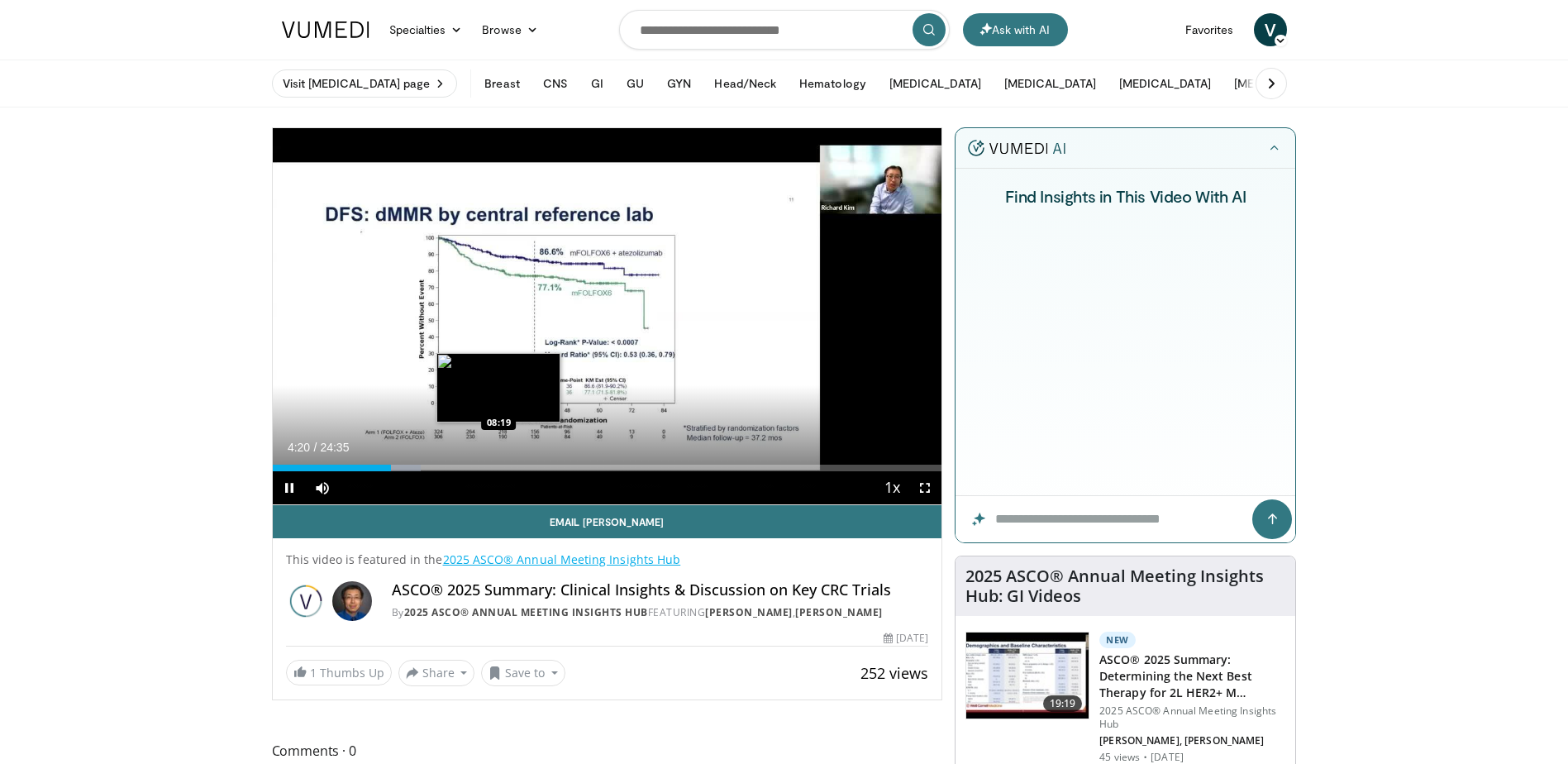
click at [499, 464] on div "10 seconds Tap to unmute" at bounding box center [608, 316] width 670 height 376
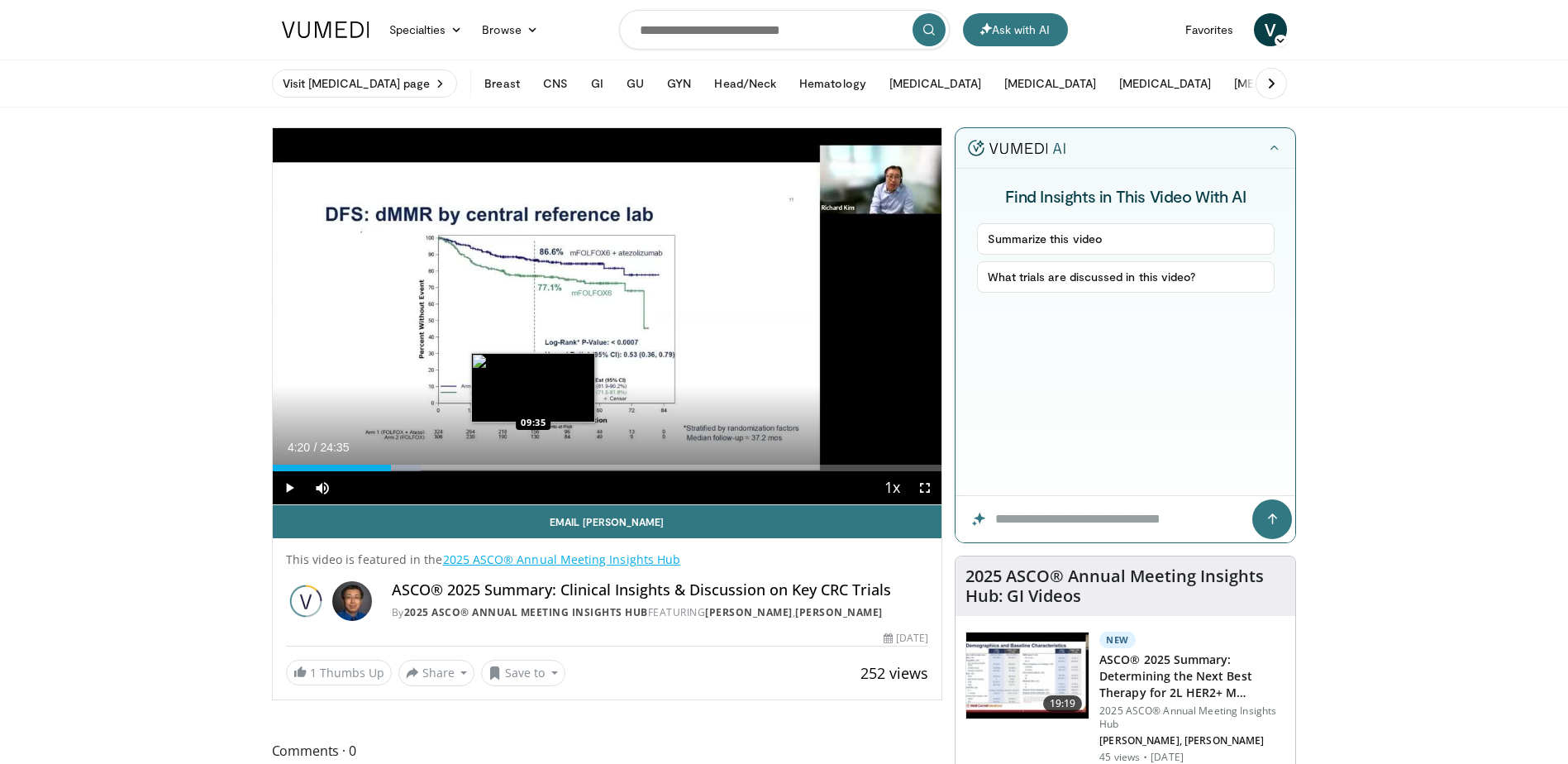
click at [534, 467] on div "Loaded : 22.19% 04:20 09:35" at bounding box center [608, 468] width 670 height 7
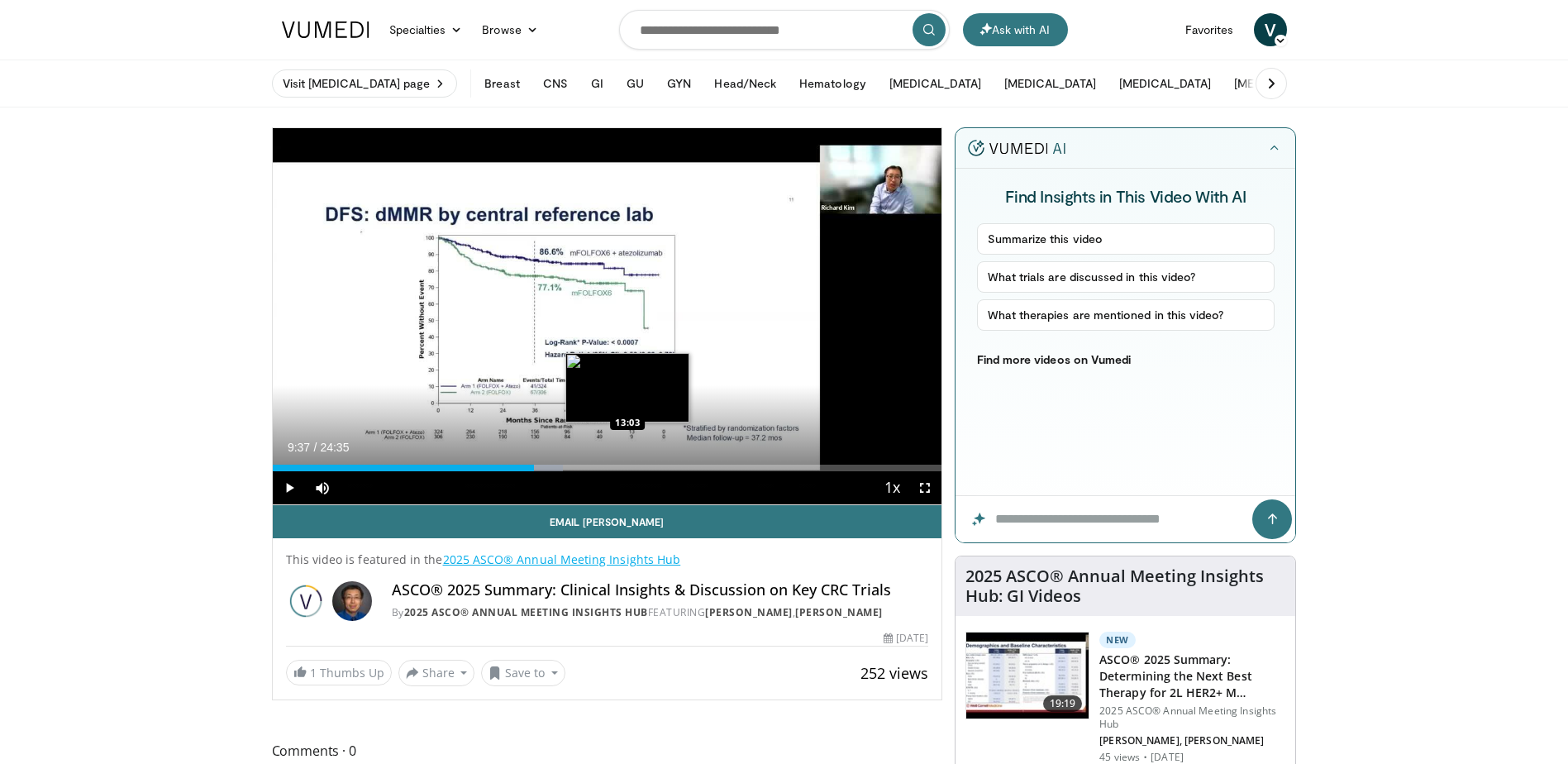
click at [628, 465] on div "Loaded : 43.38% 09:37 13:03" at bounding box center [608, 468] width 670 height 7
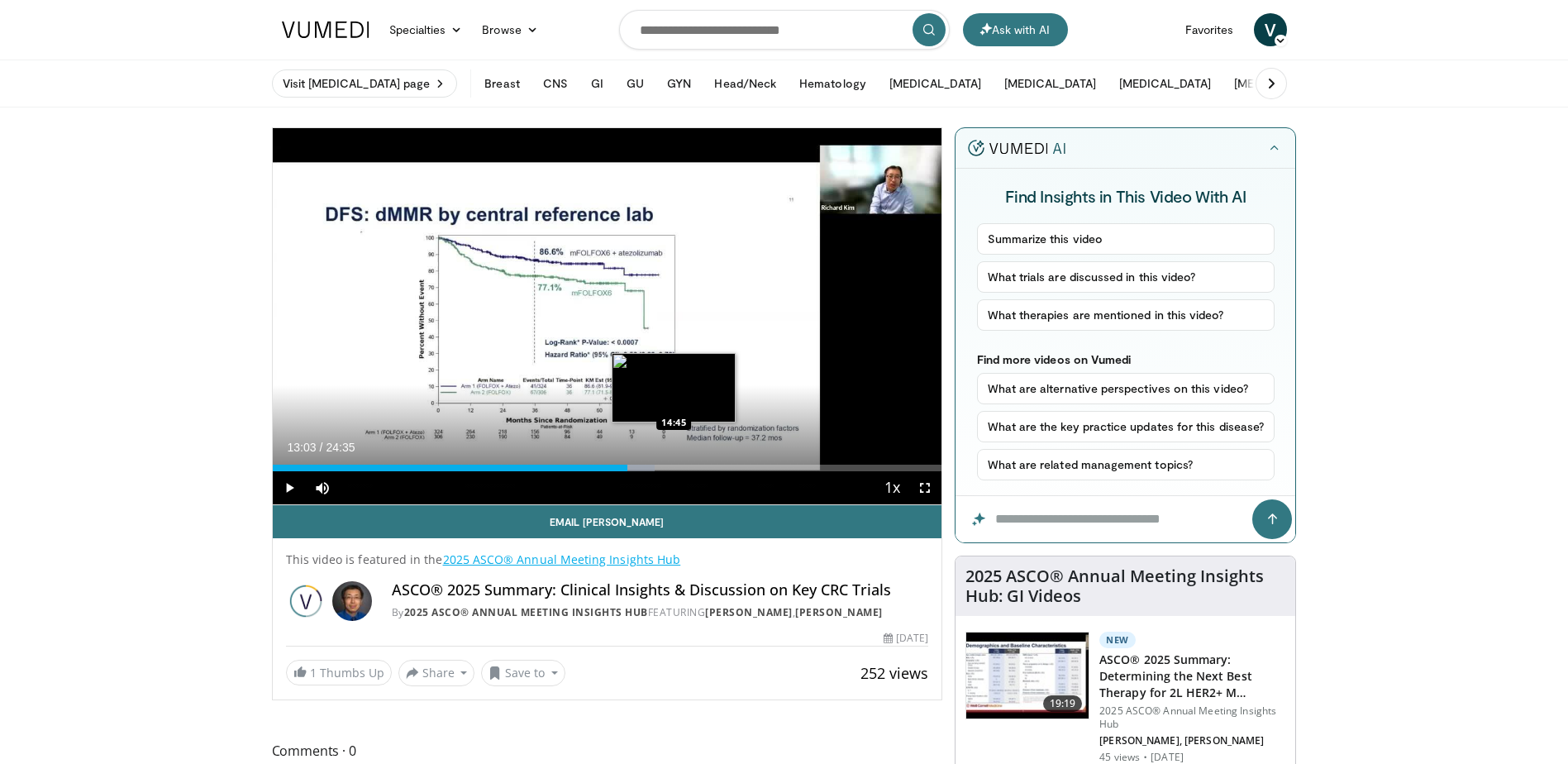
click at [676, 468] on div "Loaded : 57.16% 13:03 14:45" at bounding box center [608, 468] width 670 height 7
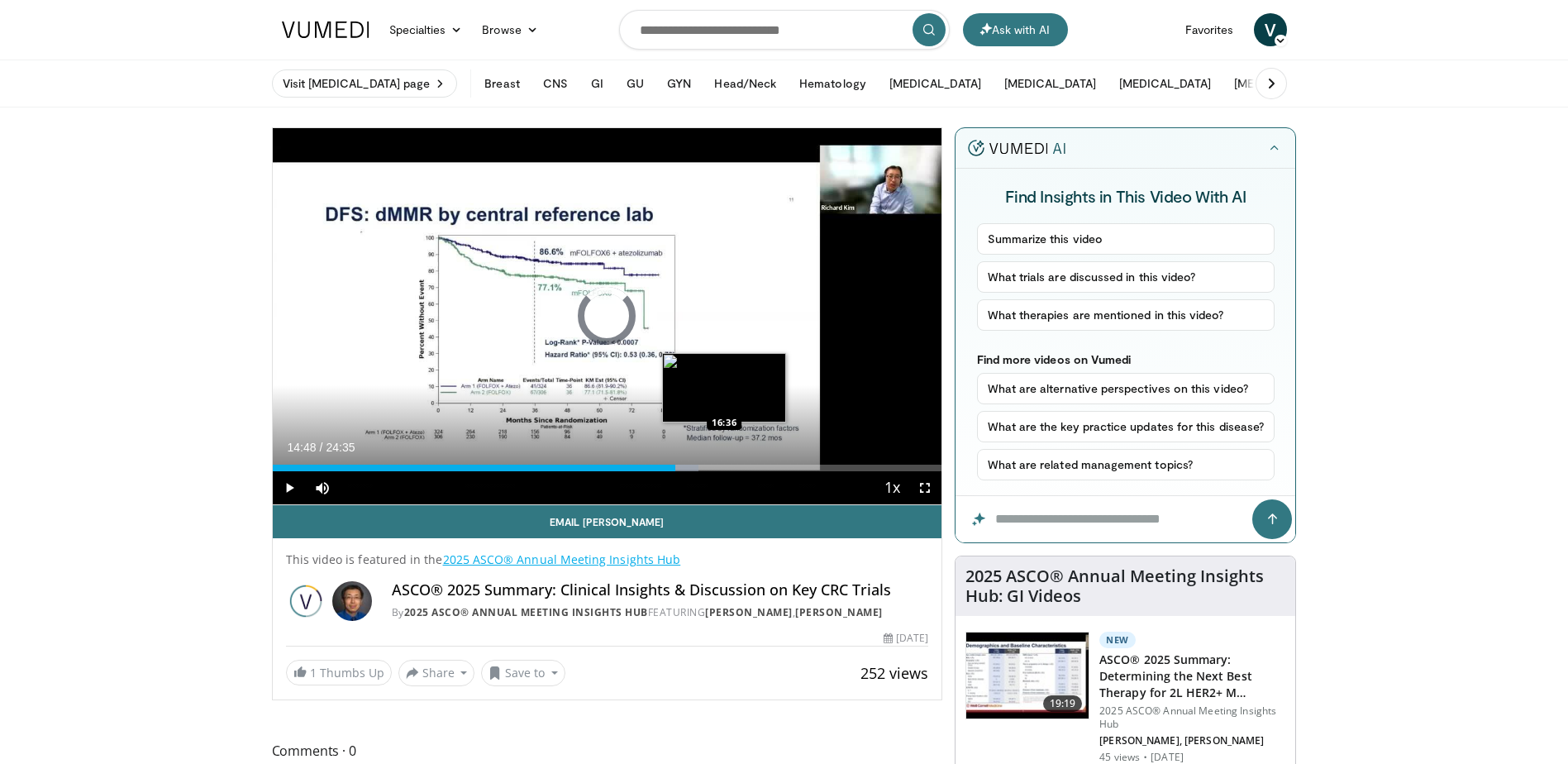
click at [725, 470] on div "Progress Bar" at bounding box center [726, 468] width 2 height 7
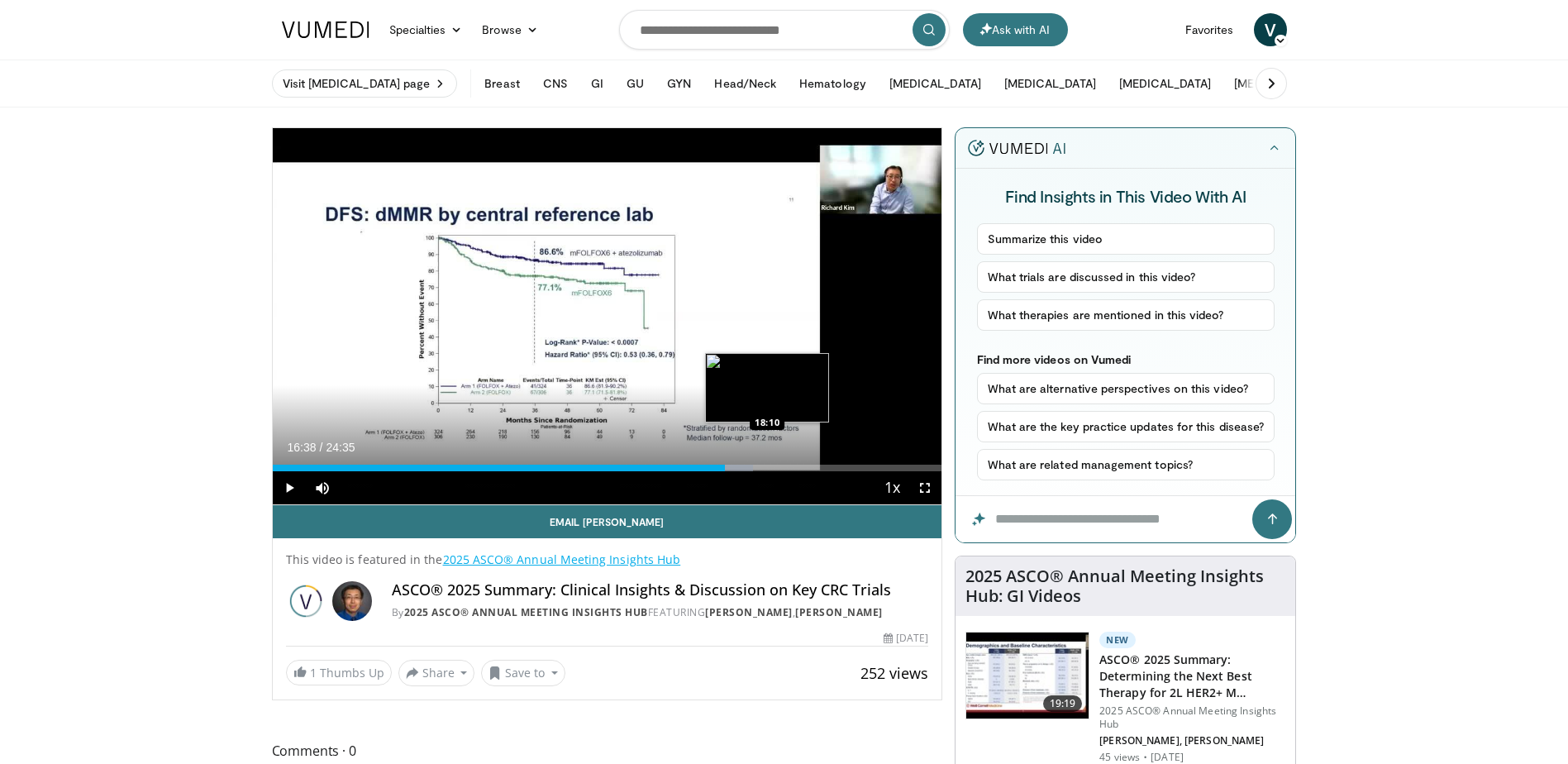
click at [767, 466] on div "Loaded : 71.85% 16:38 18:10" at bounding box center [608, 468] width 670 height 7
click at [804, 469] on div "Loaded : 77.33% 18:10 19:29" at bounding box center [608, 468] width 670 height 7
click at [827, 465] on div "Loaded : 0.00% 20:23 20:23" at bounding box center [608, 468] width 670 height 7
click at [814, 466] on div "20:23" at bounding box center [551, 468] width 556 height 7
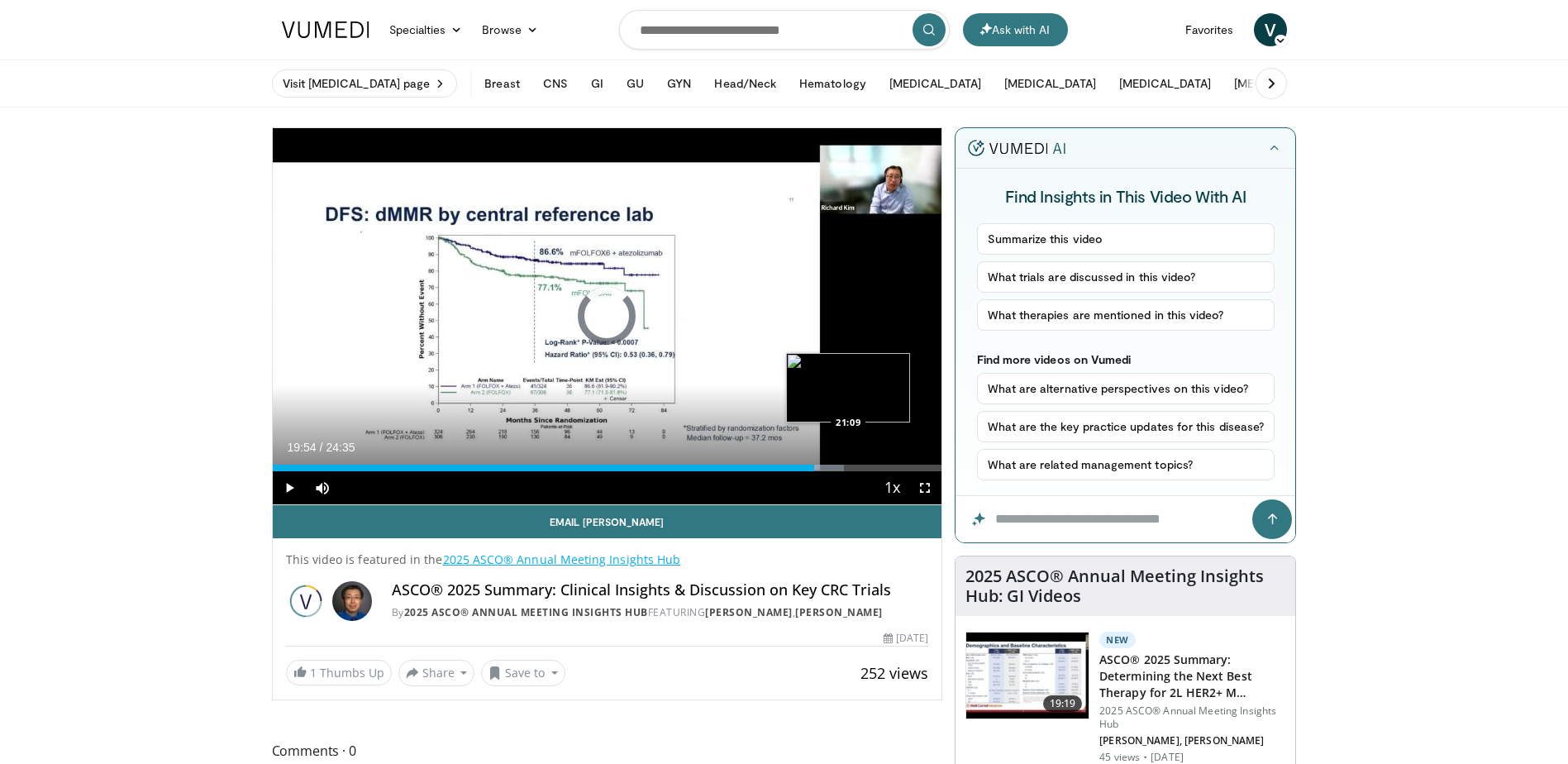
click at [849, 468] on div "Loaded : 85.40% 19:54 21:09" at bounding box center [608, 468] width 670 height 7
click at [889, 466] on div "Loaded : 90.11% 21:11 22:38" at bounding box center [608, 468] width 670 height 7
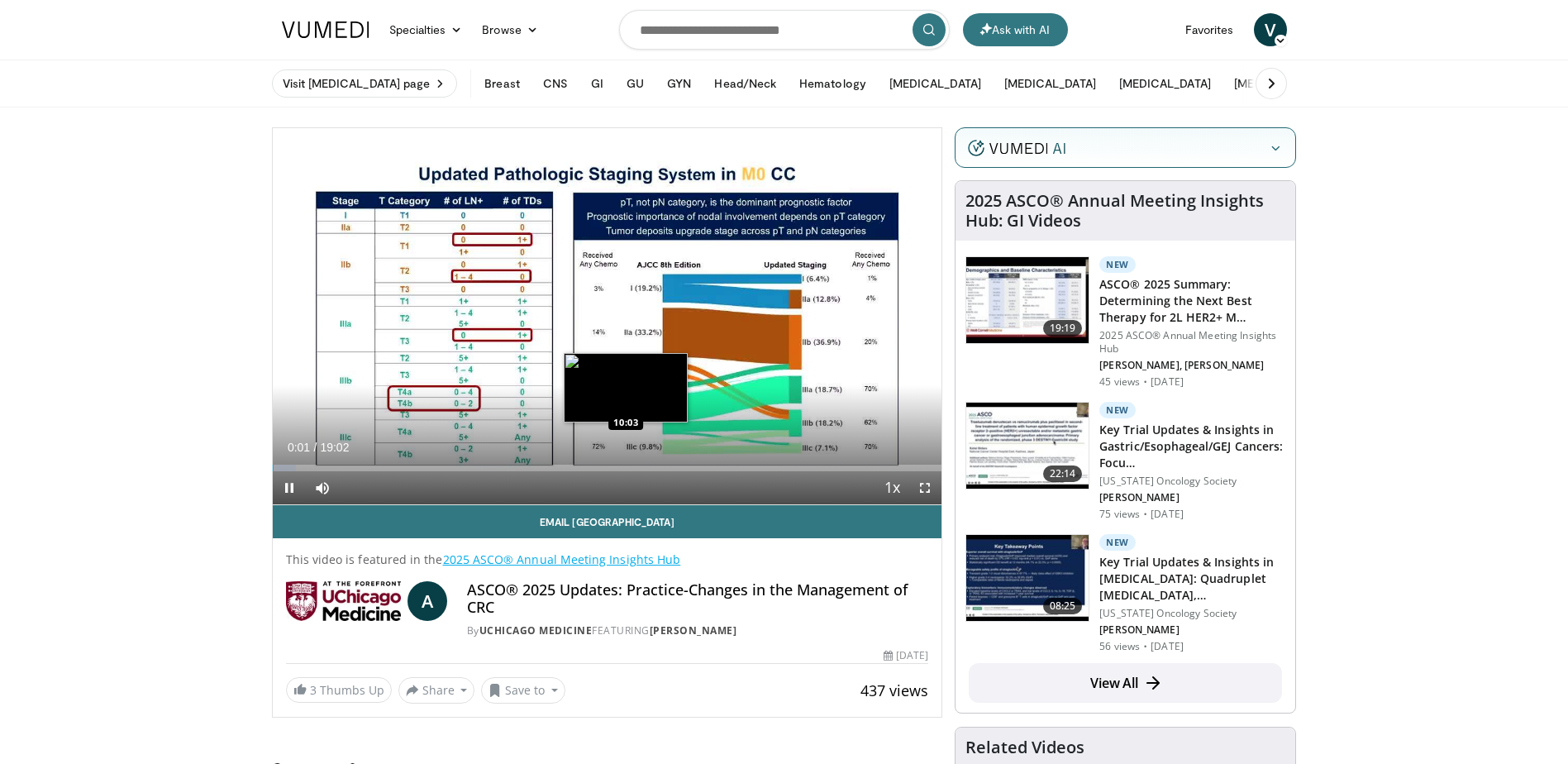
click at [627, 466] on div "Loaded : 3.47% 00:01 10:03" at bounding box center [608, 468] width 670 height 7
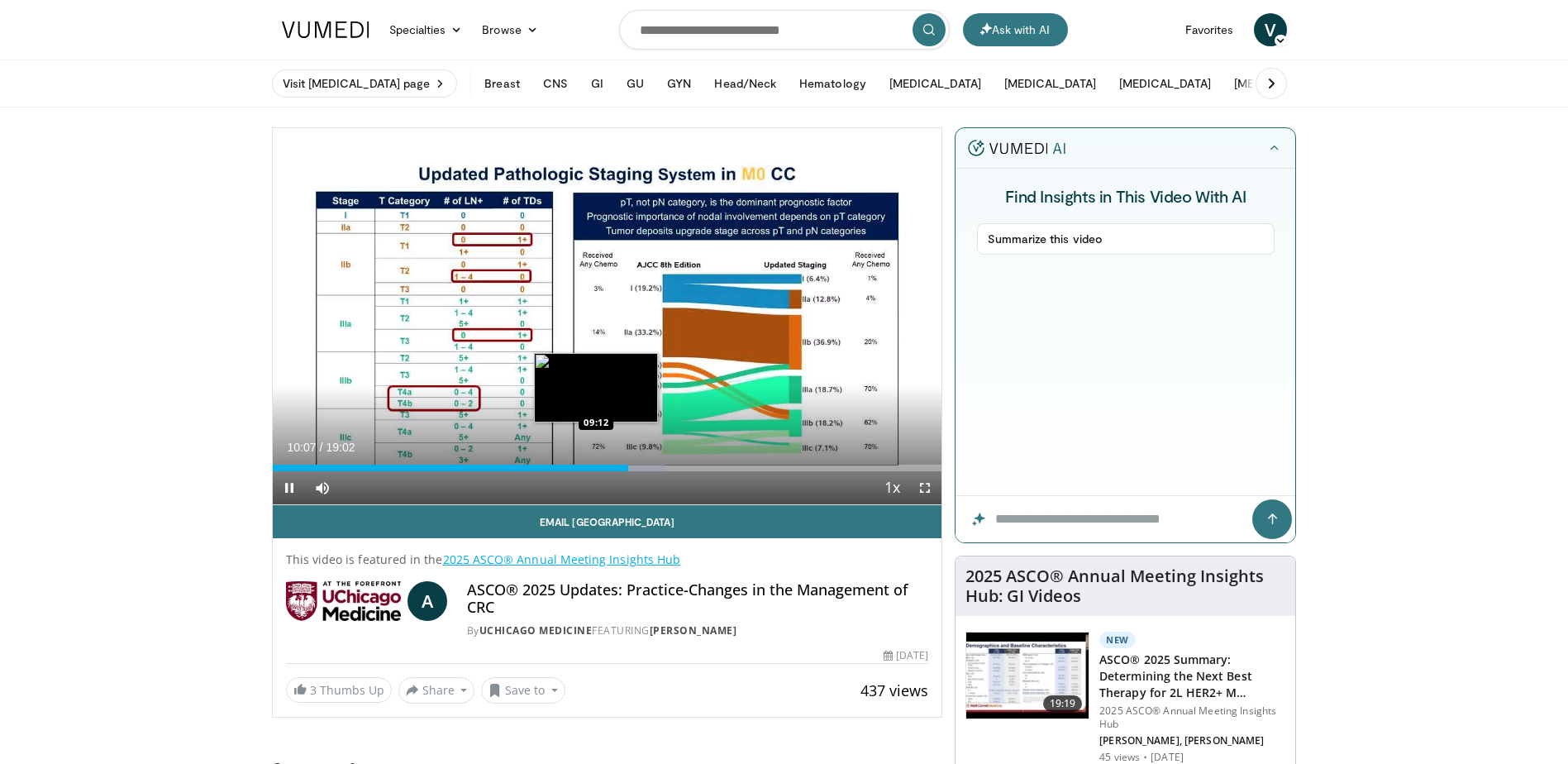
click at [596, 470] on div "10:07" at bounding box center [451, 468] width 356 height 7
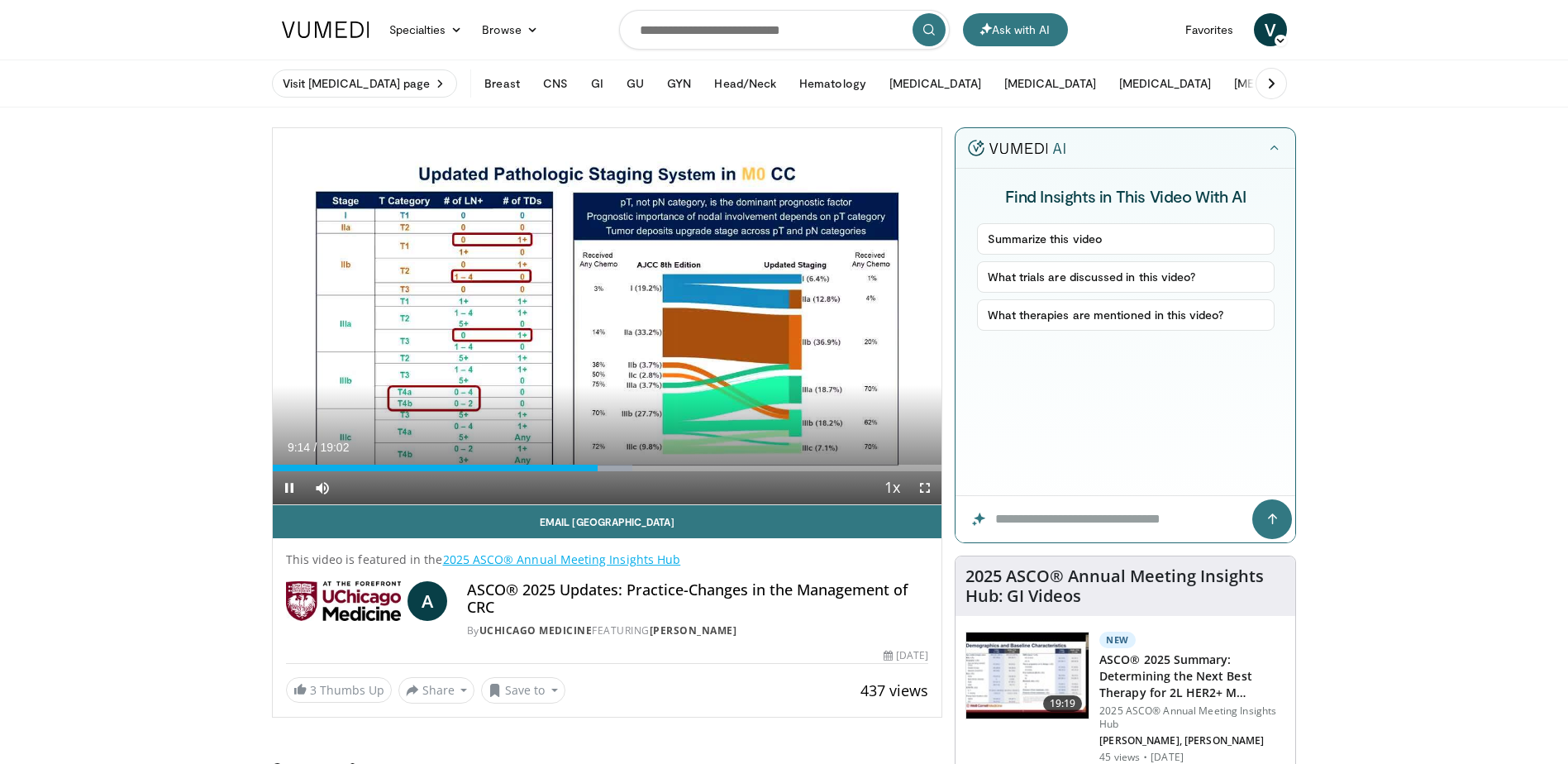
click at [568, 471] on div "Current Time 9:14 / Duration 19:02 Pause Skip Backward Skip Forward Mute Loaded…" at bounding box center [608, 488] width 670 height 33
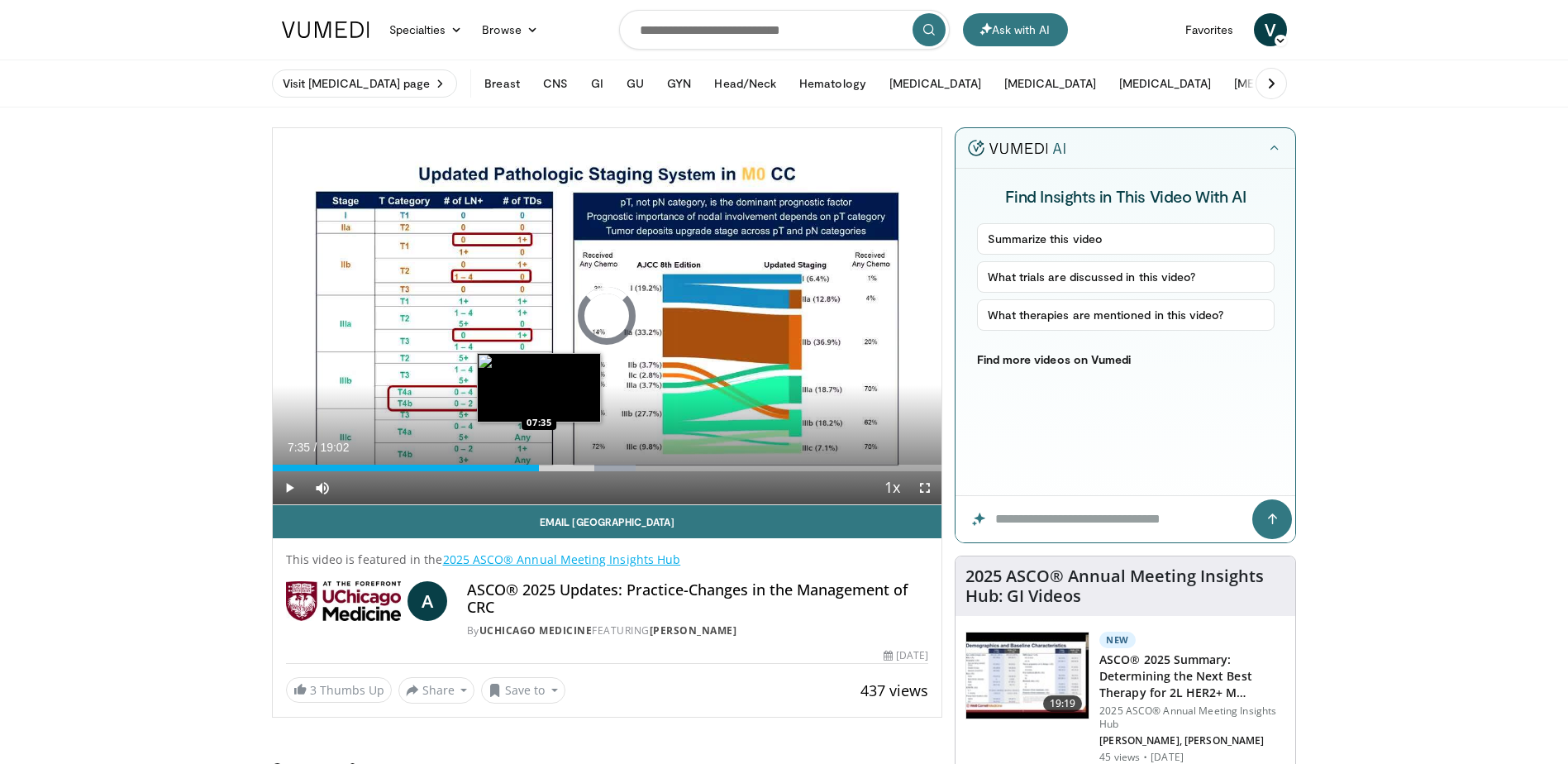
click at [539, 468] on div "07:35" at bounding box center [406, 468] width 267 height 7
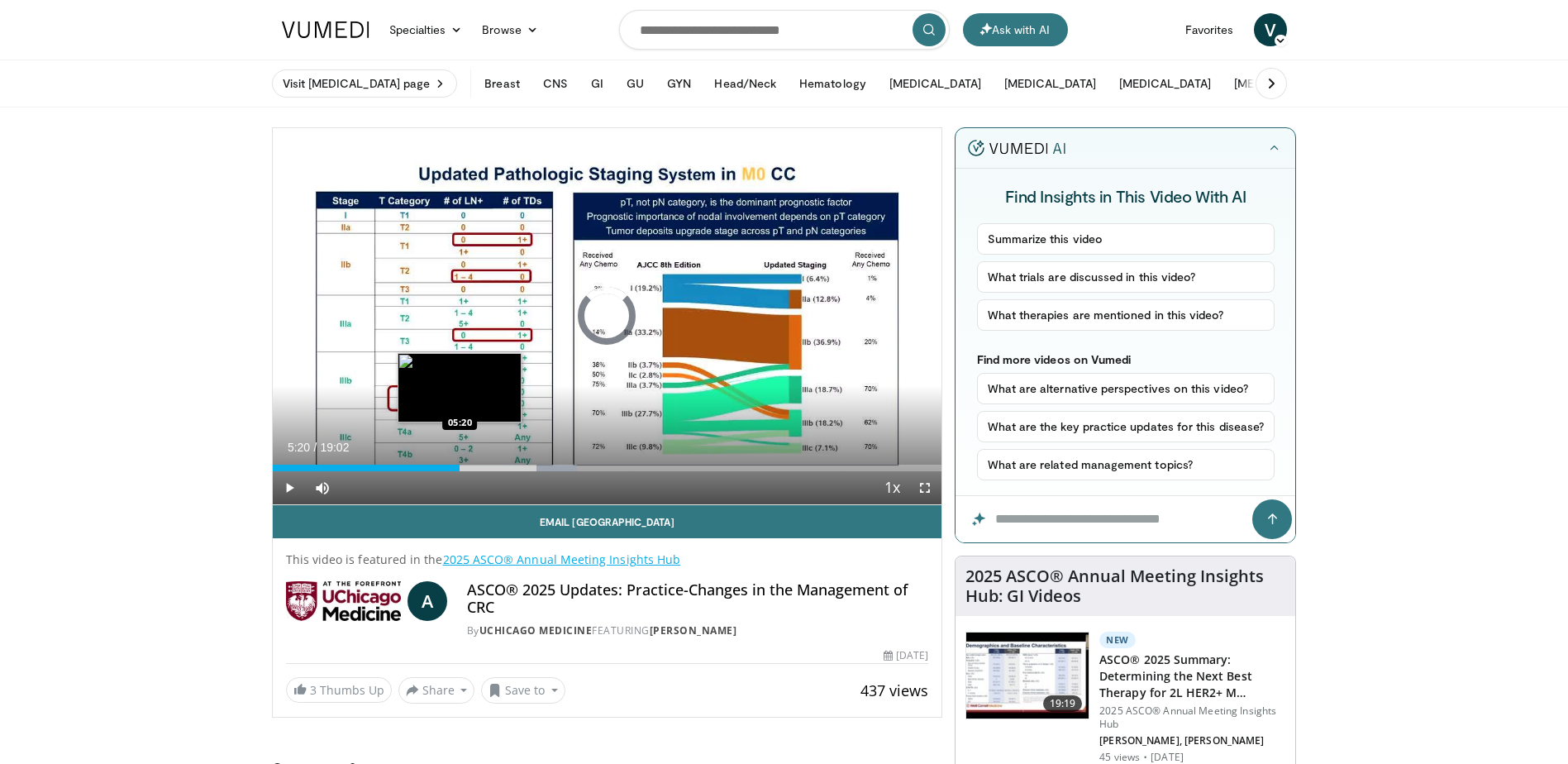
click at [459, 464] on div "05:20" at bounding box center [366, 468] width 187 height 7
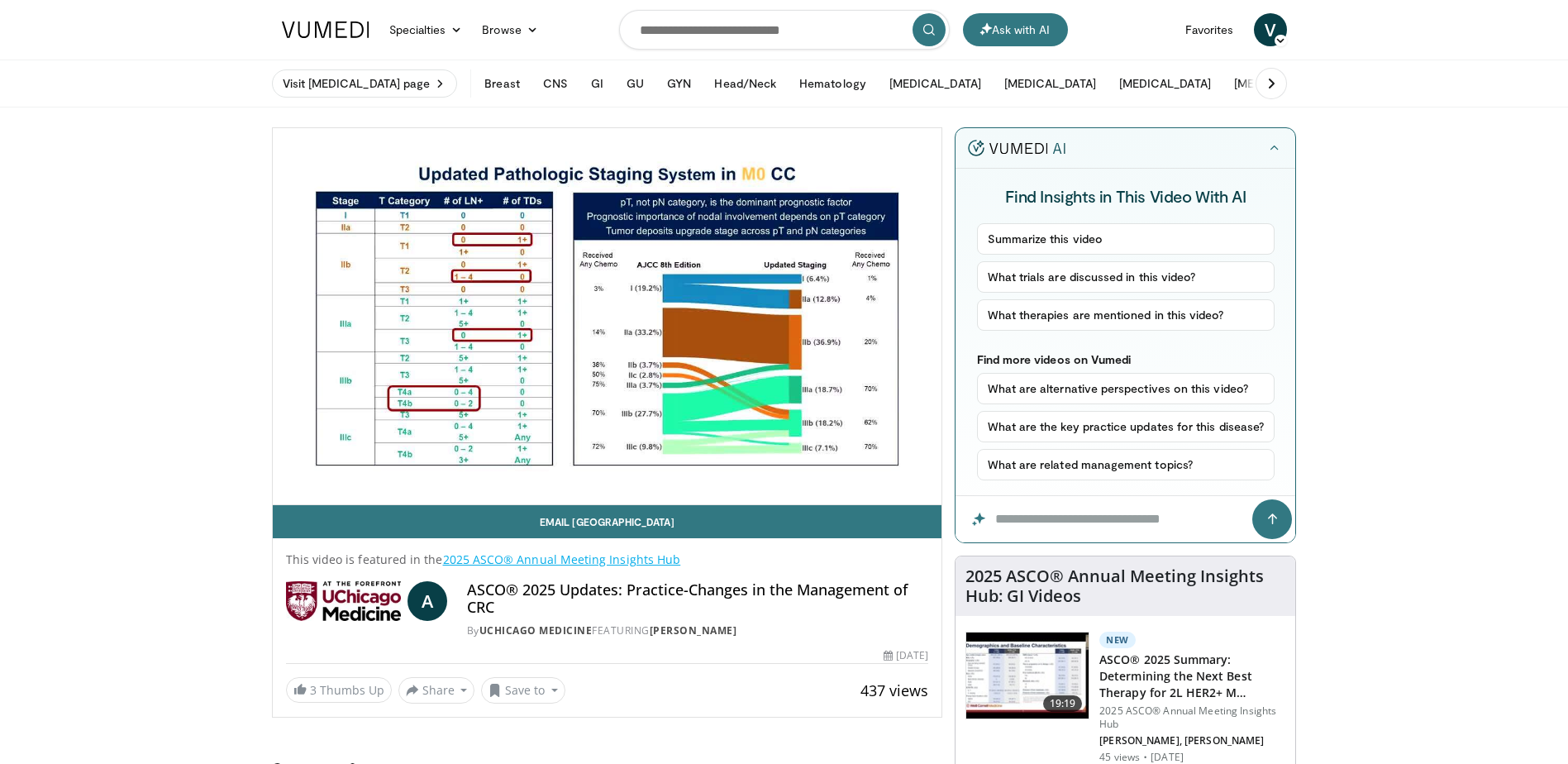
click at [419, 465] on div "10 seconds Tap to unmute" at bounding box center [608, 316] width 670 height 376
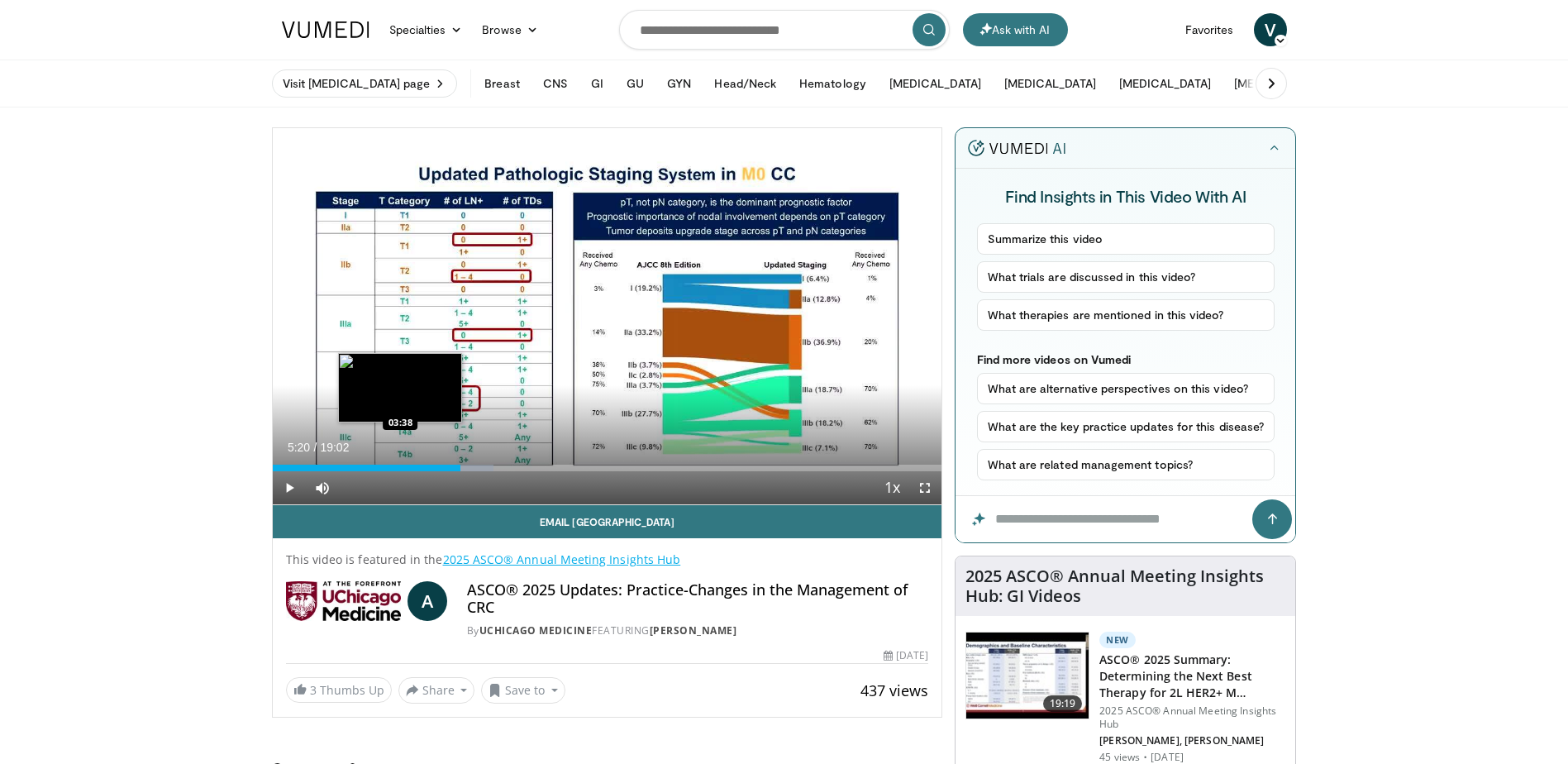
click at [400, 468] on div "05:20" at bounding box center [366, 468] width 187 height 7
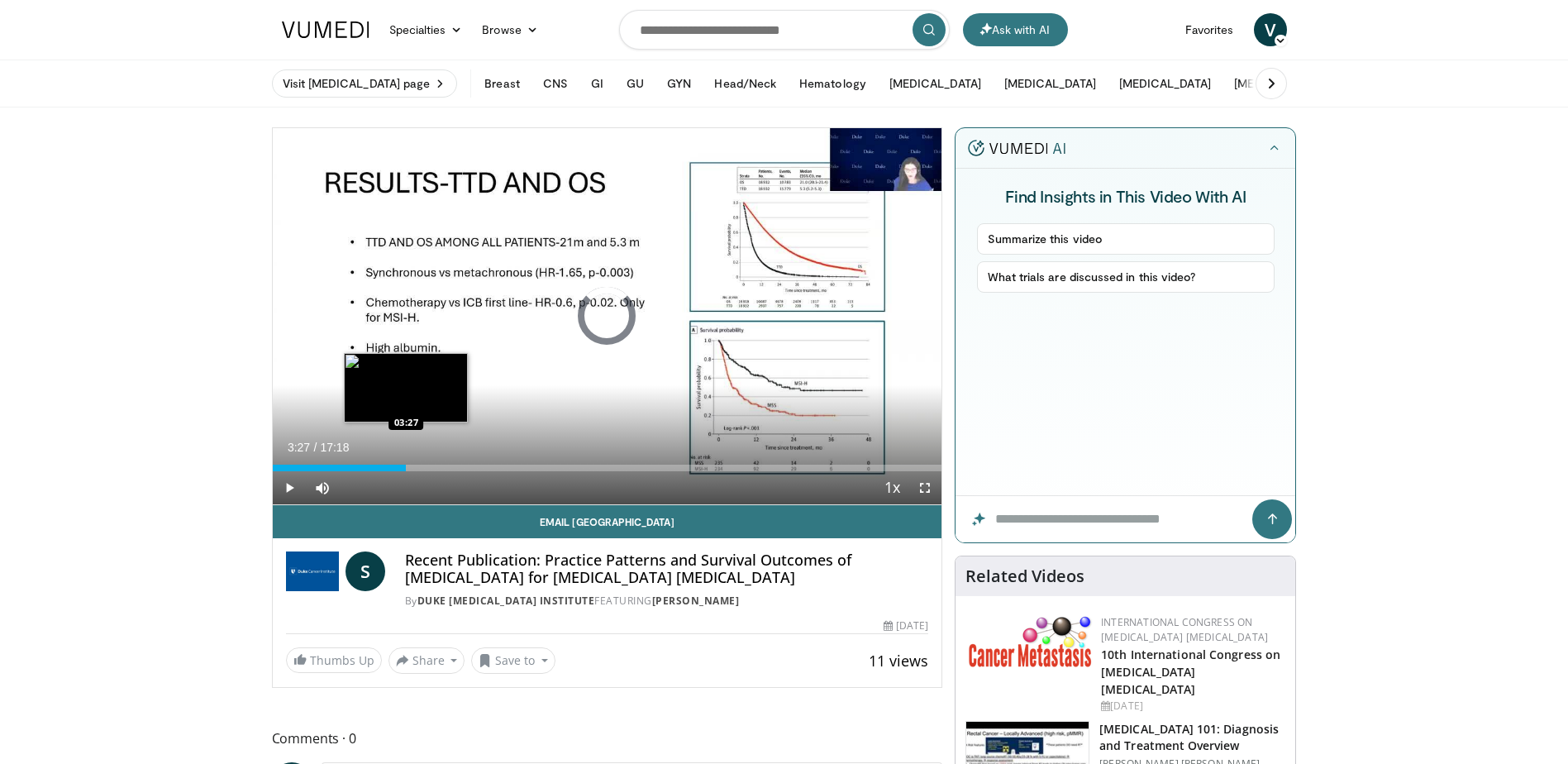
click at [406, 464] on div "Loaded : 4.77% 03:27 03:27" at bounding box center [608, 468] width 670 height 7
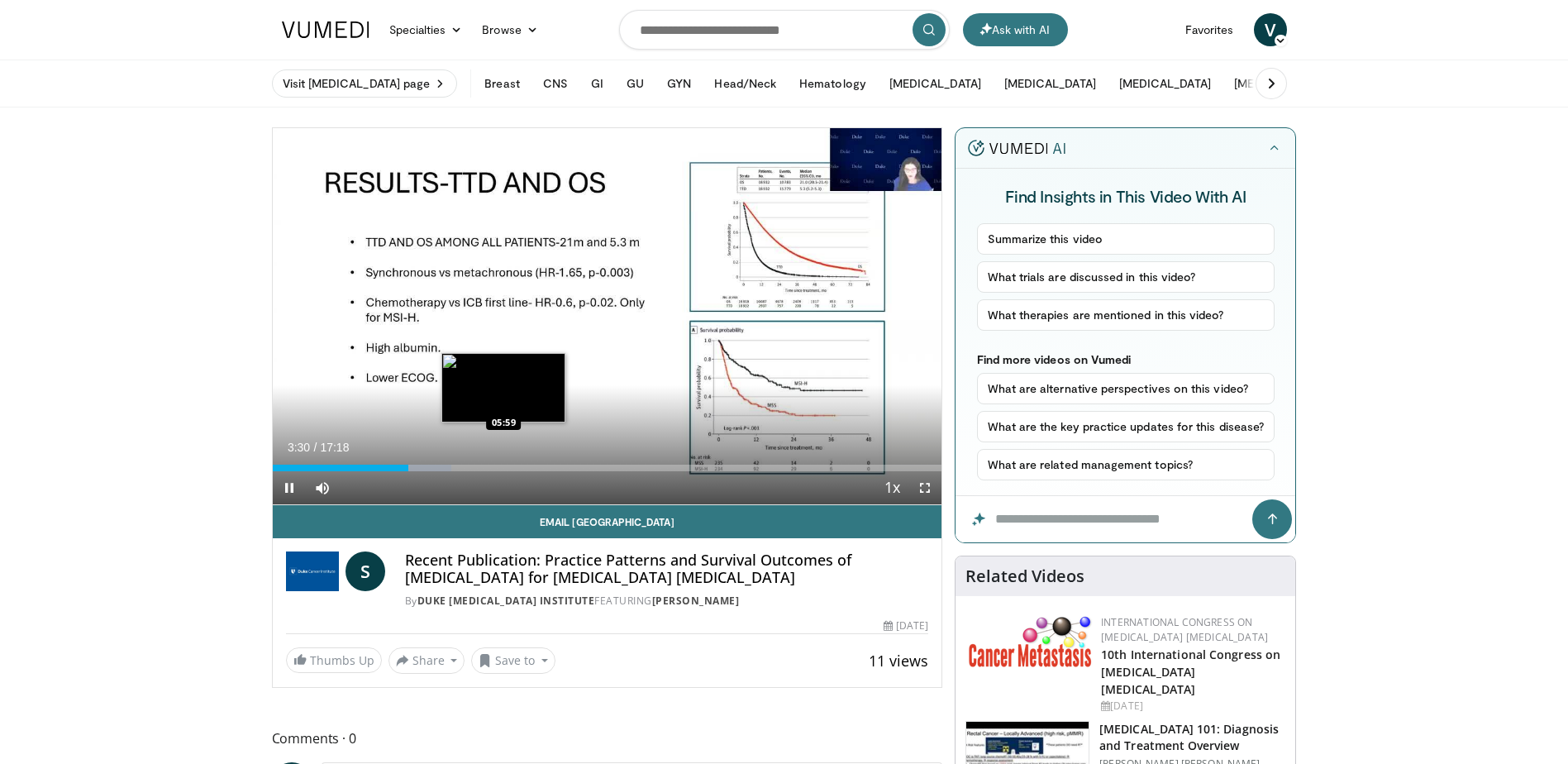
click at [504, 464] on div "Loaded : 26.73% 03:30 05:59" at bounding box center [608, 468] width 670 height 7
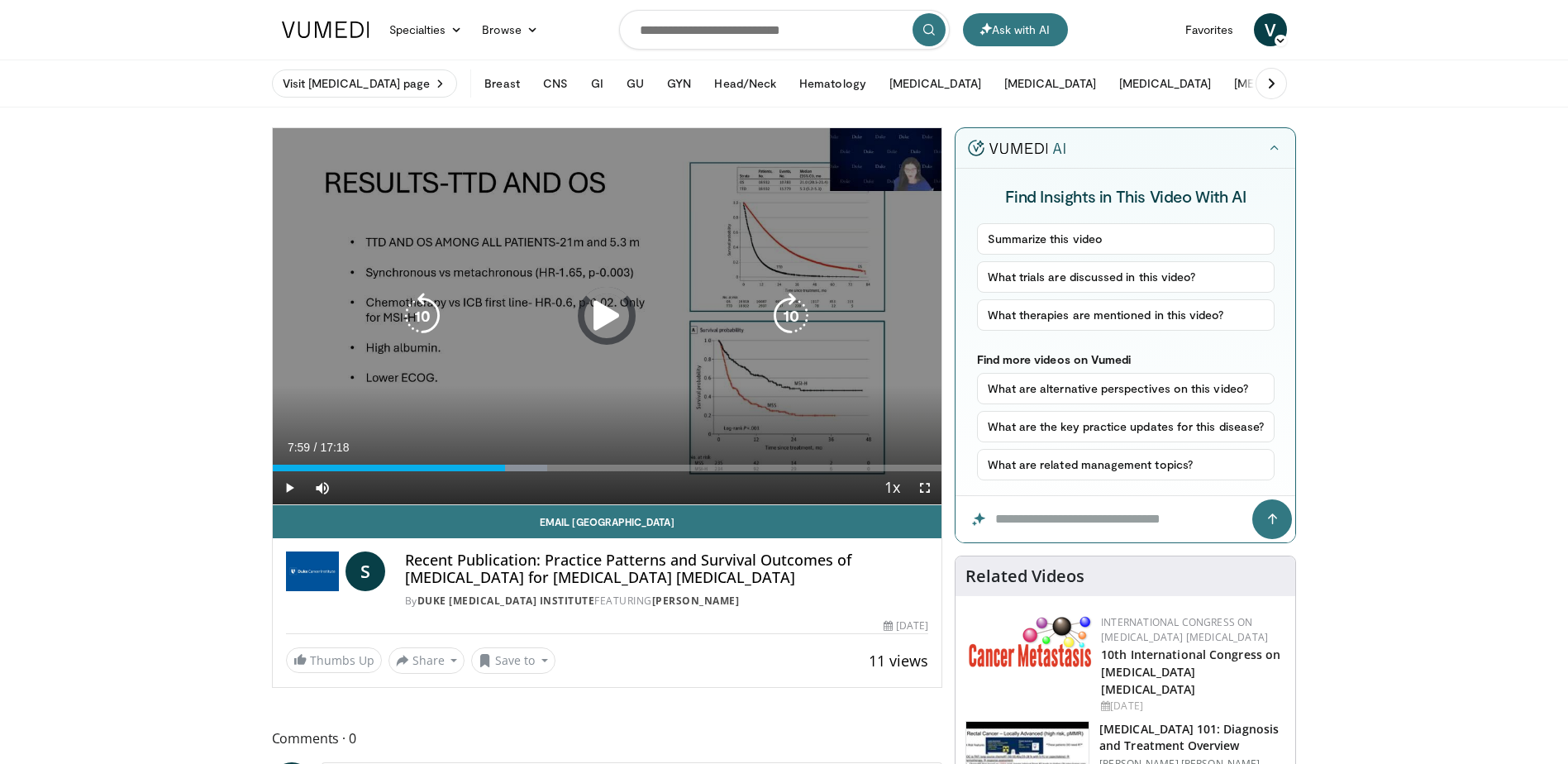
click at [581, 464] on div "Loaded : 41.06% 07:59 07:57" at bounding box center [608, 468] width 670 height 7
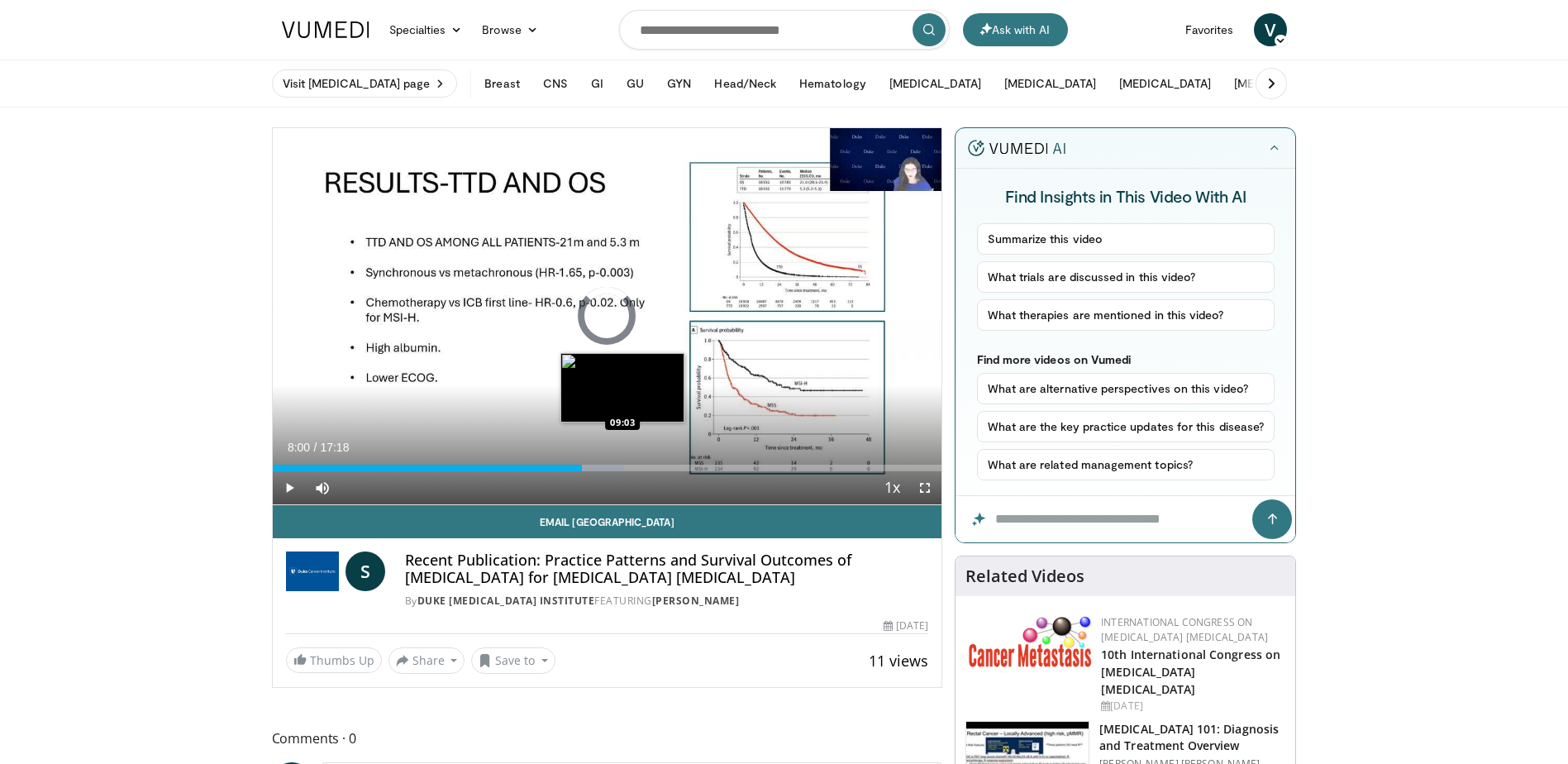
click at [623, 469] on div "Progress Bar" at bounding box center [602, 468] width 45 height 7
click at [659, 469] on div "Loaded : 54.42% 09:04 09:59" at bounding box center [608, 468] width 670 height 7
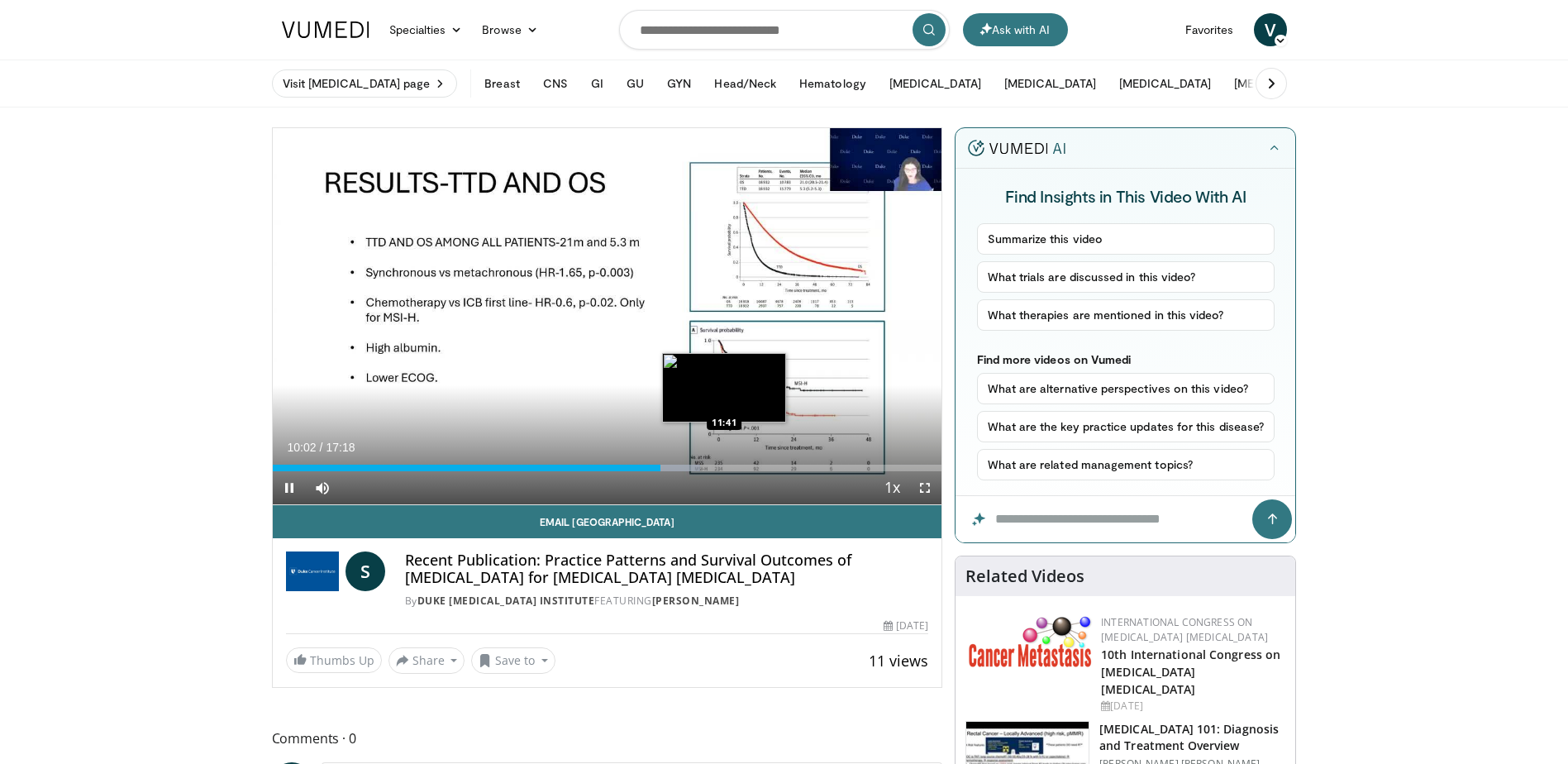
click at [725, 463] on div "Loaded : 63.97% 10:02 11:41" at bounding box center [608, 463] width 670 height 16
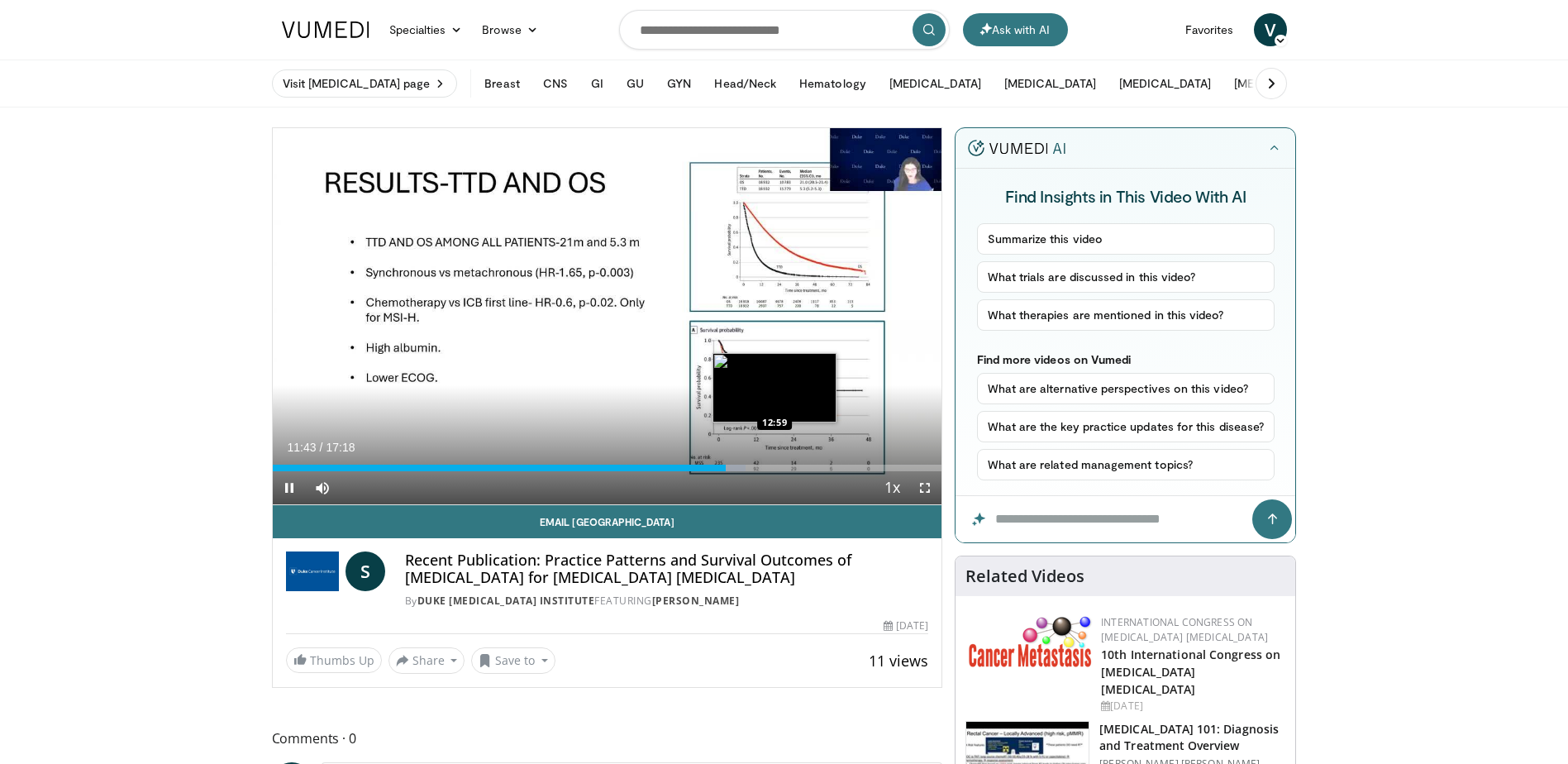
click at [777, 464] on div "Loaded : 70.66% 11:43 12:59" at bounding box center [608, 468] width 670 height 7
click at [810, 467] on div "Loaded : 81.16% 13:55 13:55" at bounding box center [608, 468] width 670 height 7
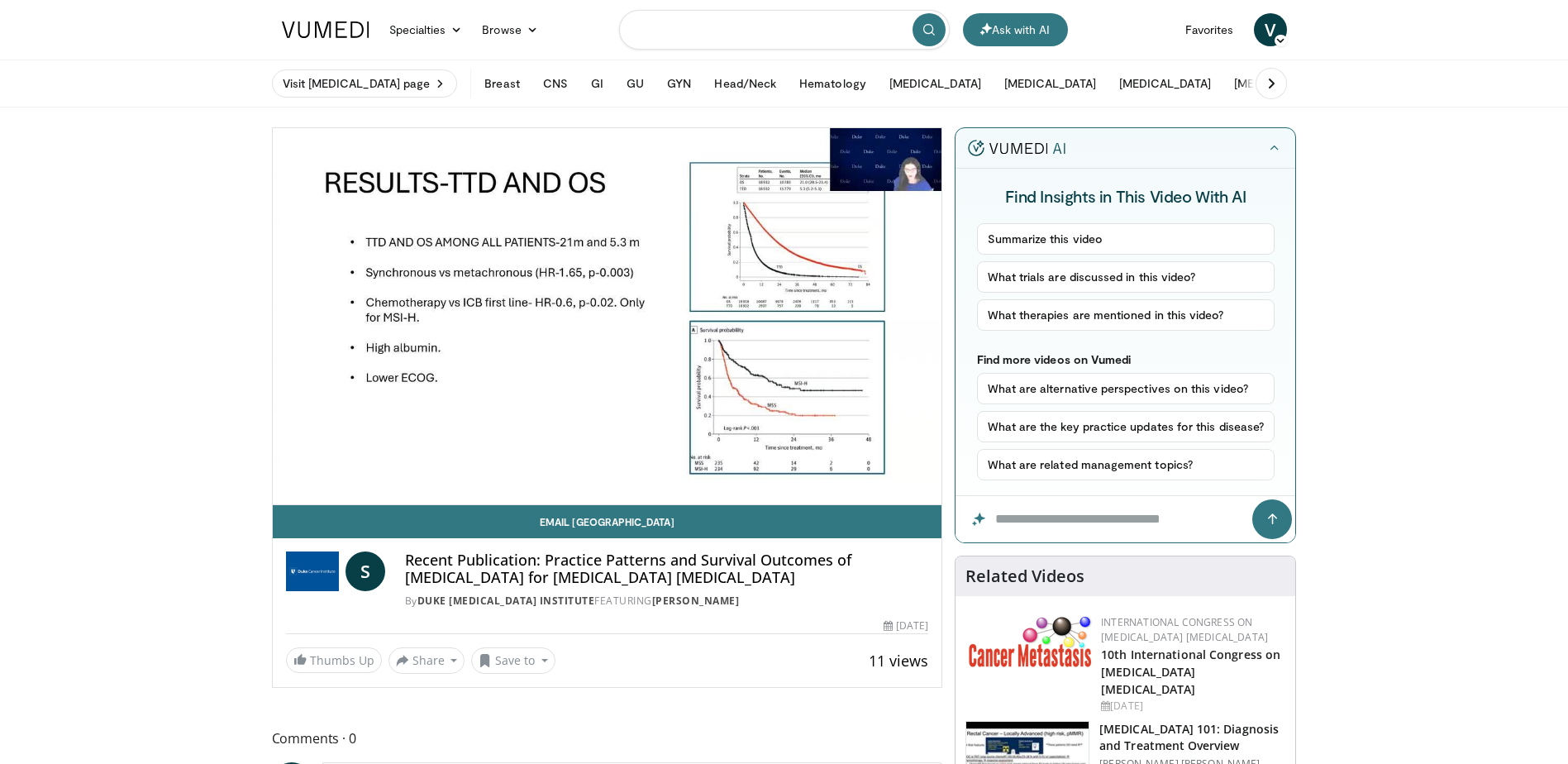
click at [707, 19] on input "Search topics, interventions" at bounding box center [784, 30] width 330 height 40
type input "**********"
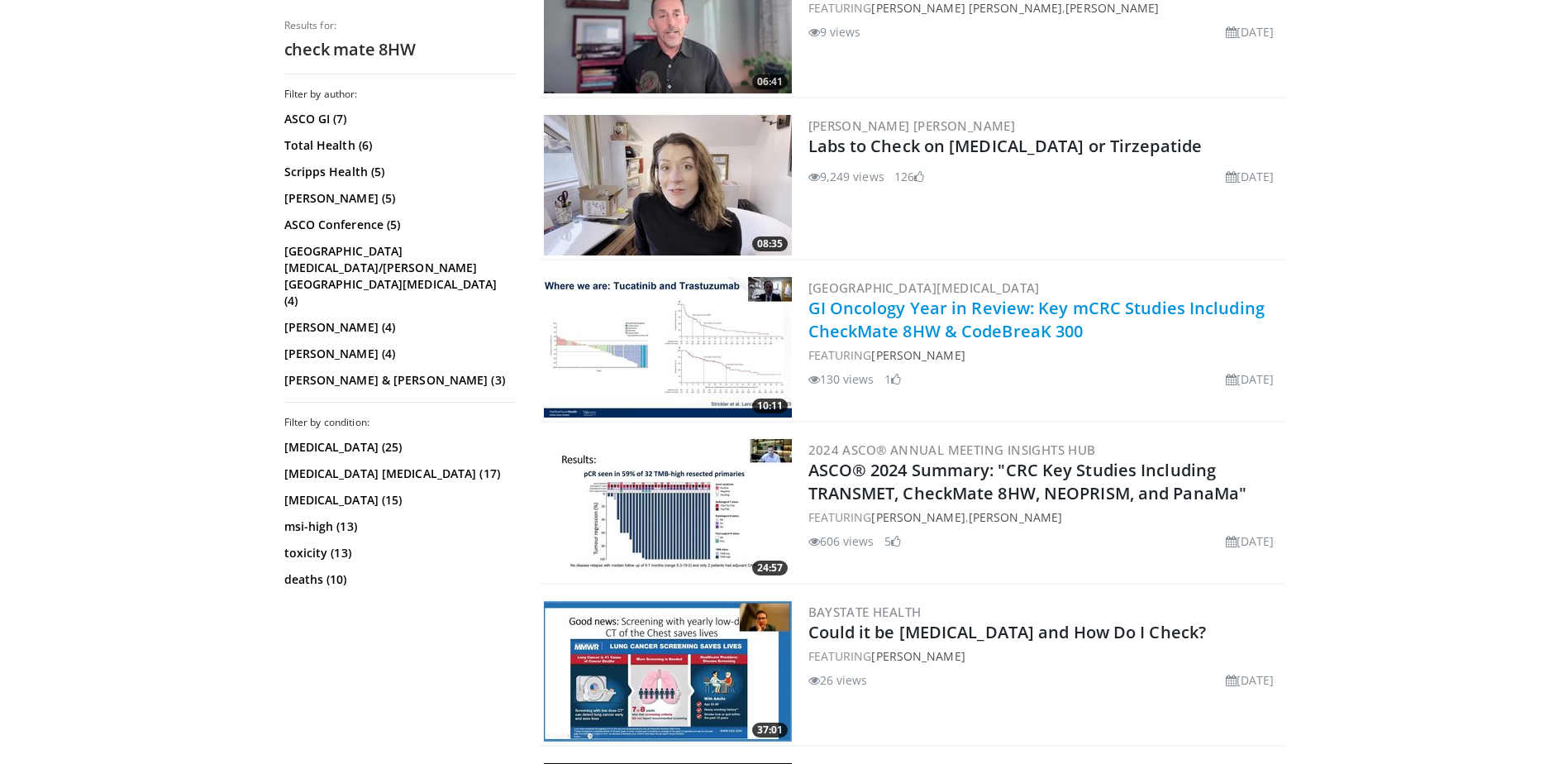
scroll to position [2232, 0]
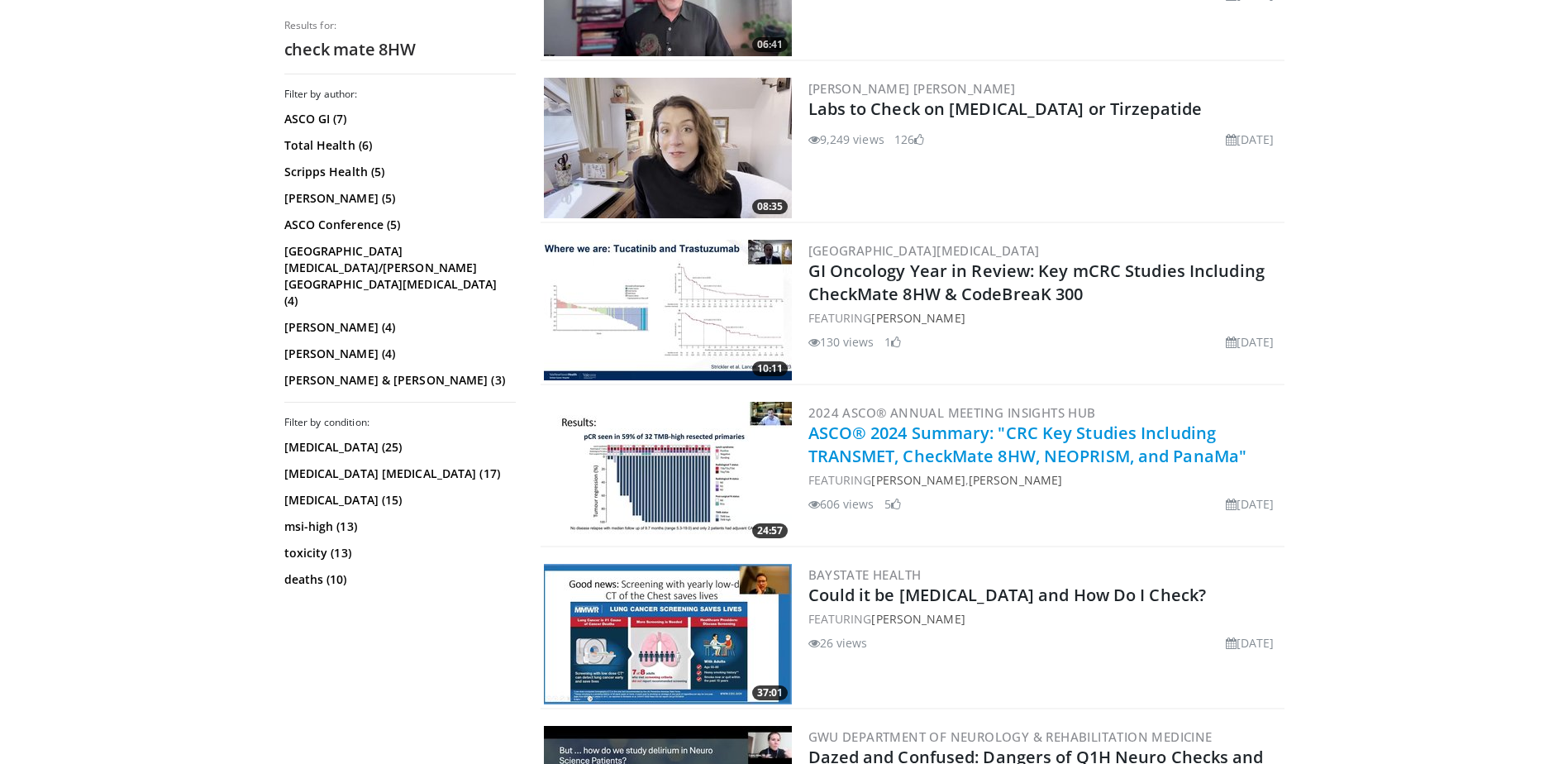
click at [971, 439] on link "ASCO® 2024 Summary: "CRC Key Studies Including TRANSMET, CheckMate 8HW, NEOPRIS…" at bounding box center [1027, 444] width 439 height 46
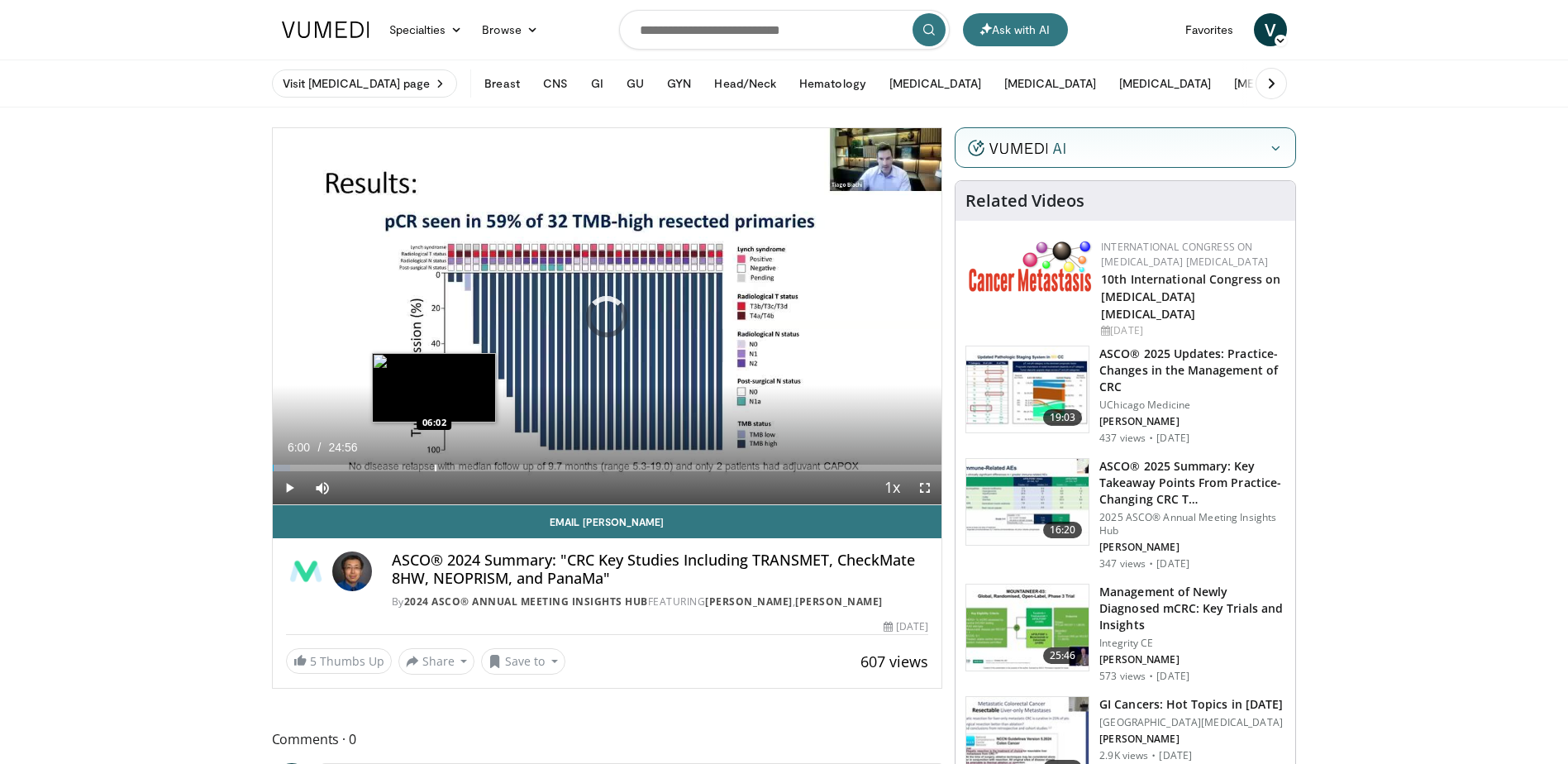
click at [435, 466] on div "Progress Bar" at bounding box center [436, 468] width 2 height 7
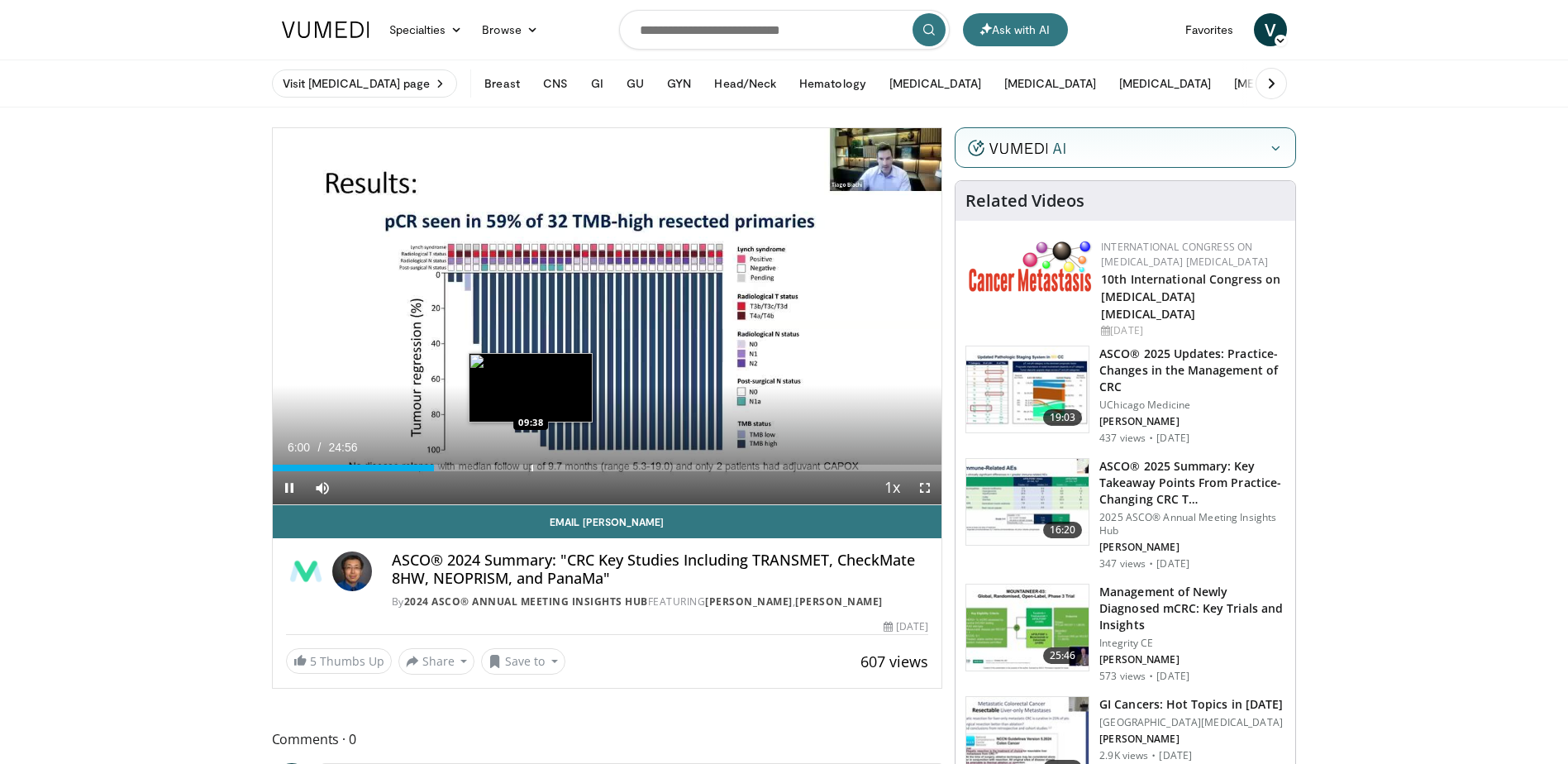
click at [532, 467] on div "Progress Bar" at bounding box center [533, 468] width 2 height 7
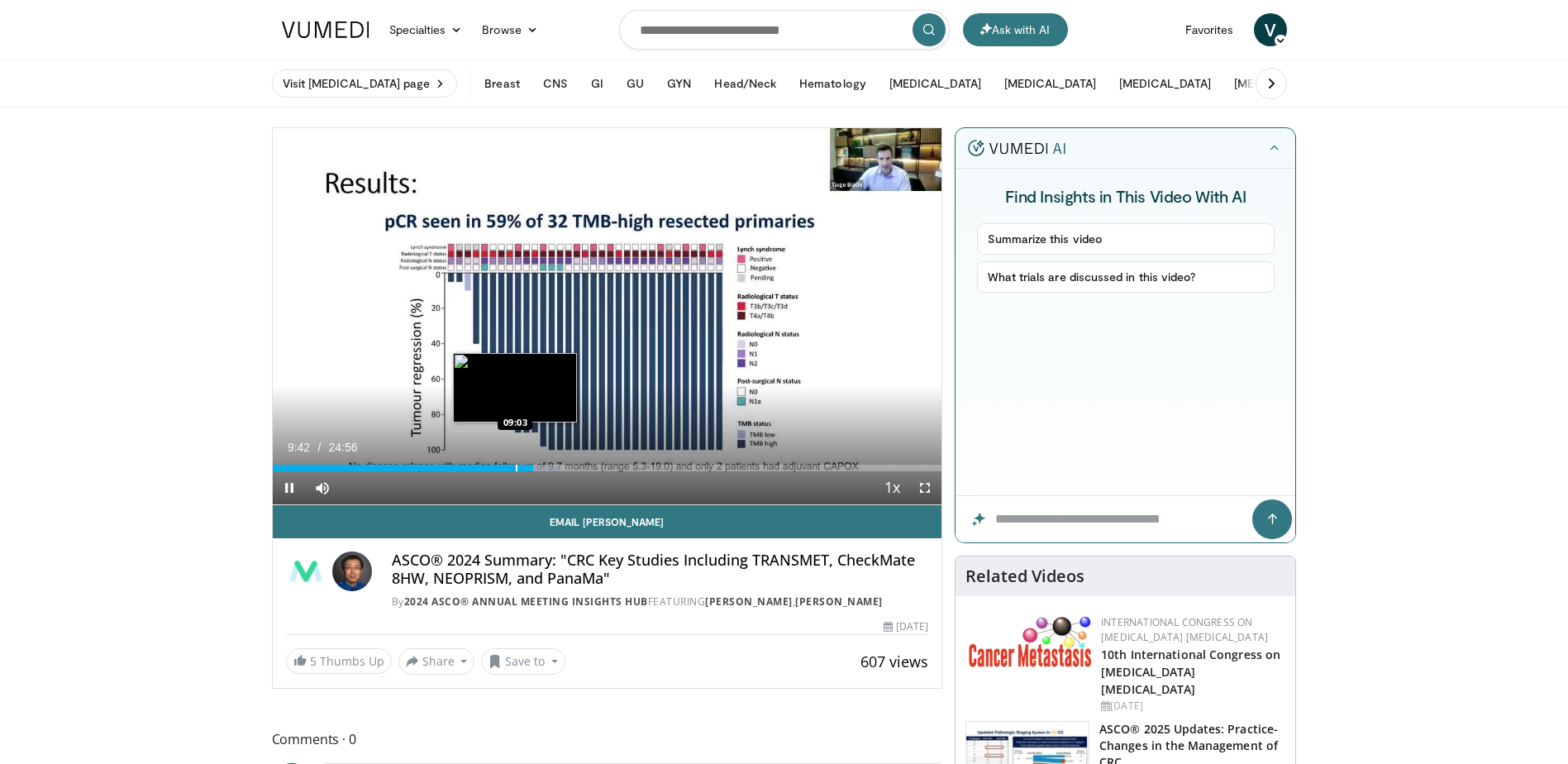
click at [516, 467] on div "Progress Bar" at bounding box center [517, 468] width 2 height 7
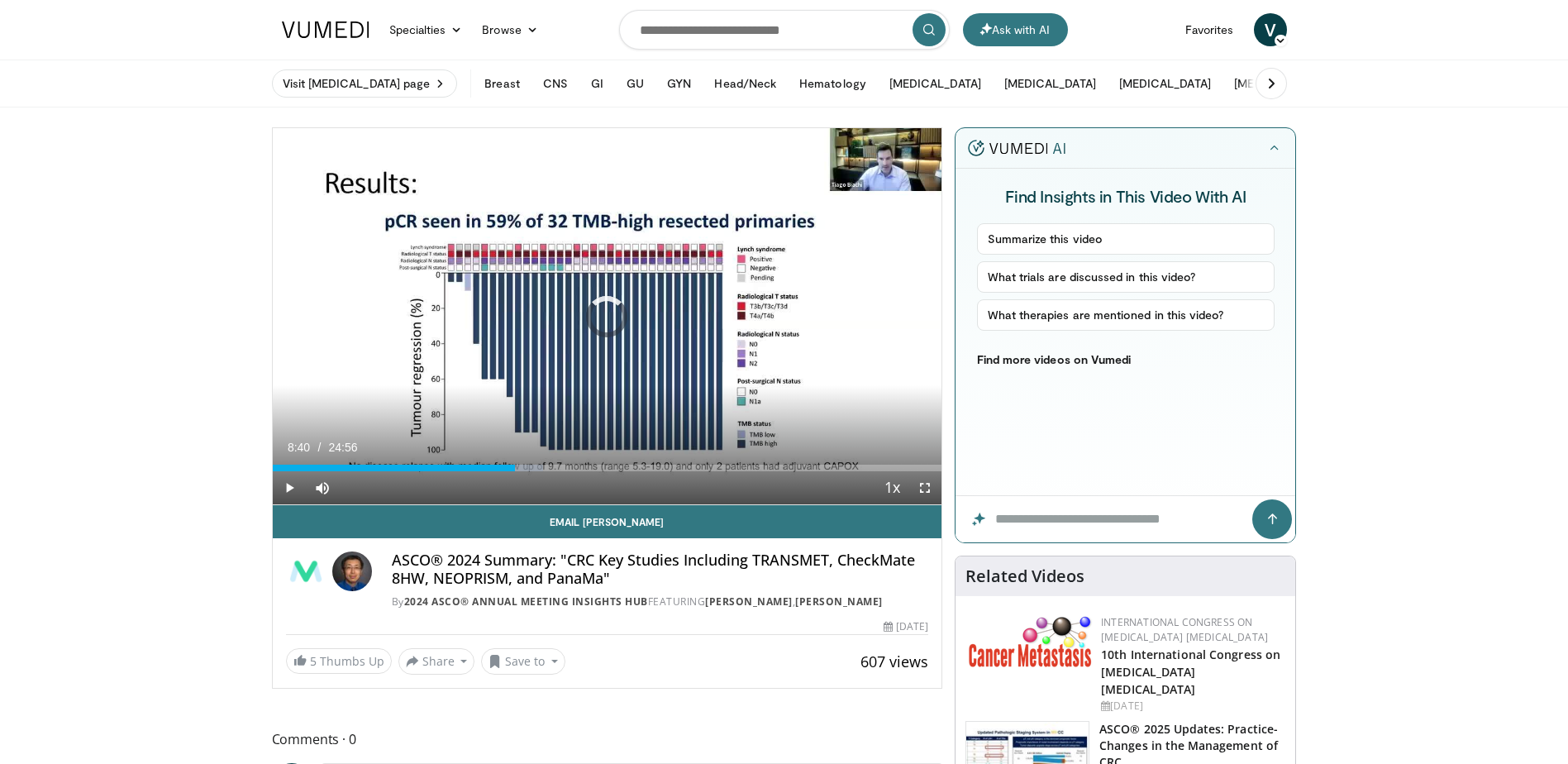
click at [505, 468] on div "08:40" at bounding box center [394, 468] width 243 height 7
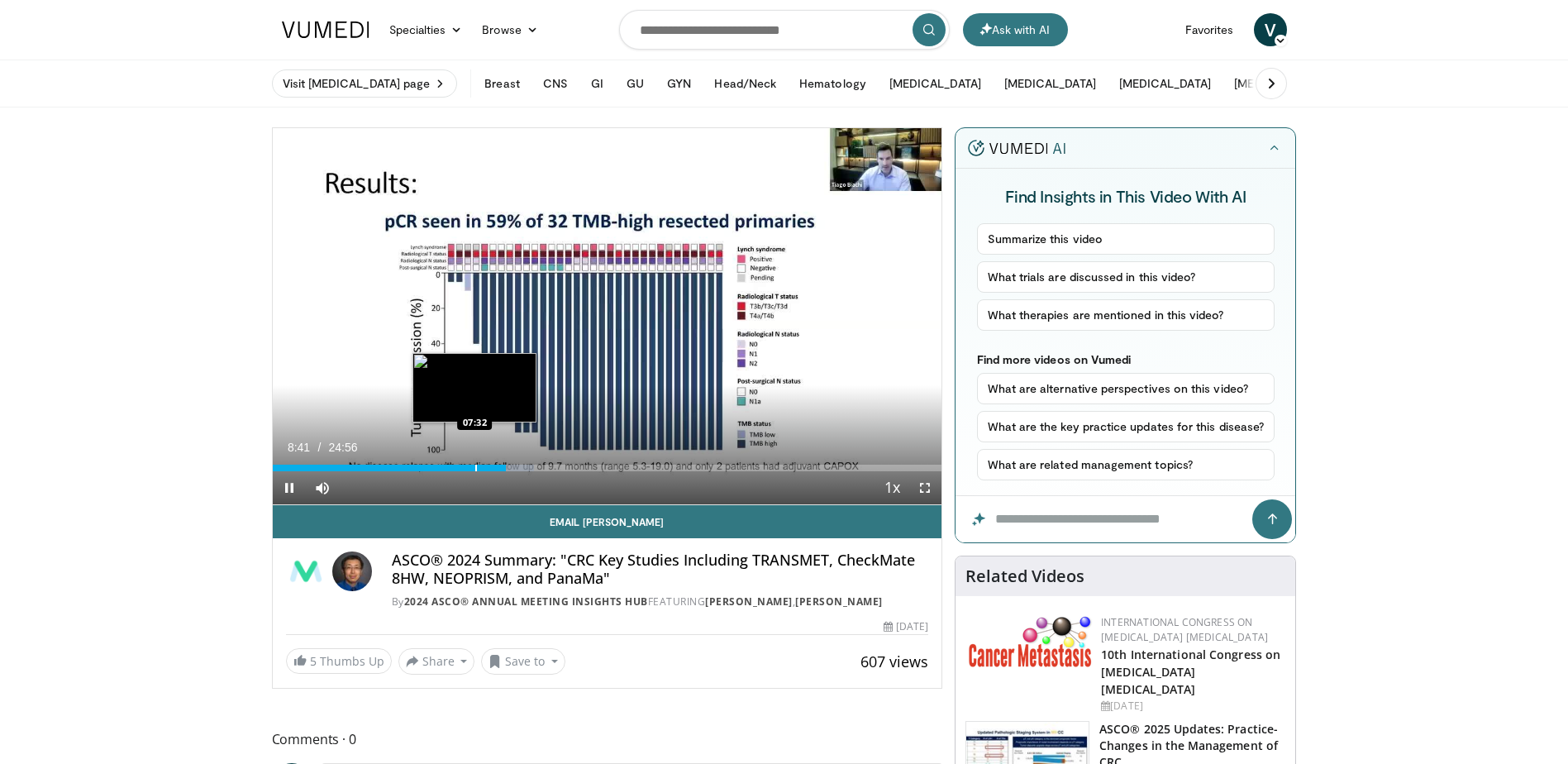
click at [475, 467] on div "Progress Bar" at bounding box center [476, 468] width 2 height 7
click at [449, 463] on div "Loaded : 0.00% 06:35 06:35" at bounding box center [608, 463] width 670 height 16
click at [464, 461] on div "Loaded : 30.74% 06:39 07:10" at bounding box center [608, 463] width 670 height 16
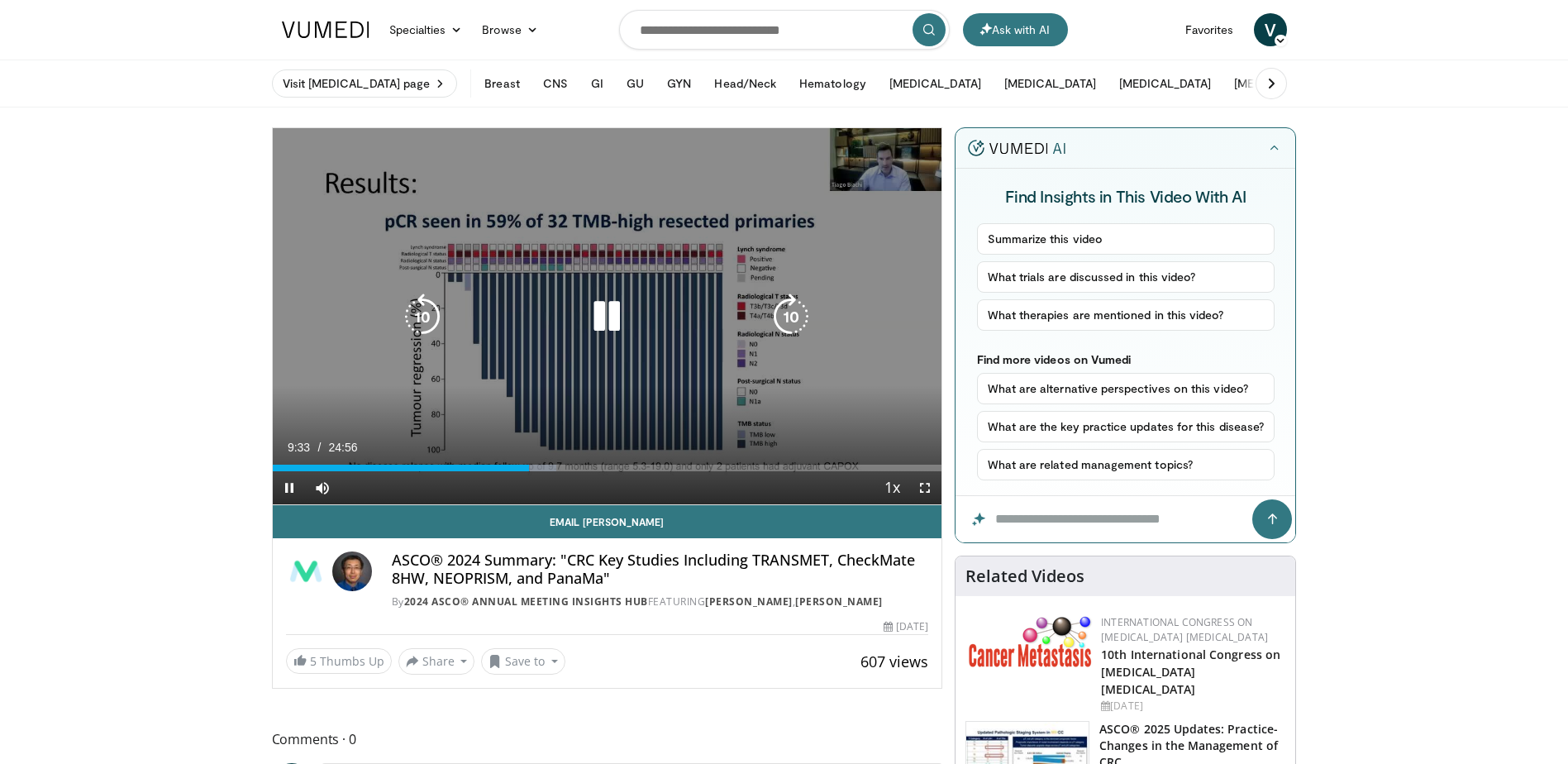
click at [390, 403] on div "10 seconds Tap to unmute" at bounding box center [608, 316] width 670 height 376
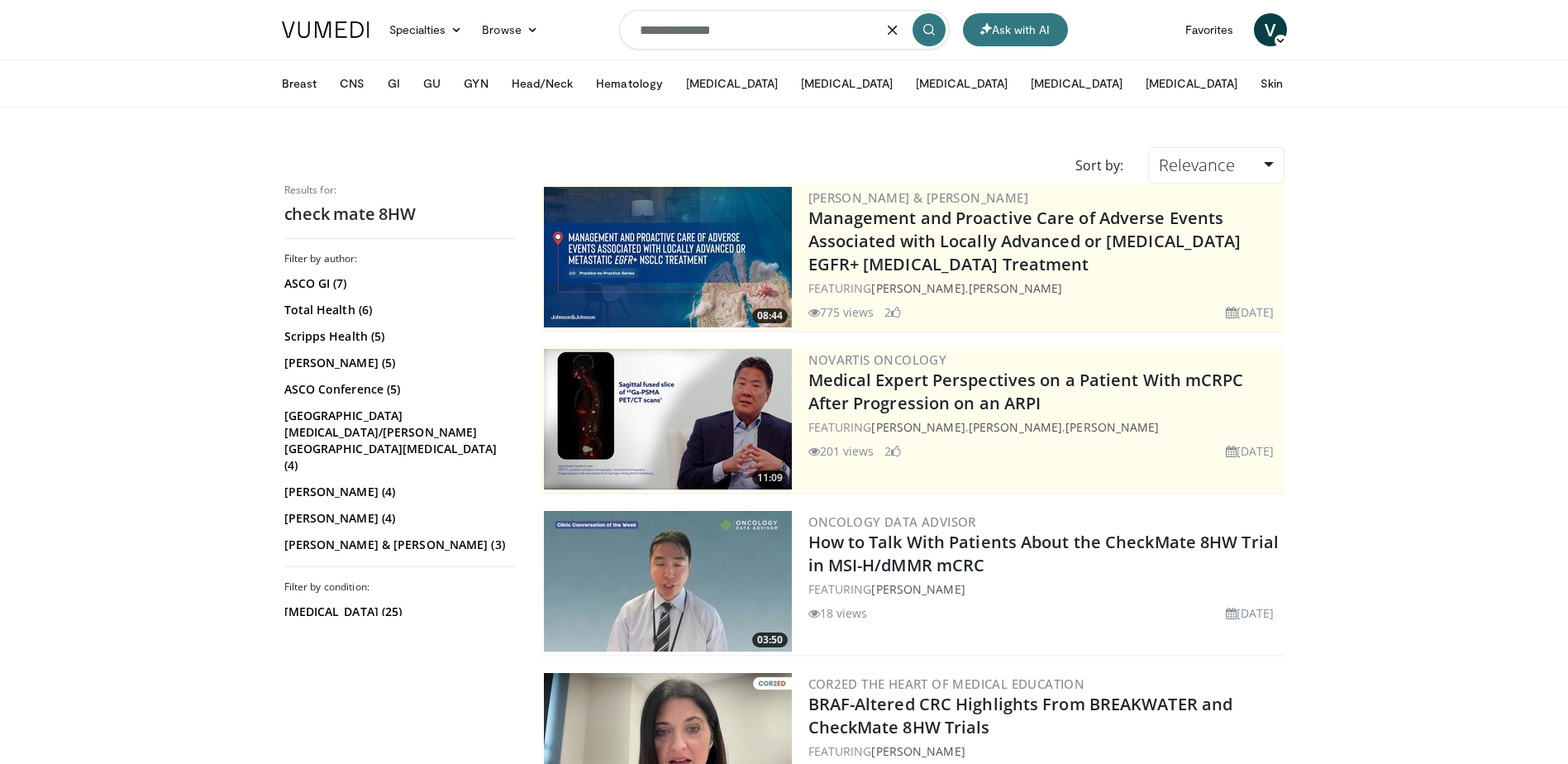
click at [658, 40] on input "**********" at bounding box center [784, 30] width 330 height 40
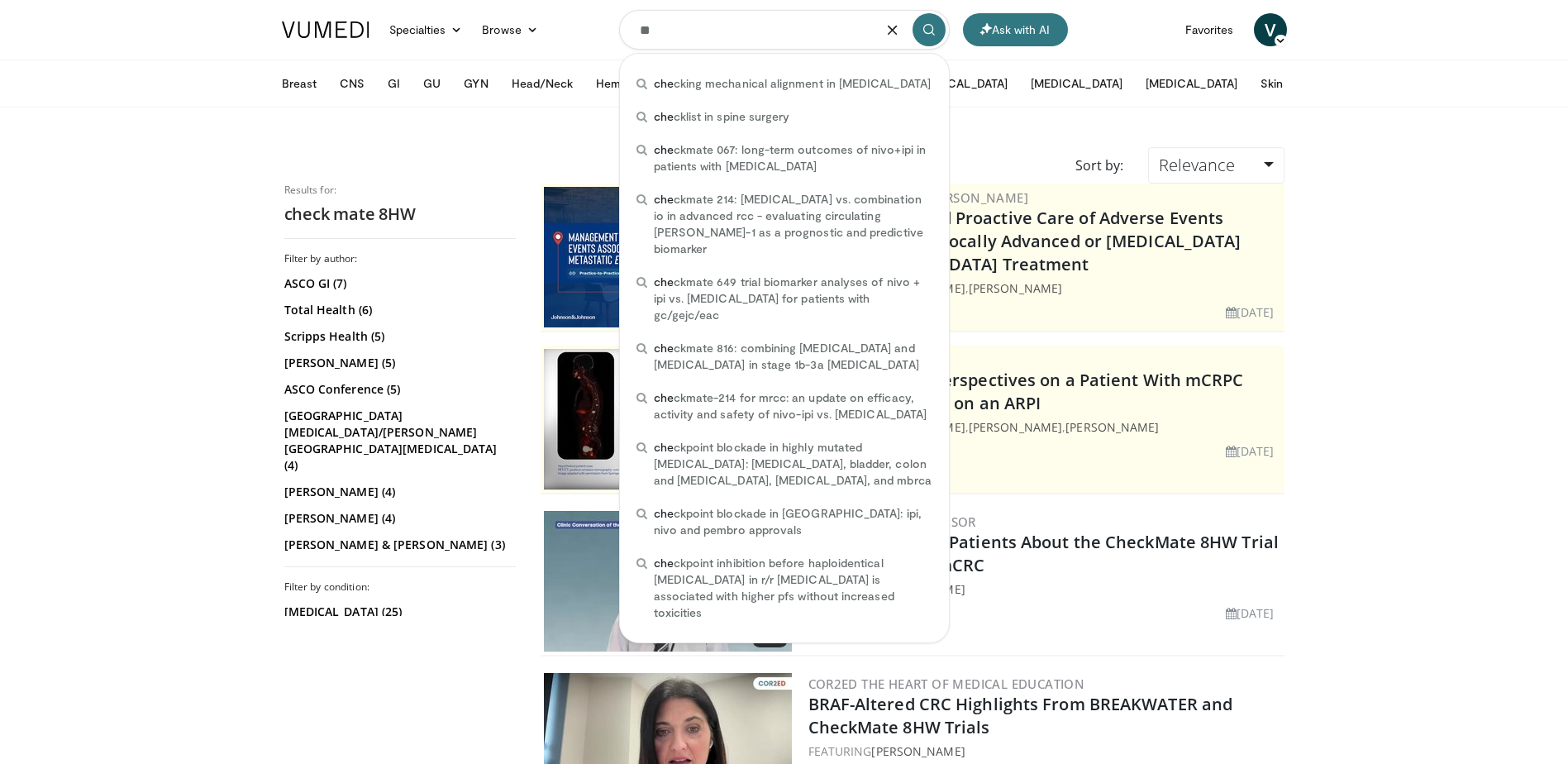
type input "*"
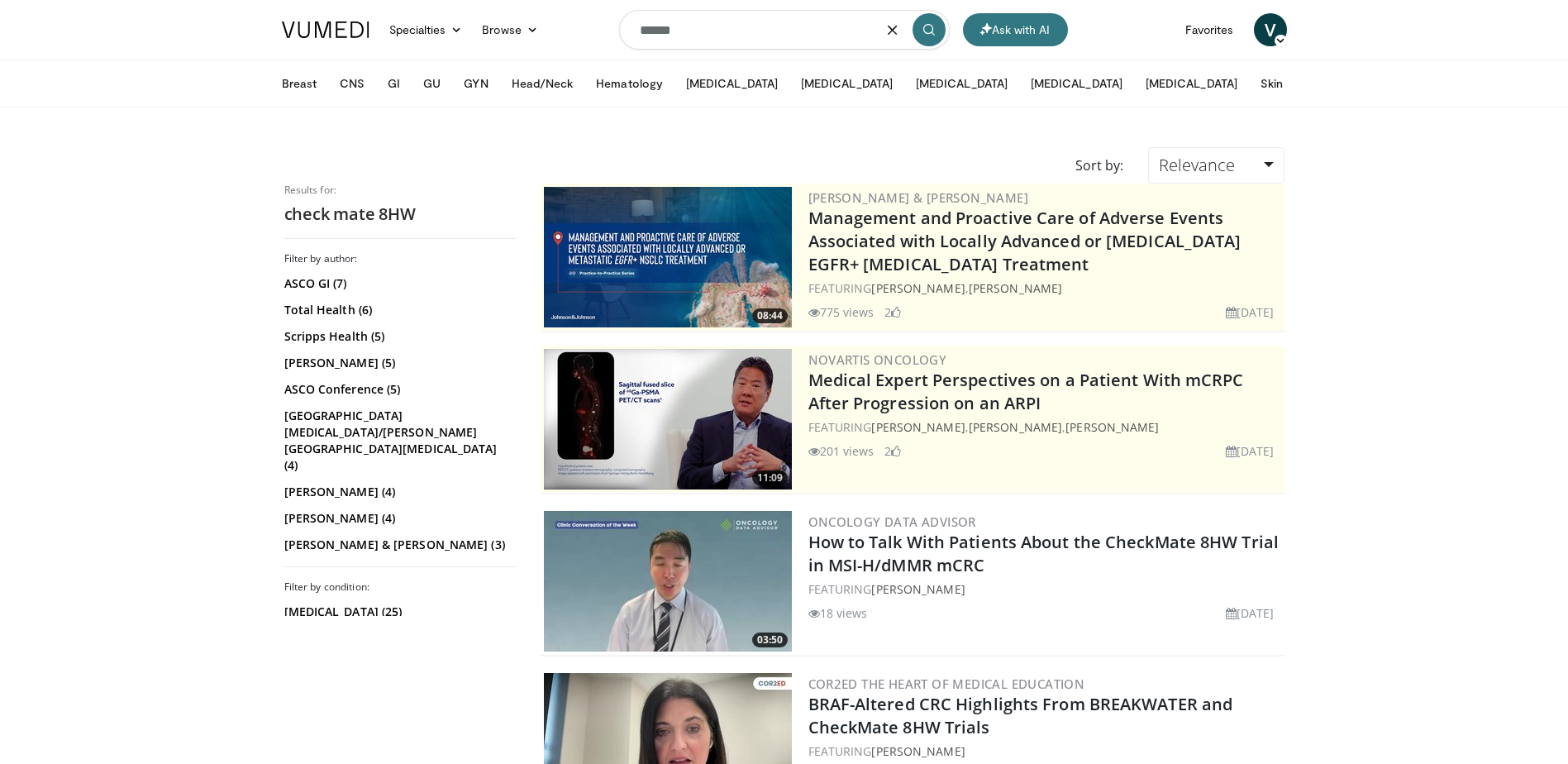
type input "******"
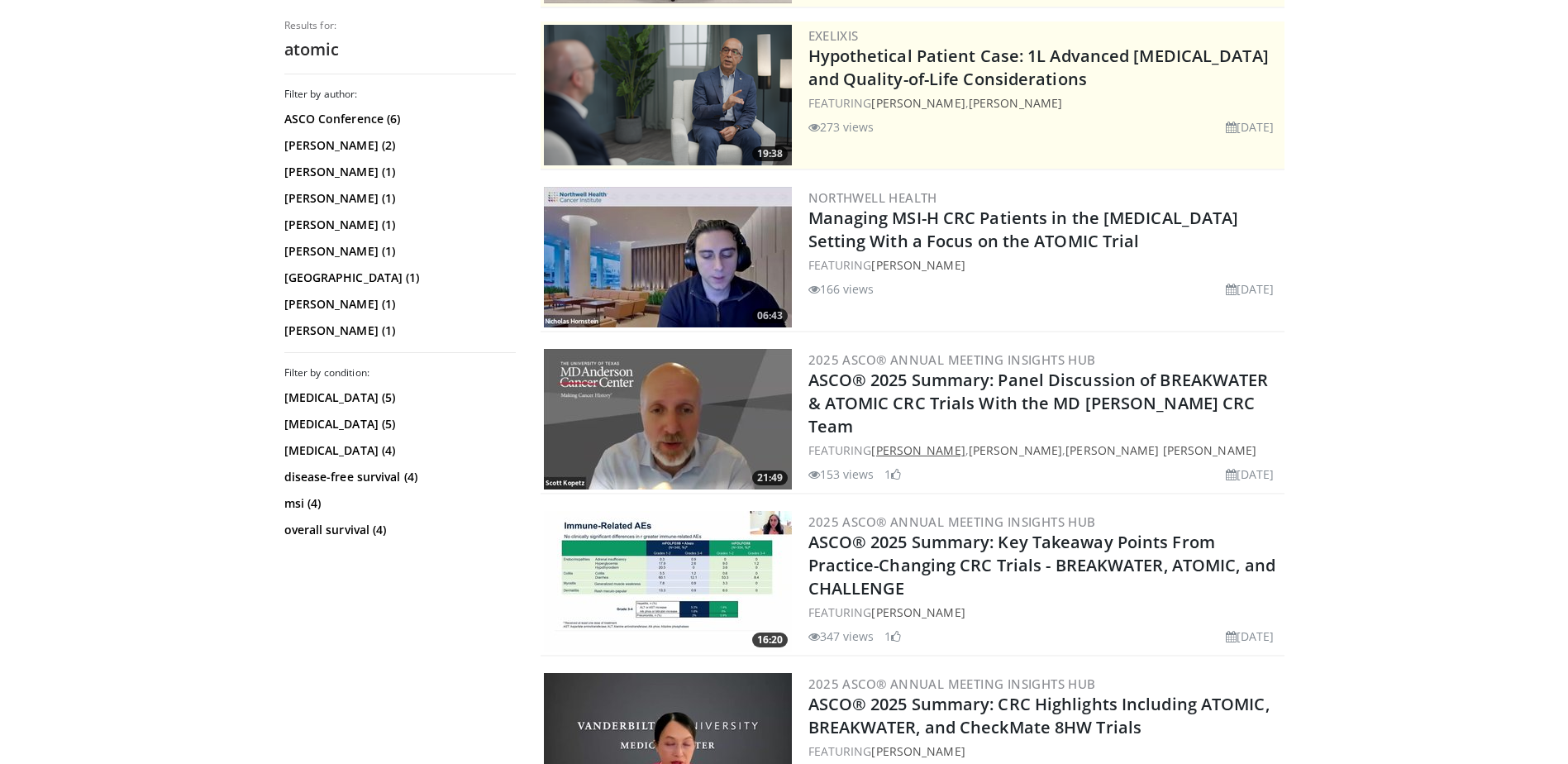
scroll to position [330, 0]
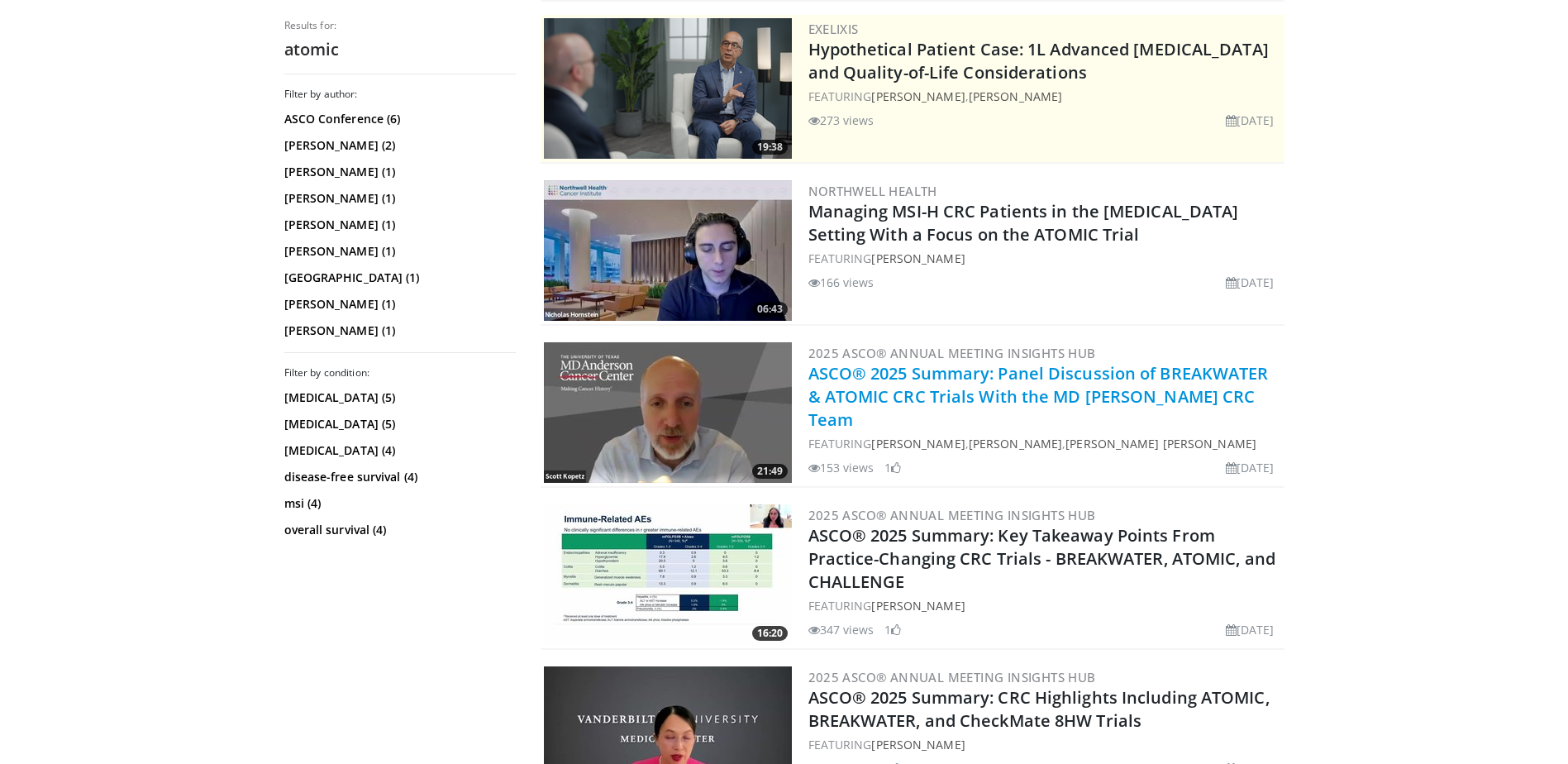
click at [935, 384] on link "ASCO® 2025 Summary: Panel Discussion of BREAKWATER & ATOMIC CRC Trials With the…" at bounding box center [1038, 396] width 460 height 68
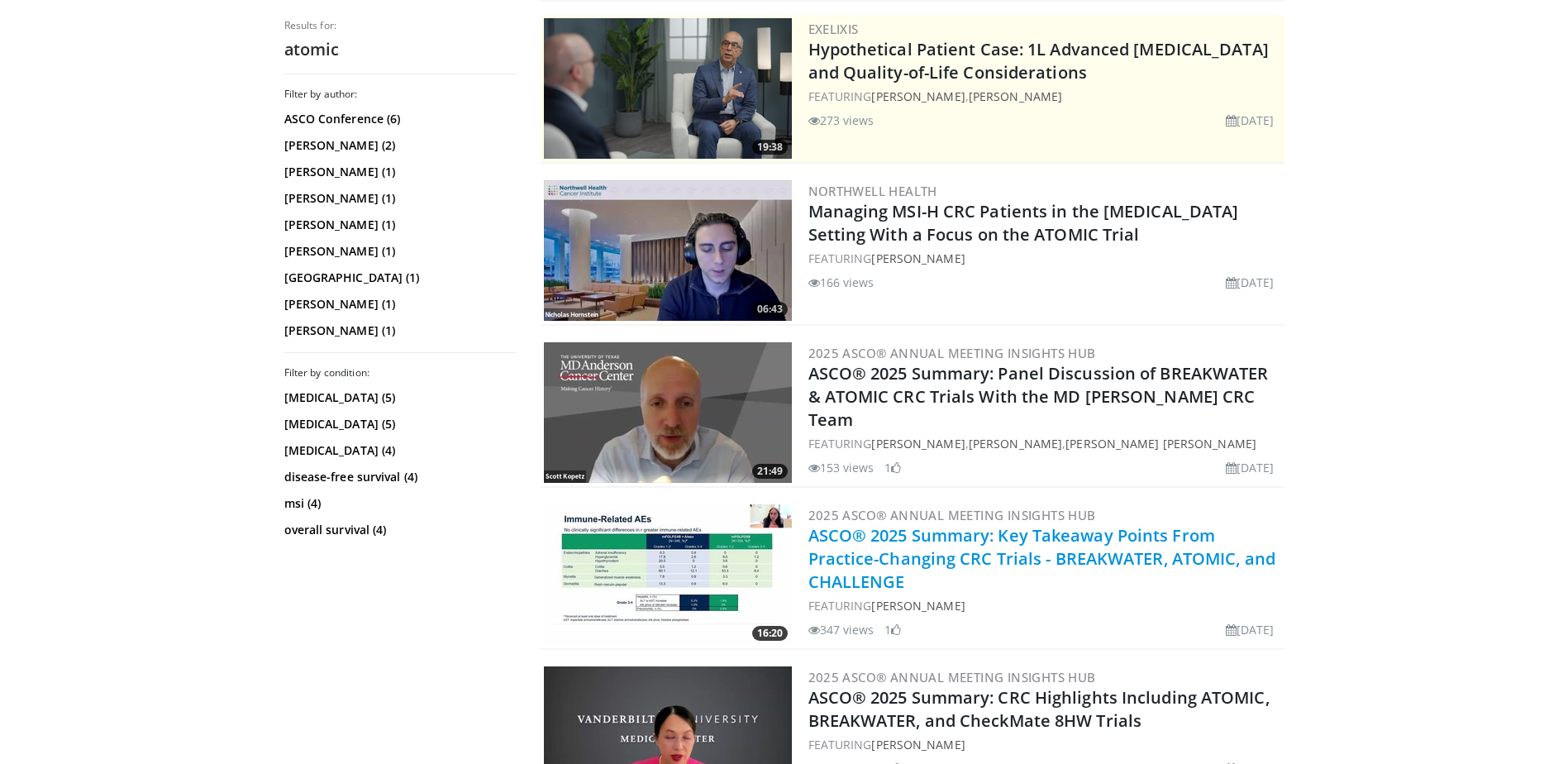
click at [1020, 558] on link "ASCO® 2025 Summary: Key Takeaway Points From Practice-Changing CRC Trials - BRE…" at bounding box center [1041, 558] width 467 height 68
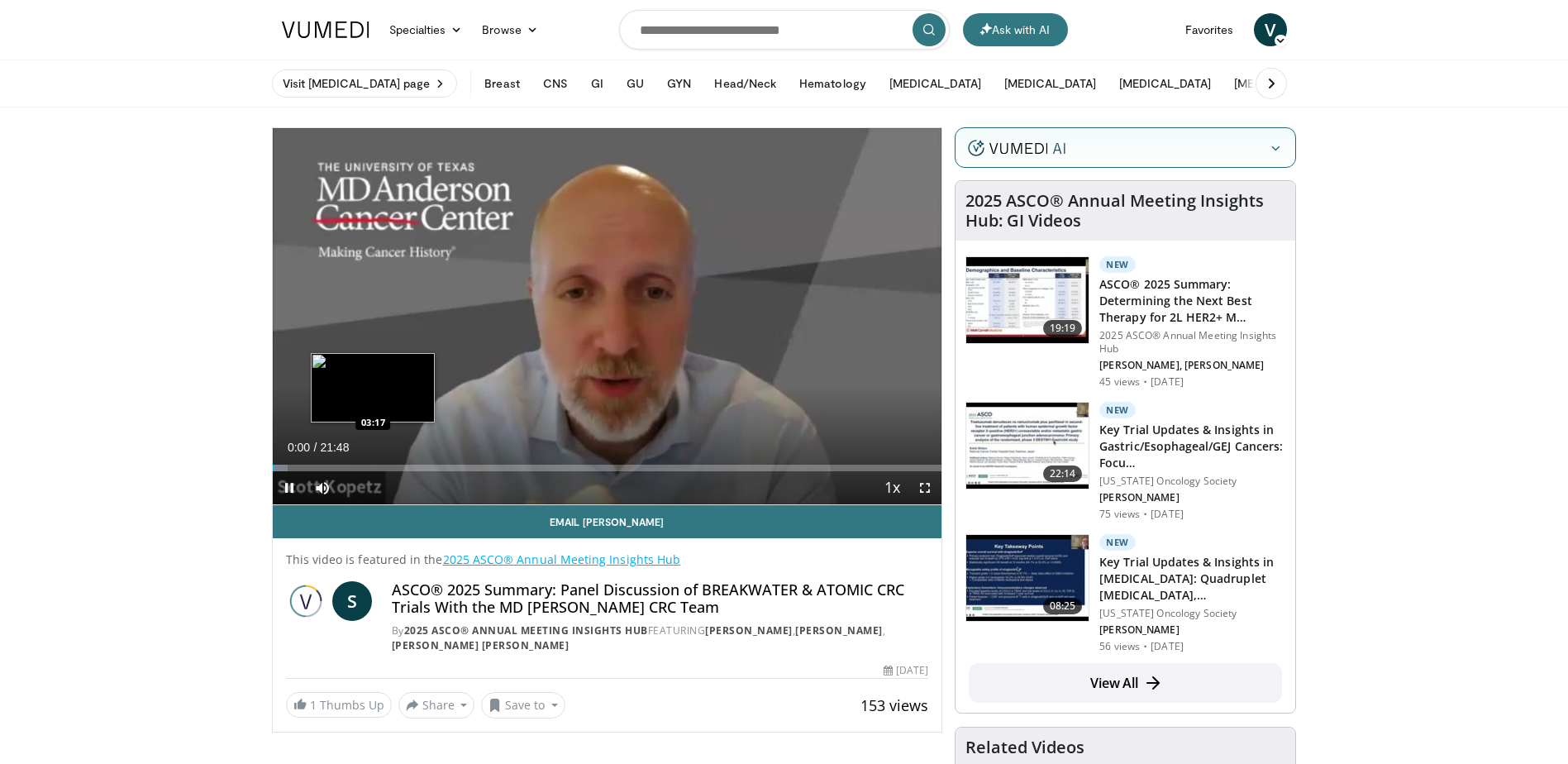
click at [373, 459] on div "Loaded : 2.27% 00:00 03:17" at bounding box center [608, 463] width 670 height 16
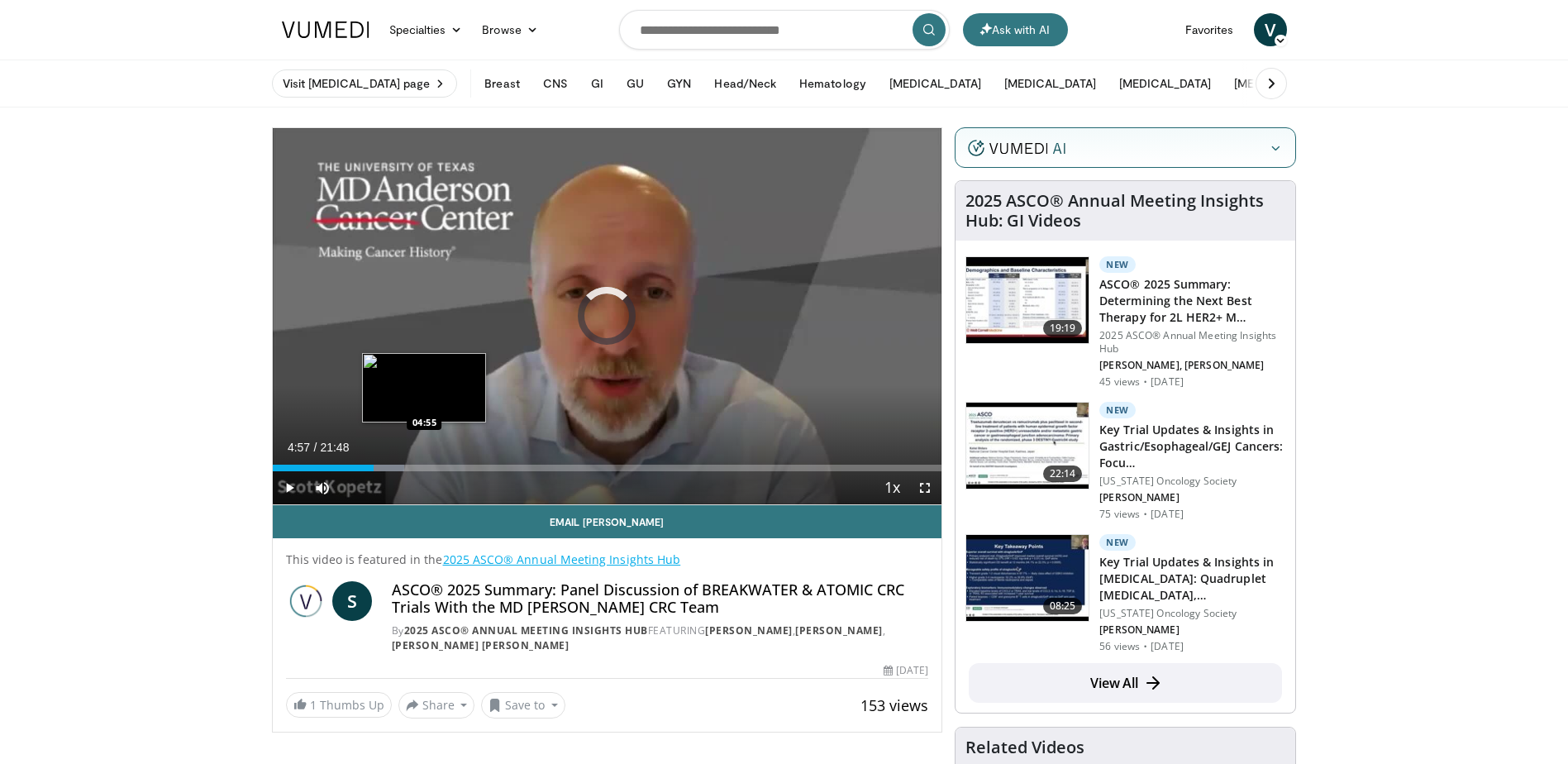
click at [424, 469] on div "Loaded : 19.71% 03:18 04:55" at bounding box center [608, 468] width 670 height 7
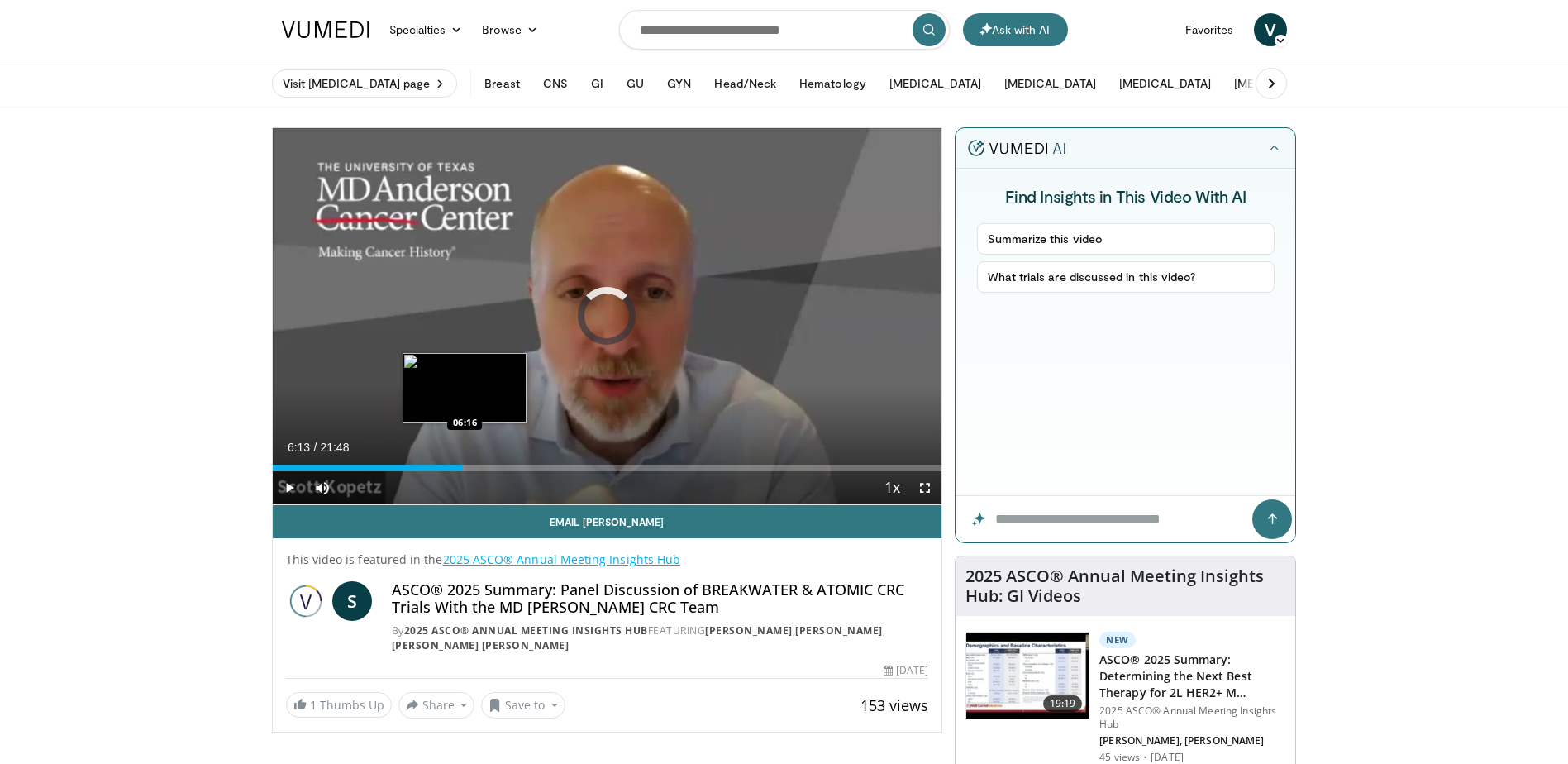
click at [463, 469] on div "Loaded : 27.52% 06:13 06:16" at bounding box center [608, 468] width 670 height 7
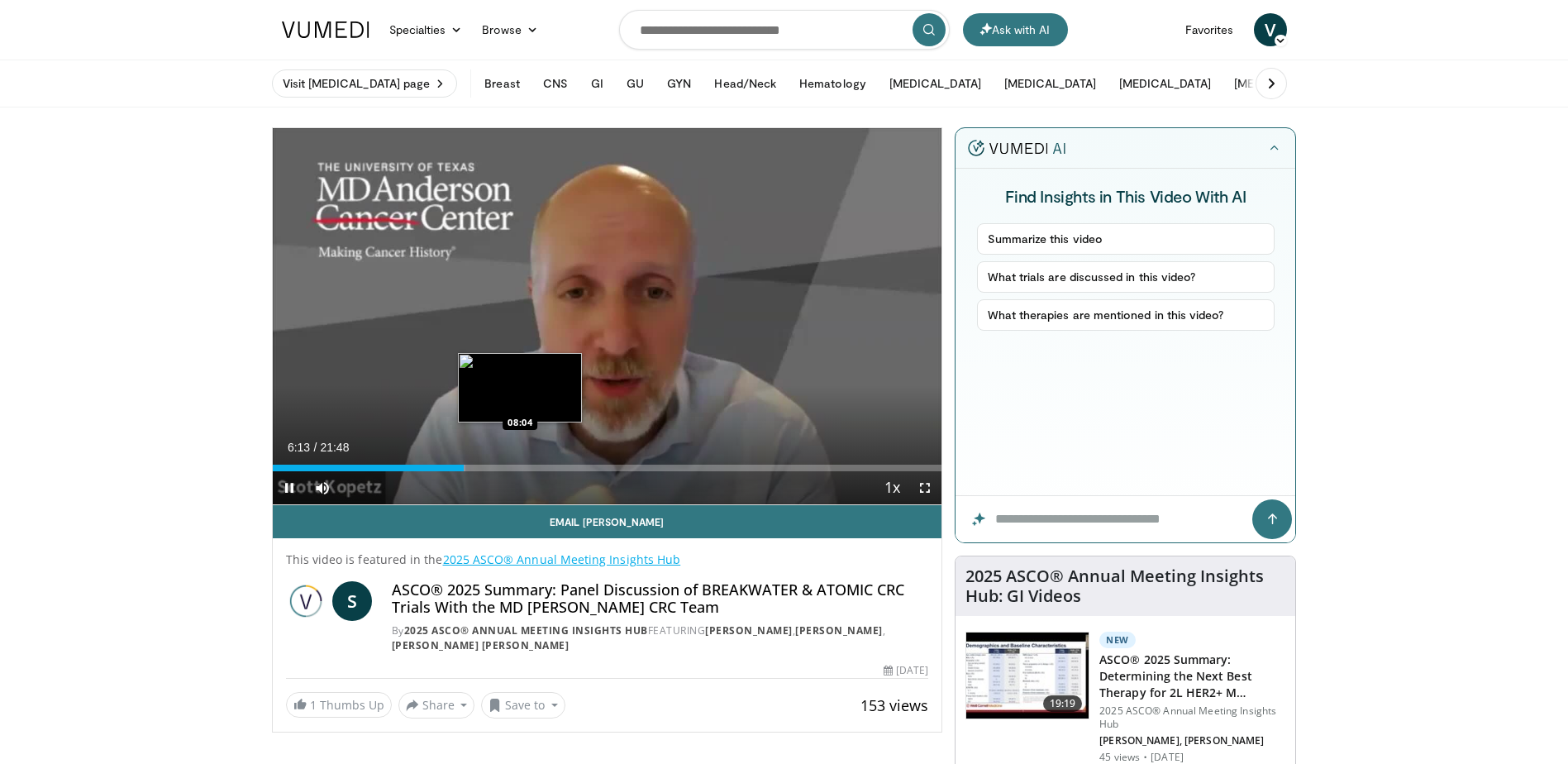
click at [521, 465] on div "Loaded : 28.81% 06:13 08:04" at bounding box center [608, 468] width 670 height 7
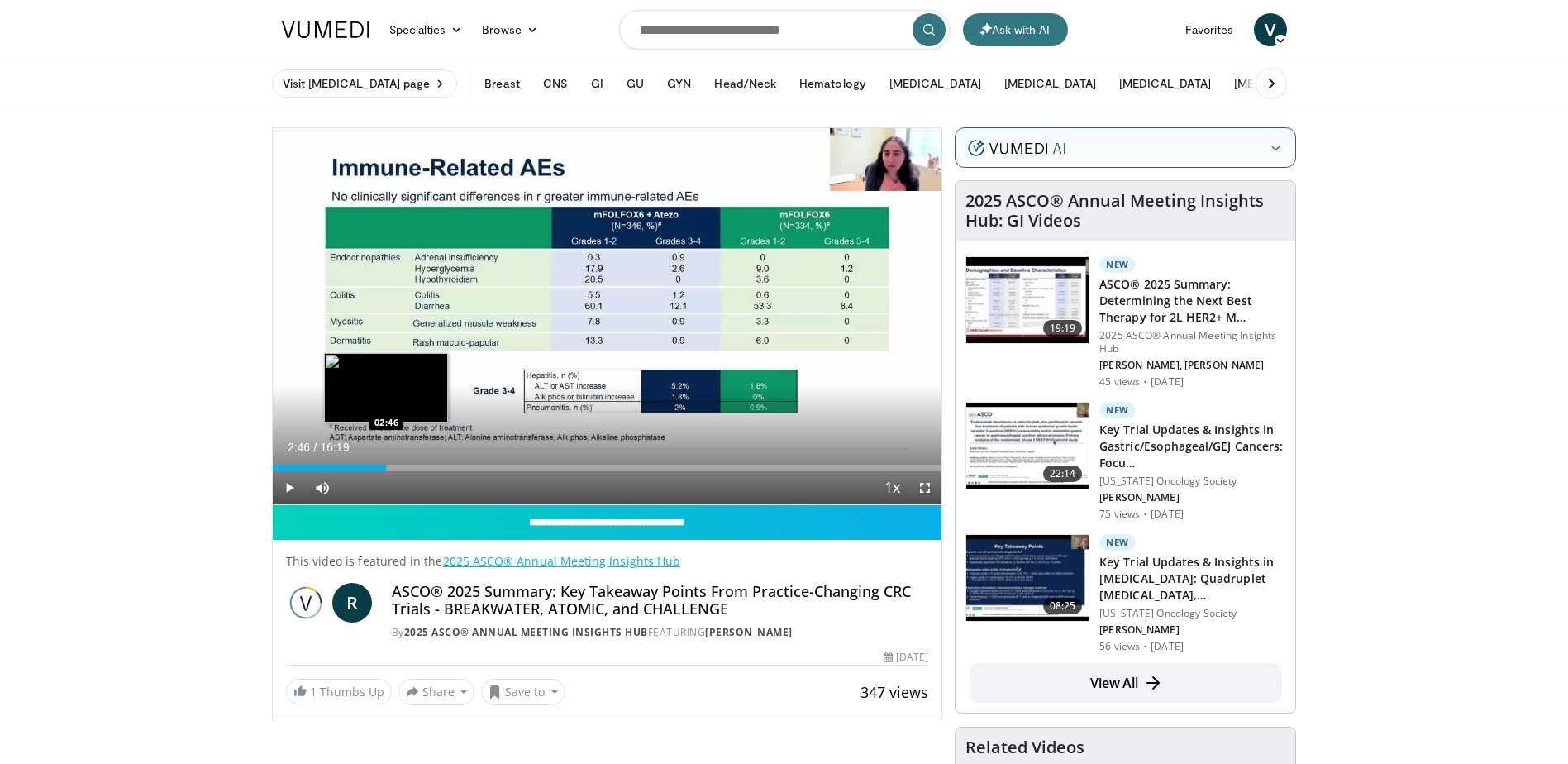
click at [386, 459] on div "Loaded : 17.36% 02:46 02:46" at bounding box center [608, 463] width 670 height 16
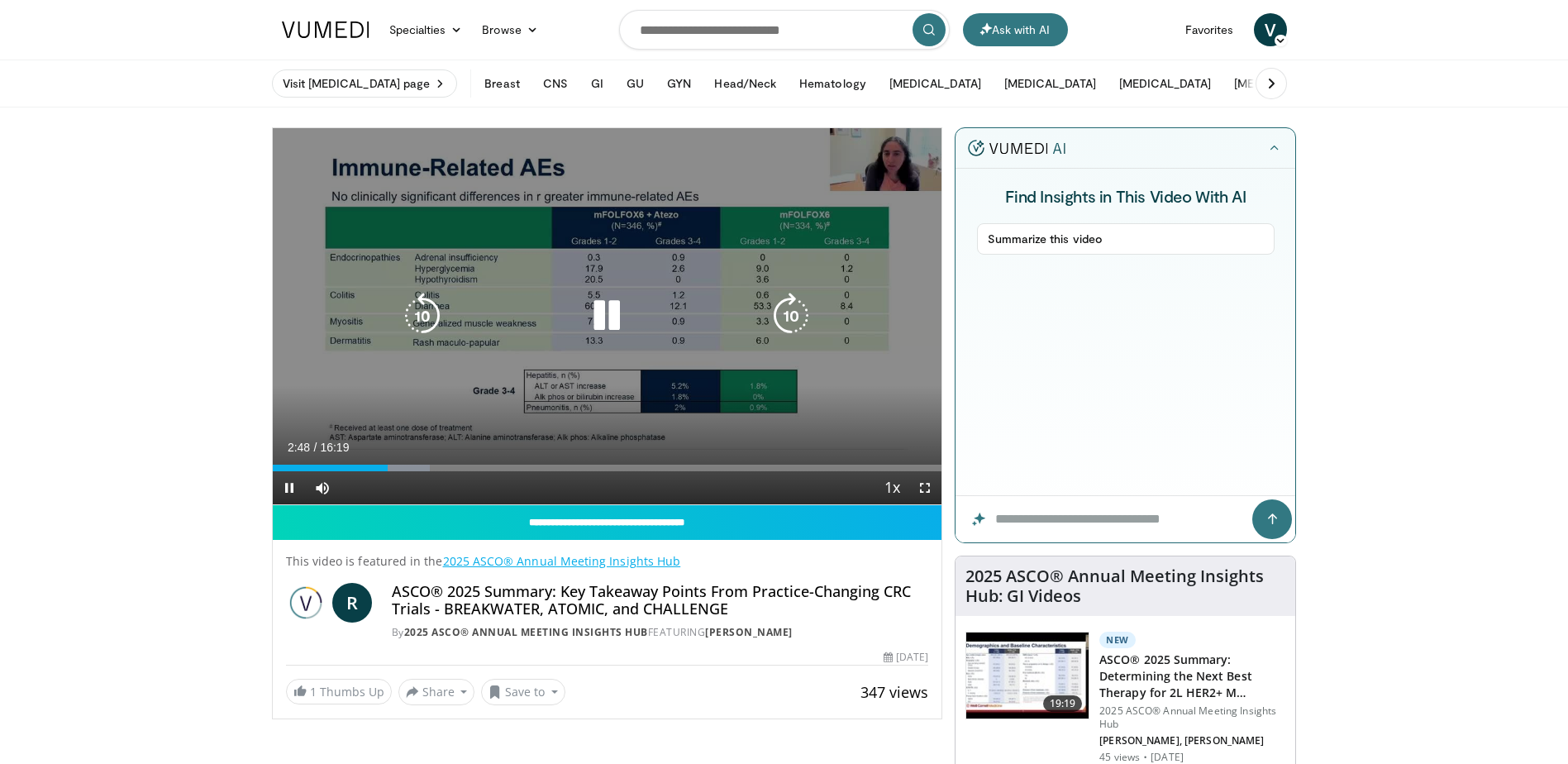
click at [465, 460] on div "Loaded : 23.49% 02:48 04:40" at bounding box center [608, 463] width 670 height 16
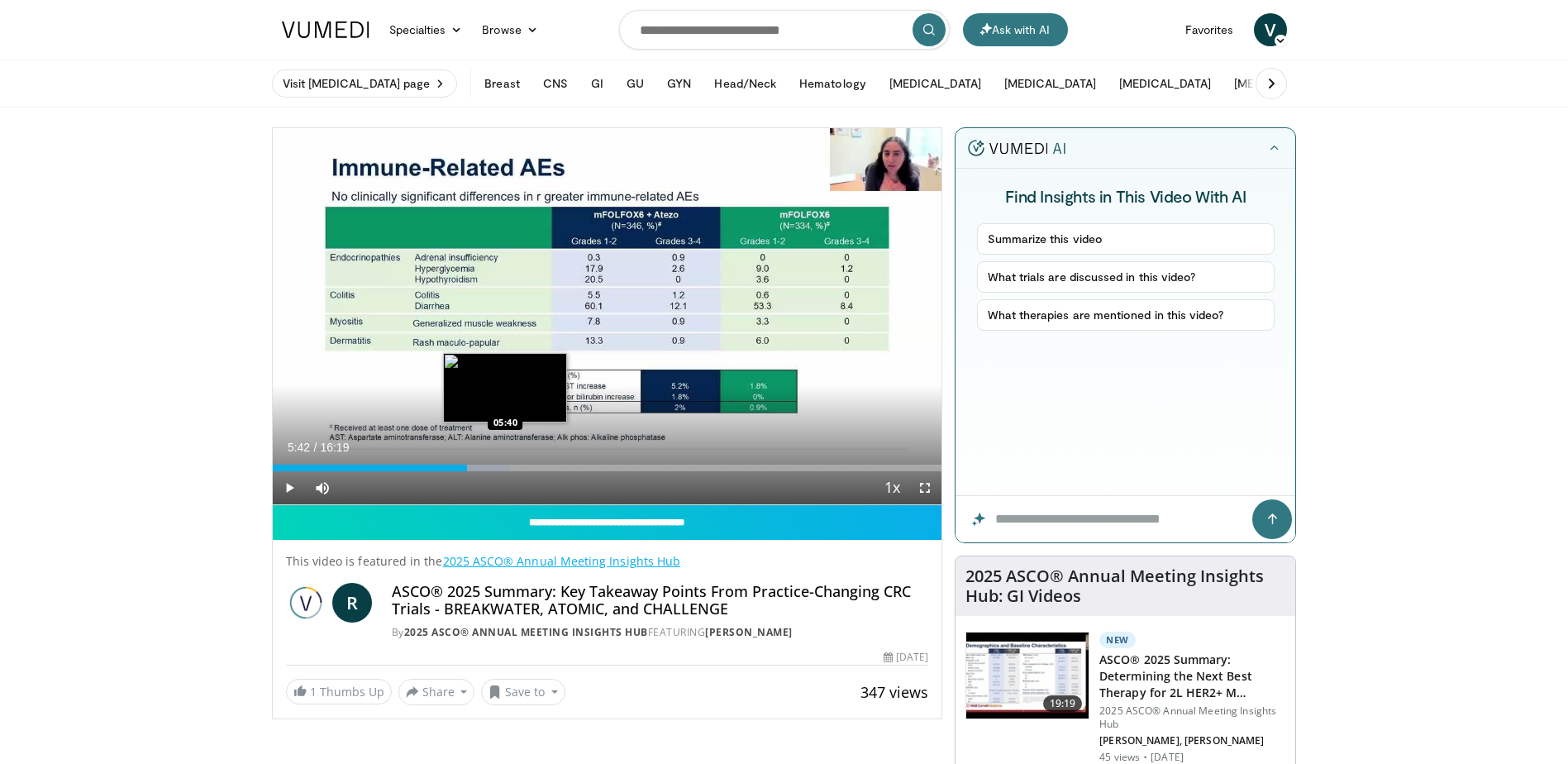
click at [506, 466] on div "Progress Bar" at bounding box center [487, 468] width 47 height 7
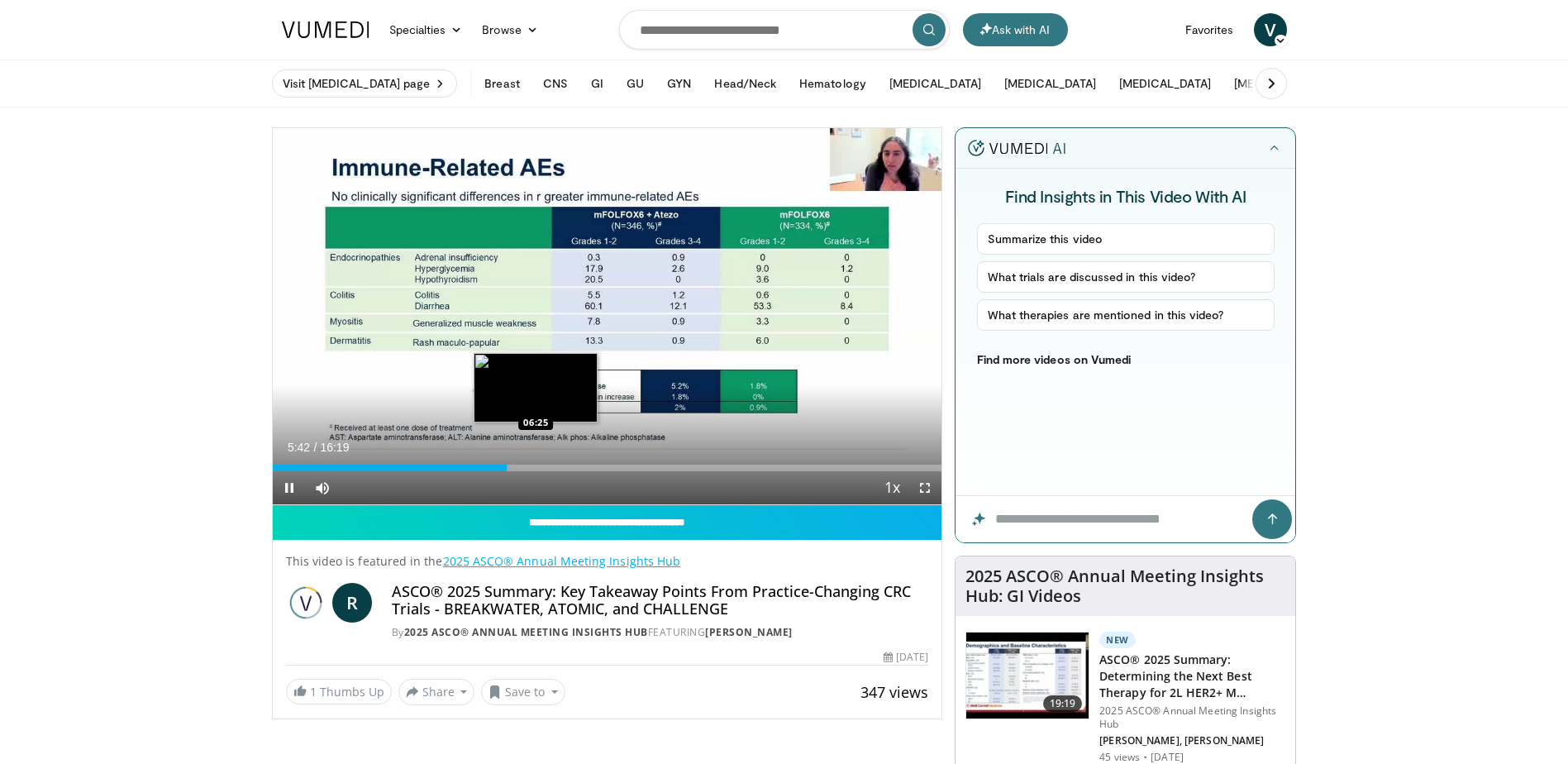
click at [537, 466] on div "Loaded : 35.45% 05:42 06:25" at bounding box center [608, 468] width 670 height 7
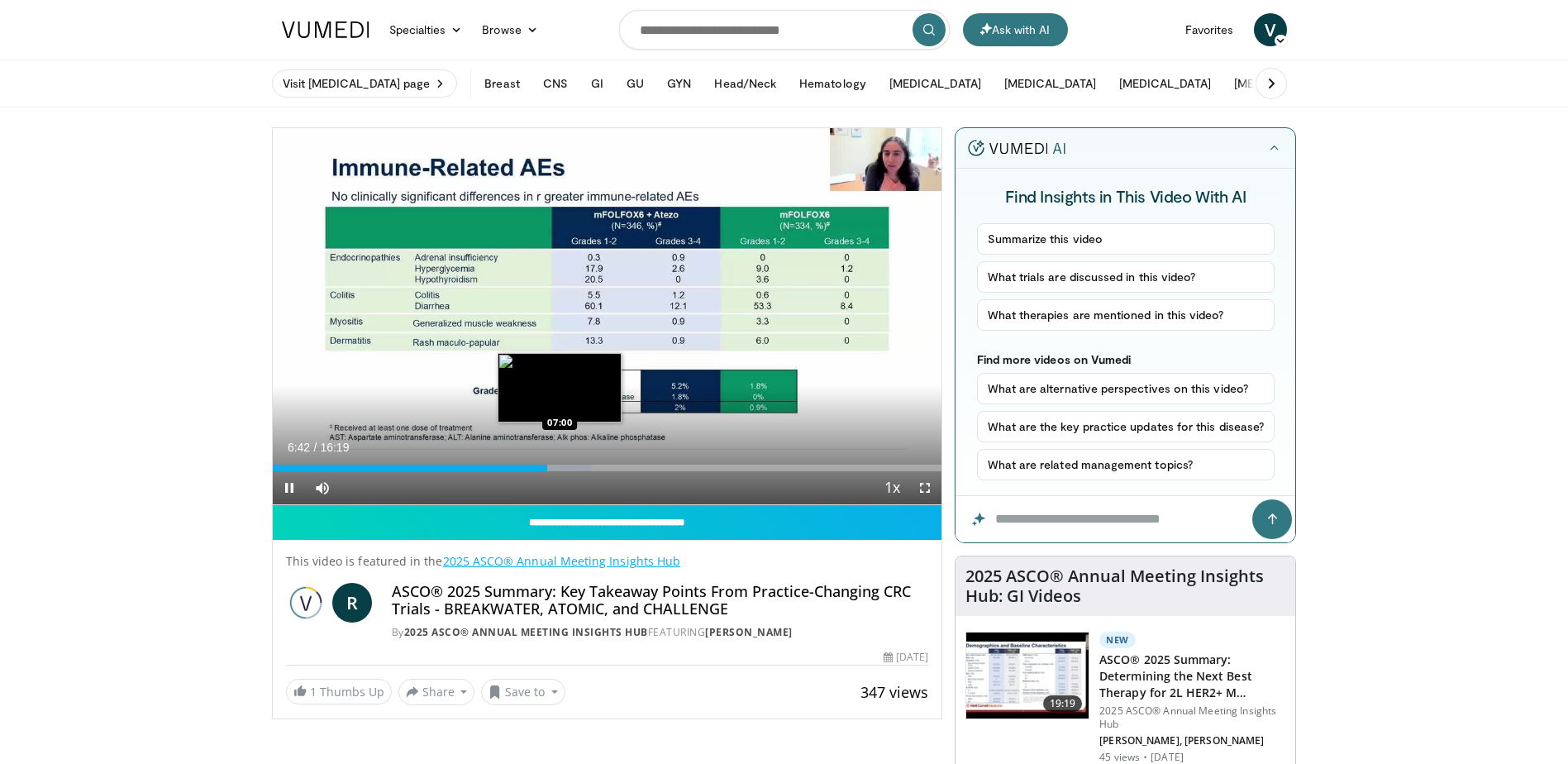
click at [559, 468] on div "Loaded : 47.61% 06:42 07:00" at bounding box center [608, 468] width 670 height 7
click at [581, 455] on div "Loaded : 49.63% 07:04 07:32" at bounding box center [608, 463] width 670 height 16
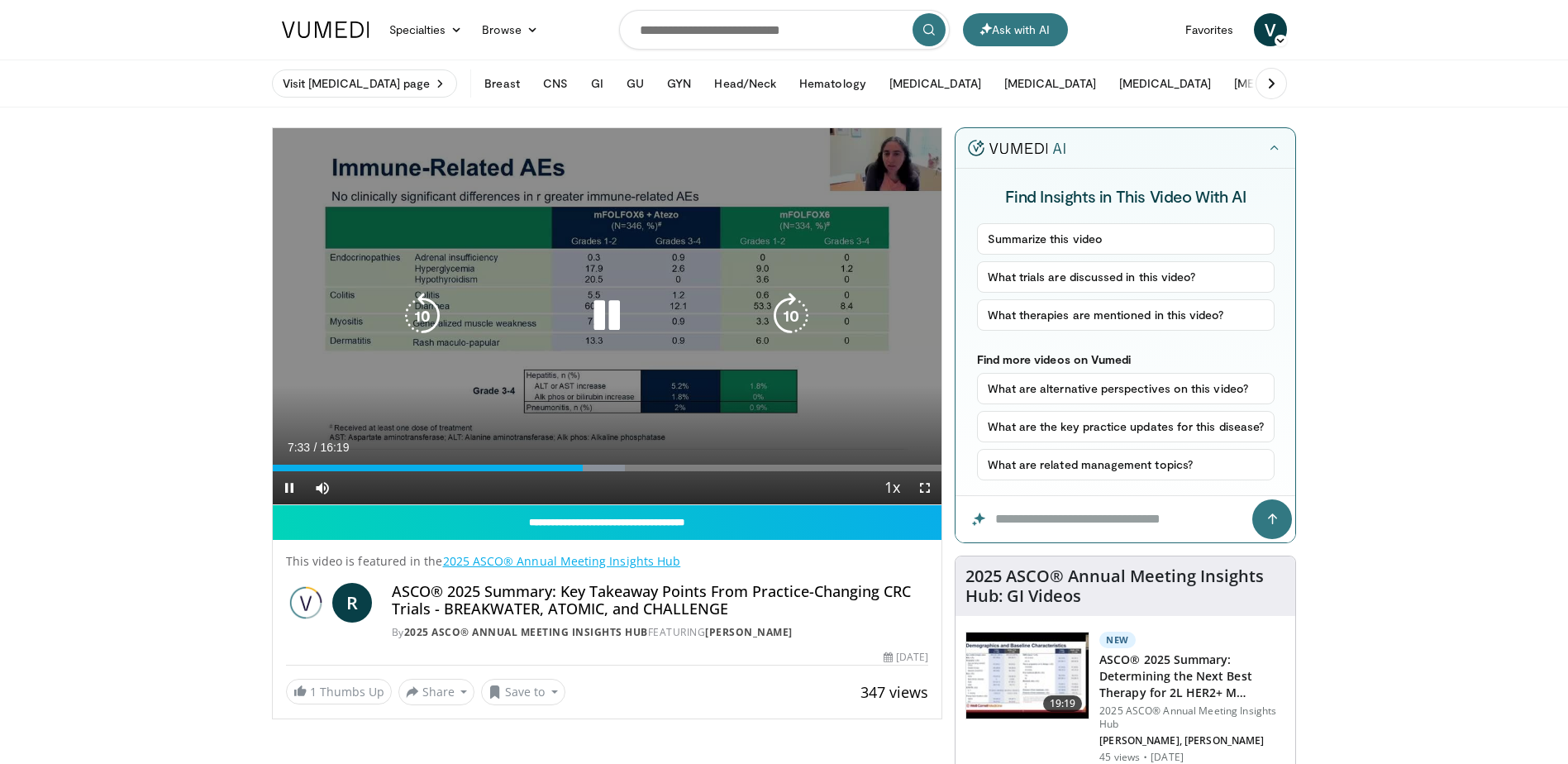
click at [766, 314] on div "Video Player" at bounding box center [607, 316] width 402 height 33
click at [596, 316] on icon "Video Player" at bounding box center [607, 316] width 47 height 47
